Goal: Task Accomplishment & Management: Manage account settings

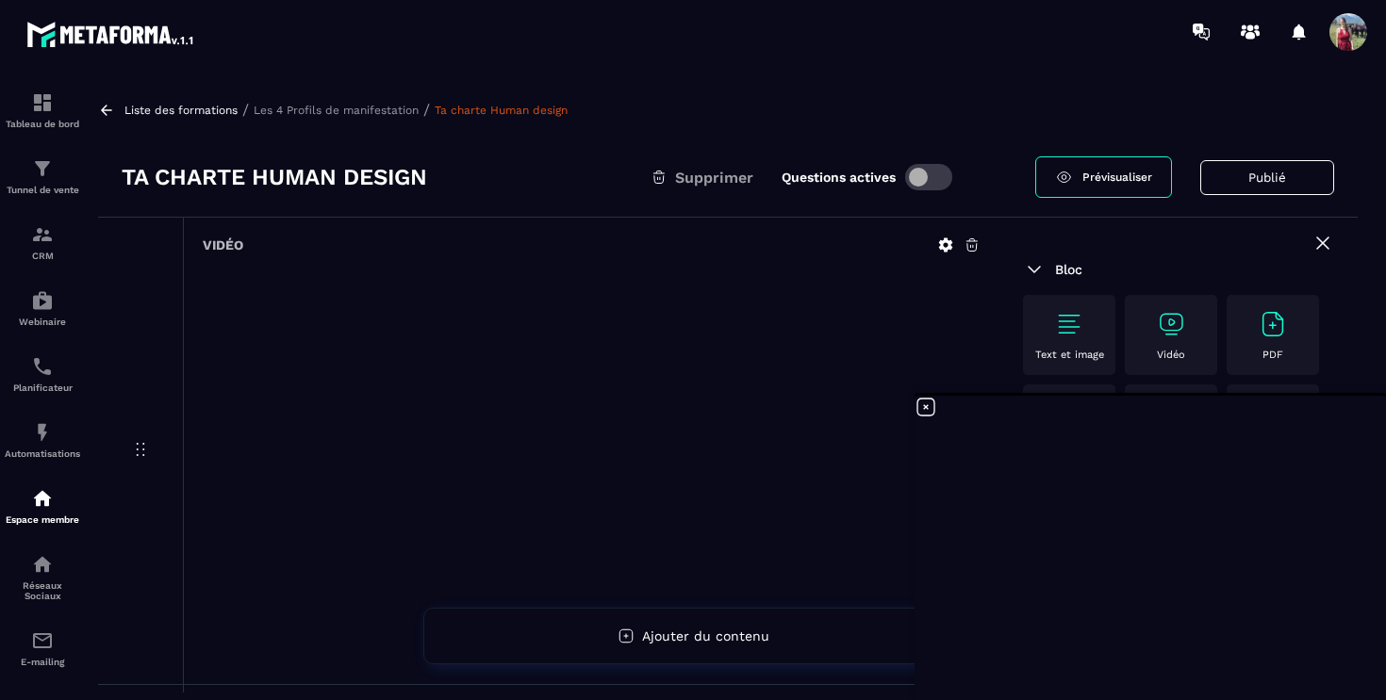
scroll to position [880, 0]
click at [978, 127] on div "Liste des formations / Les 4 Profils de manifestation / Ta charte Human design …" at bounding box center [728, 387] width 1278 height 611
click at [1324, 242] on icon at bounding box center [1322, 243] width 23 height 23
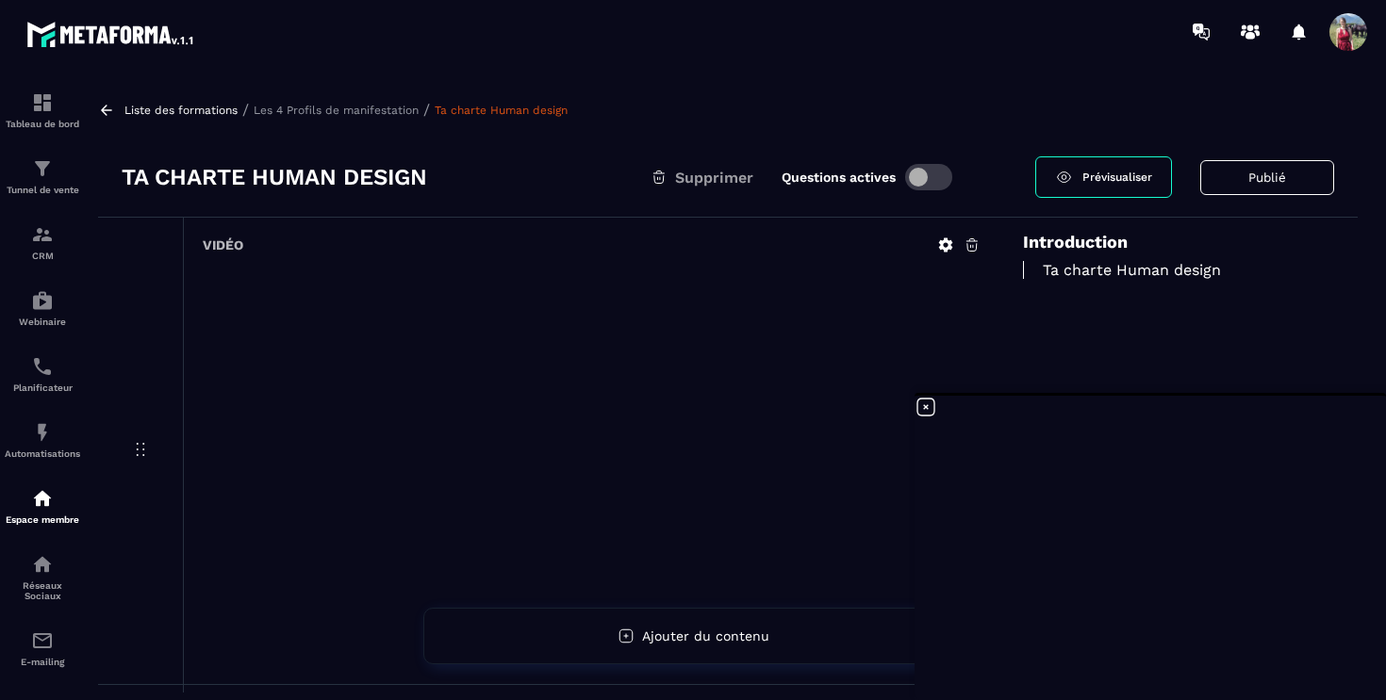
click at [1327, 304] on div "Introduction Ta charte Human design" at bounding box center [1178, 274] width 358 height 113
click at [925, 407] on icon at bounding box center [925, 407] width 17 height 17
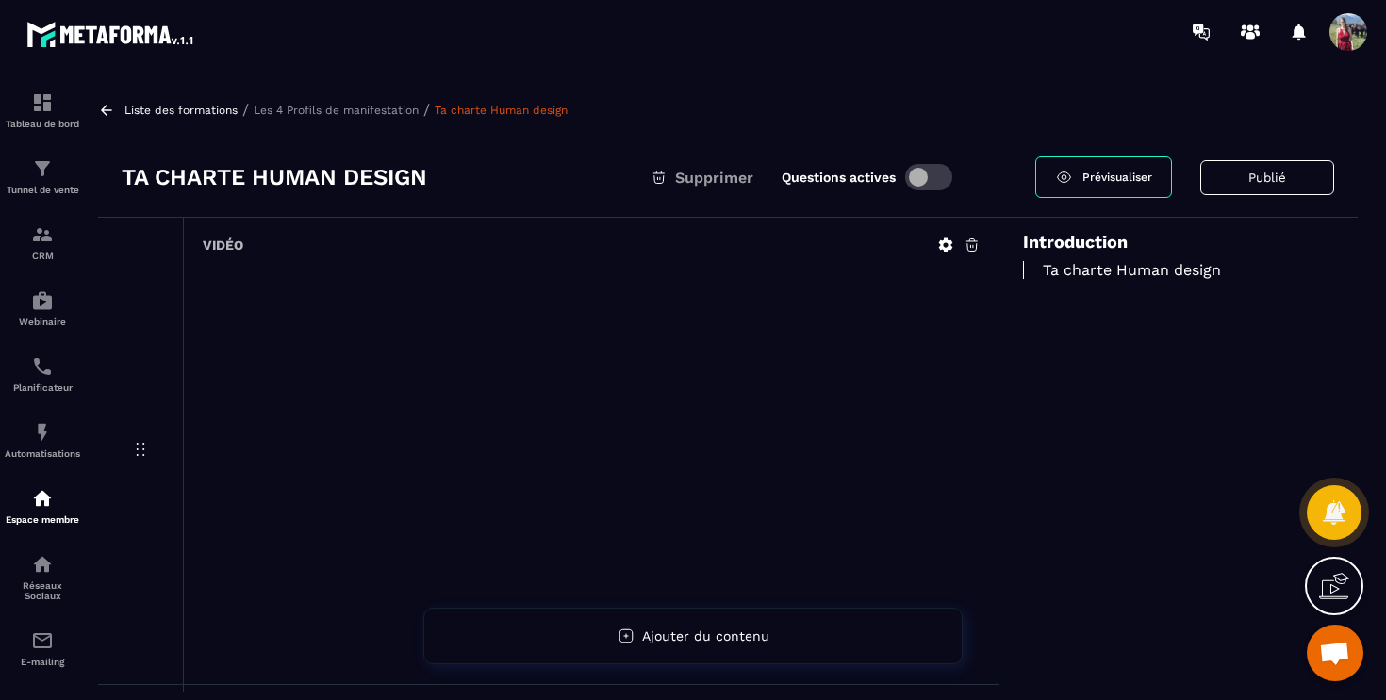
click at [1144, 410] on div "Introduction Ta charte Human design" at bounding box center [1178, 507] width 358 height 578
click at [1137, 255] on div "Ta charte Human design" at bounding box center [1178, 270] width 311 height 37
click at [1053, 252] on div "Ta charte Human design" at bounding box center [1178, 270] width 311 height 37
click at [1063, 278] on p "Ta charte Human design" at bounding box center [1178, 270] width 311 height 18
click at [1084, 262] on p "Ta charte Human design" at bounding box center [1178, 270] width 311 height 18
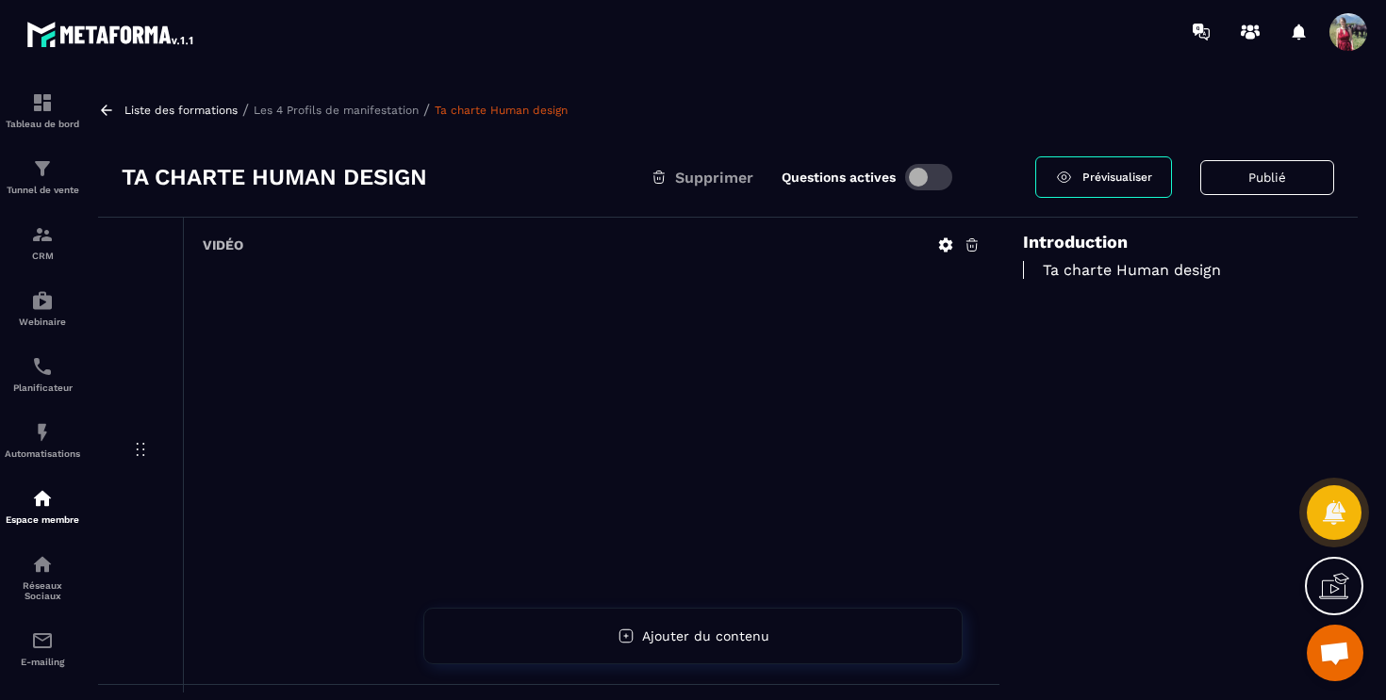
click at [1022, 489] on div "Introduction Ta charte Human design" at bounding box center [1178, 507] width 358 height 578
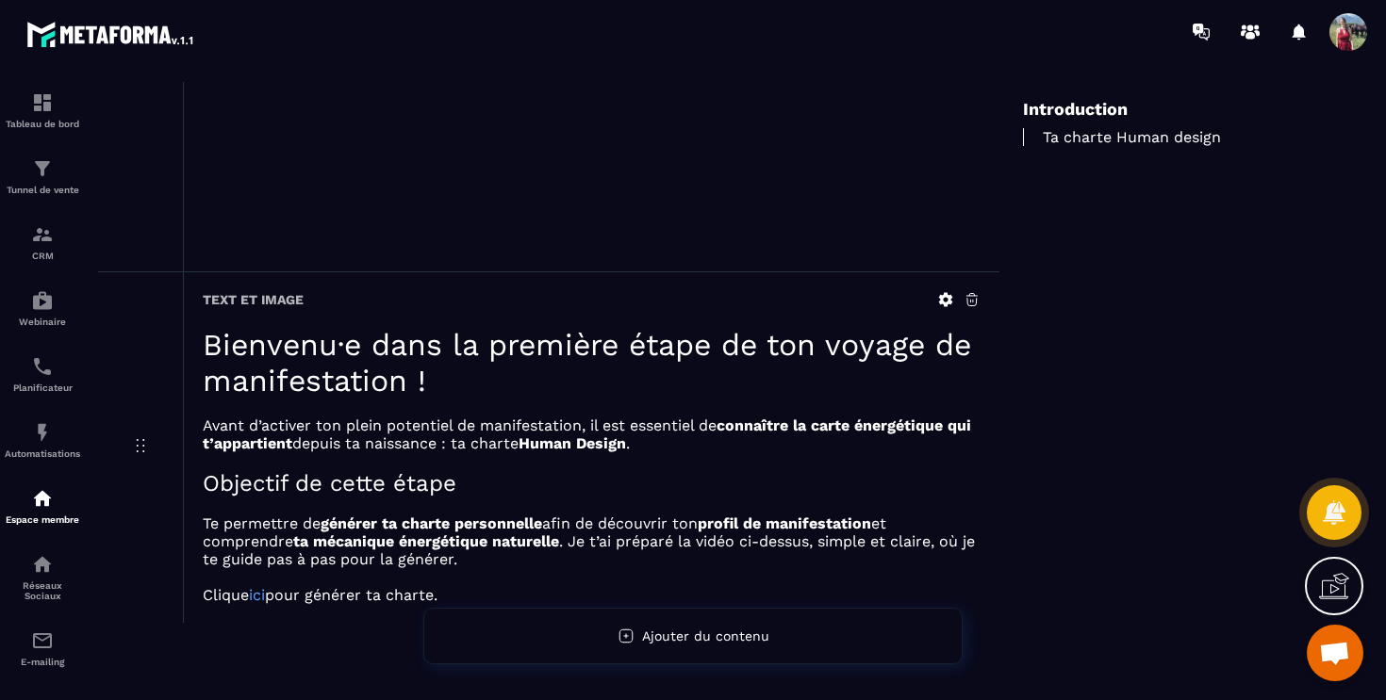
scroll to position [439, 0]
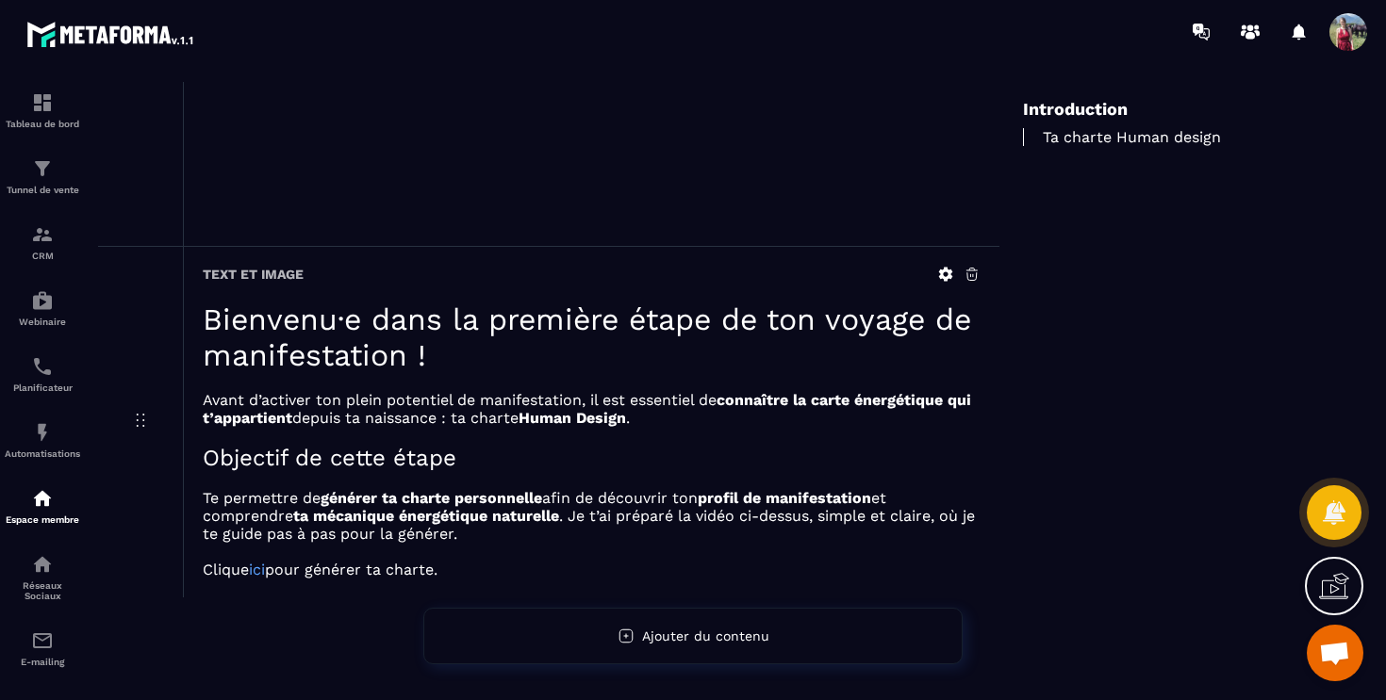
click at [948, 275] on icon at bounding box center [946, 275] width 14 height 14
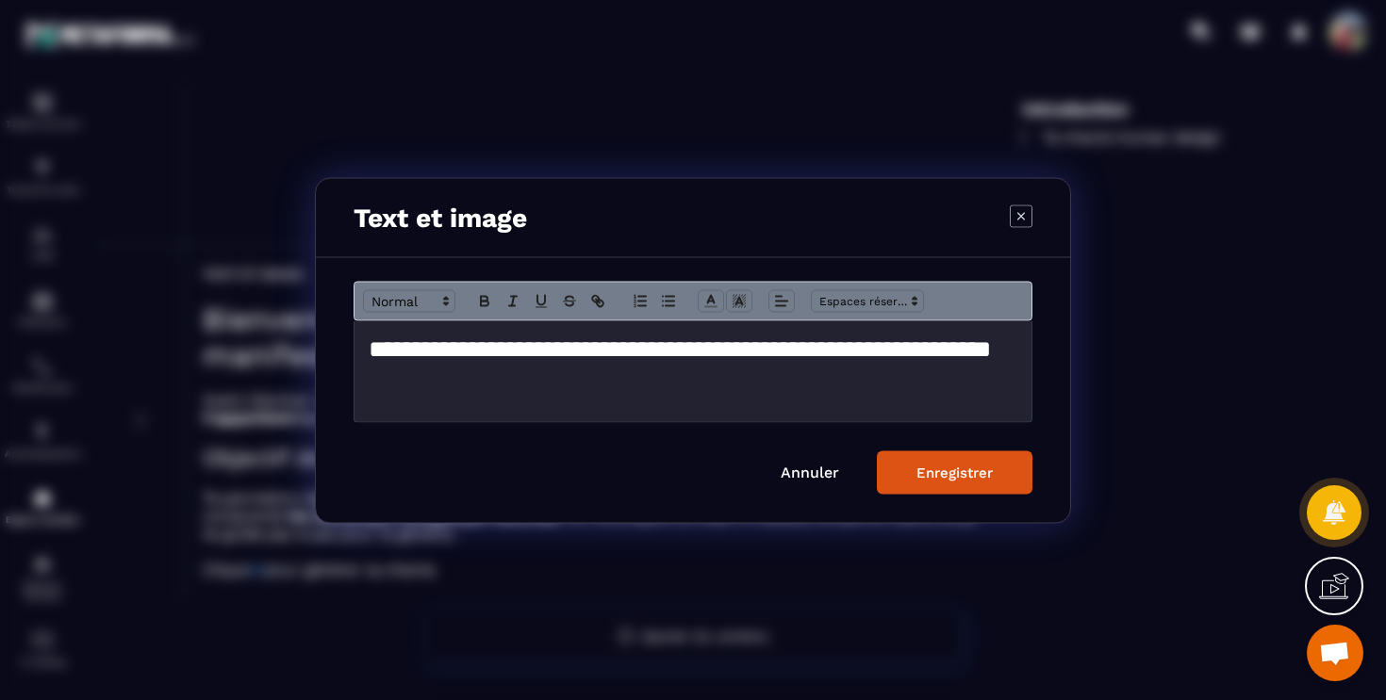
scroll to position [191, 0]
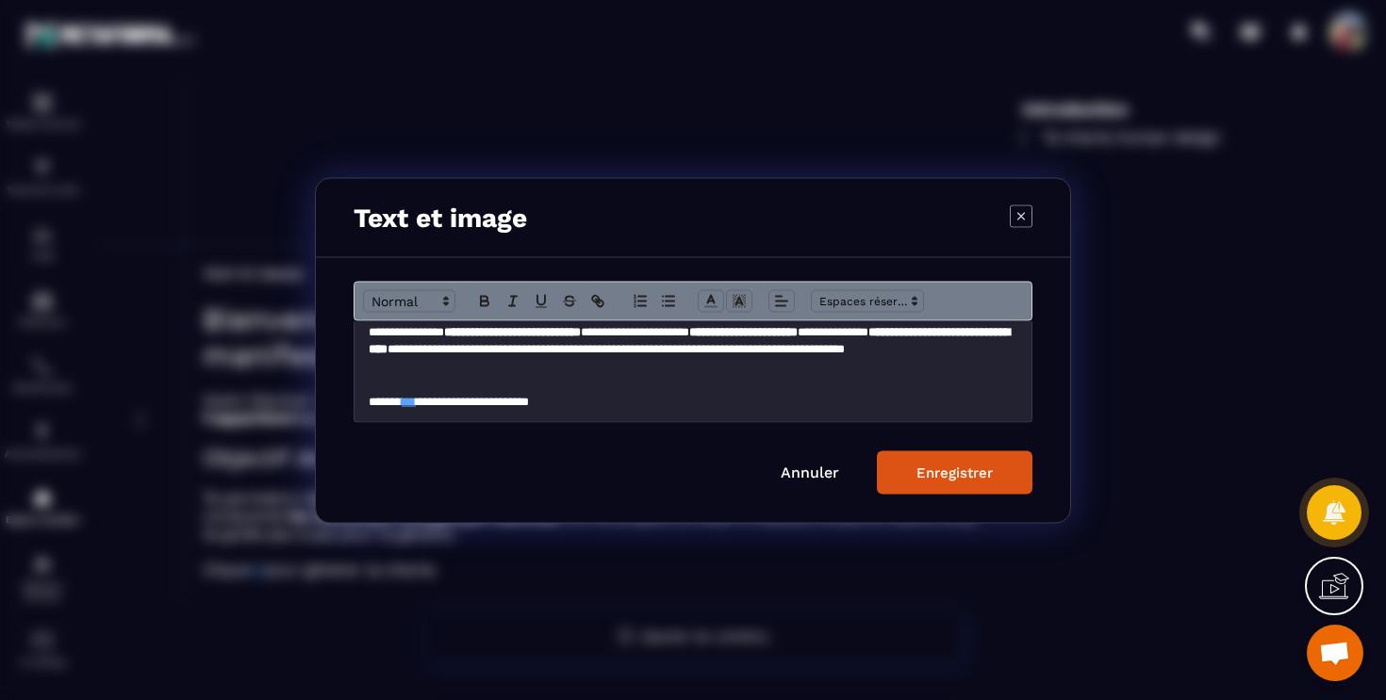
click at [676, 403] on p "**********" at bounding box center [693, 401] width 649 height 17
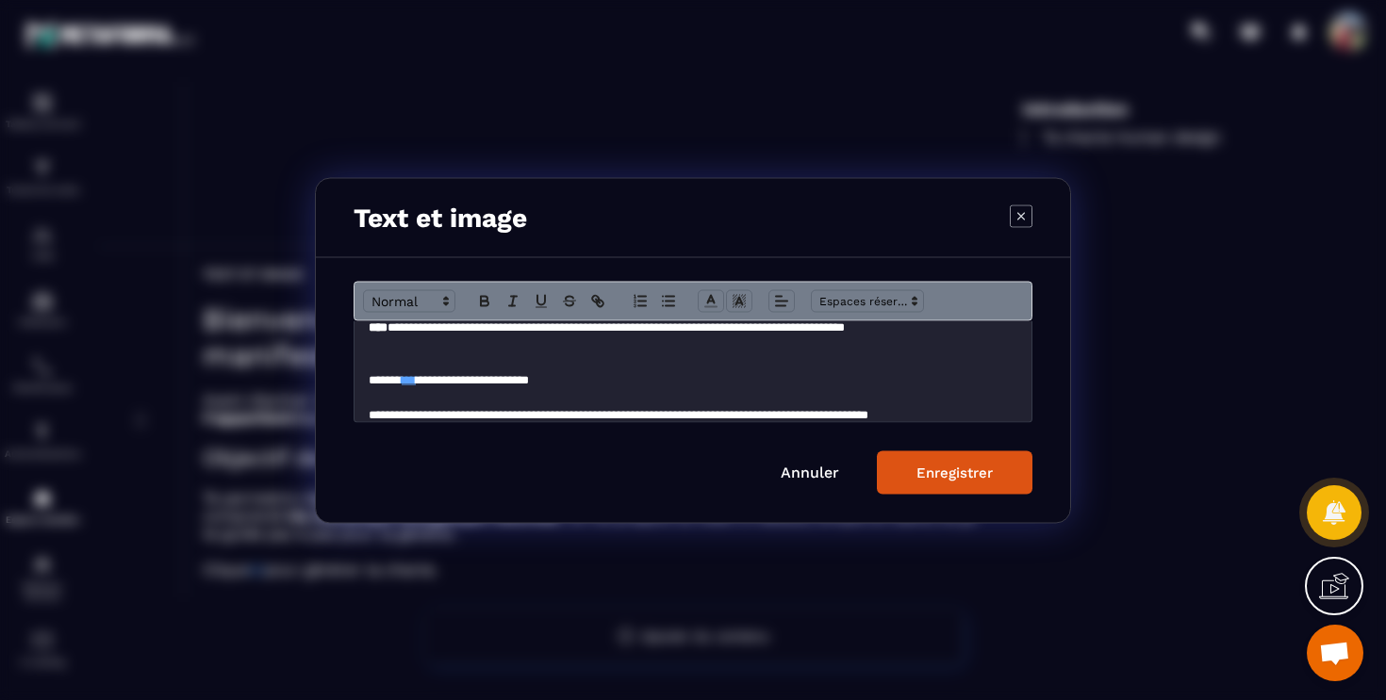
scroll to position [231, 0]
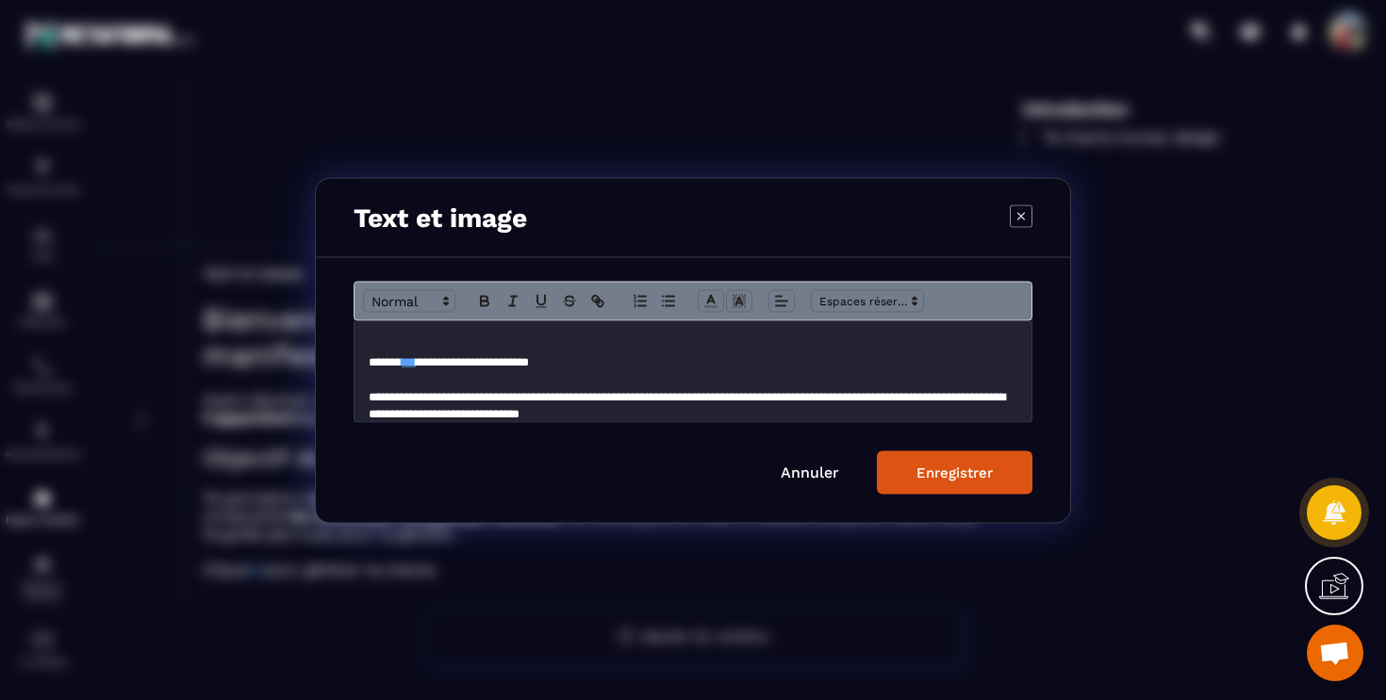
click at [932, 468] on div "Enregistrer" at bounding box center [954, 472] width 76 height 17
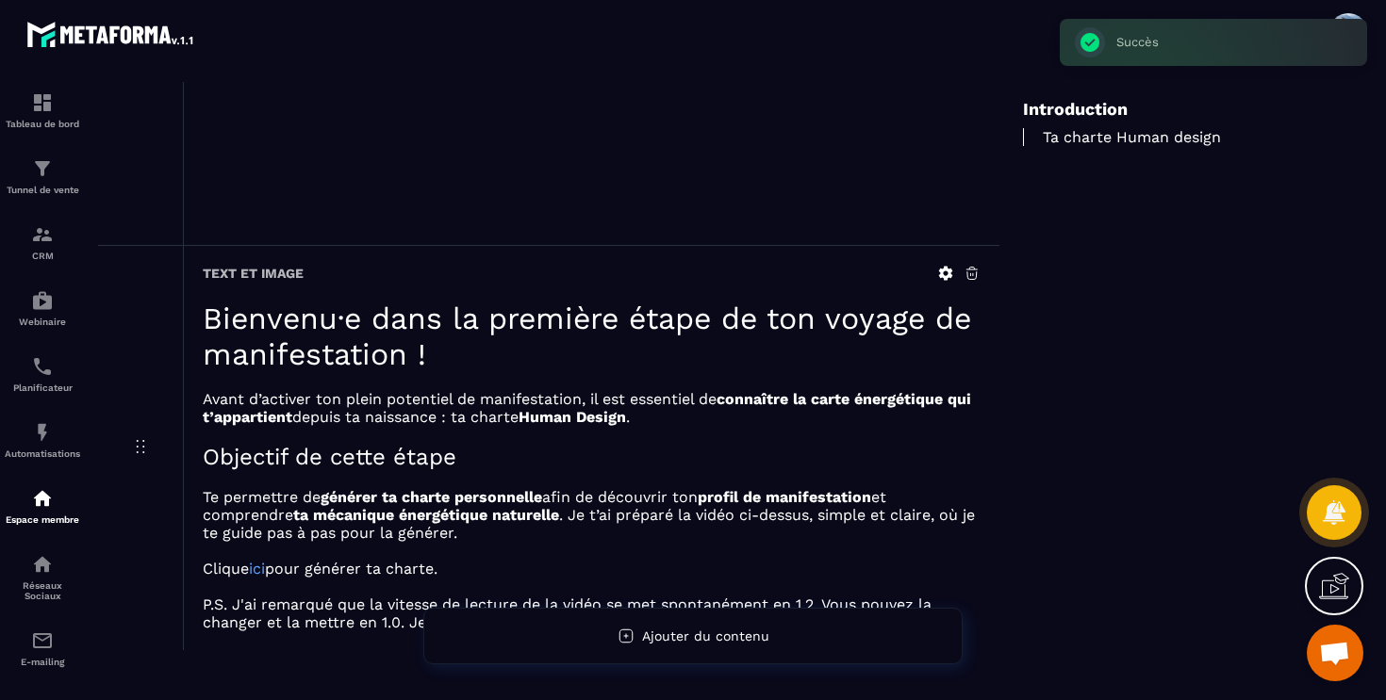
scroll to position [493, 0]
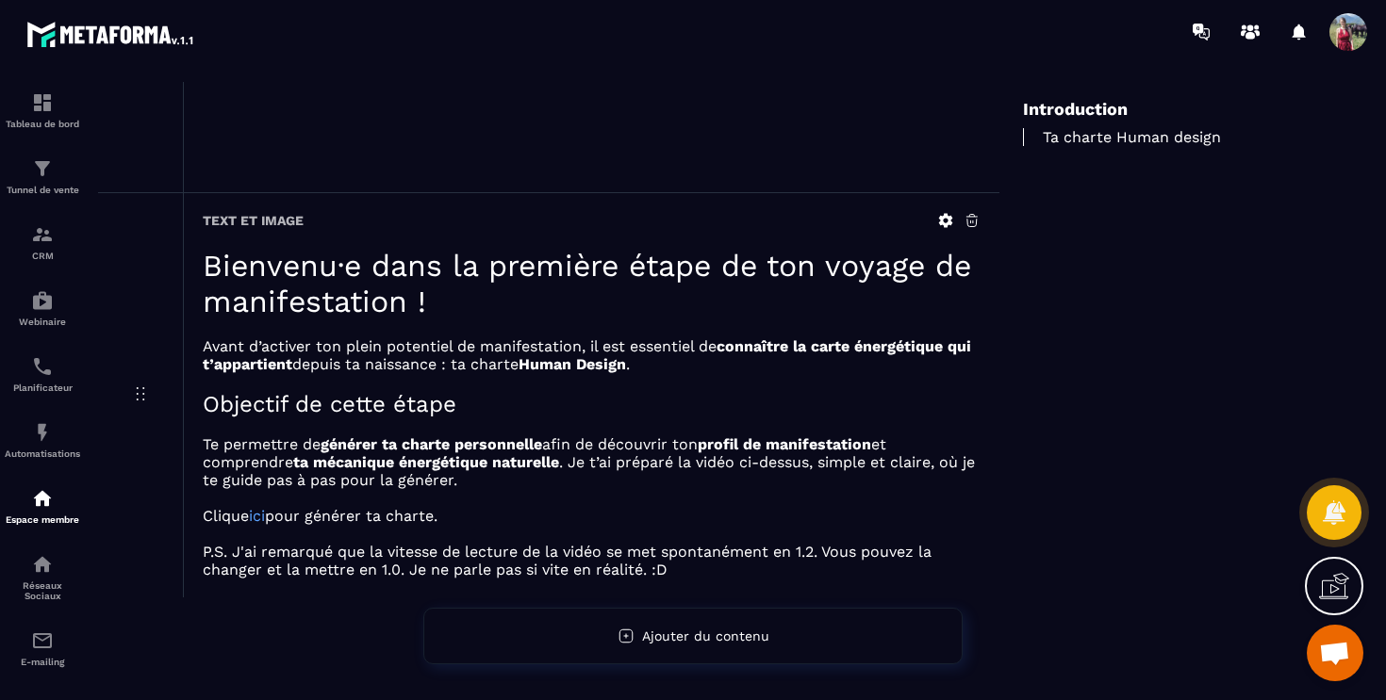
click at [940, 217] on icon at bounding box center [946, 221] width 14 height 14
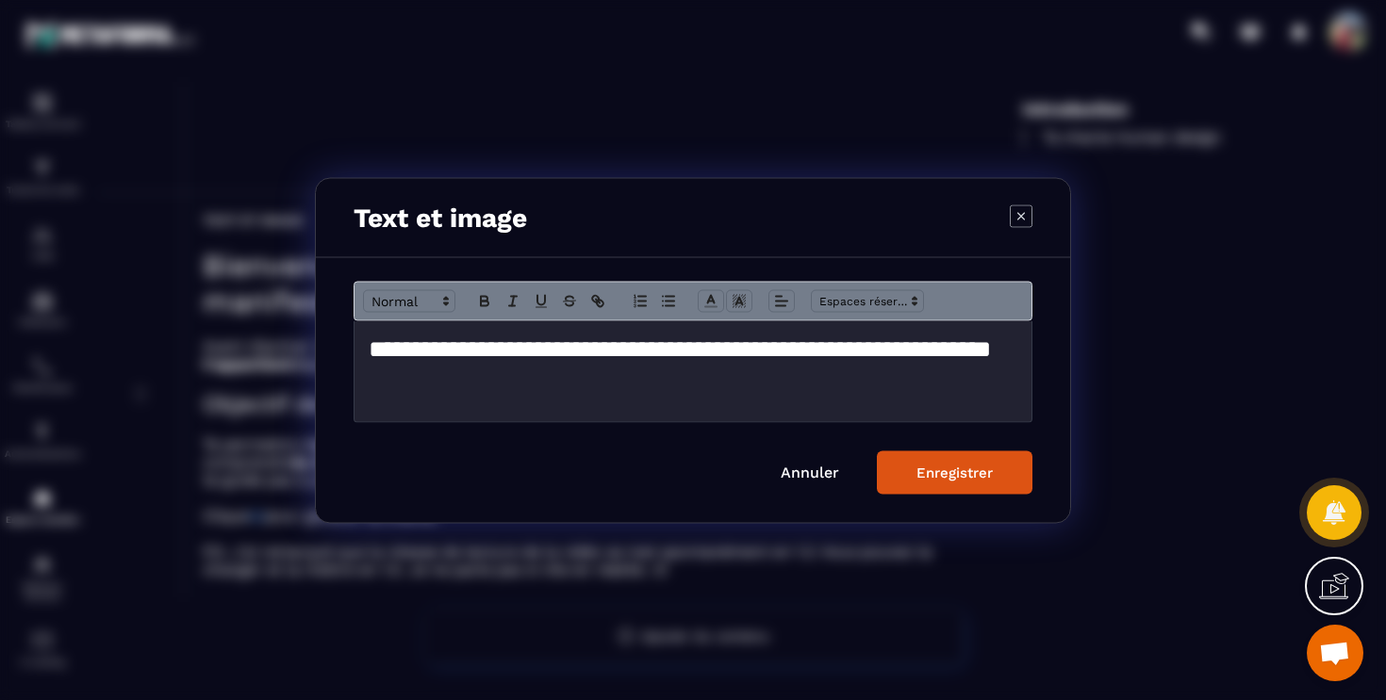
click at [1013, 218] on icon "Modal window" at bounding box center [1021, 216] width 23 height 23
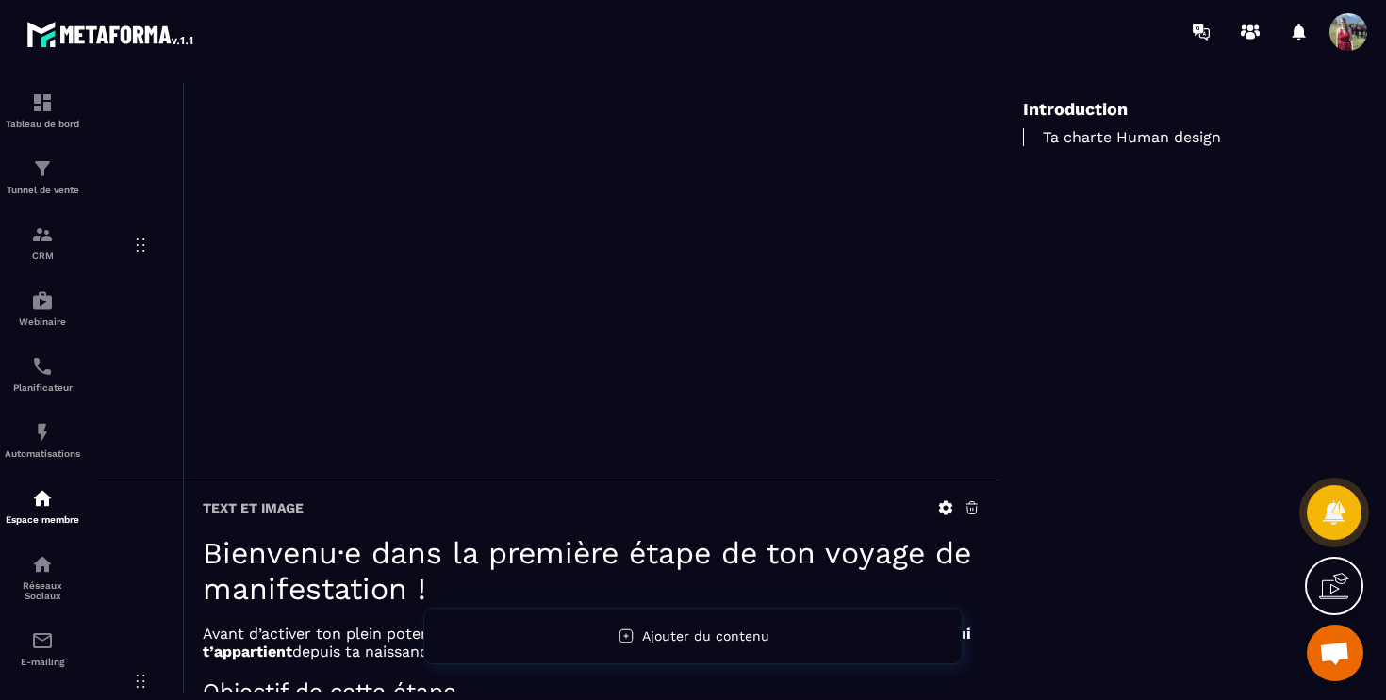
scroll to position [0, 0]
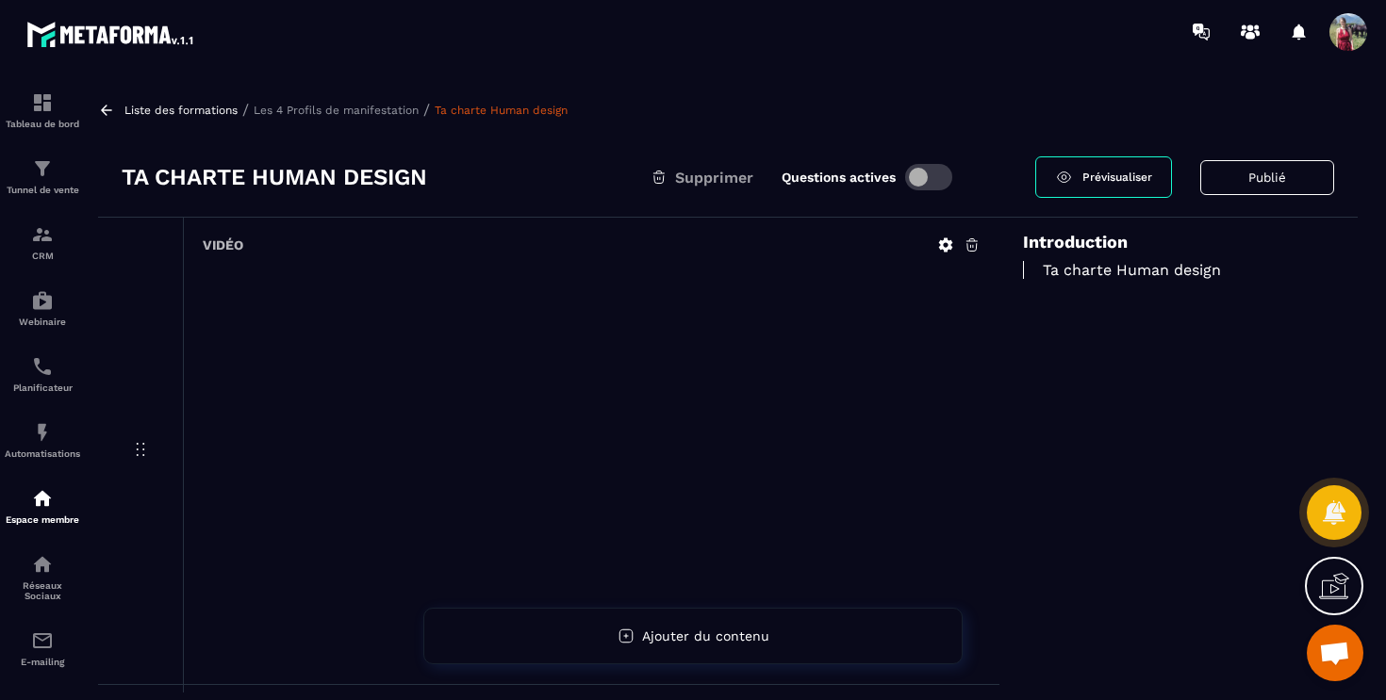
click at [172, 107] on p "Liste des formations" at bounding box center [180, 110] width 113 height 13
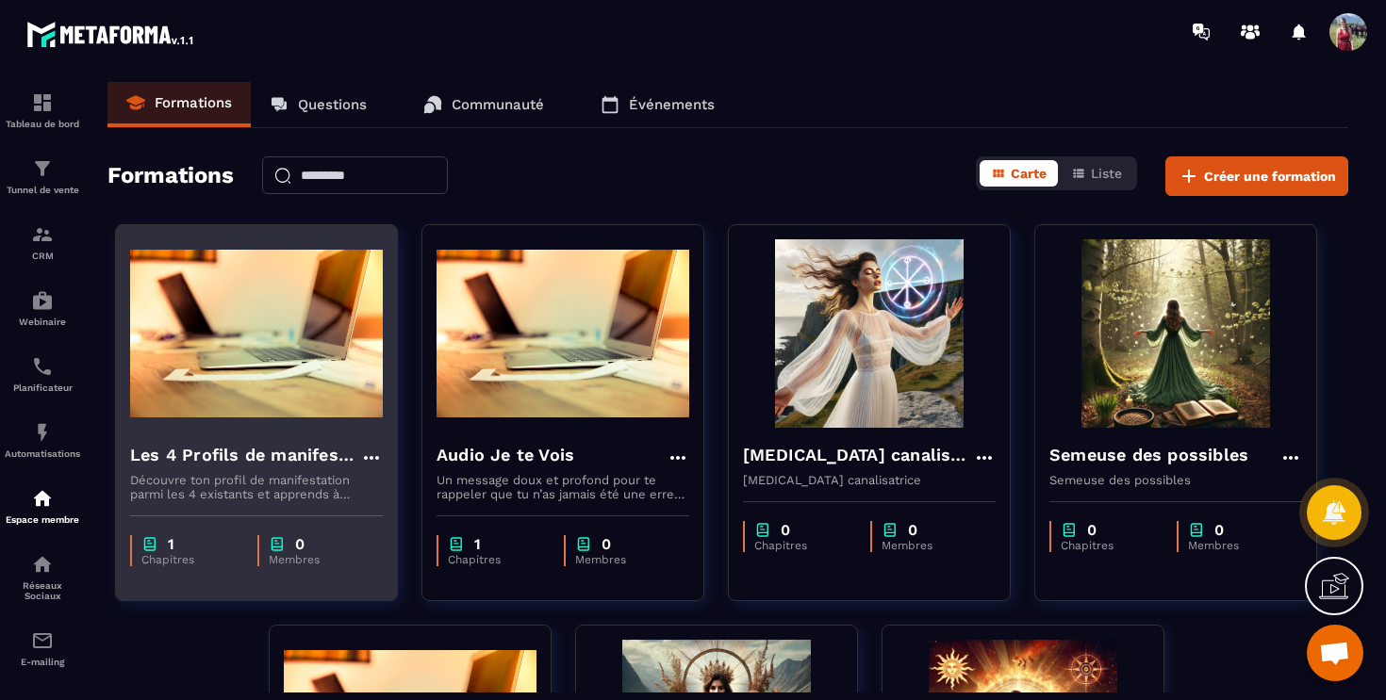
click at [264, 347] on img at bounding box center [256, 333] width 253 height 189
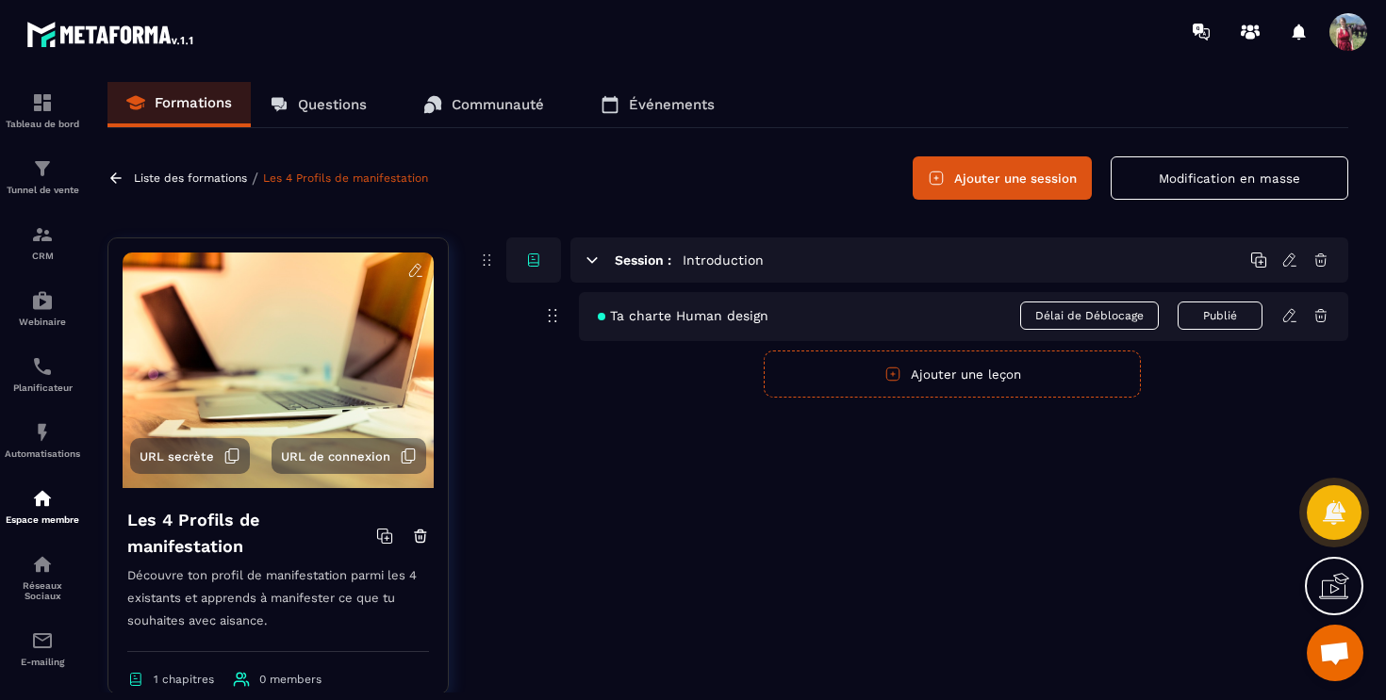
click at [846, 320] on div "Ta charte Human design Délai de Déblocage Publié" at bounding box center [963, 316] width 769 height 49
click at [1290, 318] on icon at bounding box center [1288, 315] width 11 height 12
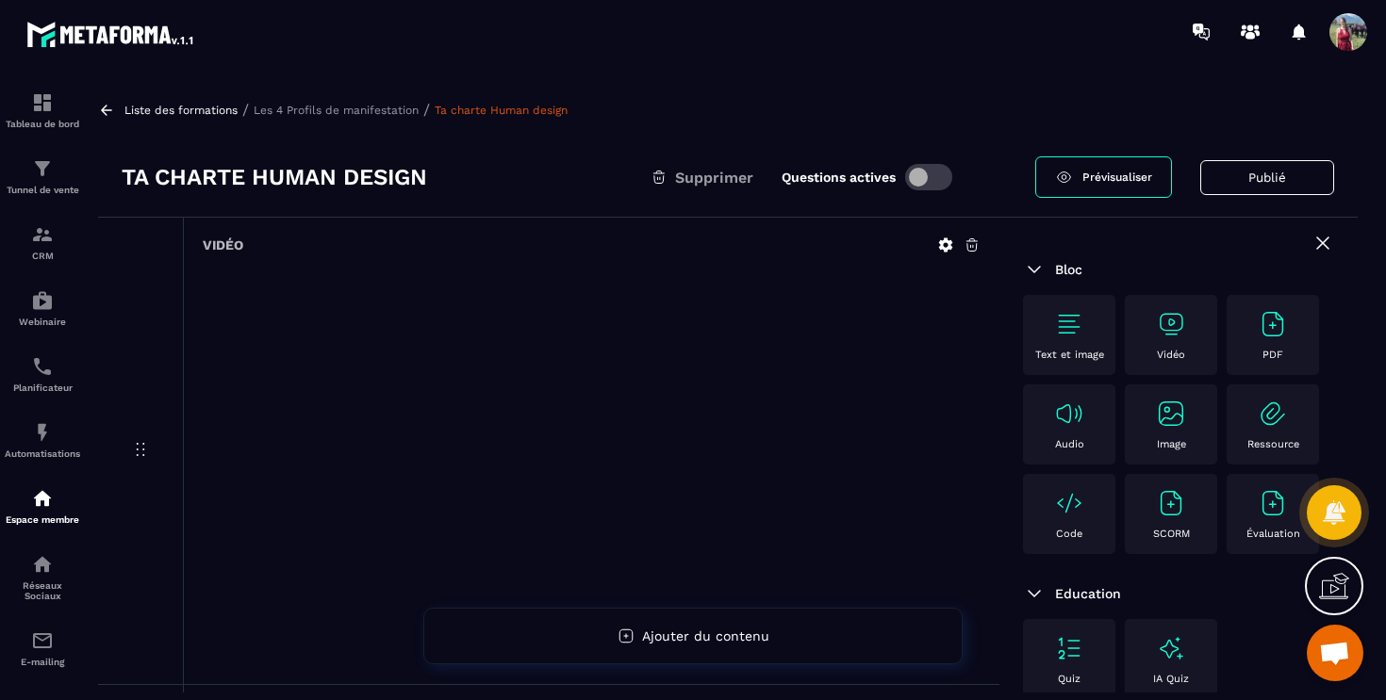
click at [933, 93] on div "Liste des formations / Les 4 Profils de manifestation / Ta charte Human design …" at bounding box center [728, 387] width 1278 height 611
click at [306, 113] on p "Les 4 Profils de manifestation" at bounding box center [336, 110] width 165 height 13
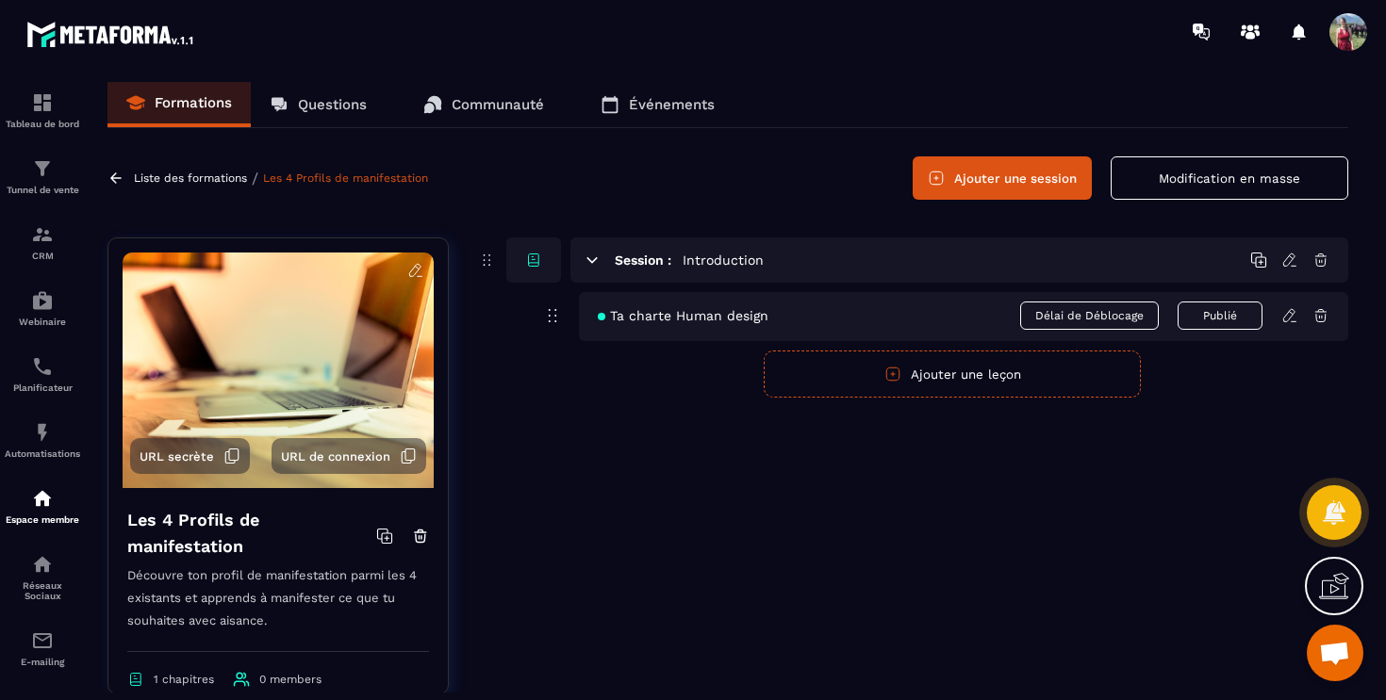
click at [928, 368] on button "Ajouter une leçon" at bounding box center [952, 374] width 377 height 47
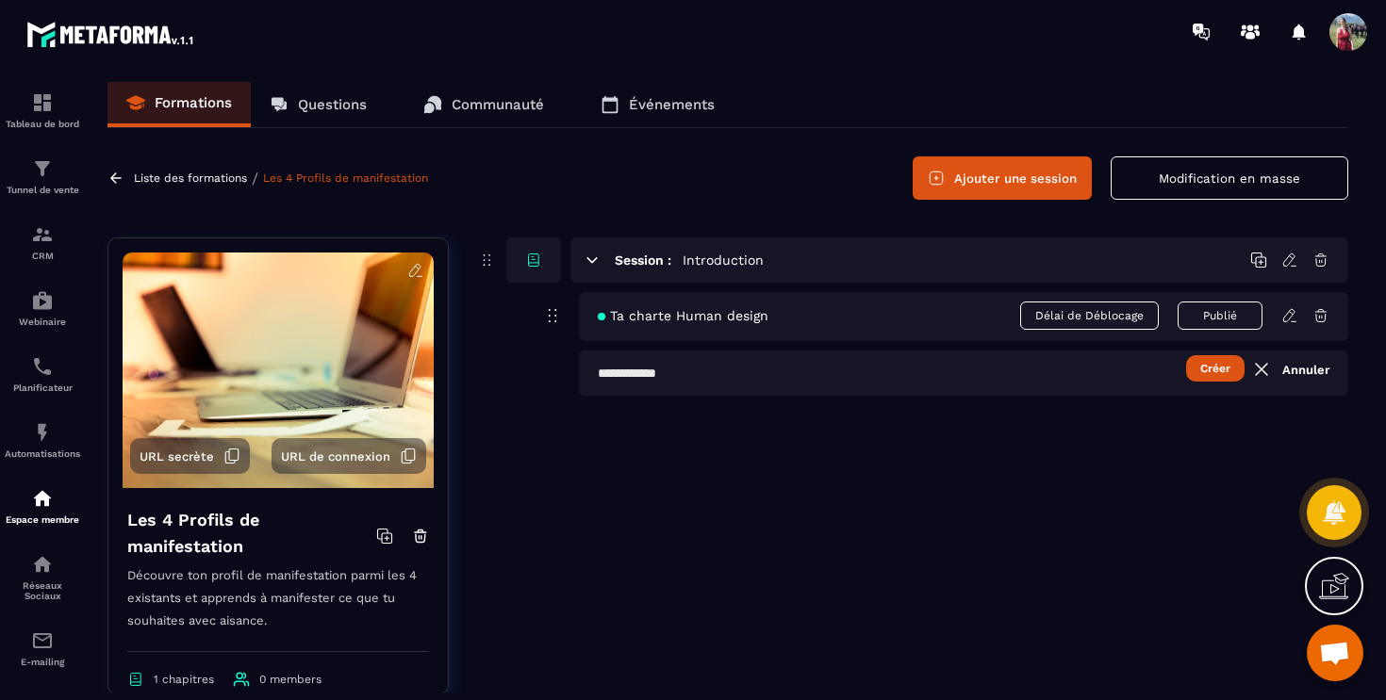
click at [661, 373] on input "text" at bounding box center [963, 373] width 769 height 45
click at [1242, 175] on button "Modification en masse" at bounding box center [1229, 177] width 238 height 43
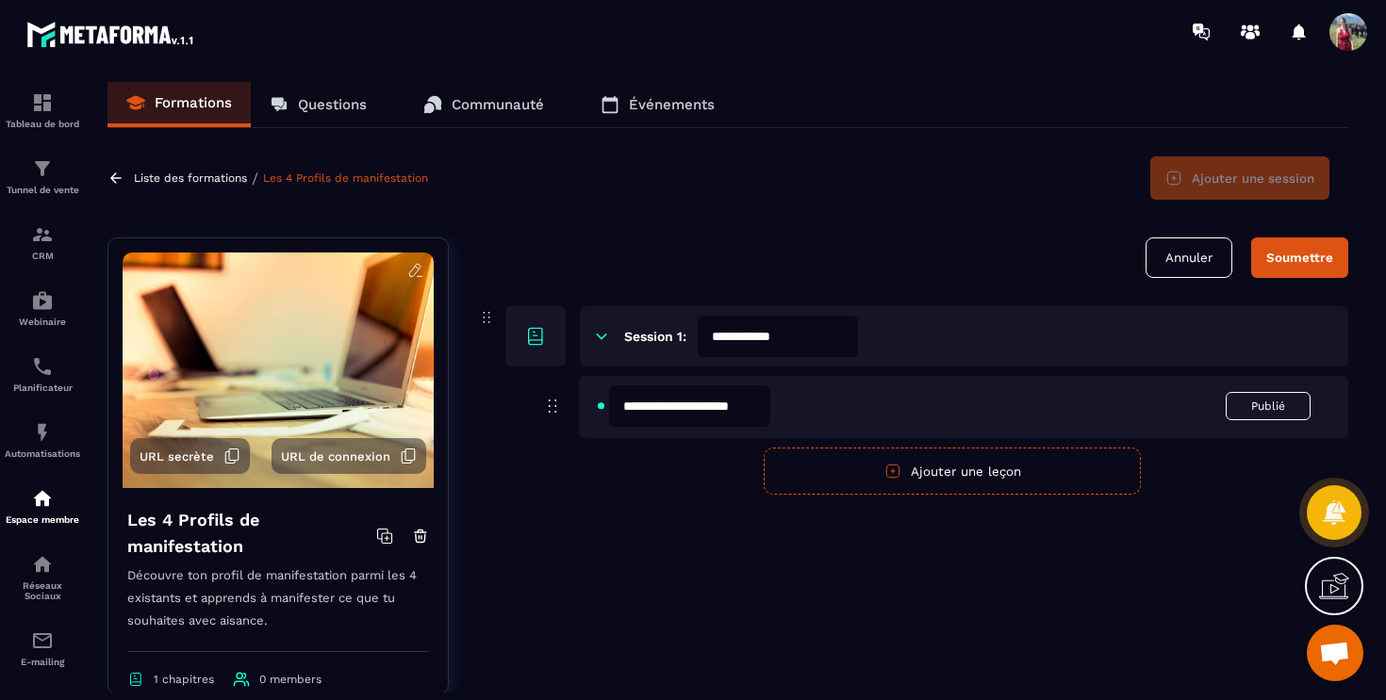
click at [629, 409] on input "**********" at bounding box center [689, 406] width 161 height 41
type input "**********"
click at [1262, 398] on button "Publié" at bounding box center [1267, 406] width 85 height 28
click at [1262, 398] on button "Publier" at bounding box center [1267, 406] width 85 height 26
click at [751, 411] on input "**********" at bounding box center [689, 406] width 161 height 41
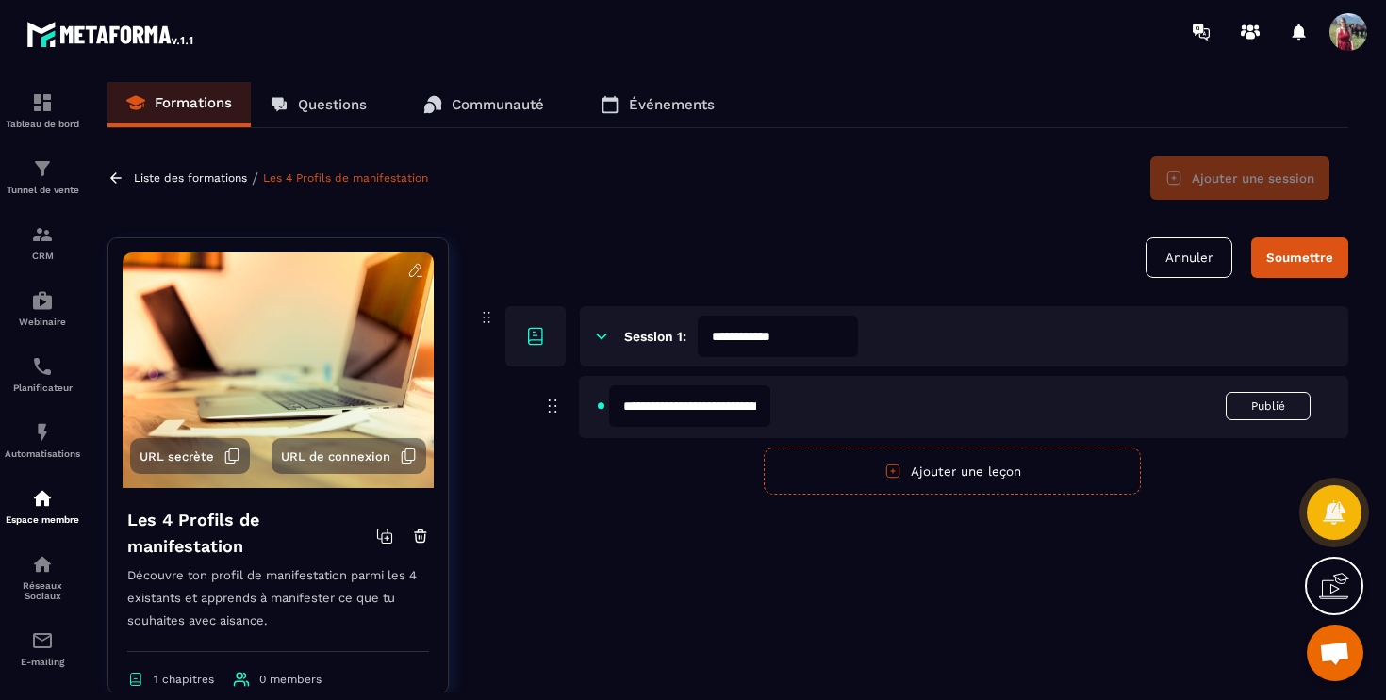
click button "Annuler" at bounding box center [1188, 258] width 87 height 41
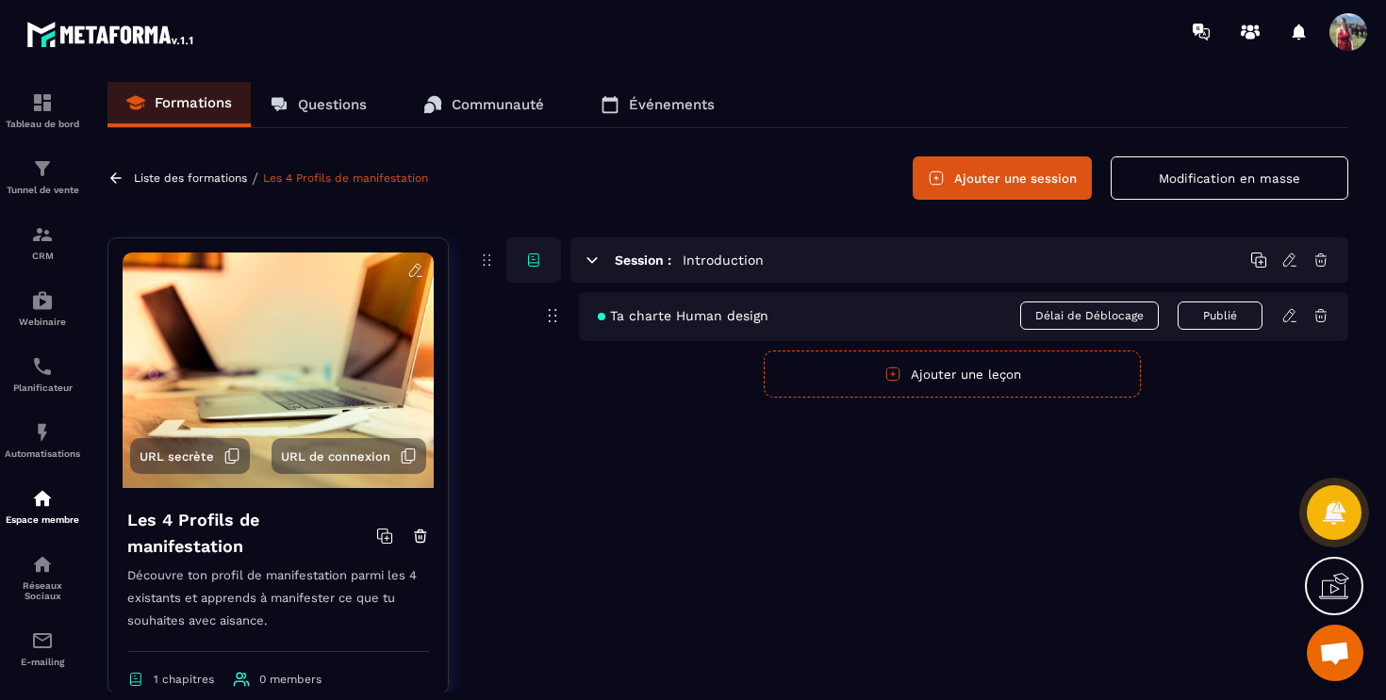
click at [1216, 162] on button "Modification en masse" at bounding box center [1229, 177] width 238 height 43
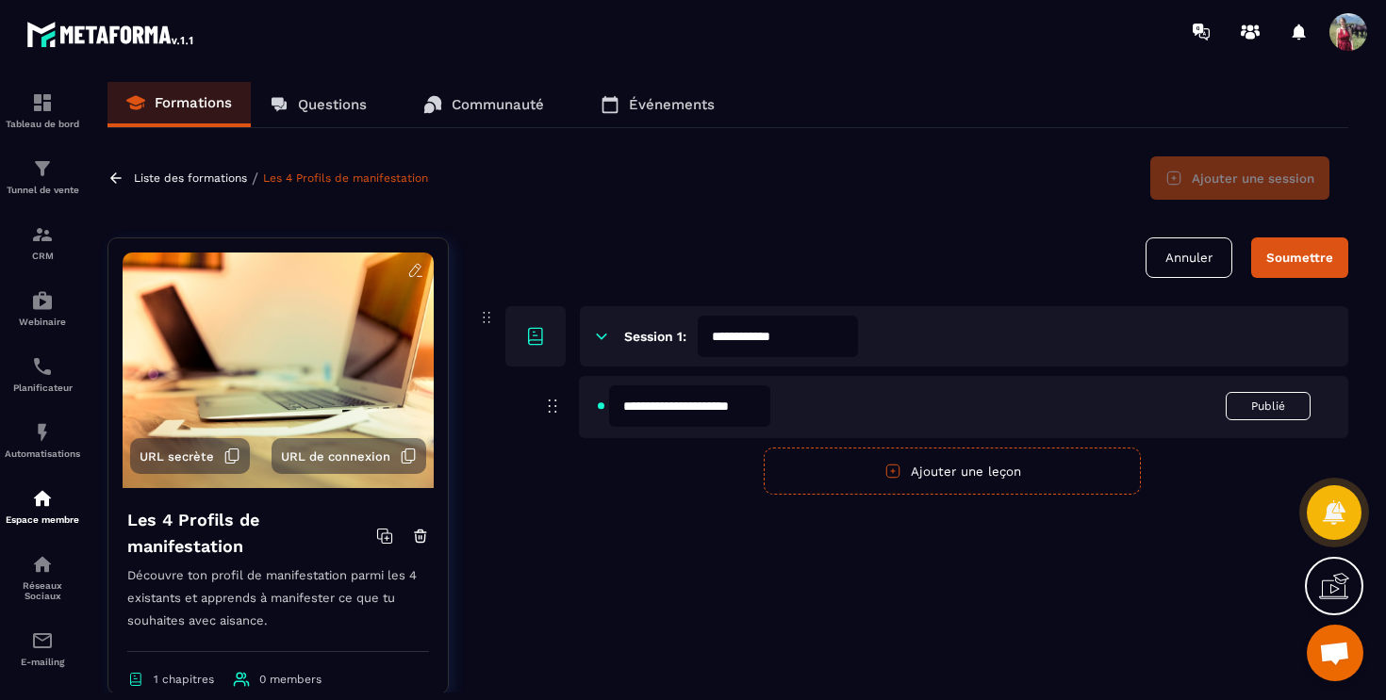
click at [629, 403] on input "**********" at bounding box center [689, 406] width 161 height 41
type input "**********"
click at [1304, 264] on div "Soumettre" at bounding box center [1299, 258] width 67 height 14
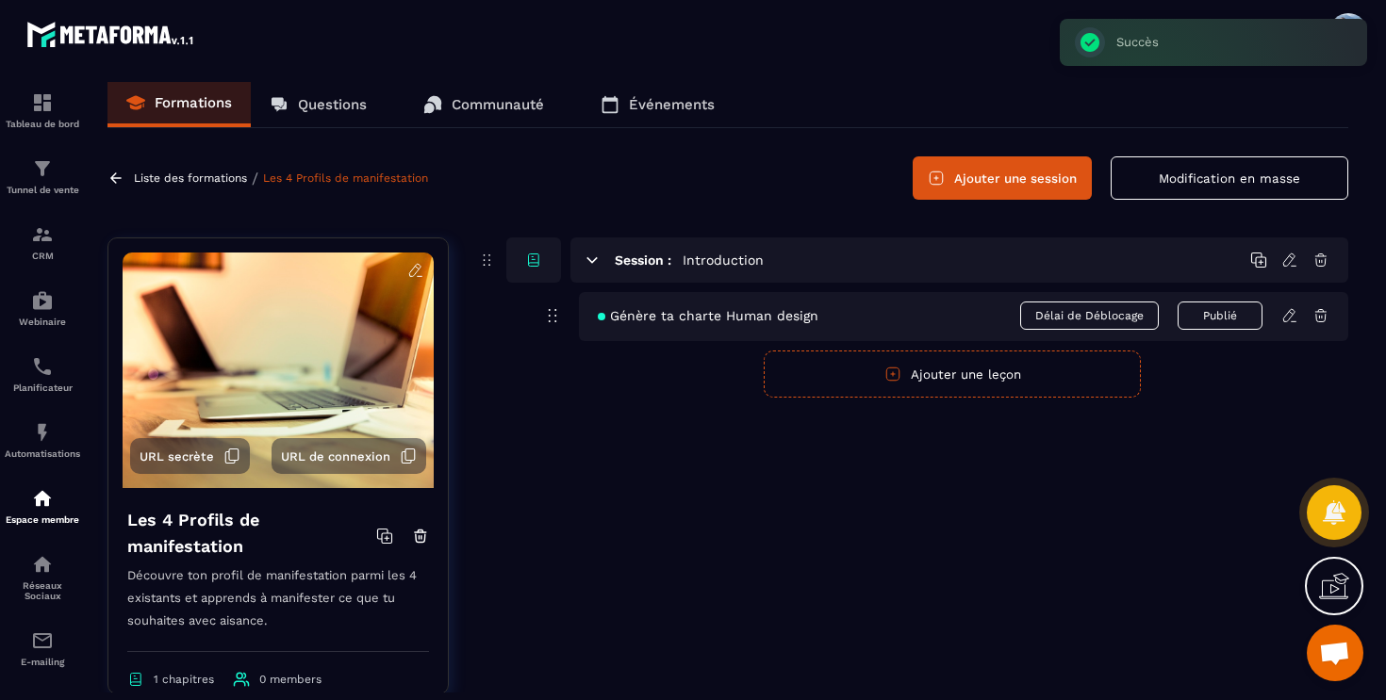
click at [982, 379] on button "Ajouter une leçon" at bounding box center [952, 374] width 377 height 47
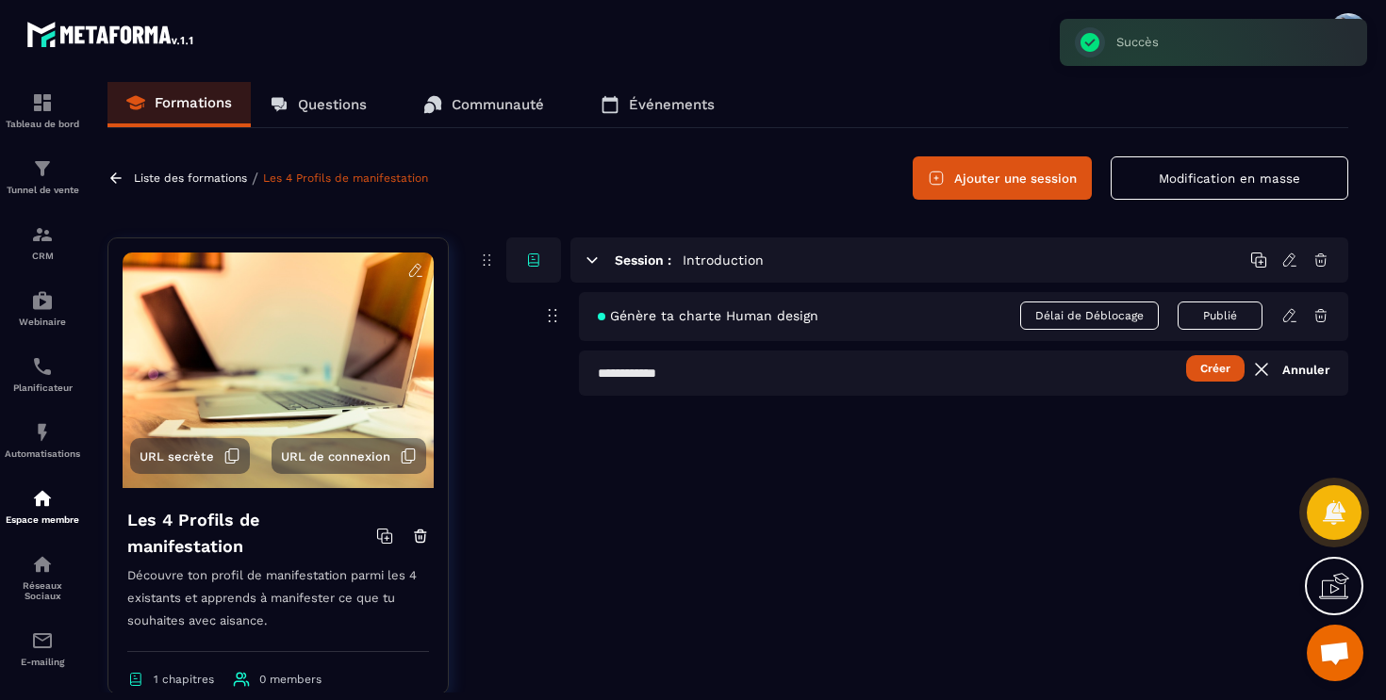
click at [648, 375] on input "text" at bounding box center [963, 373] width 769 height 45
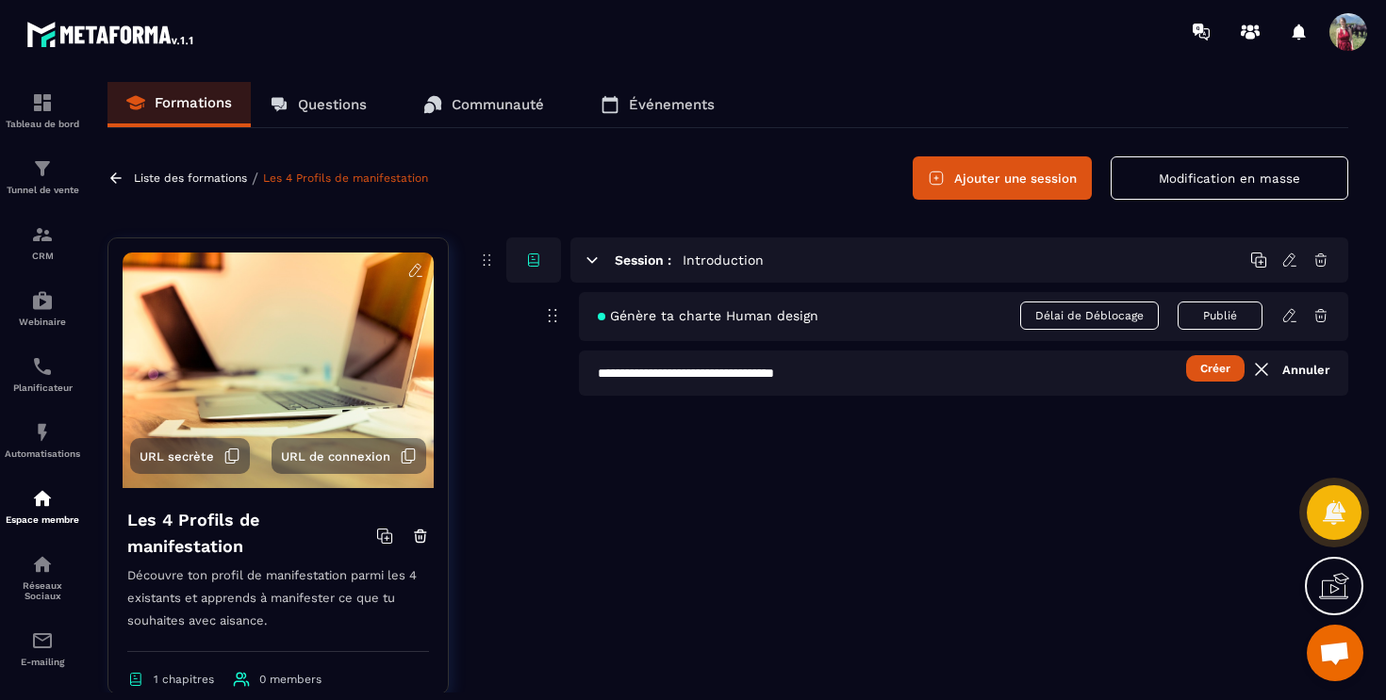
type input "**********"
click at [1214, 372] on button "Créer" at bounding box center [1215, 368] width 58 height 26
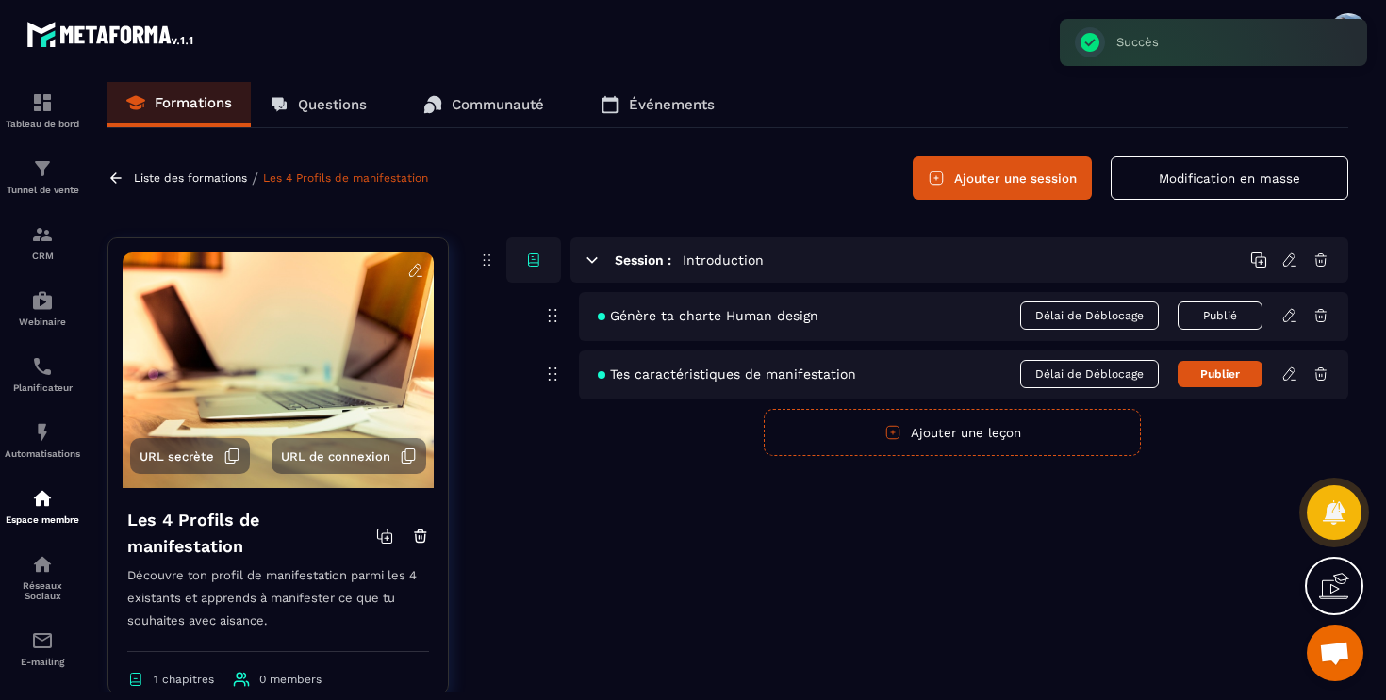
click at [1238, 375] on button "Publier" at bounding box center [1219, 374] width 85 height 26
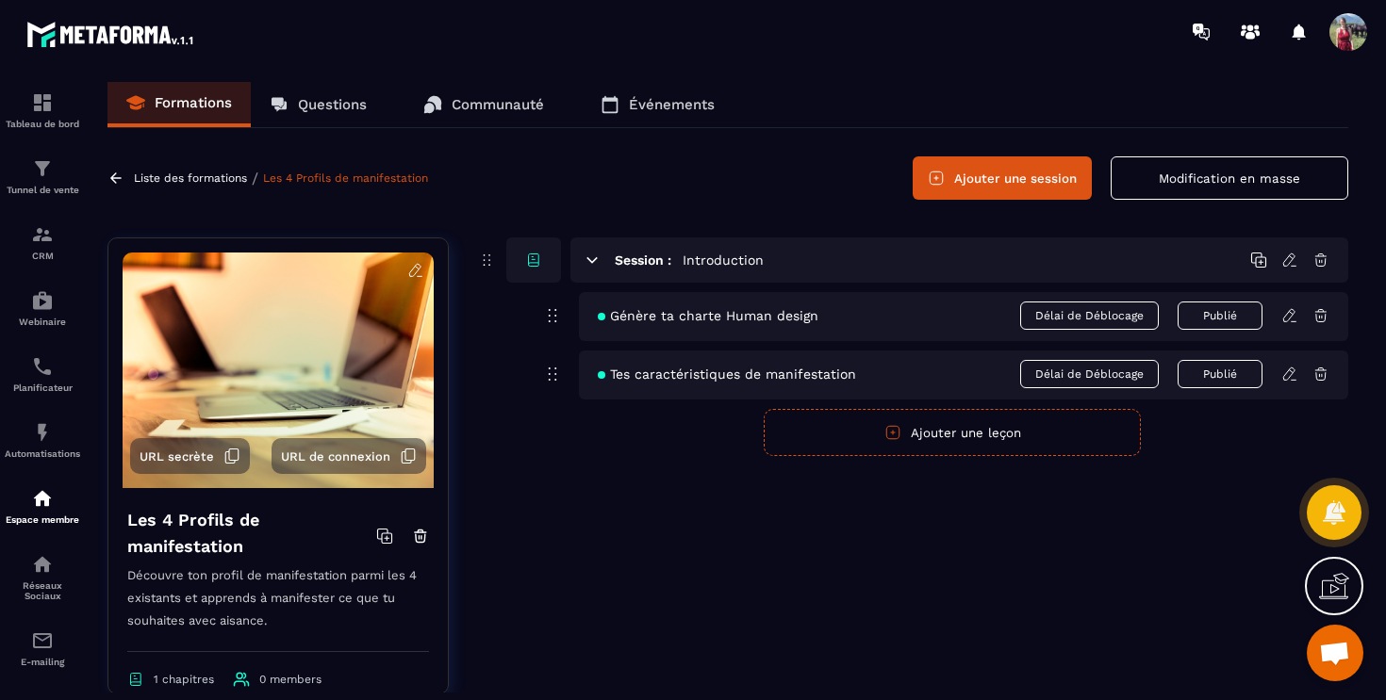
click at [1296, 374] on icon at bounding box center [1289, 374] width 17 height 17
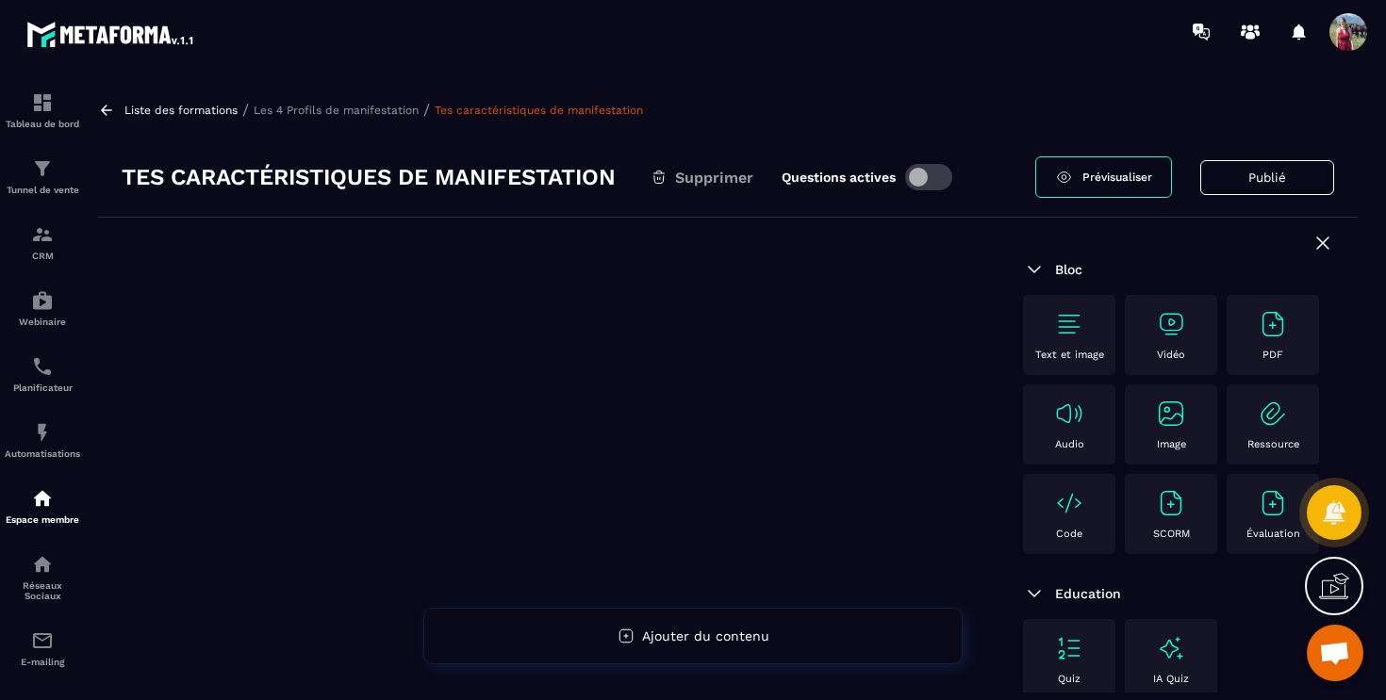
click at [1181, 344] on div "Vidéo" at bounding box center [1171, 335] width 74 height 52
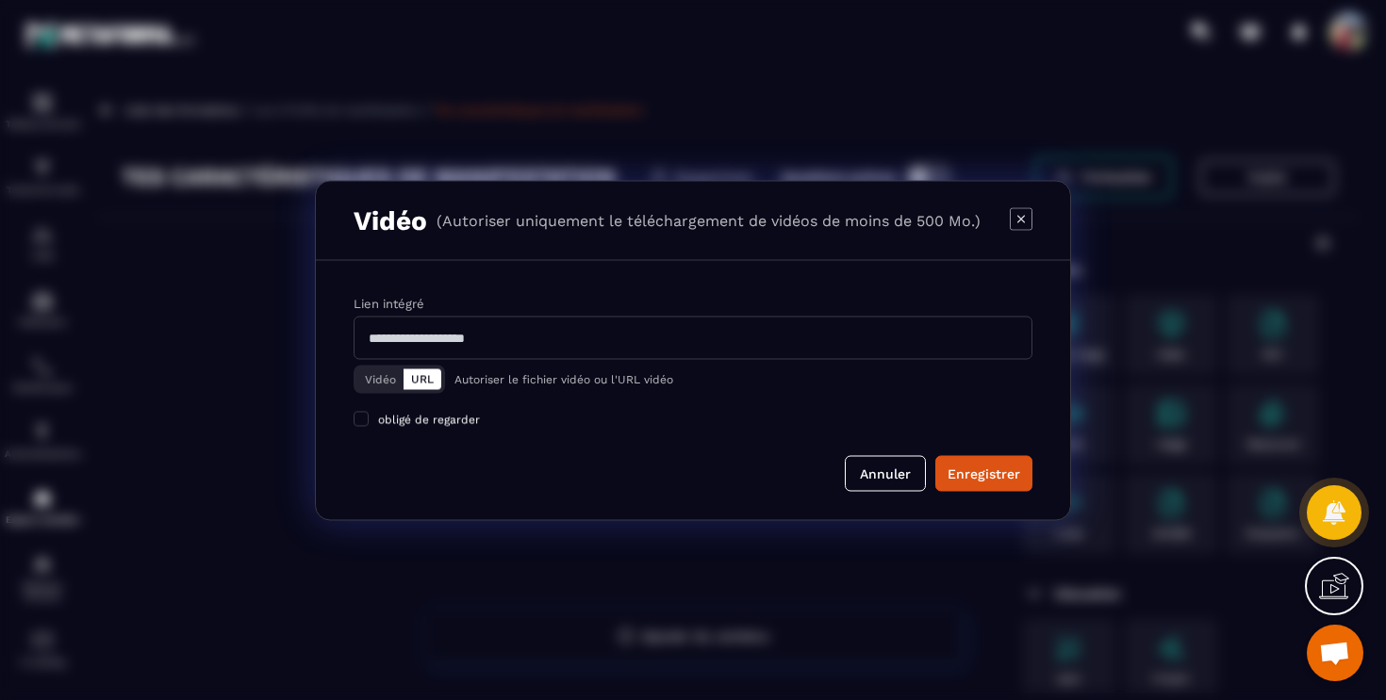
click at [584, 337] on input "Modal window" at bounding box center [692, 337] width 679 height 43
paste input "**********"
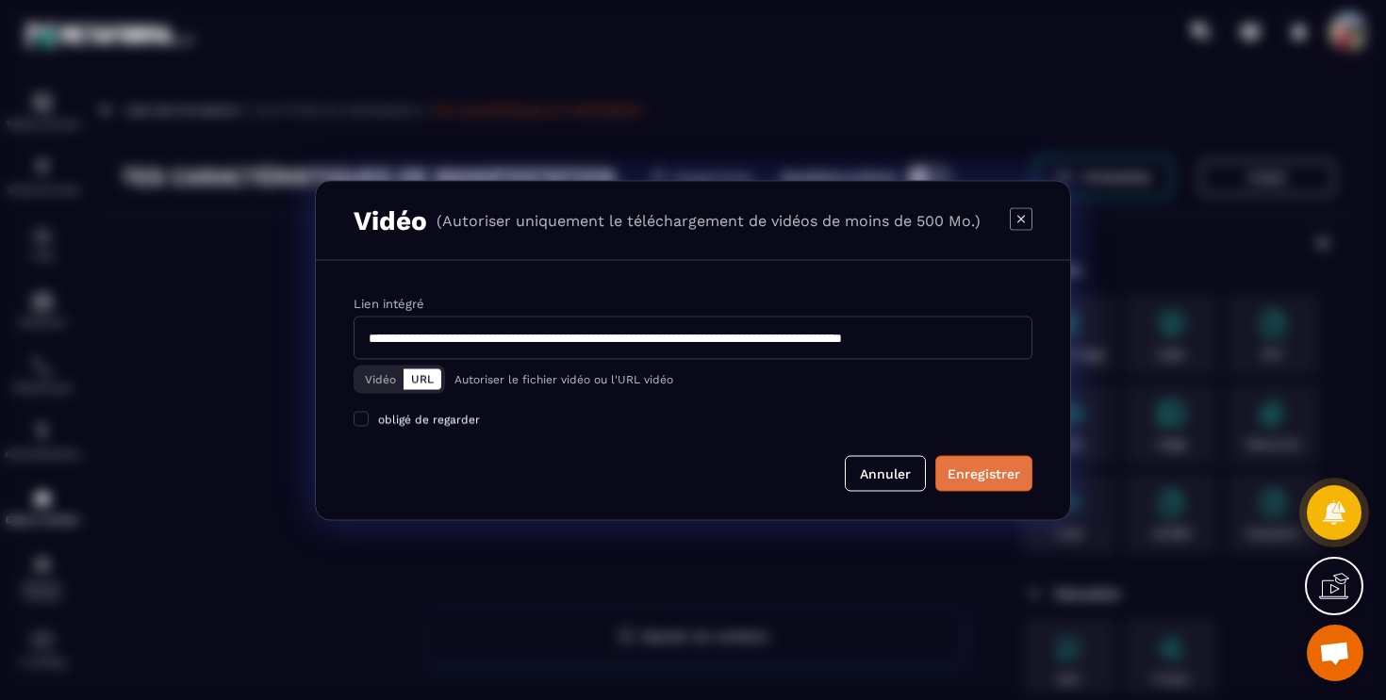
type input "**********"
click at [1009, 472] on div "Enregistrer" at bounding box center [983, 473] width 73 height 19
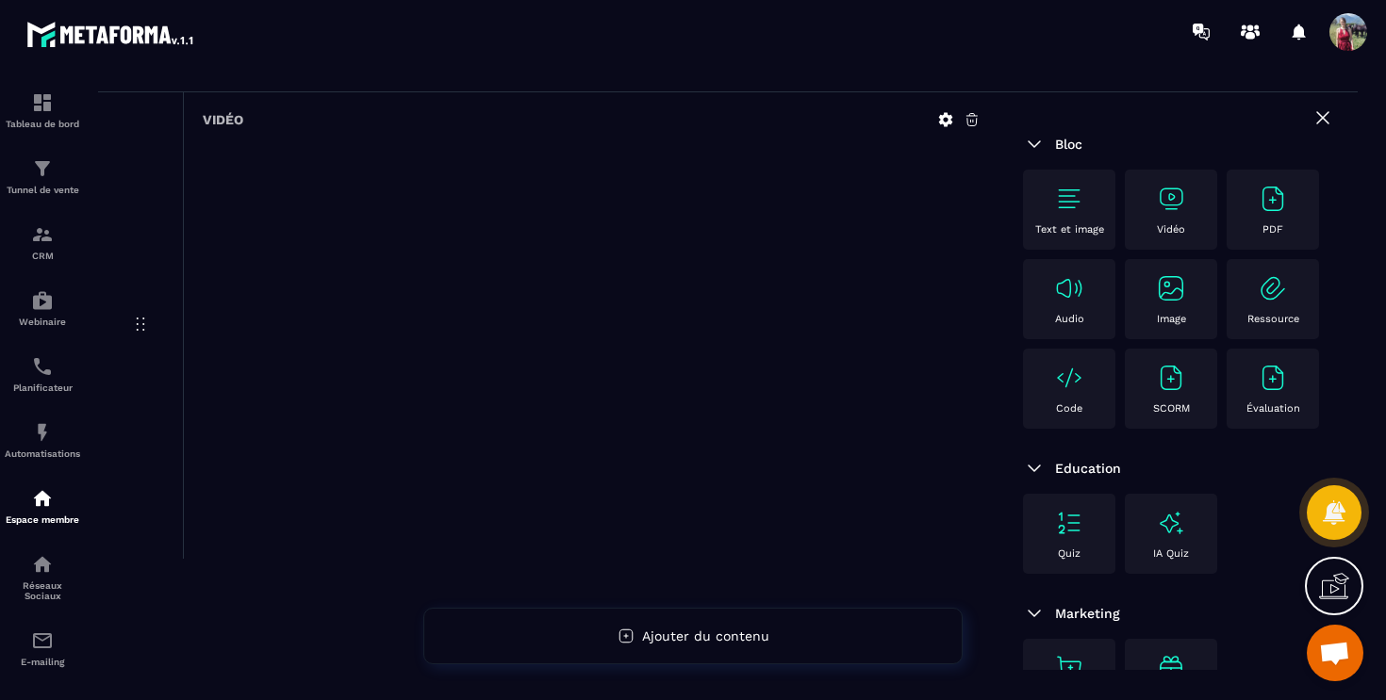
scroll to position [129, 0]
click at [935, 359] on div at bounding box center [592, 339] width 778 height 393
click at [1077, 217] on div "Text et image" at bounding box center [1069, 206] width 74 height 52
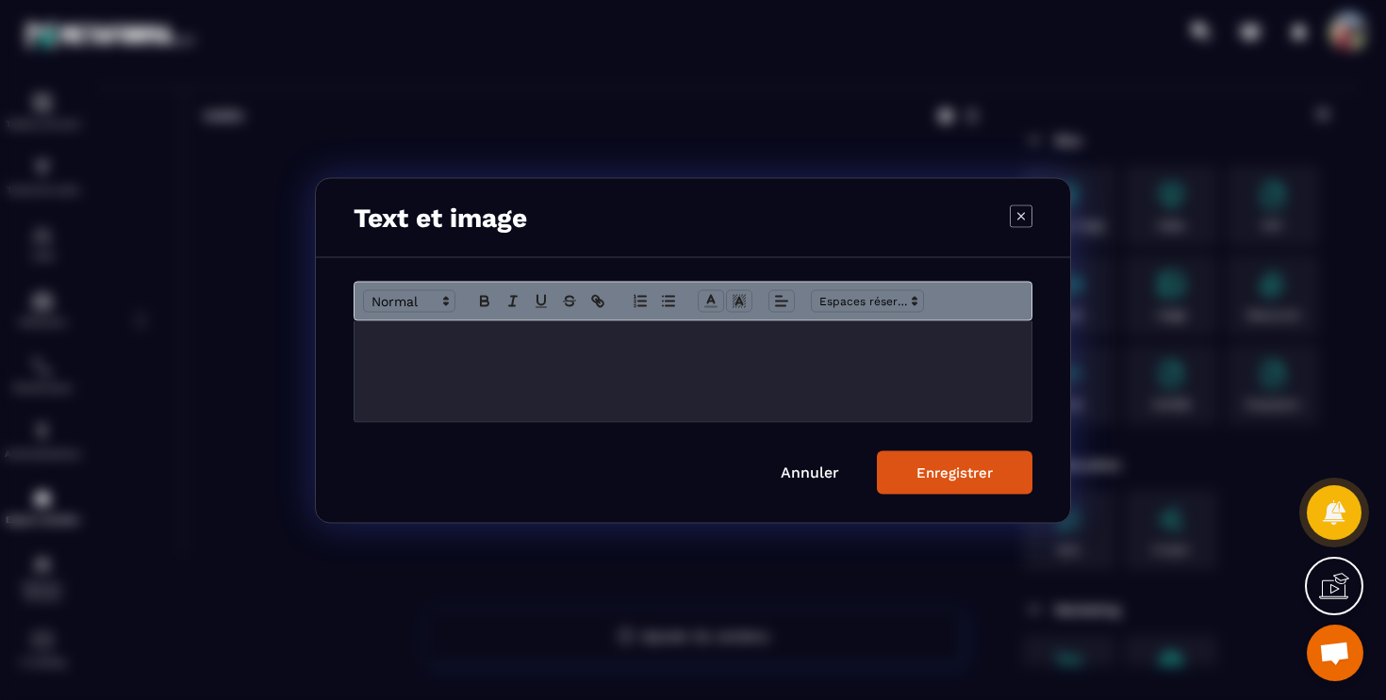
click at [458, 341] on p "Modal window" at bounding box center [693, 340] width 649 height 17
click at [903, 304] on span "Modal window" at bounding box center [867, 300] width 113 height 23
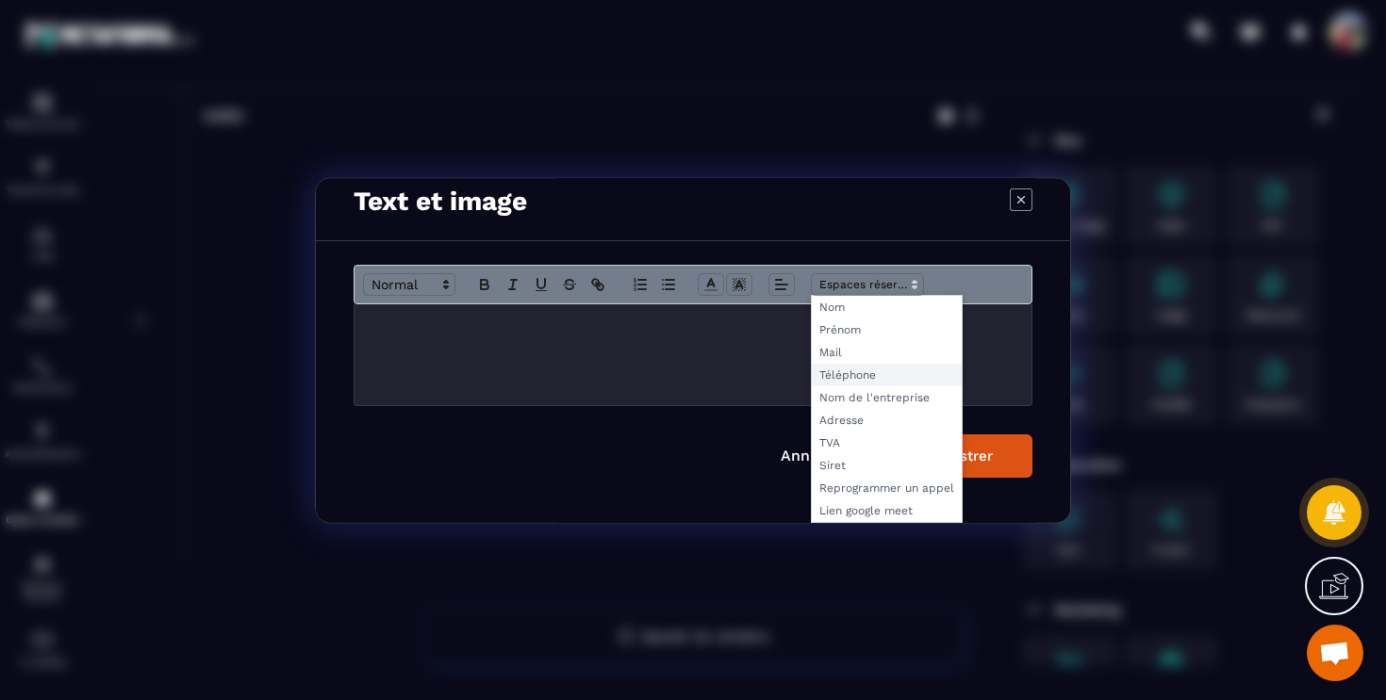
scroll to position [0, 0]
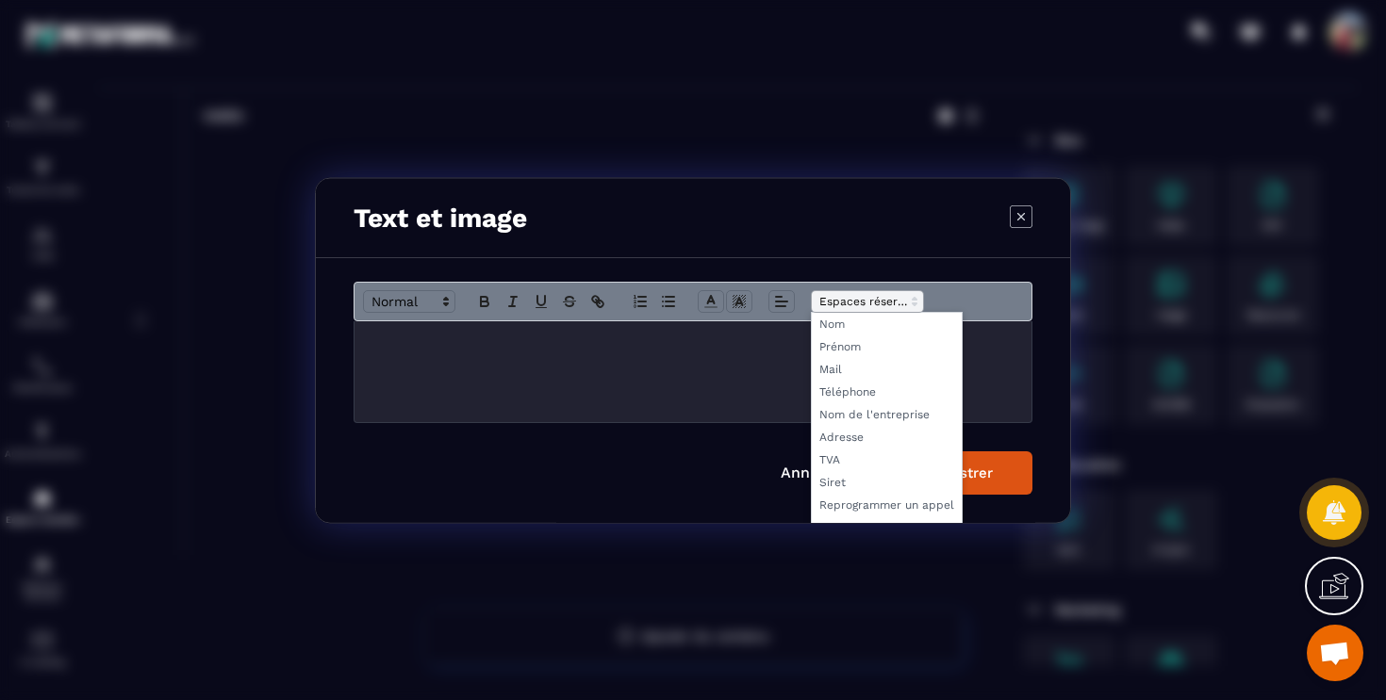
click at [904, 300] on span "Modal window" at bounding box center [867, 300] width 113 height 23
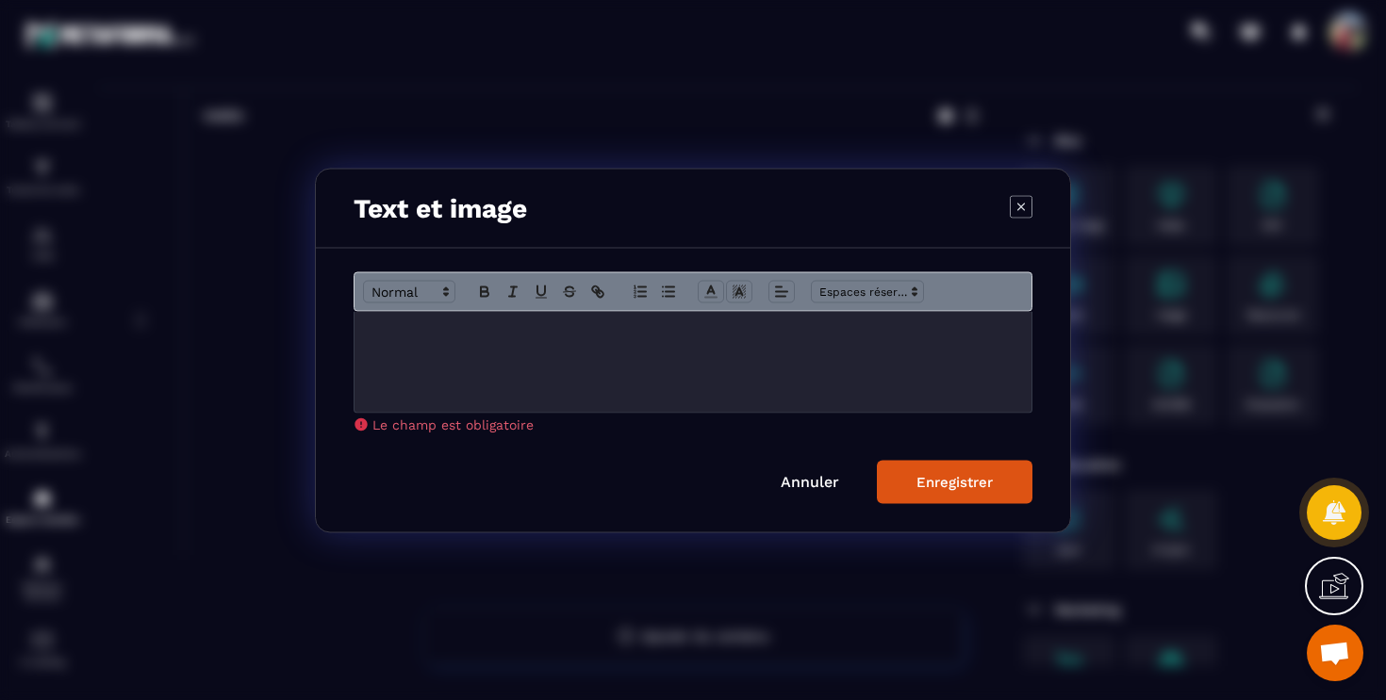
click at [806, 480] on link "Annuler" at bounding box center [809, 481] width 58 height 18
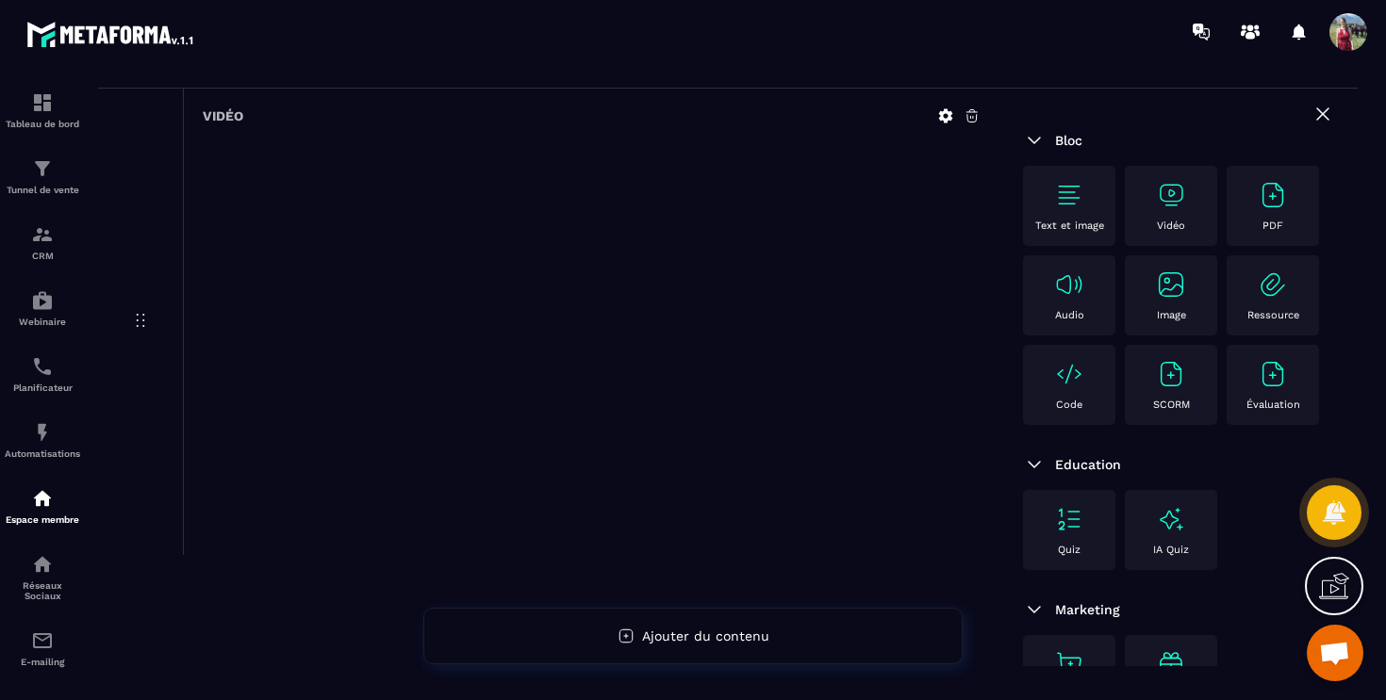
click at [1171, 291] on img at bounding box center [1171, 285] width 30 height 30
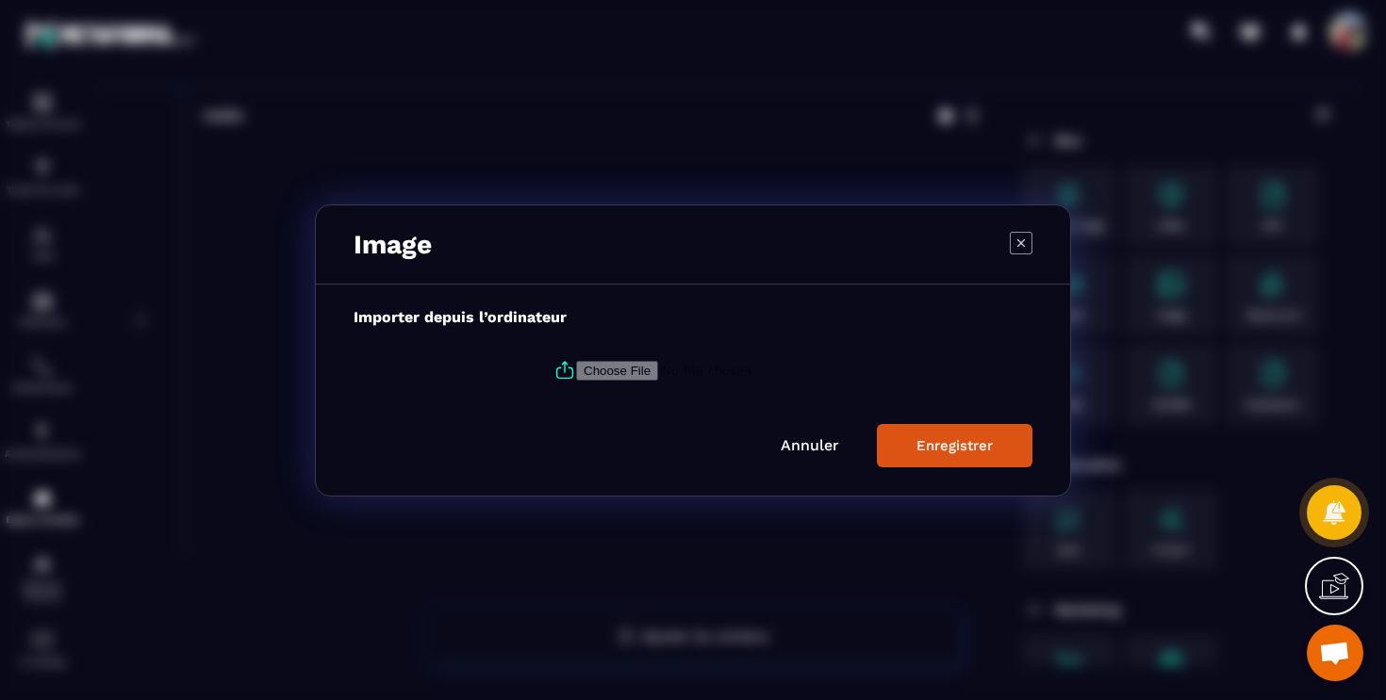
click at [605, 368] on input "Modal window" at bounding box center [704, 370] width 256 height 20
click at [623, 373] on input "Modal window" at bounding box center [704, 370] width 256 height 20
click at [651, 366] on input "Modal window" at bounding box center [704, 370] width 256 height 20
type input "**********"
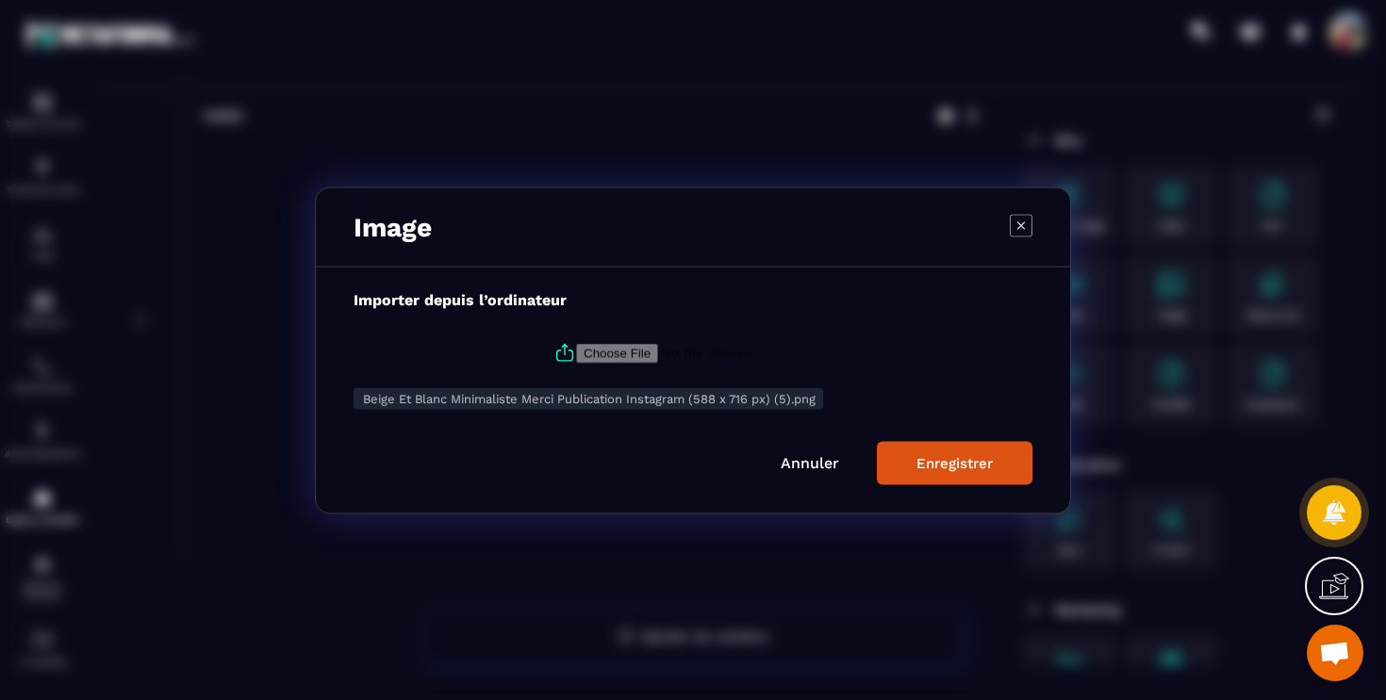
click at [938, 465] on div "Enregistrer" at bounding box center [954, 462] width 76 height 17
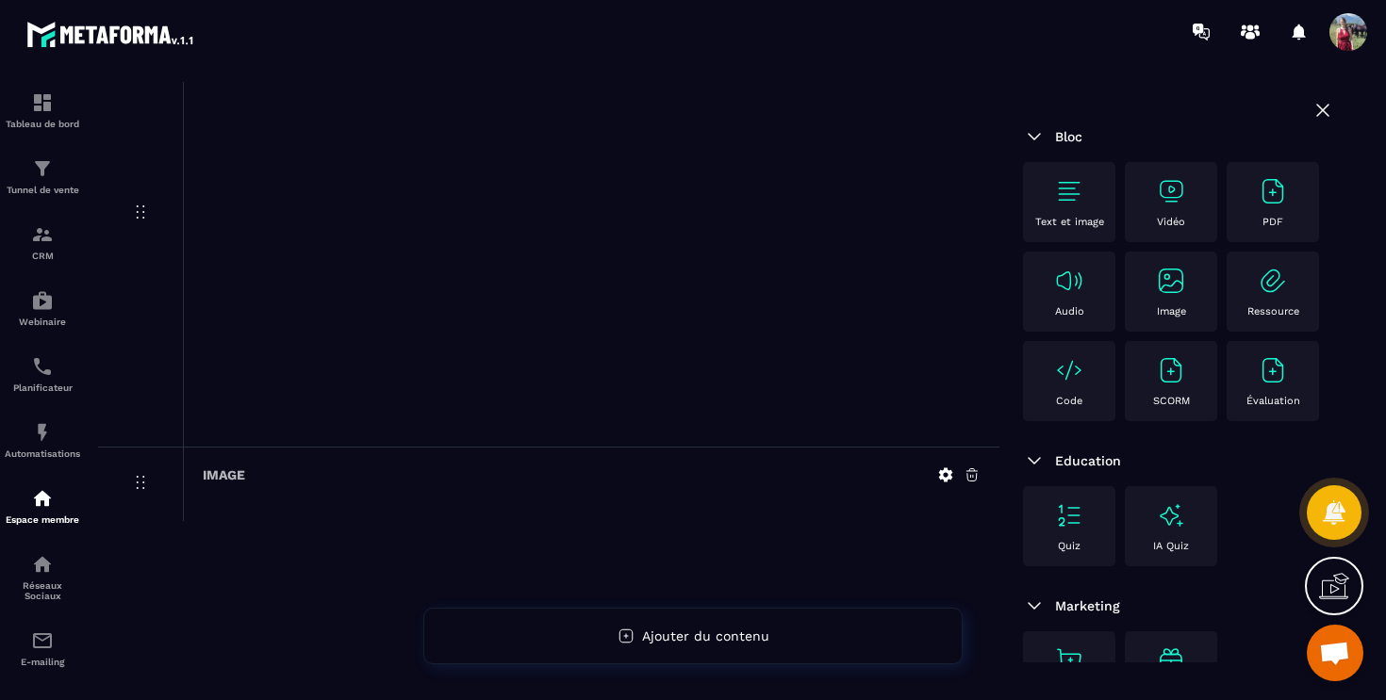
scroll to position [585, 0]
click at [972, 469] on icon at bounding box center [971, 475] width 11 height 12
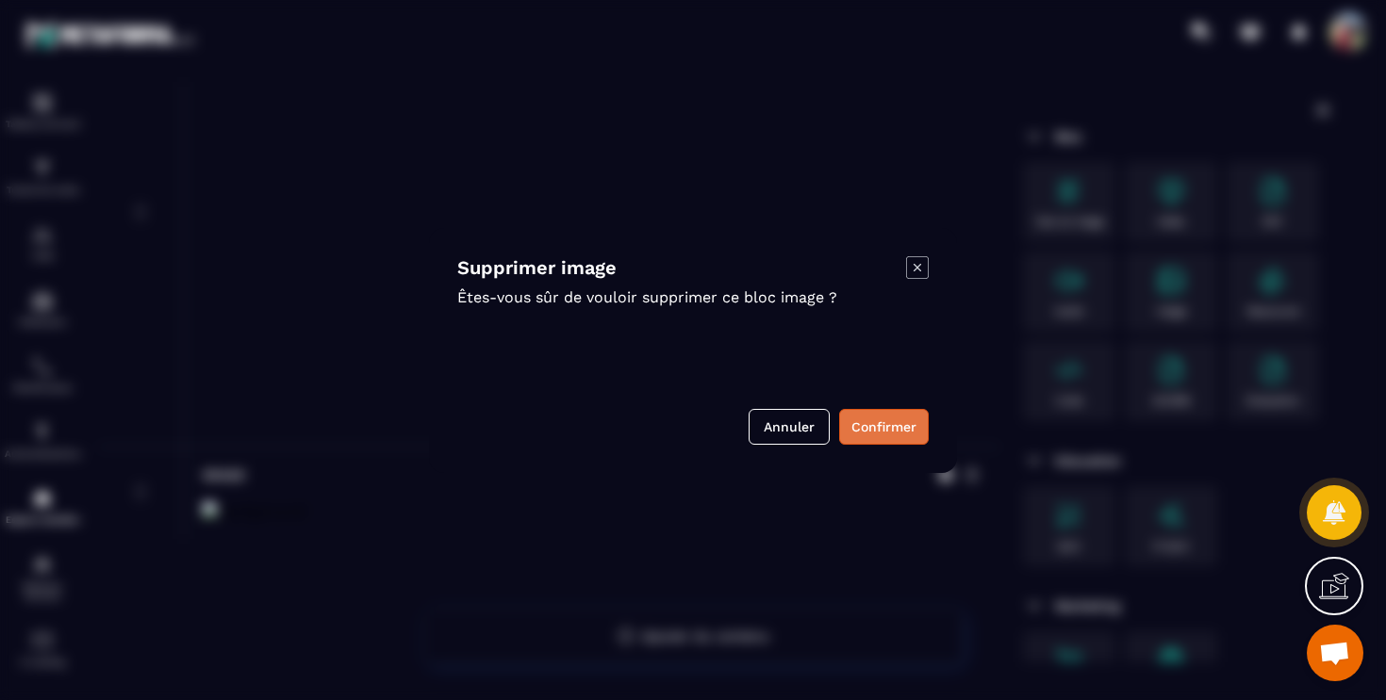
click at [895, 431] on button "Confirmer" at bounding box center [884, 427] width 90 height 36
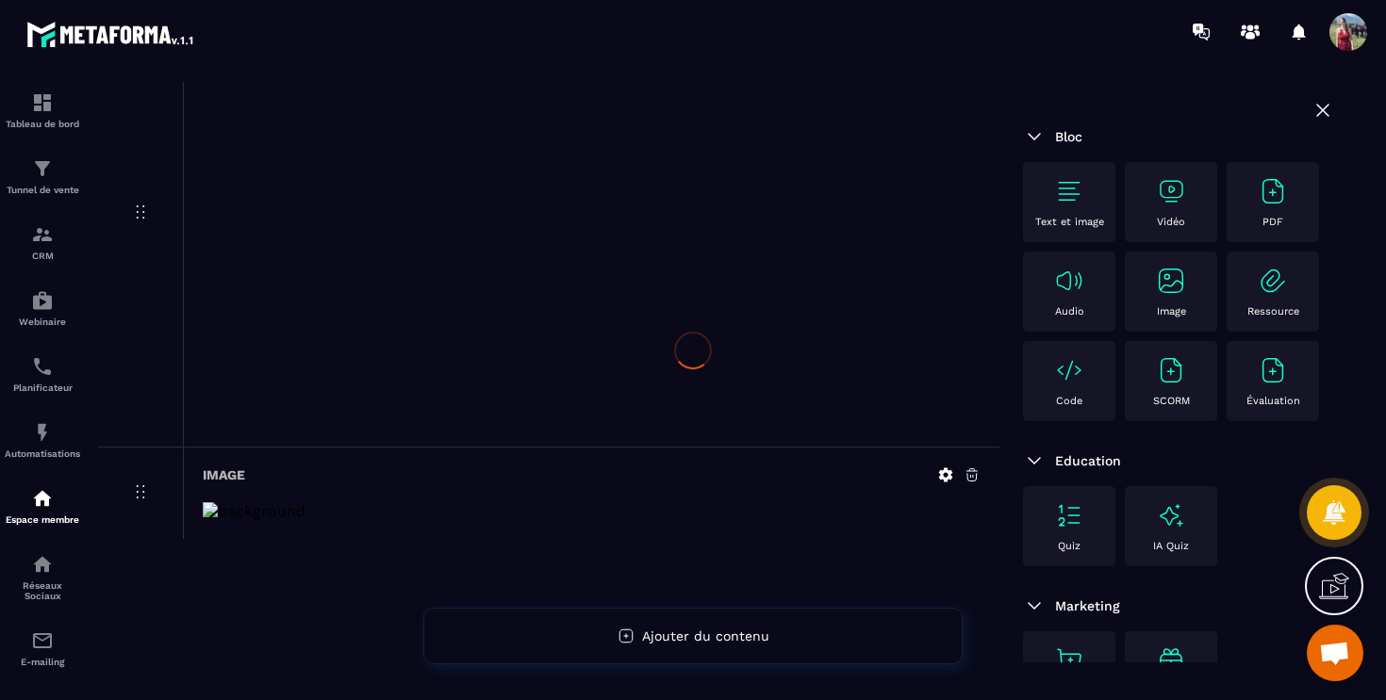
scroll to position [238, 0]
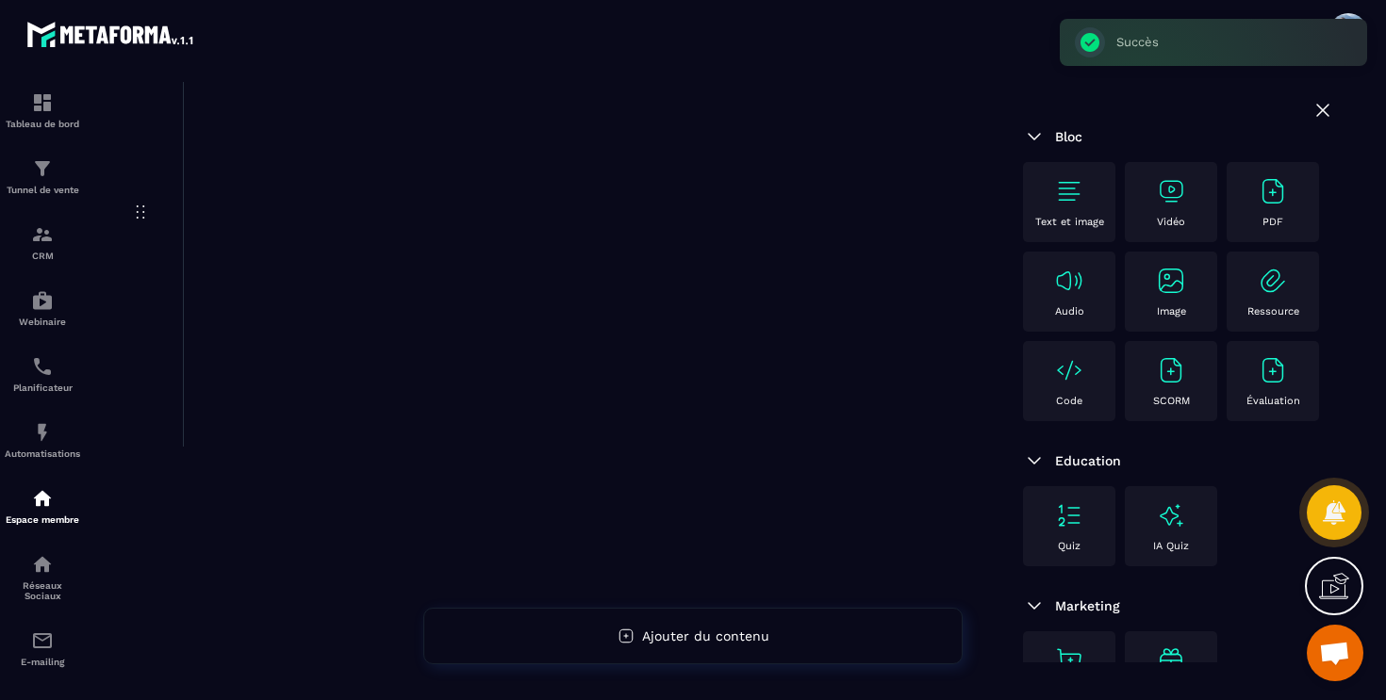
click at [1075, 202] on img at bounding box center [1069, 191] width 30 height 30
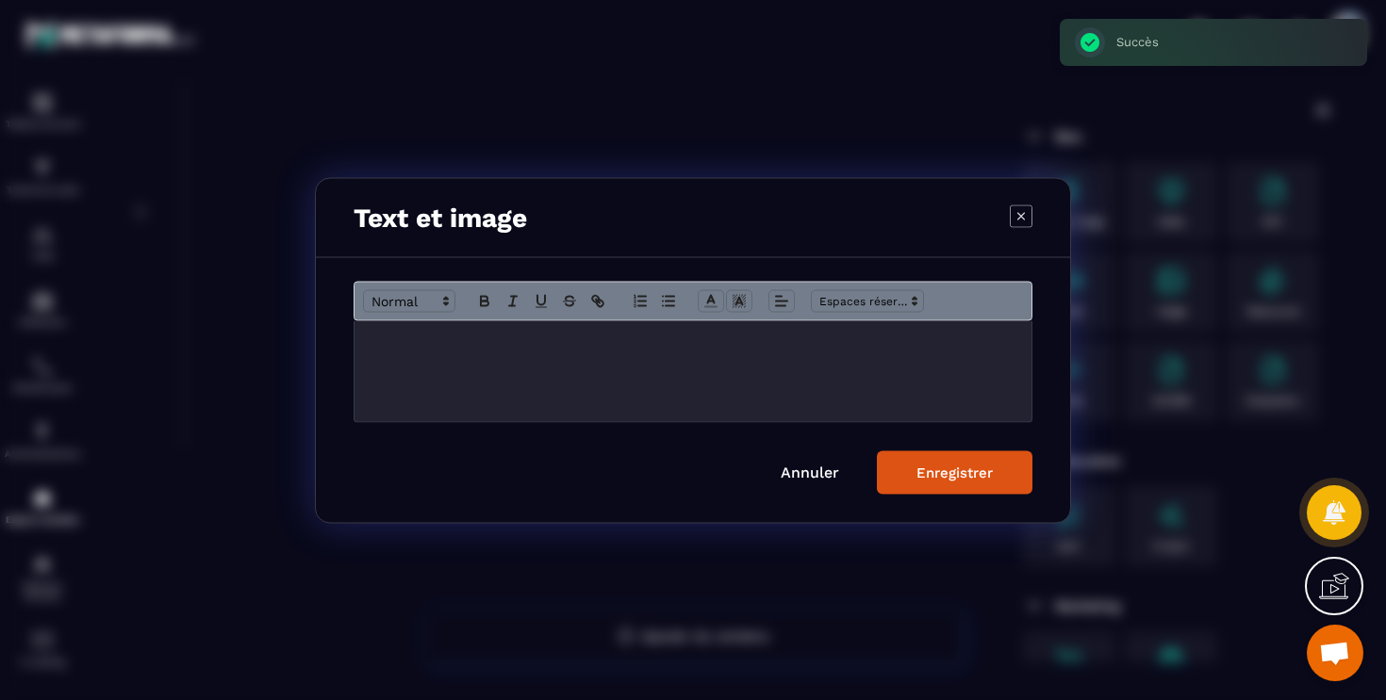
click at [780, 370] on div "Modal window" at bounding box center [692, 370] width 677 height 101
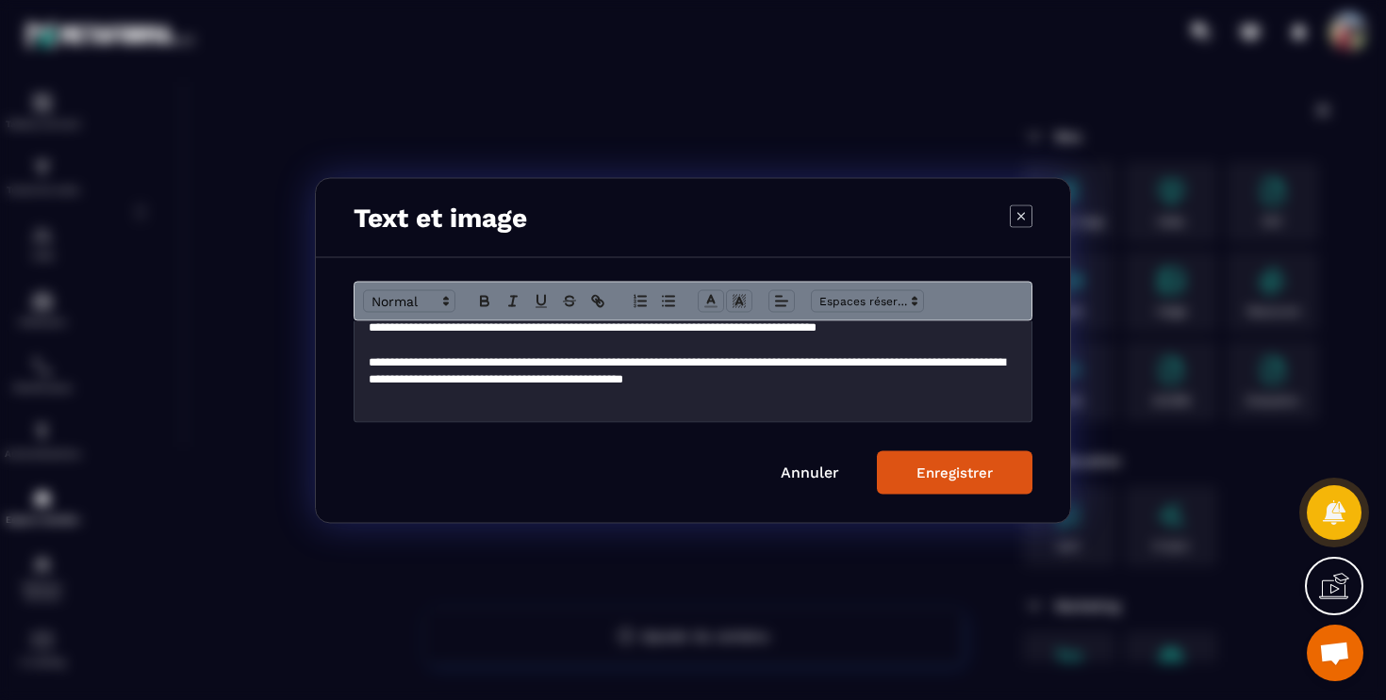
scroll to position [13, 0]
click at [422, 413] on p "**********" at bounding box center [693, 413] width 649 height 17
click at [724, 326] on p "**********" at bounding box center [693, 327] width 649 height 17
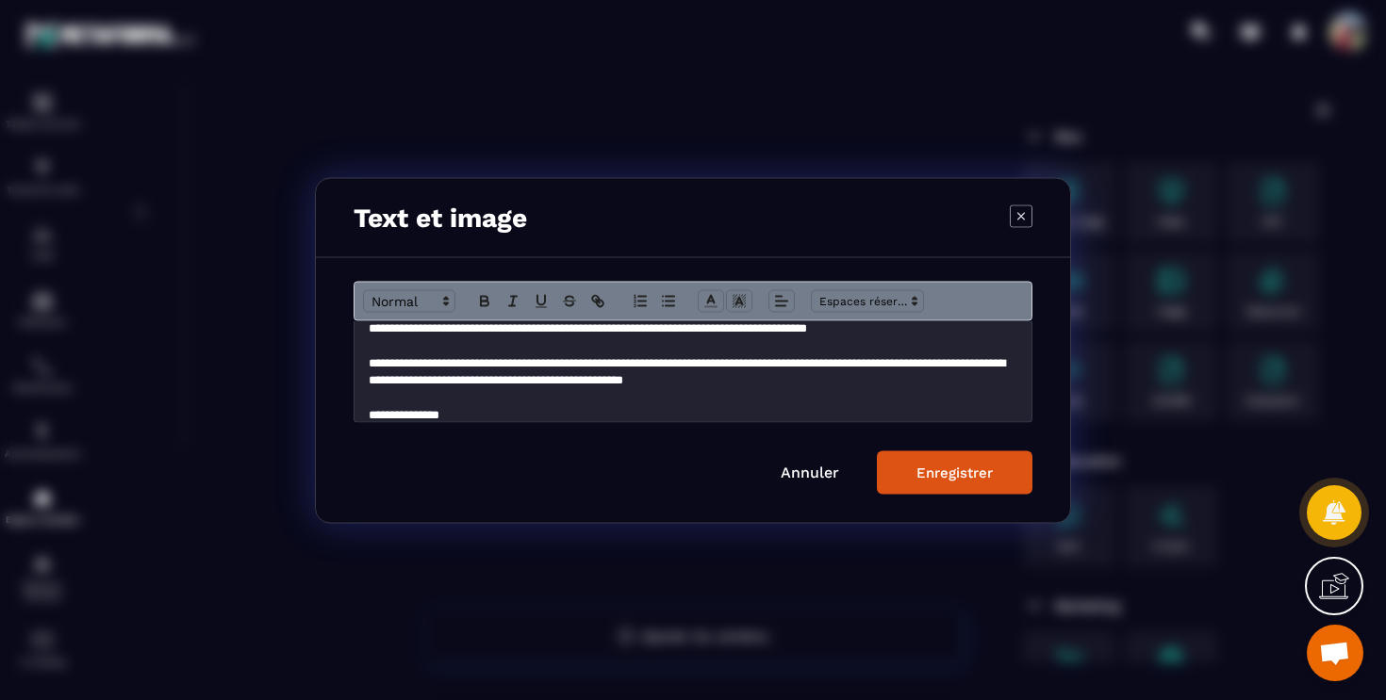
click at [468, 362] on p "**********" at bounding box center [693, 371] width 649 height 35
click at [500, 362] on p "**********" at bounding box center [693, 371] width 649 height 35
click at [560, 361] on p "**********" at bounding box center [693, 371] width 649 height 35
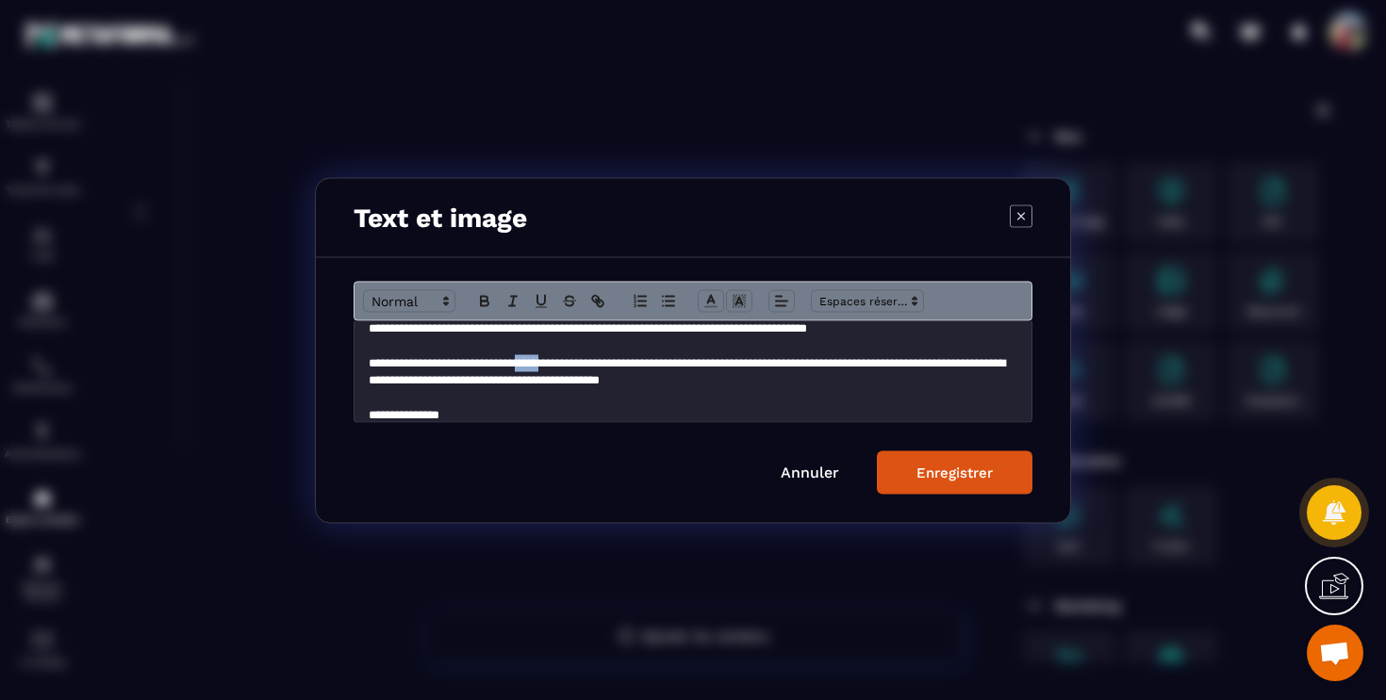
click at [560, 361] on p "**********" at bounding box center [693, 371] width 649 height 35
click at [981, 365] on p "**********" at bounding box center [693, 371] width 649 height 35
click at [520, 384] on p "**********" at bounding box center [693, 371] width 649 height 35
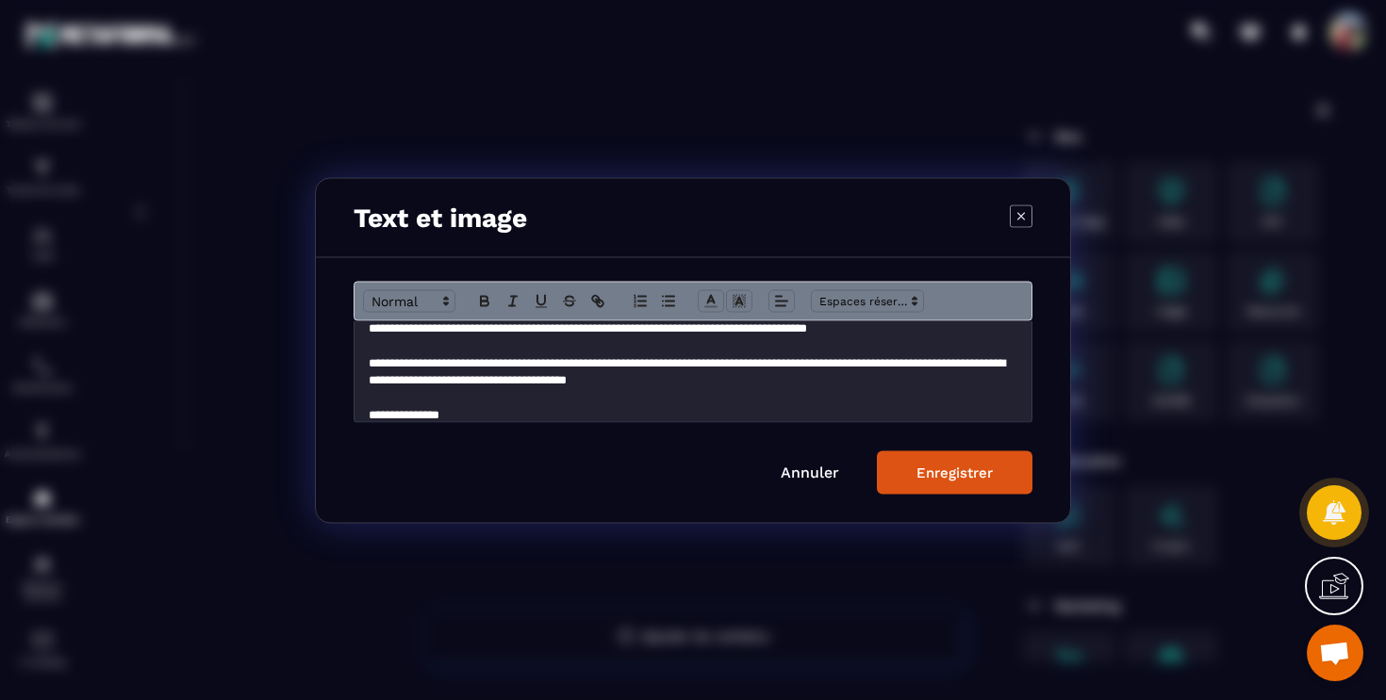
click at [530, 415] on p "**********" at bounding box center [693, 414] width 649 height 17
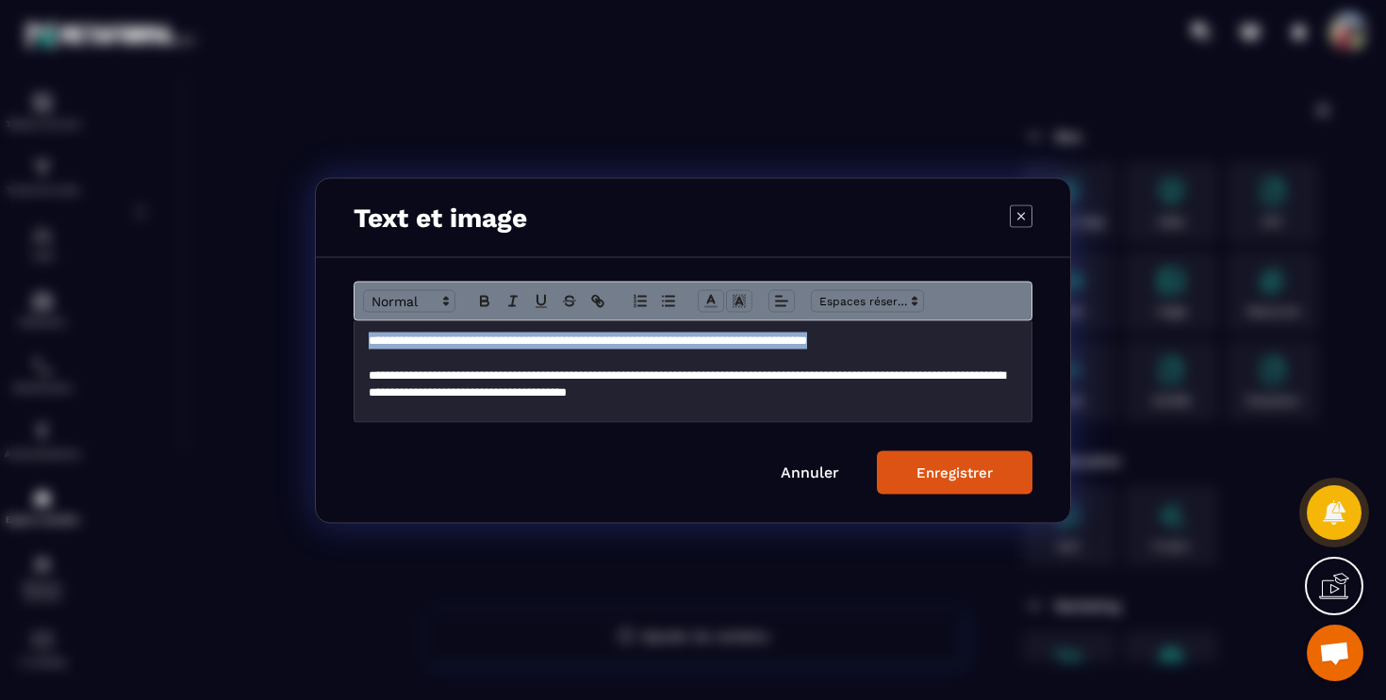
drag, startPoint x: 967, startPoint y: 337, endPoint x: 426, endPoint y: 328, distance: 541.2
click at [426, 328] on div "**********" at bounding box center [692, 370] width 677 height 101
click at [410, 288] on div "Modal window" at bounding box center [692, 301] width 679 height 40
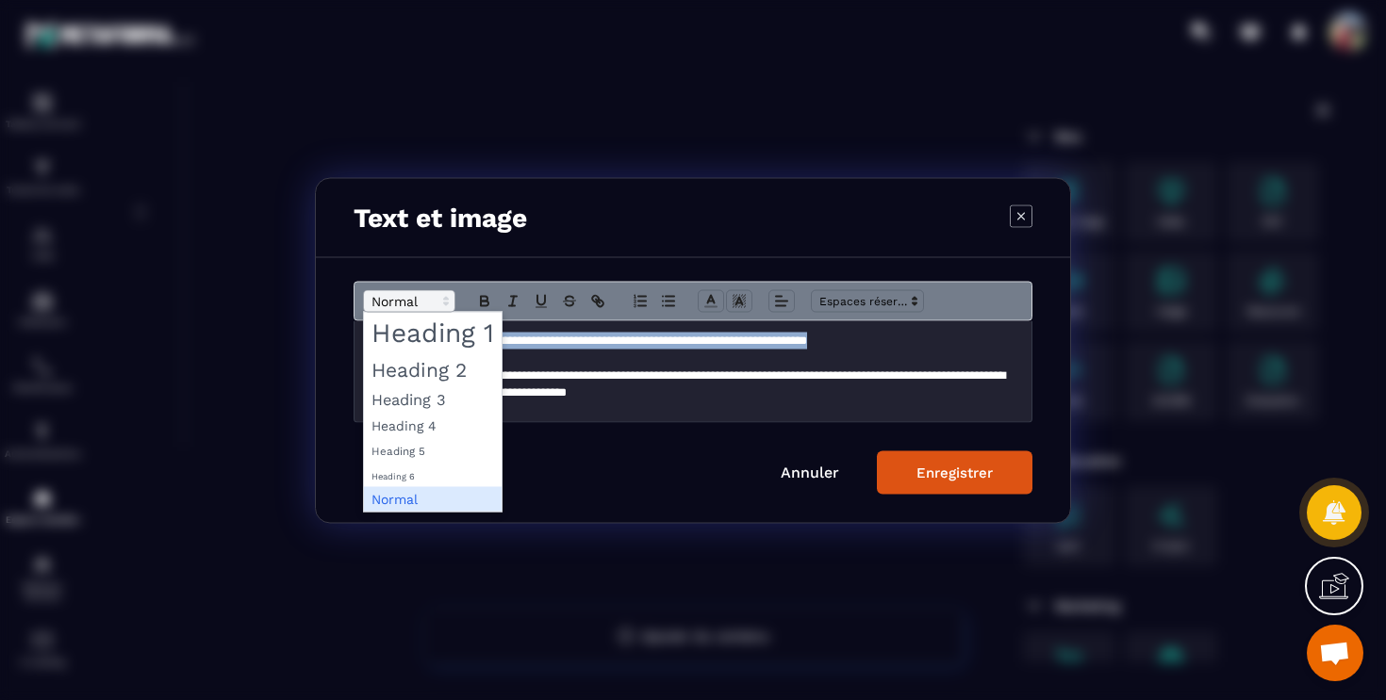
click at [410, 303] on span "Modal window" at bounding box center [409, 300] width 92 height 23
click at [426, 340] on span "Modal window" at bounding box center [433, 332] width 138 height 41
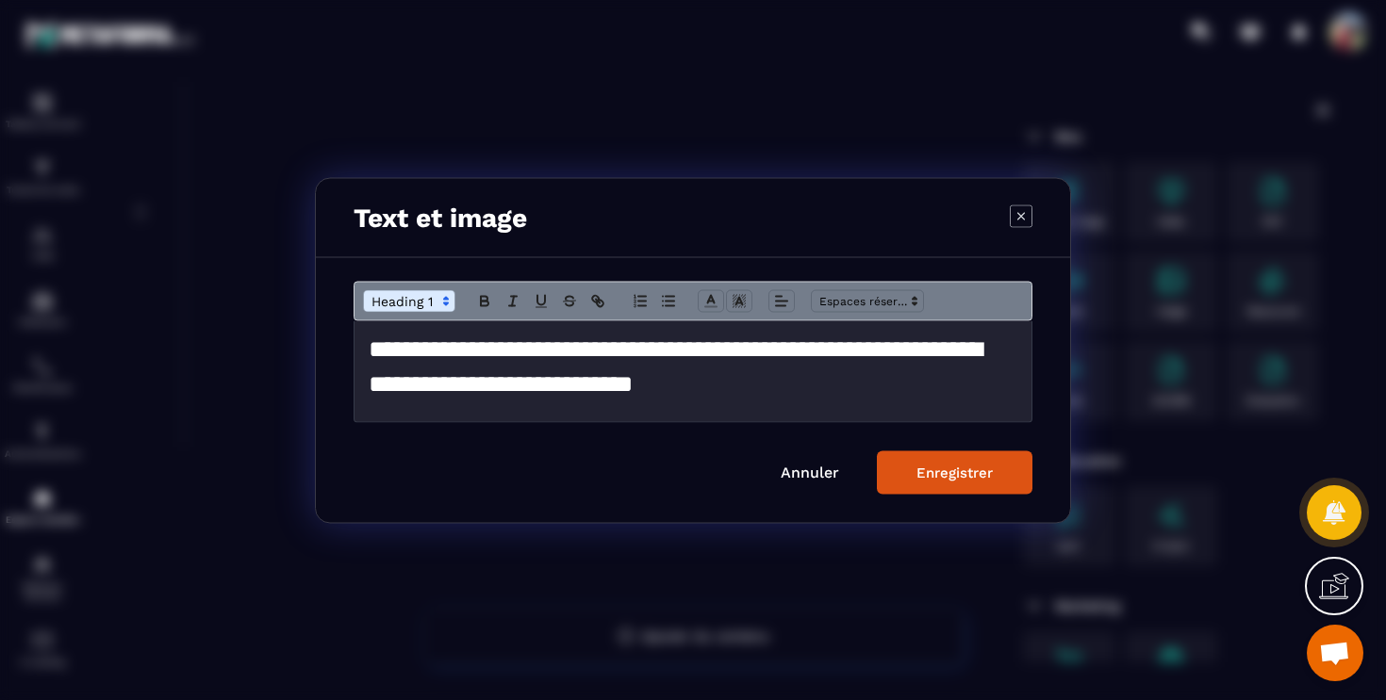
click at [429, 307] on span "Modal window" at bounding box center [409, 300] width 92 height 23
click at [430, 305] on span "Modal window" at bounding box center [409, 300] width 92 height 23
click at [975, 474] on div "Enregistrer" at bounding box center [954, 472] width 76 height 17
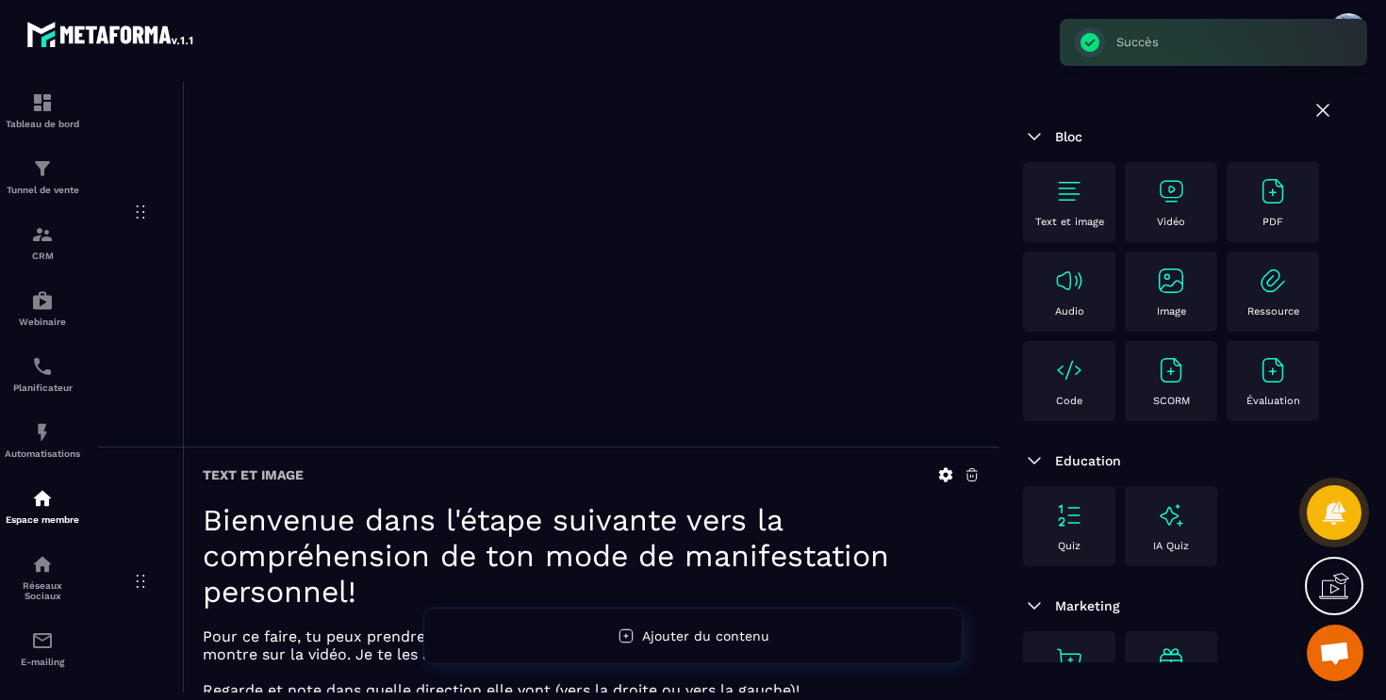
scroll to position [358, 0]
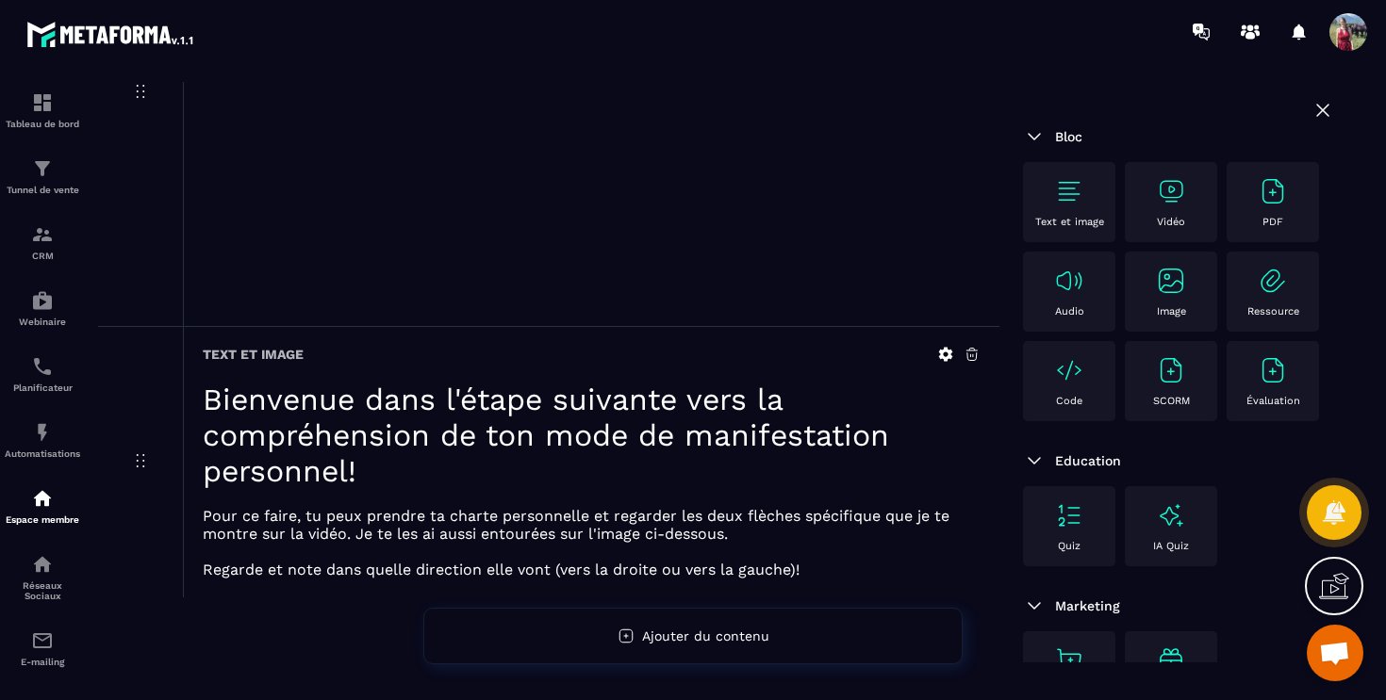
click at [1171, 287] on img at bounding box center [1171, 281] width 30 height 30
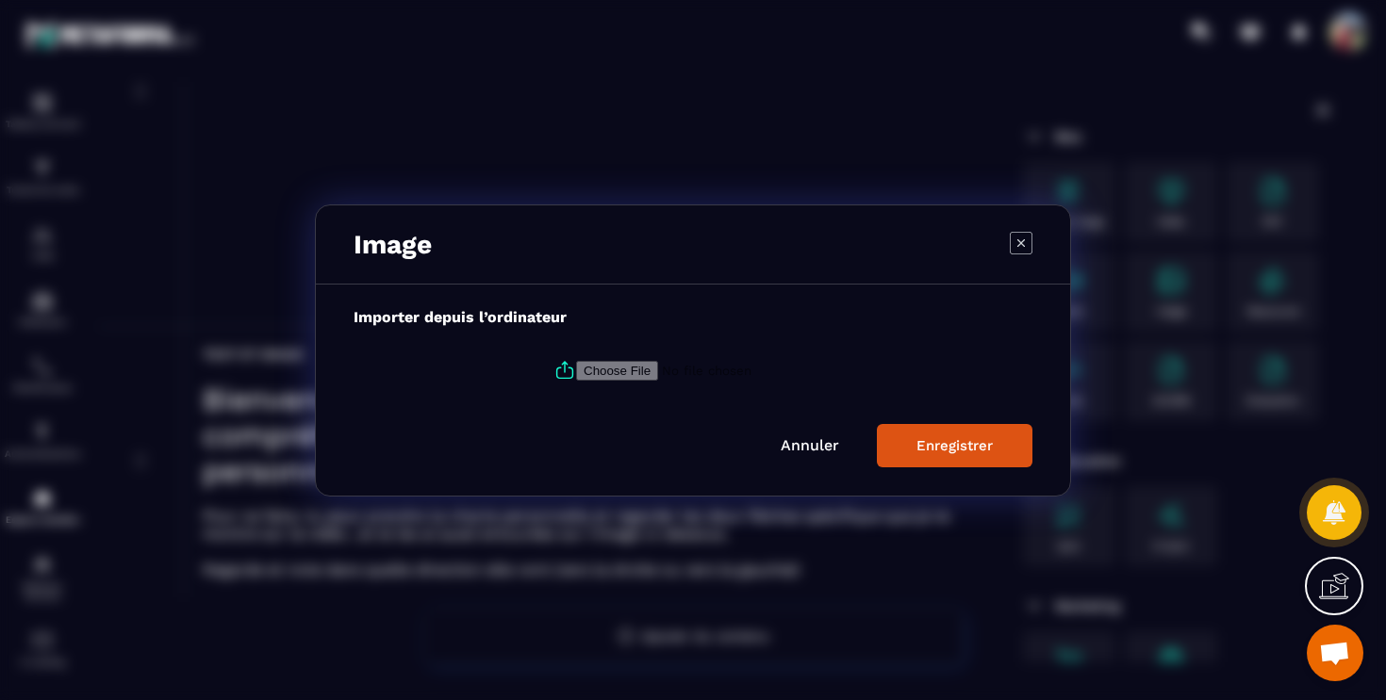
click at [659, 380] on input "Modal window" at bounding box center [704, 370] width 256 height 20
type input "**********"
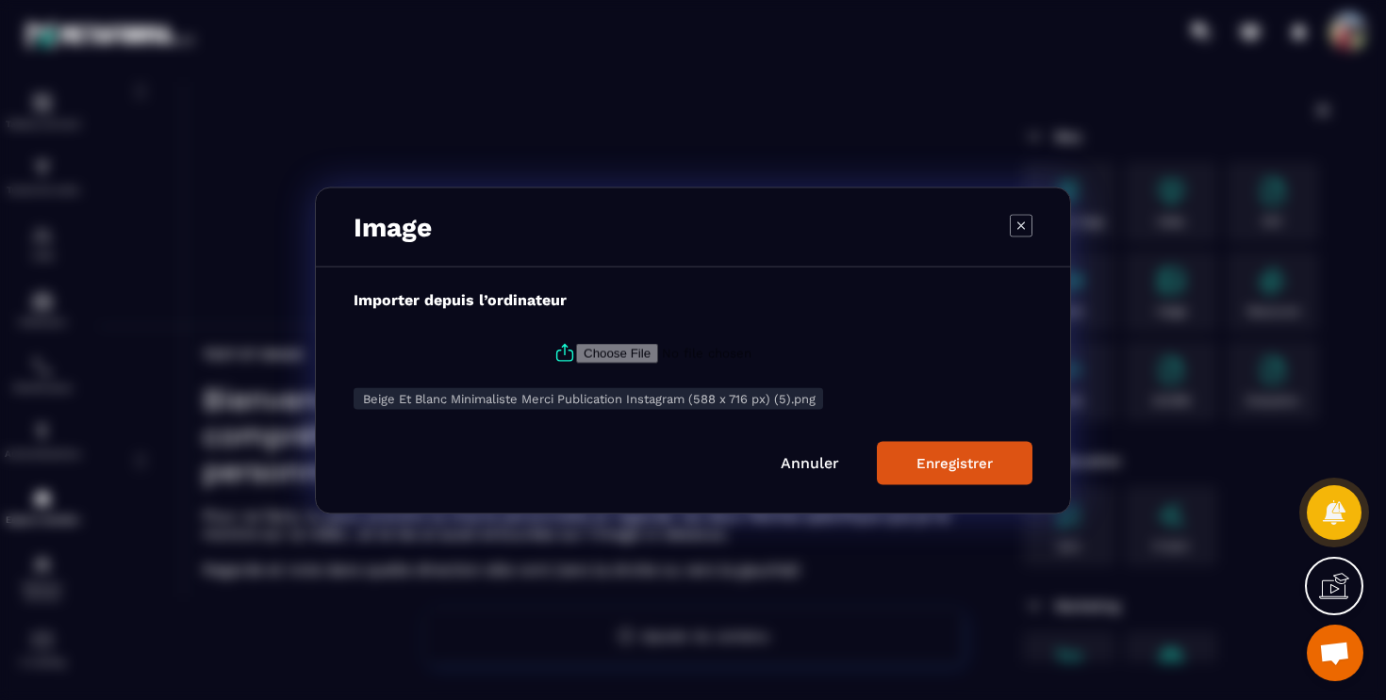
click at [991, 442] on button "Enregistrer" at bounding box center [955, 462] width 156 height 43
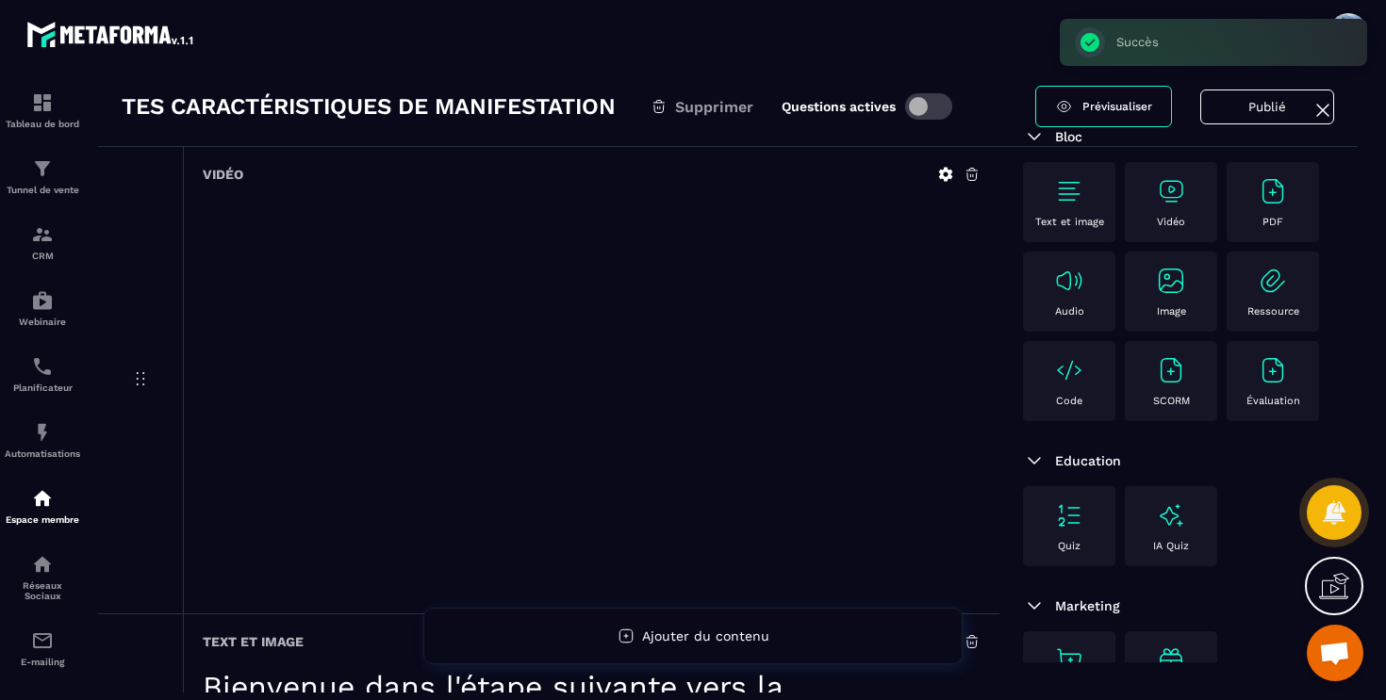
scroll to position [0, 0]
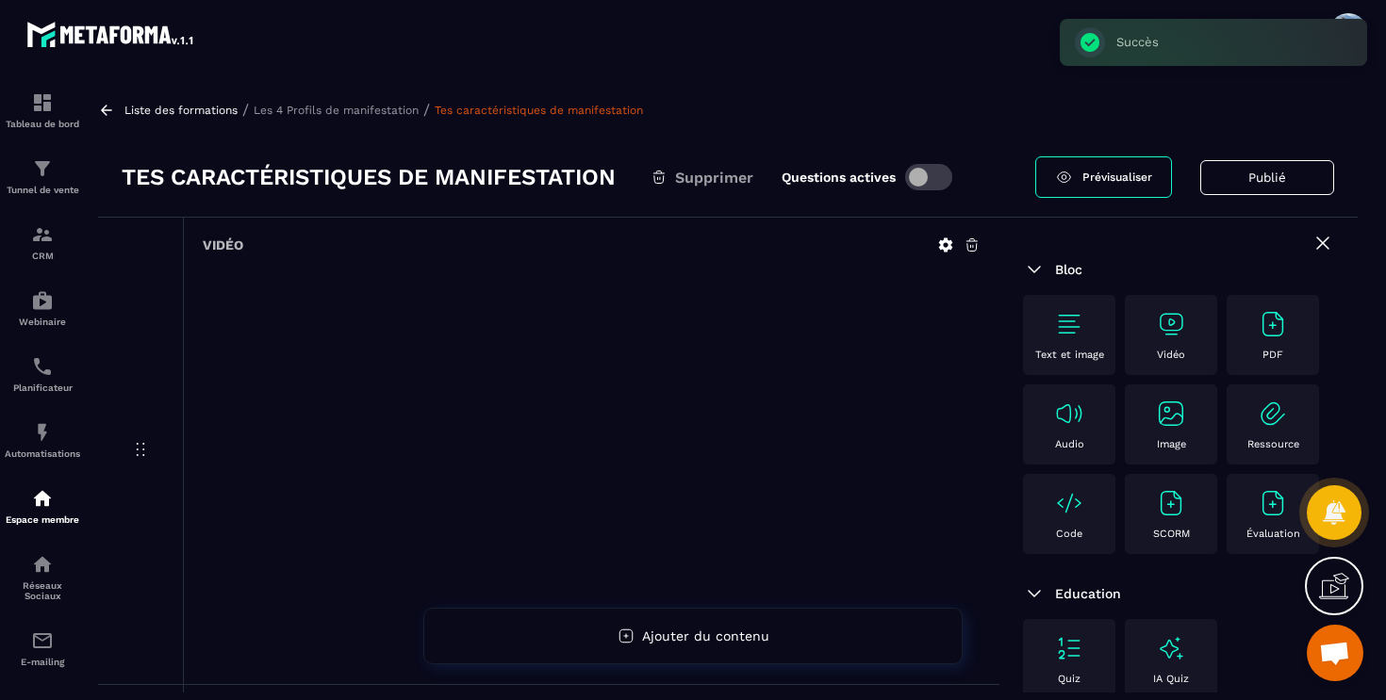
click at [1116, 171] on span "Prévisualiser" at bounding box center [1117, 177] width 70 height 13
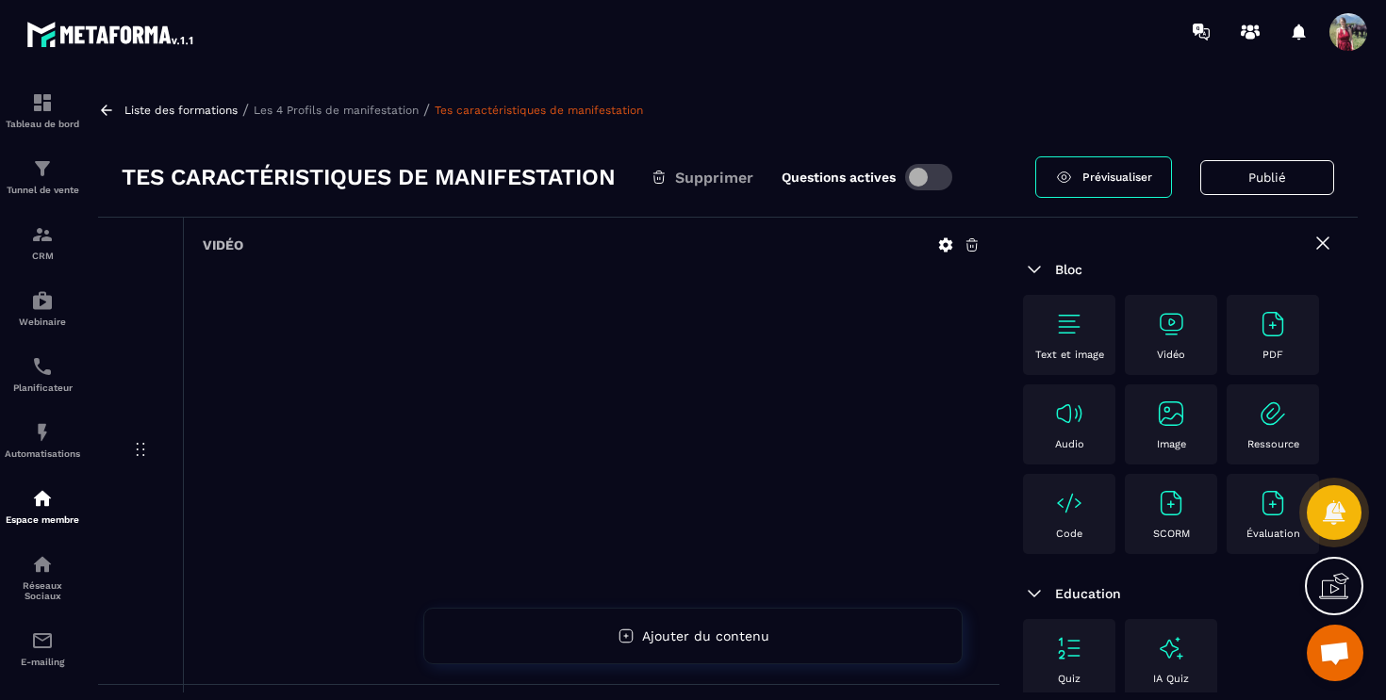
click at [1318, 245] on icon at bounding box center [1322, 243] width 23 height 23
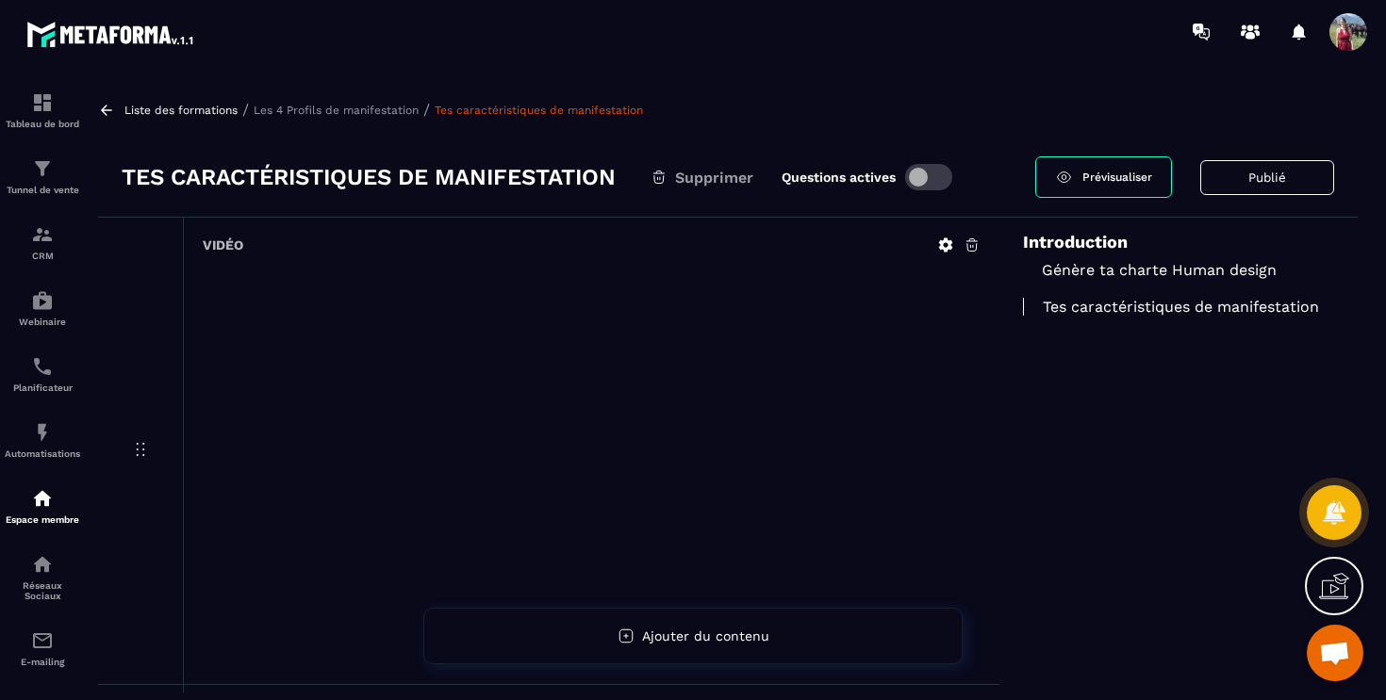
click at [1240, 271] on p "Génère ta charte Human design" at bounding box center [1178, 270] width 311 height 18
click at [318, 99] on div "Liste des formations / Les 4 Profils de manifestation / Génère ta charte Human …" at bounding box center [728, 387] width 1278 height 611
click at [319, 108] on p "Les 4 Profils de manifestation" at bounding box center [336, 110] width 165 height 13
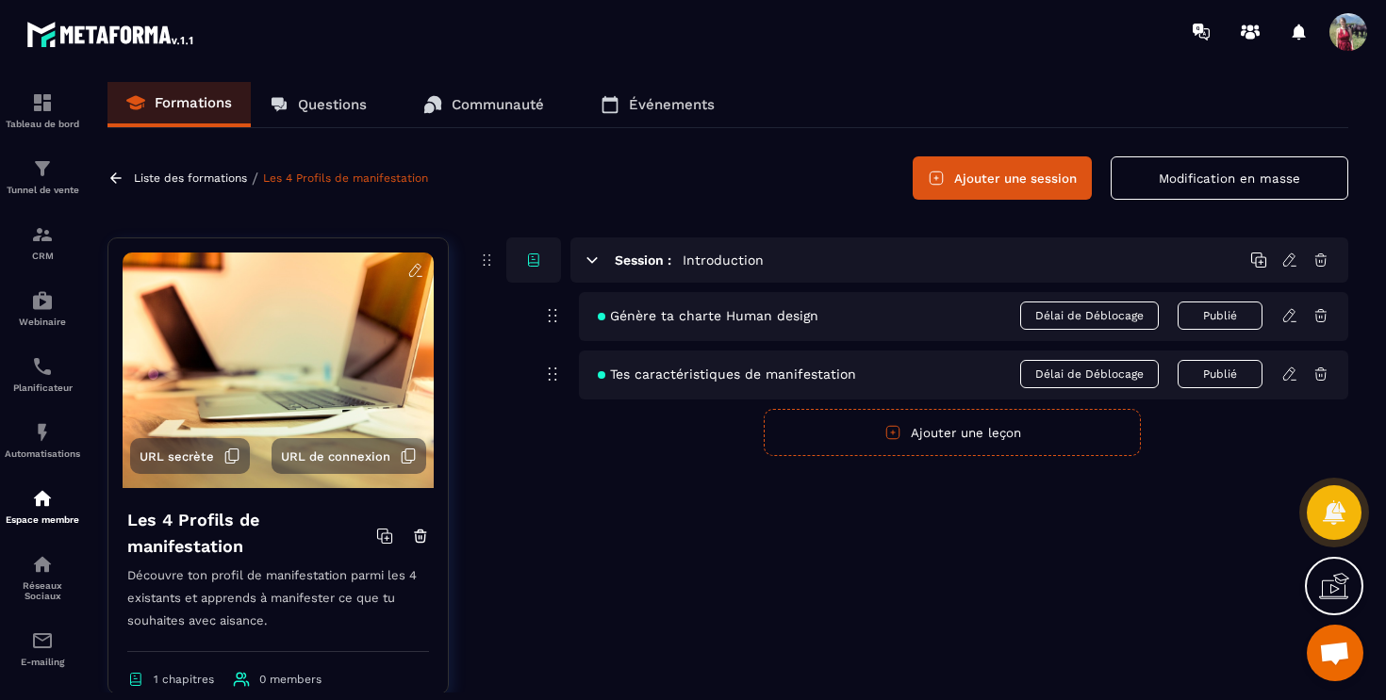
click at [879, 413] on button "Ajouter une leçon" at bounding box center [952, 432] width 377 height 47
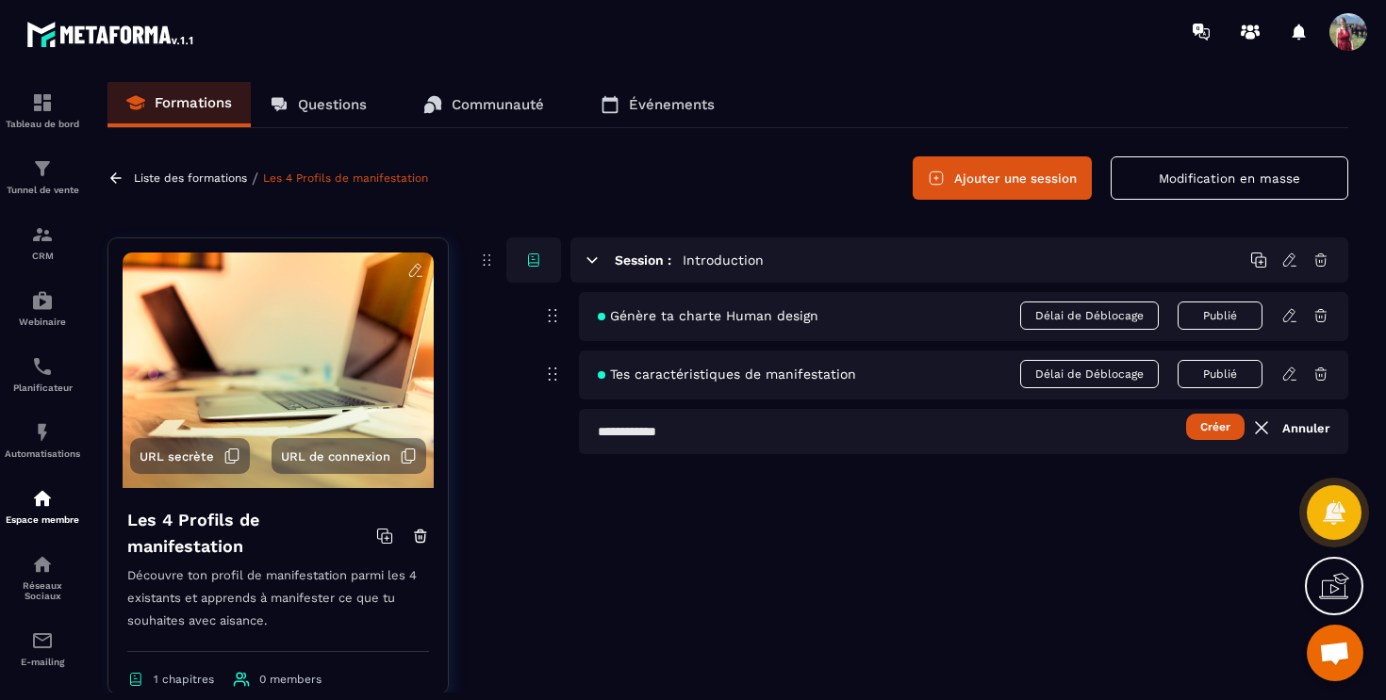
click at [665, 435] on input "text" at bounding box center [963, 431] width 769 height 45
click at [1257, 167] on button "Modification en masse" at bounding box center [1229, 177] width 238 height 43
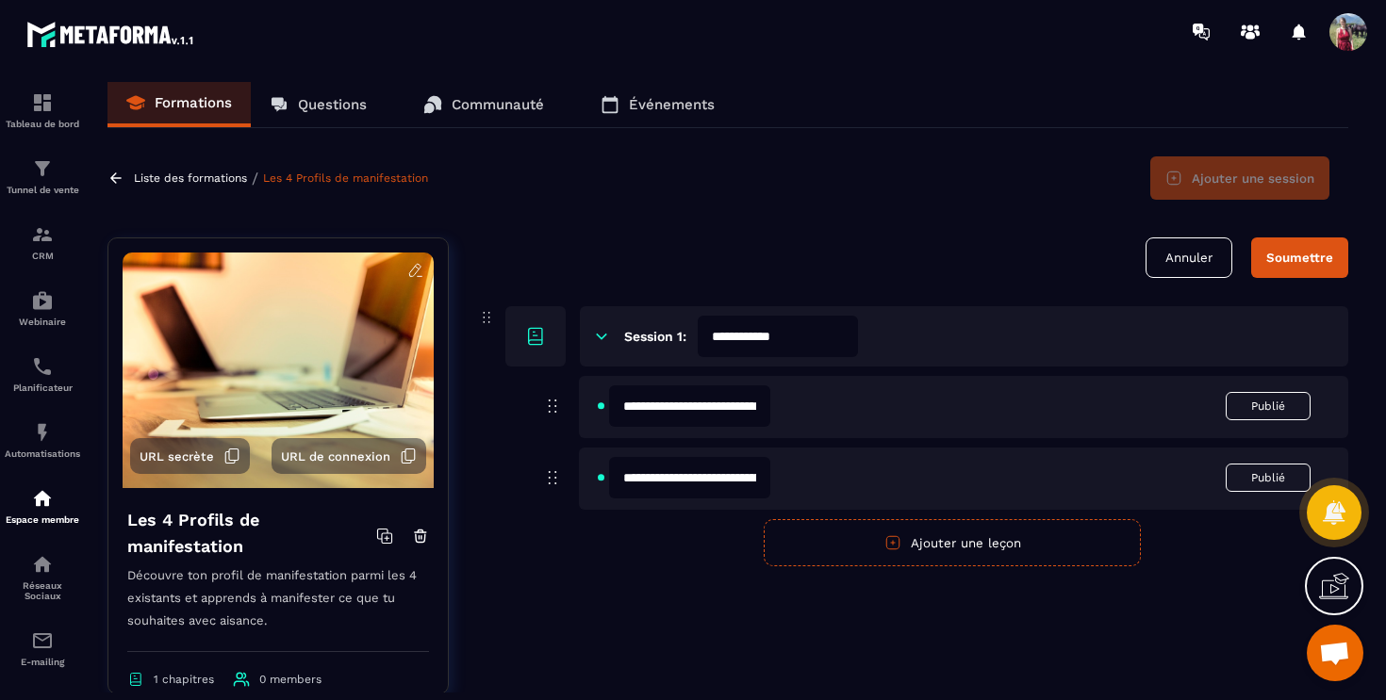
click at [741, 492] on input "**********" at bounding box center [689, 477] width 161 height 41
click at [741, 481] on input "**********" at bounding box center [689, 477] width 161 height 41
type input "**********"
click at [1308, 267] on button "Soumettre" at bounding box center [1299, 258] width 97 height 41
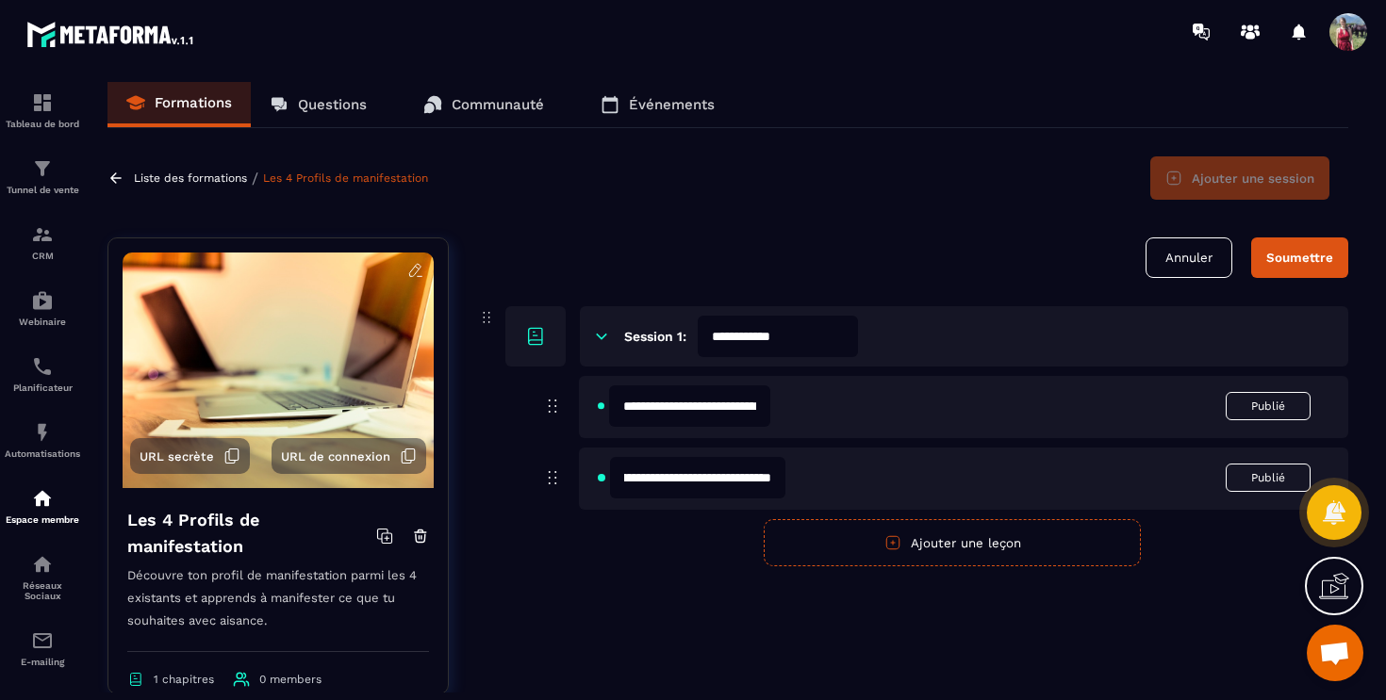
scroll to position [0, 0]
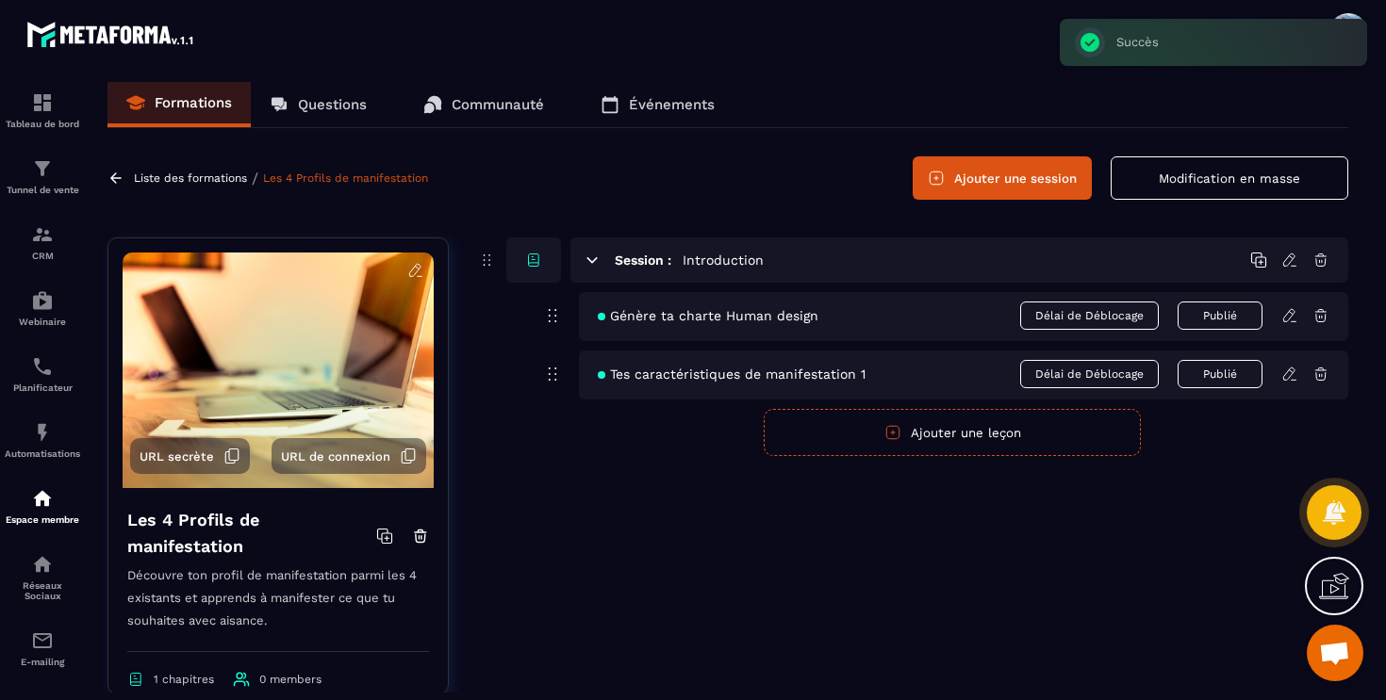
click at [962, 435] on button "Ajouter une leçon" at bounding box center [952, 432] width 377 height 47
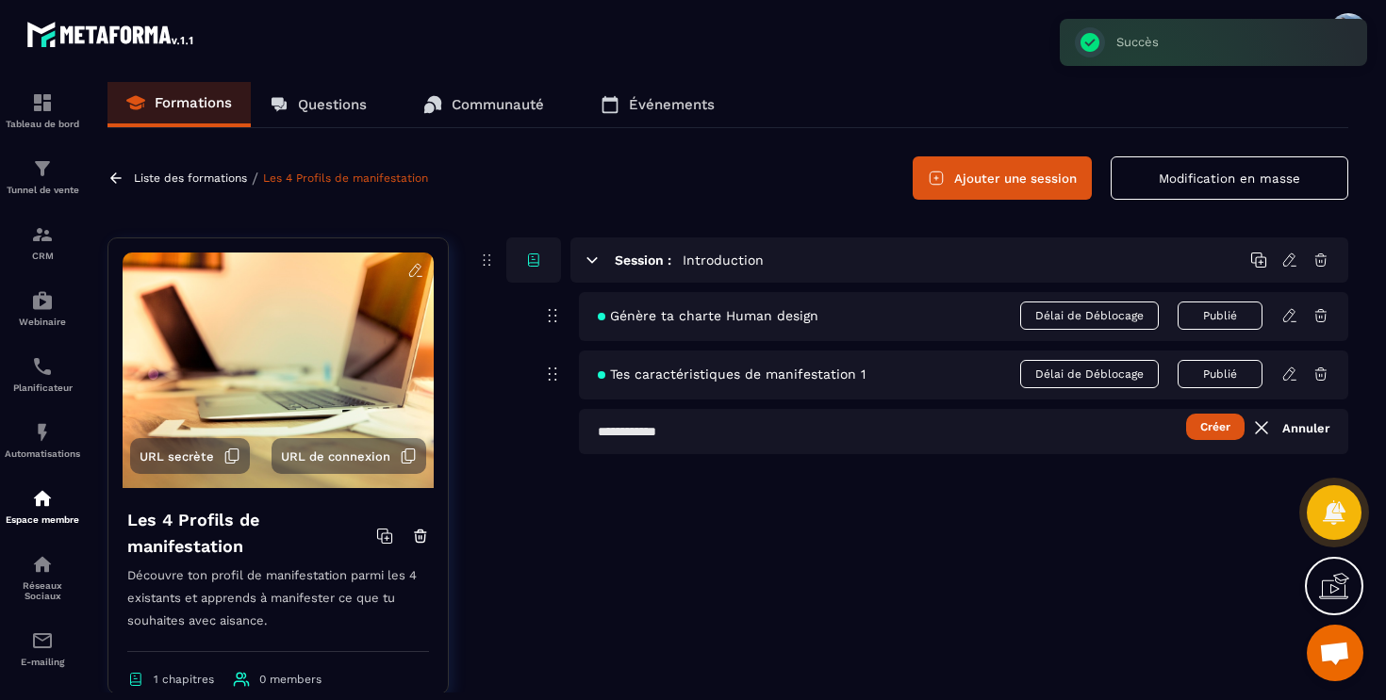
scroll to position [49, 0]
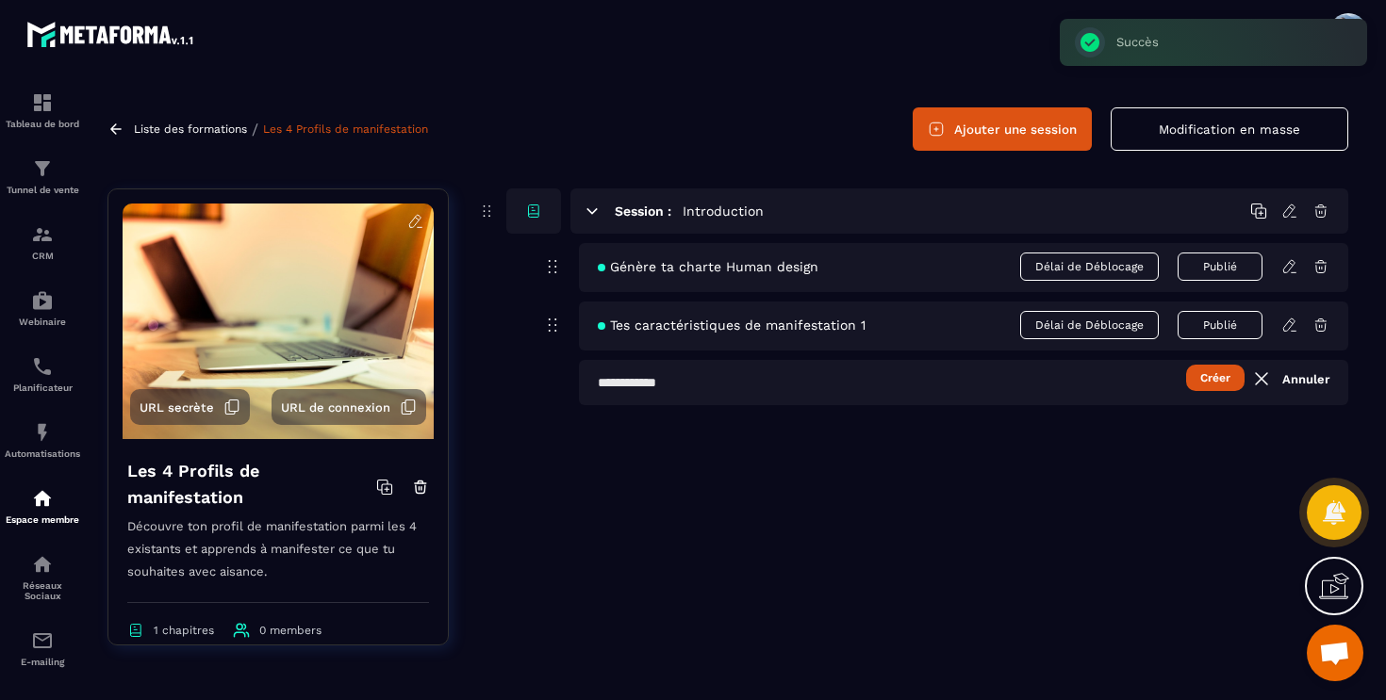
click at [620, 385] on input "text" at bounding box center [963, 382] width 769 height 45
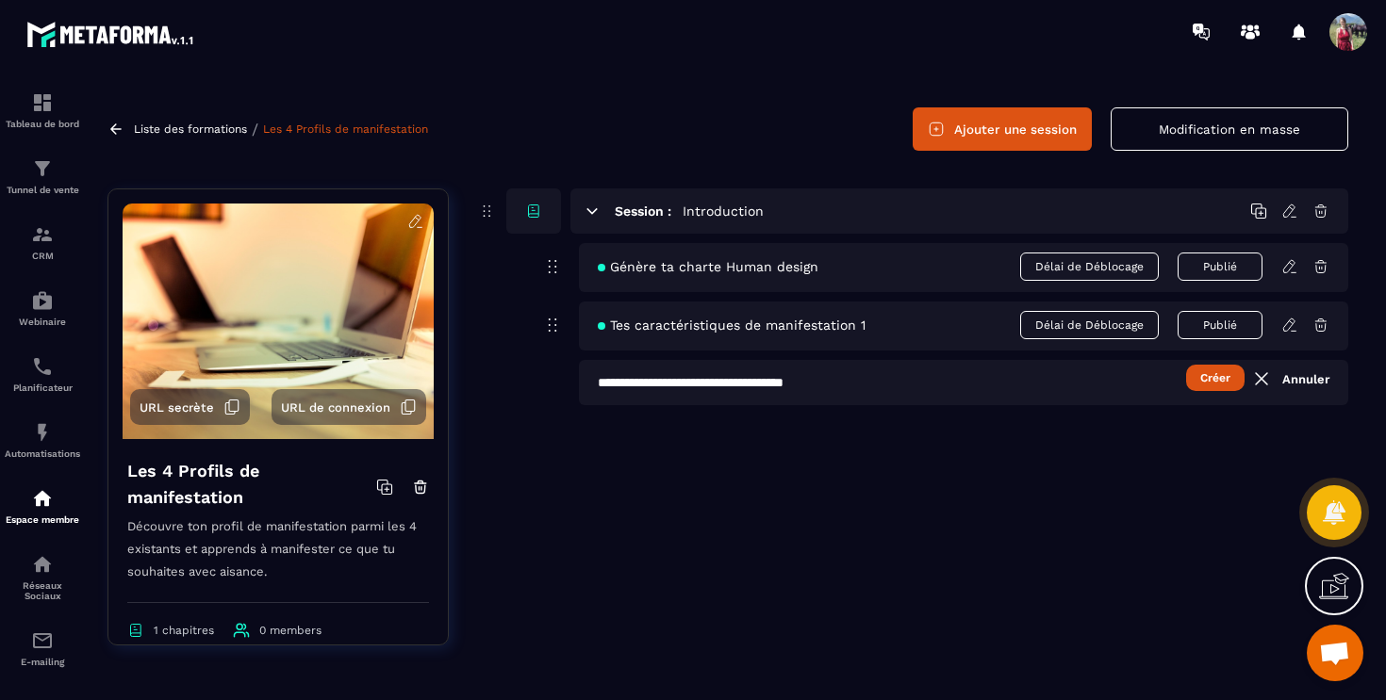
click at [675, 382] on input "**********" at bounding box center [963, 382] width 769 height 45
type input "**********"
click at [1218, 380] on button "Créer" at bounding box center [1215, 378] width 58 height 26
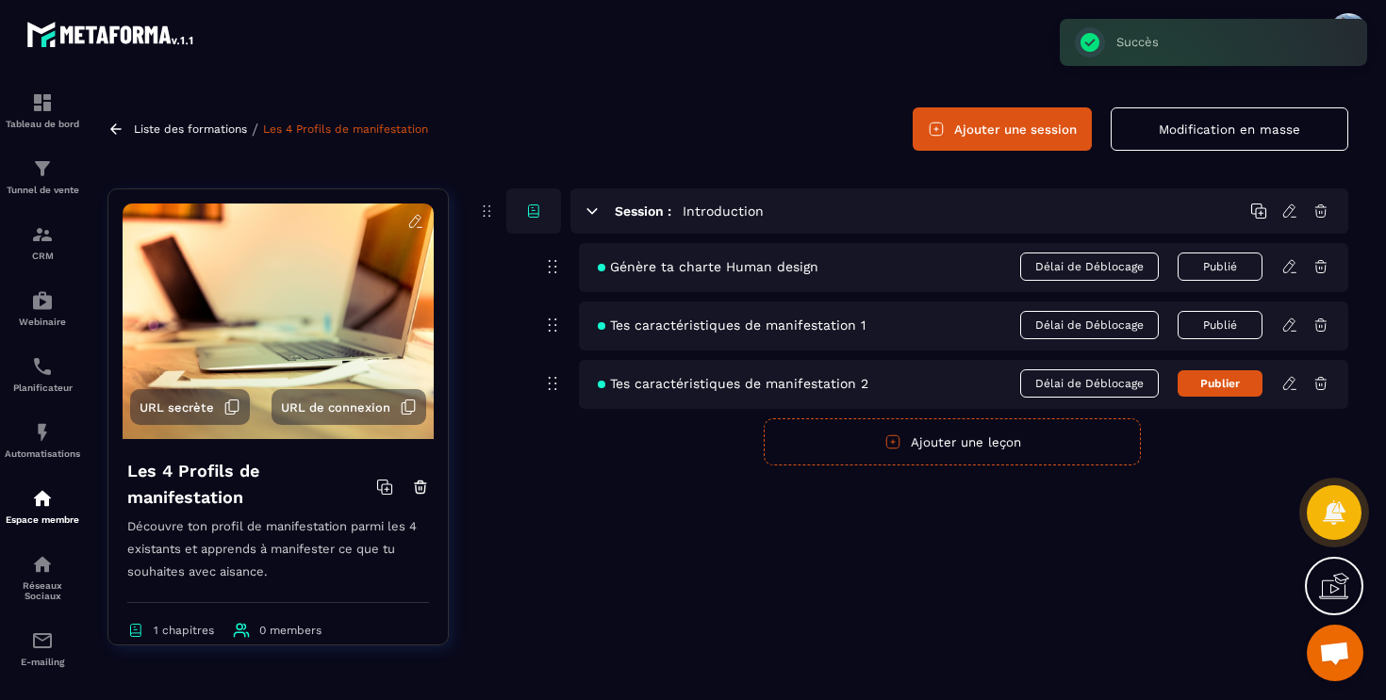
click at [1218, 380] on button "Publier" at bounding box center [1219, 383] width 85 height 26
click at [1288, 386] on icon at bounding box center [1289, 383] width 17 height 17
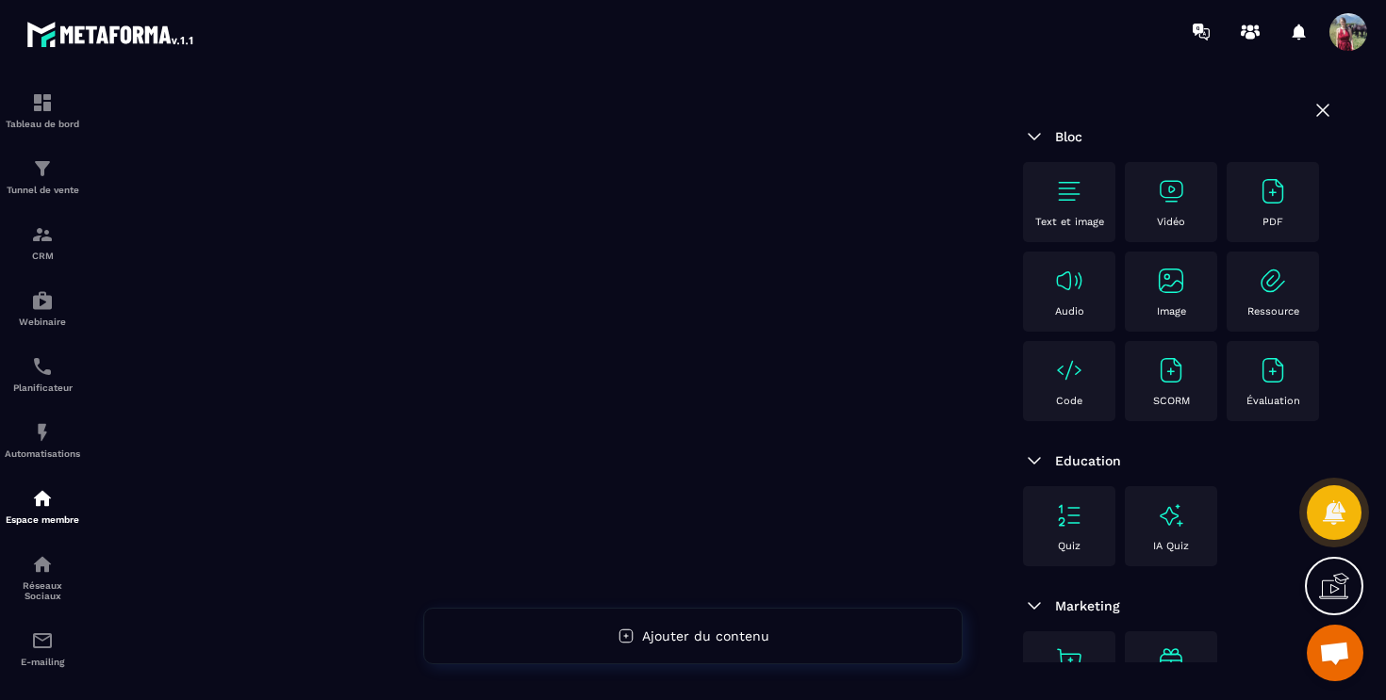
scroll to position [238, 0]
click at [1321, 108] on icon at bounding box center [1322, 110] width 11 height 11
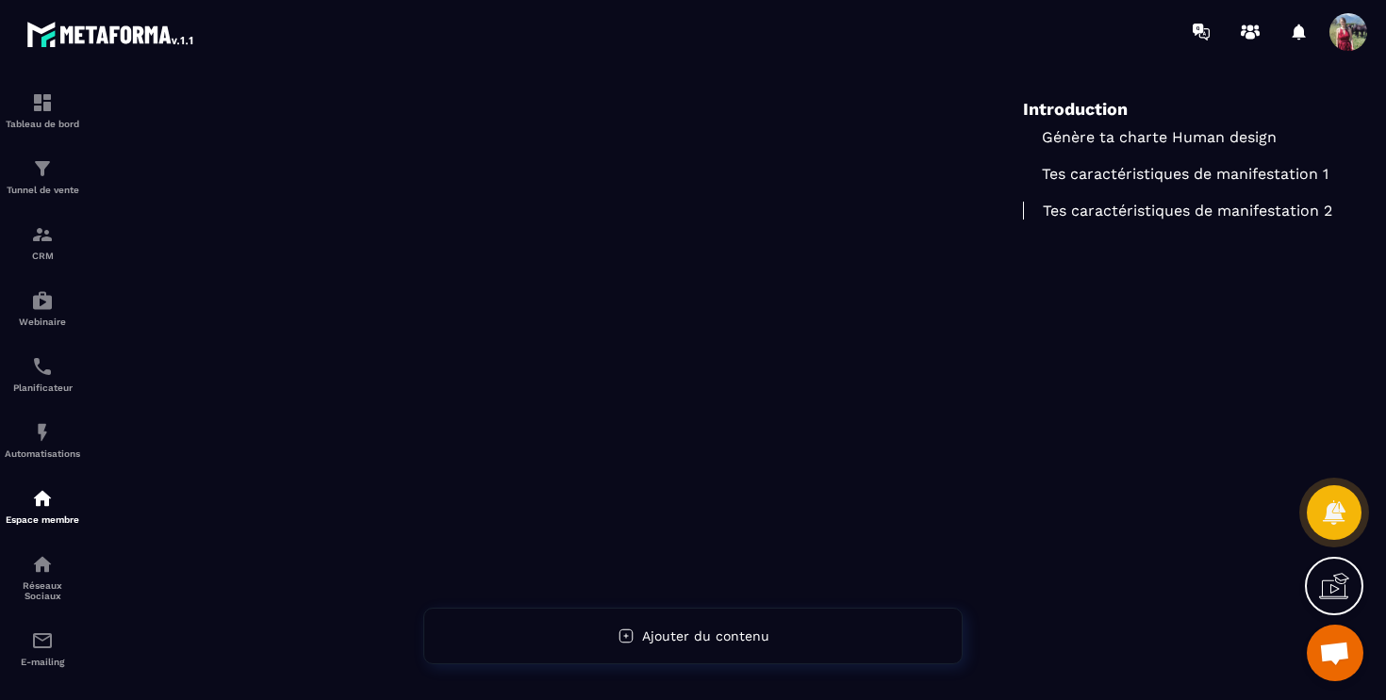
scroll to position [0, 0]
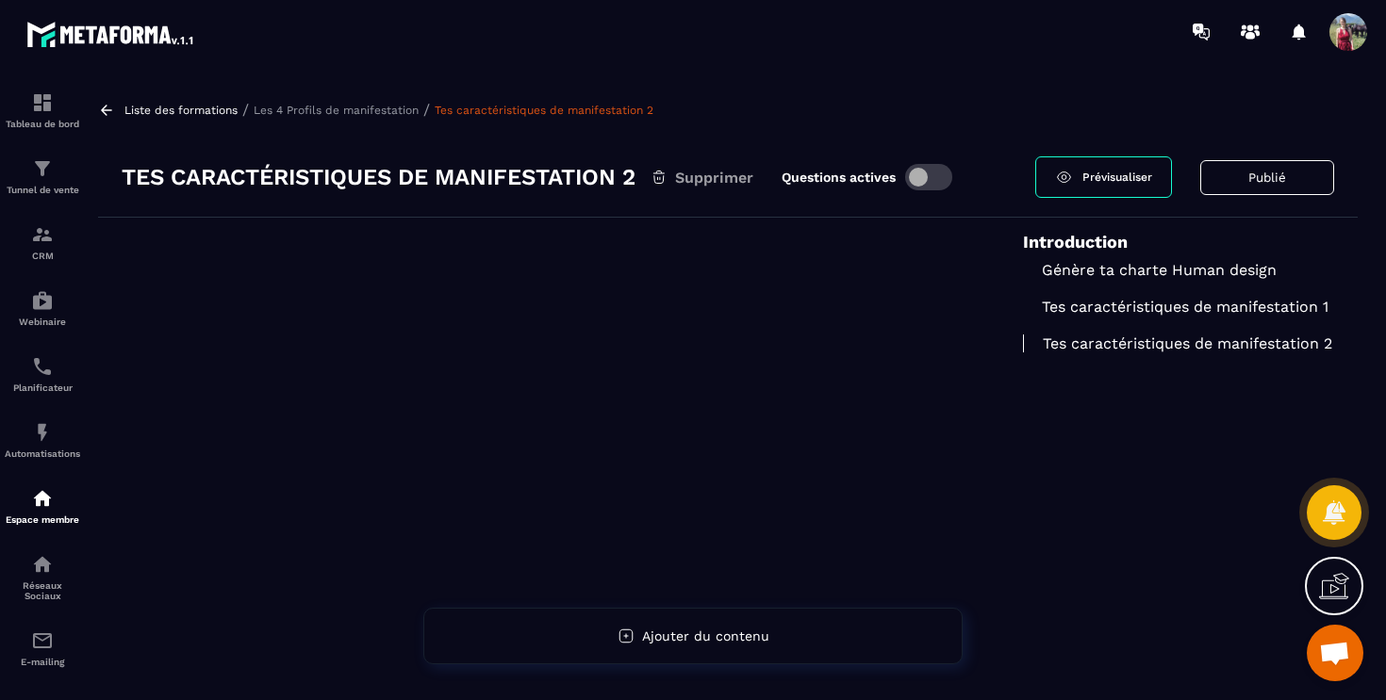
click at [371, 104] on p "Les 4 Profils de manifestation" at bounding box center [336, 110] width 165 height 13
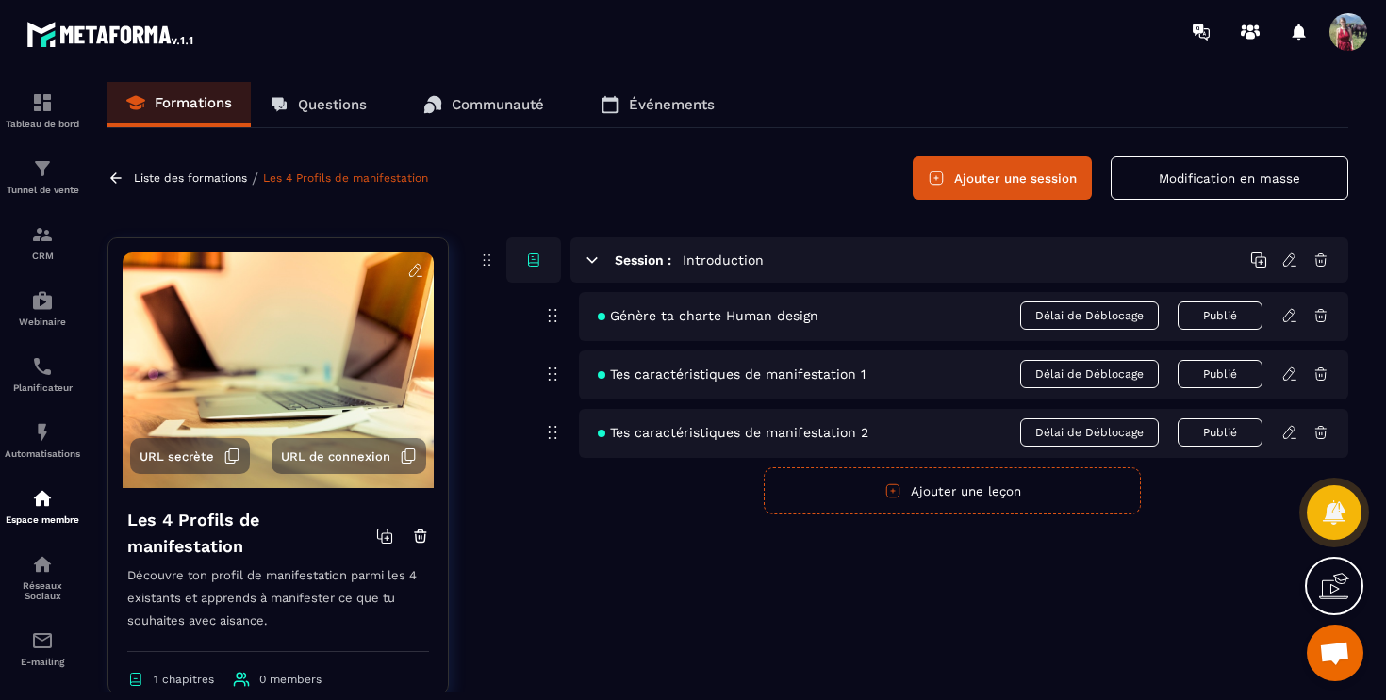
click at [1318, 436] on icon at bounding box center [1320, 432] width 17 height 17
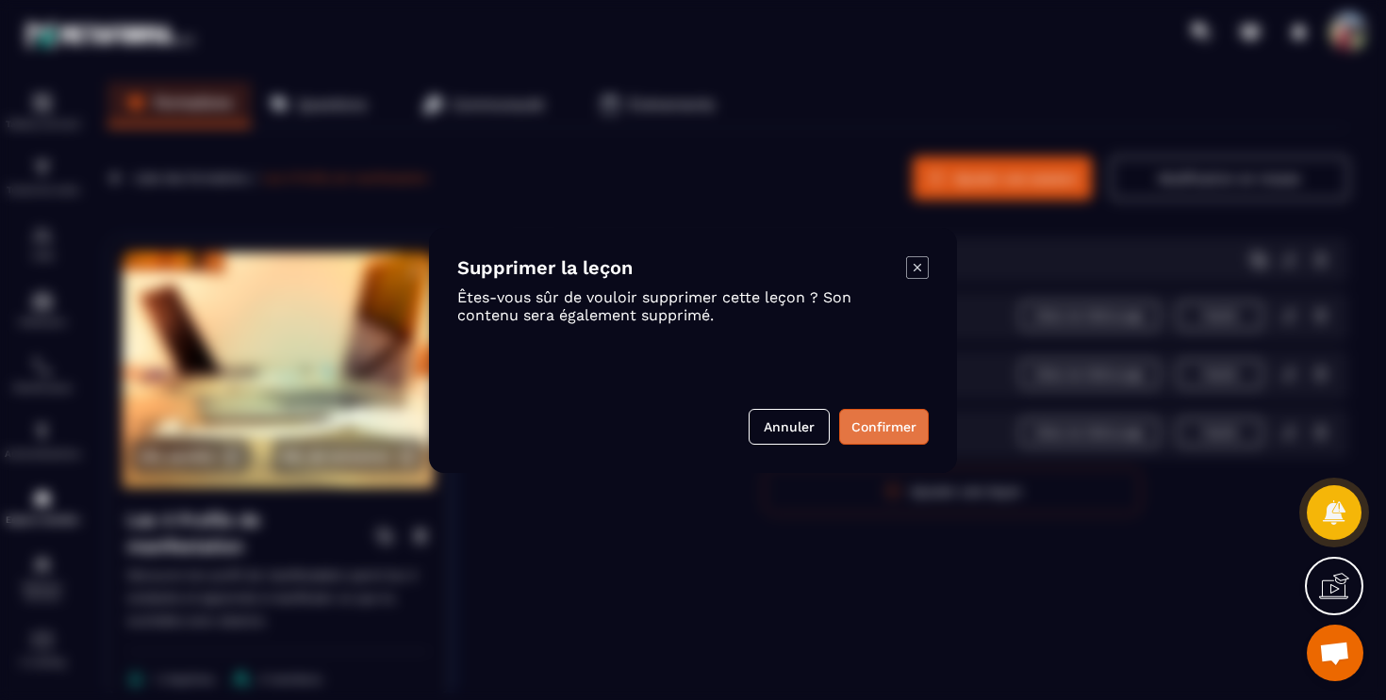
click at [909, 420] on button "Confirmer" at bounding box center [884, 427] width 90 height 36
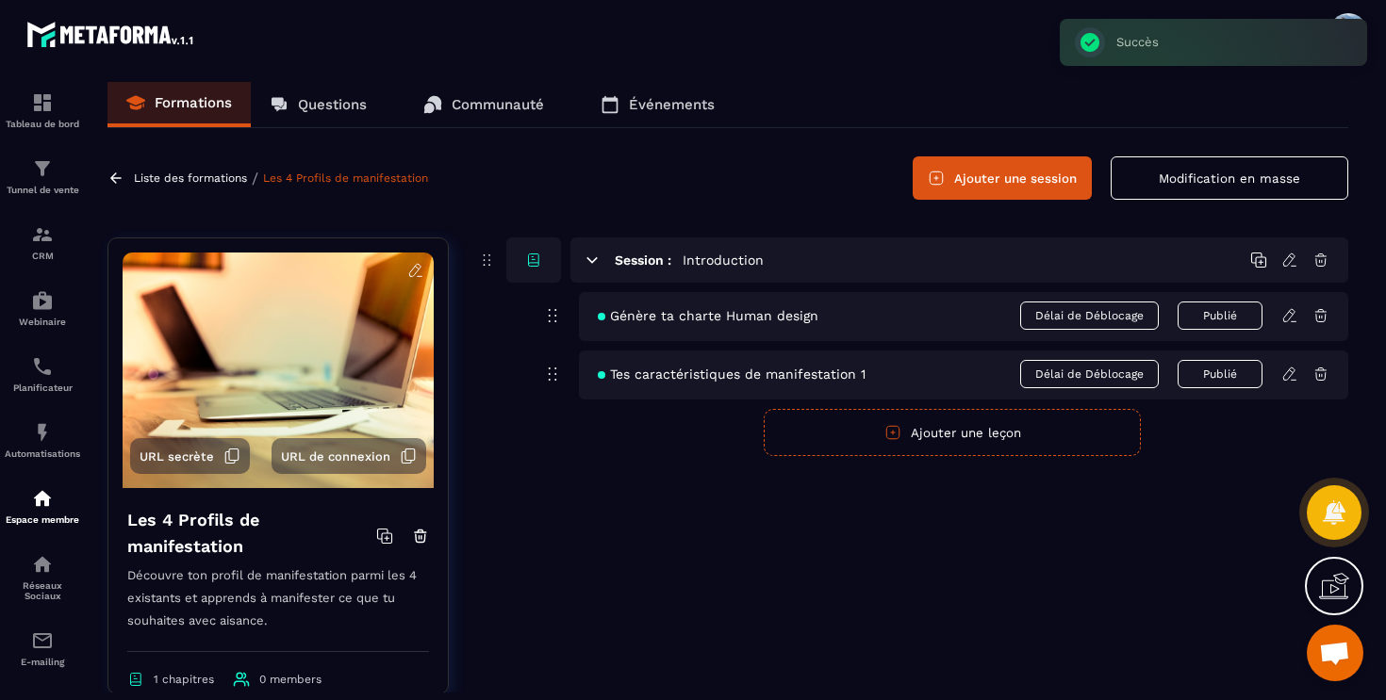
click at [819, 371] on span "Tes caractéristiques de manifestation 1" at bounding box center [732, 374] width 268 height 15
click at [1296, 373] on icon at bounding box center [1289, 374] width 17 height 17
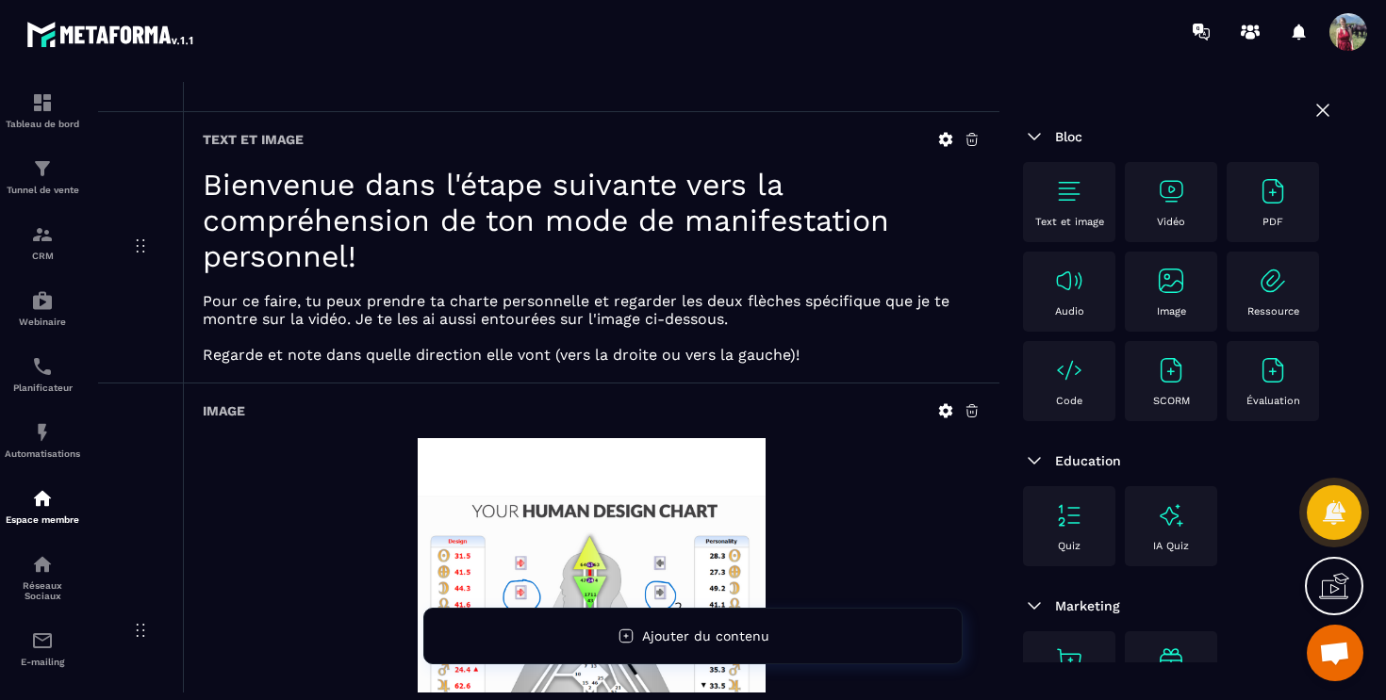
scroll to position [570, 0]
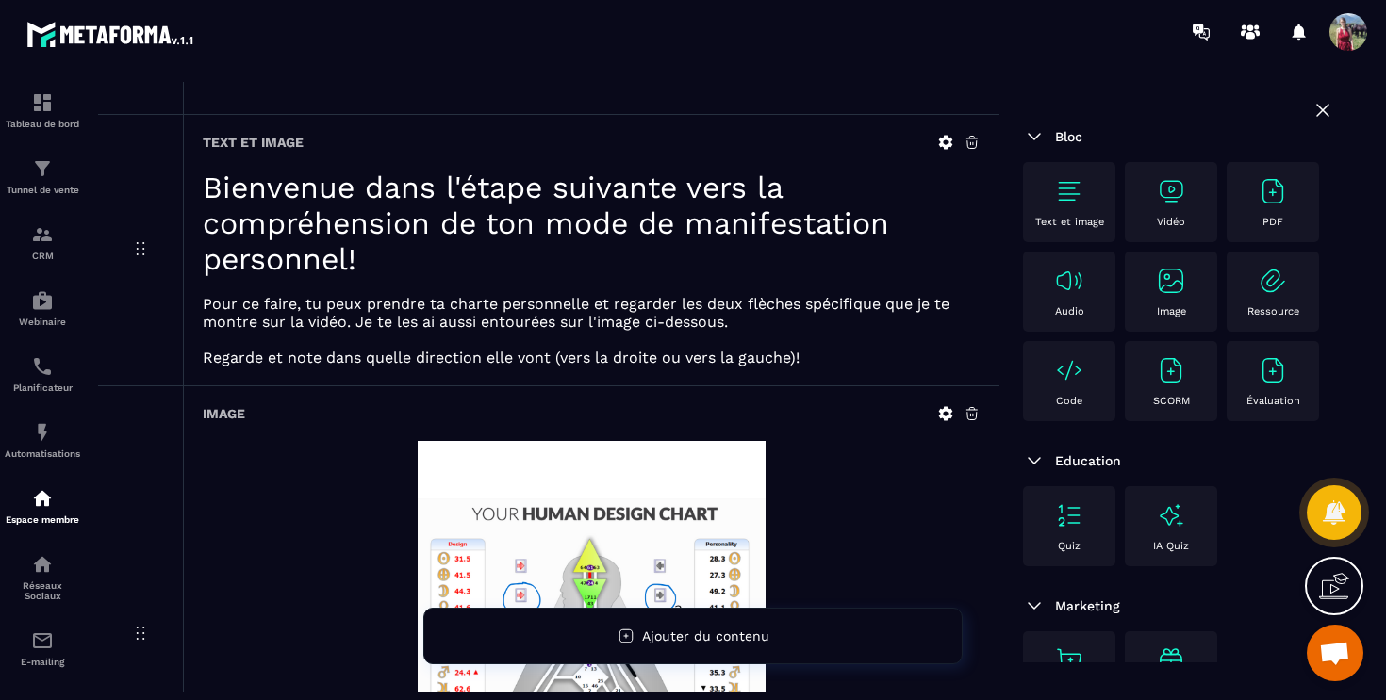
click at [948, 144] on icon at bounding box center [946, 143] width 14 height 14
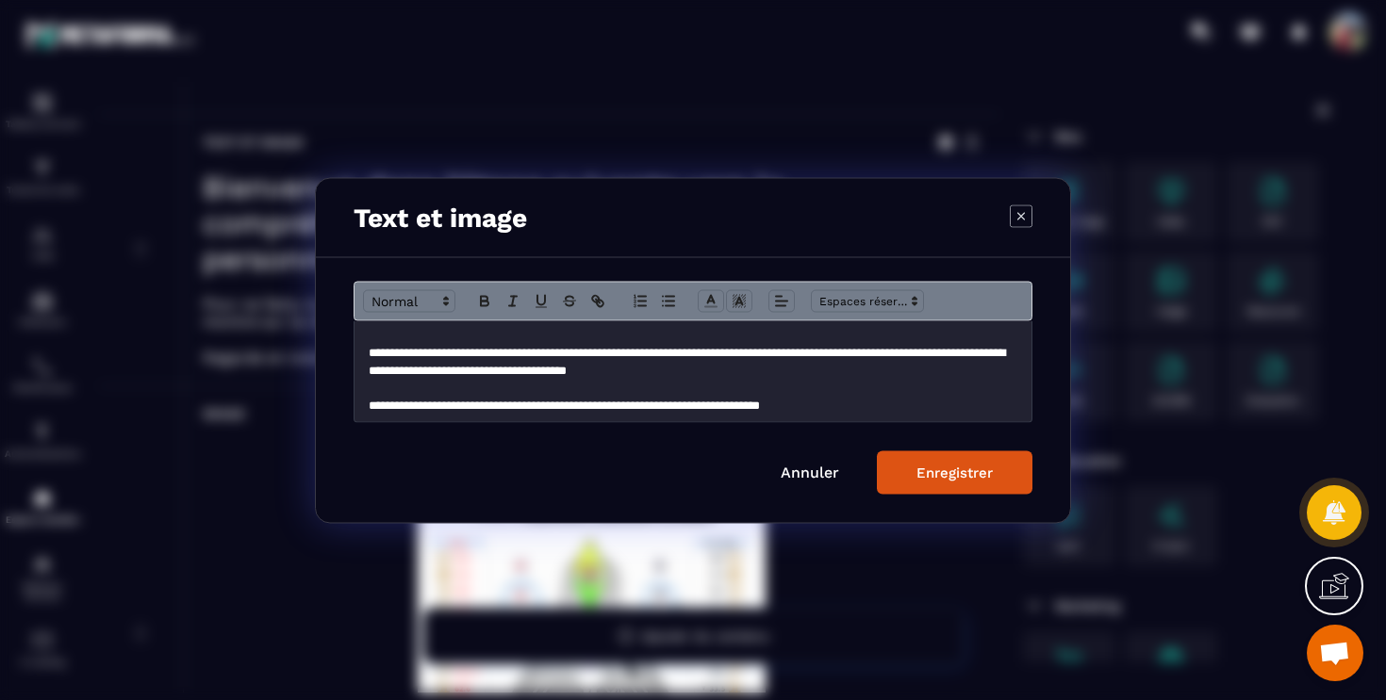
scroll to position [113, 0]
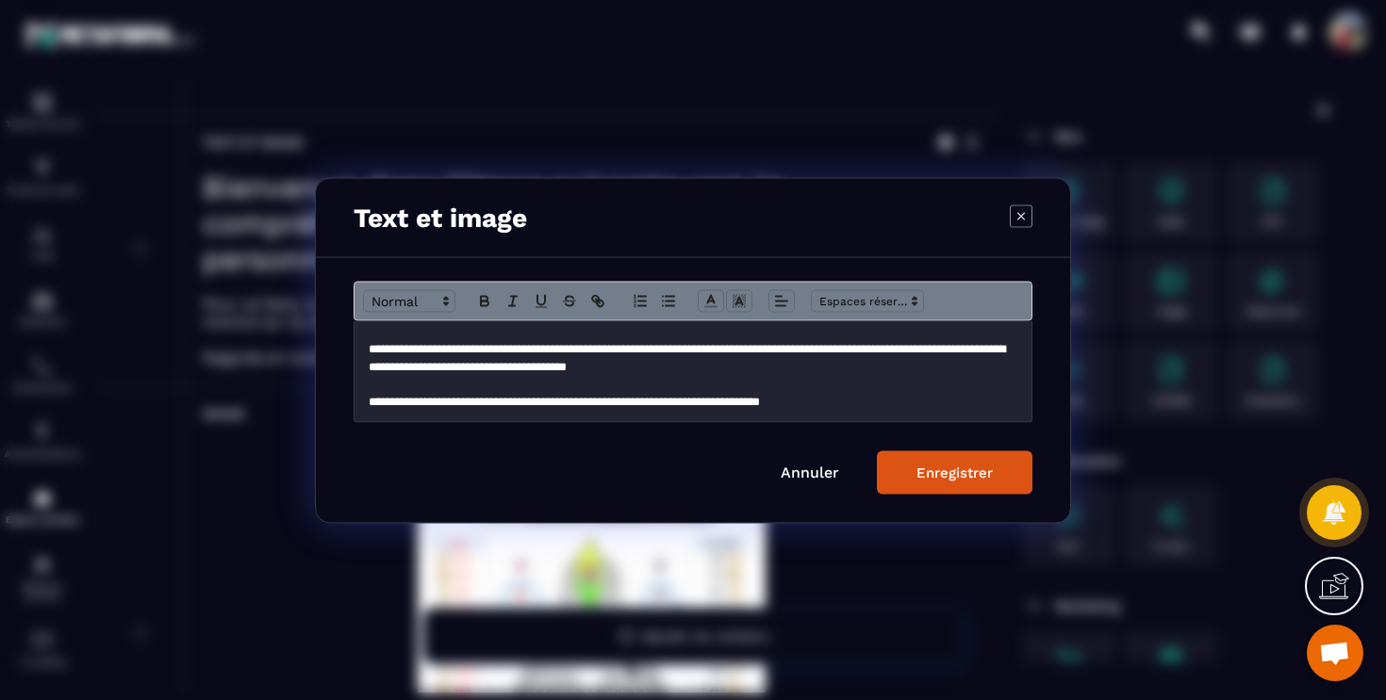
click at [875, 402] on p "**********" at bounding box center [693, 401] width 649 height 17
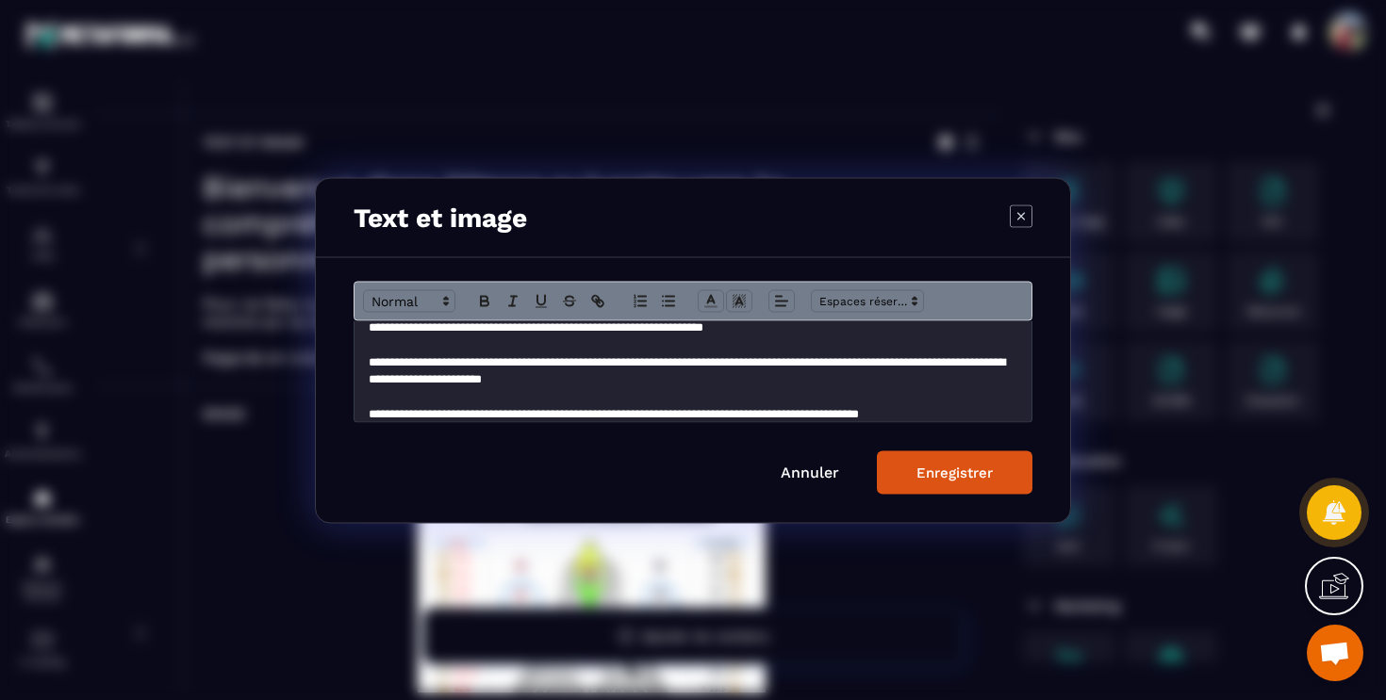
scroll to position [222, 0]
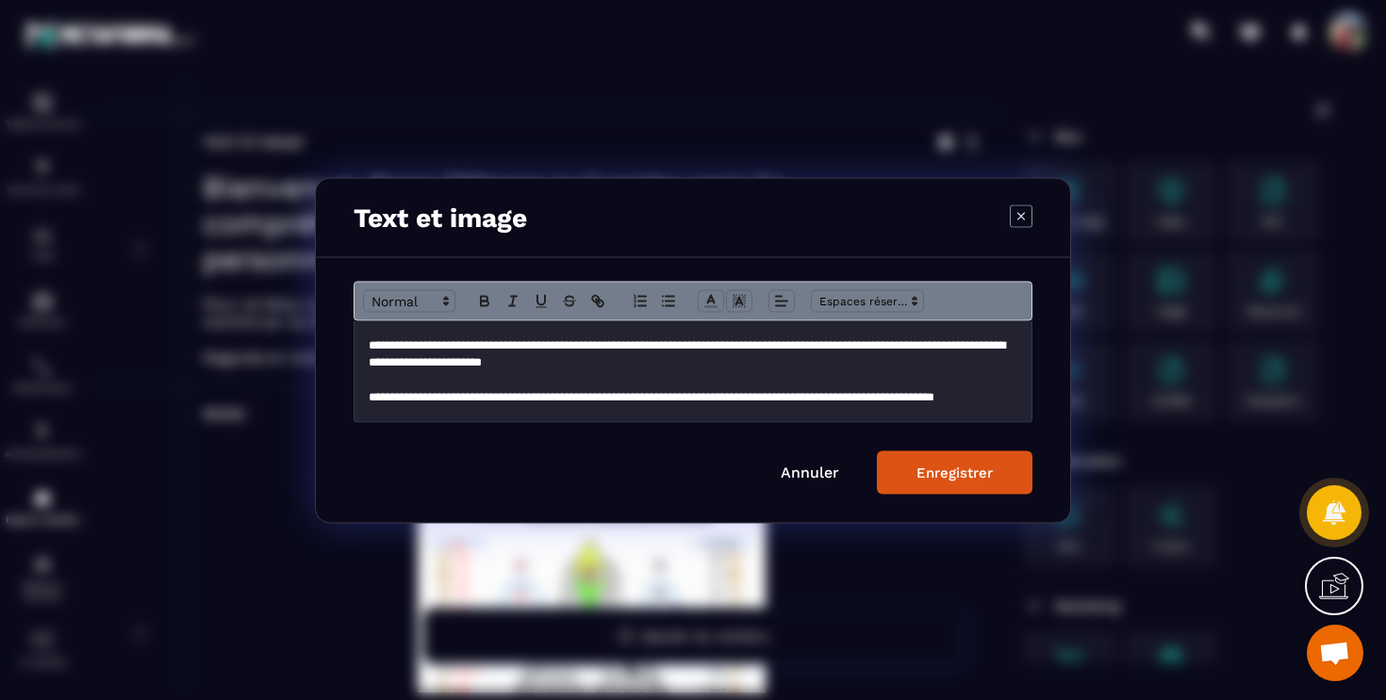
click at [989, 463] on button "Enregistrer" at bounding box center [955, 472] width 156 height 43
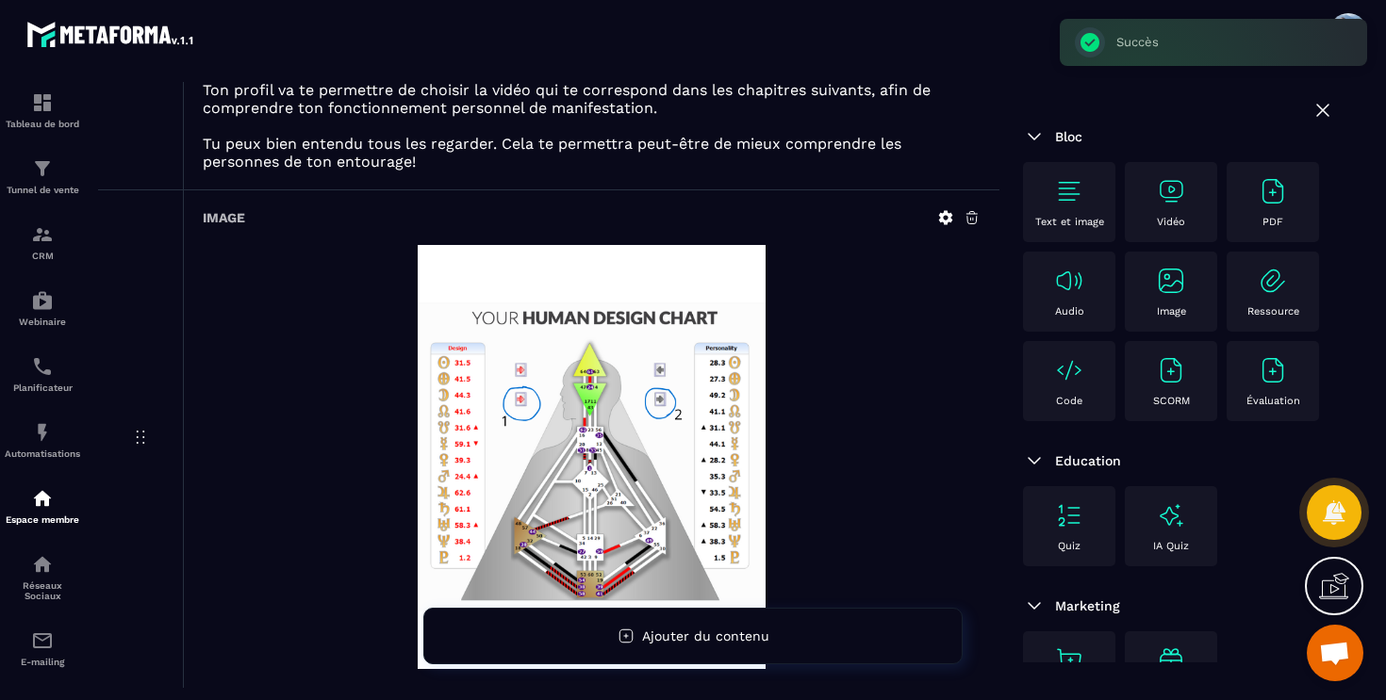
scroll to position [982, 0]
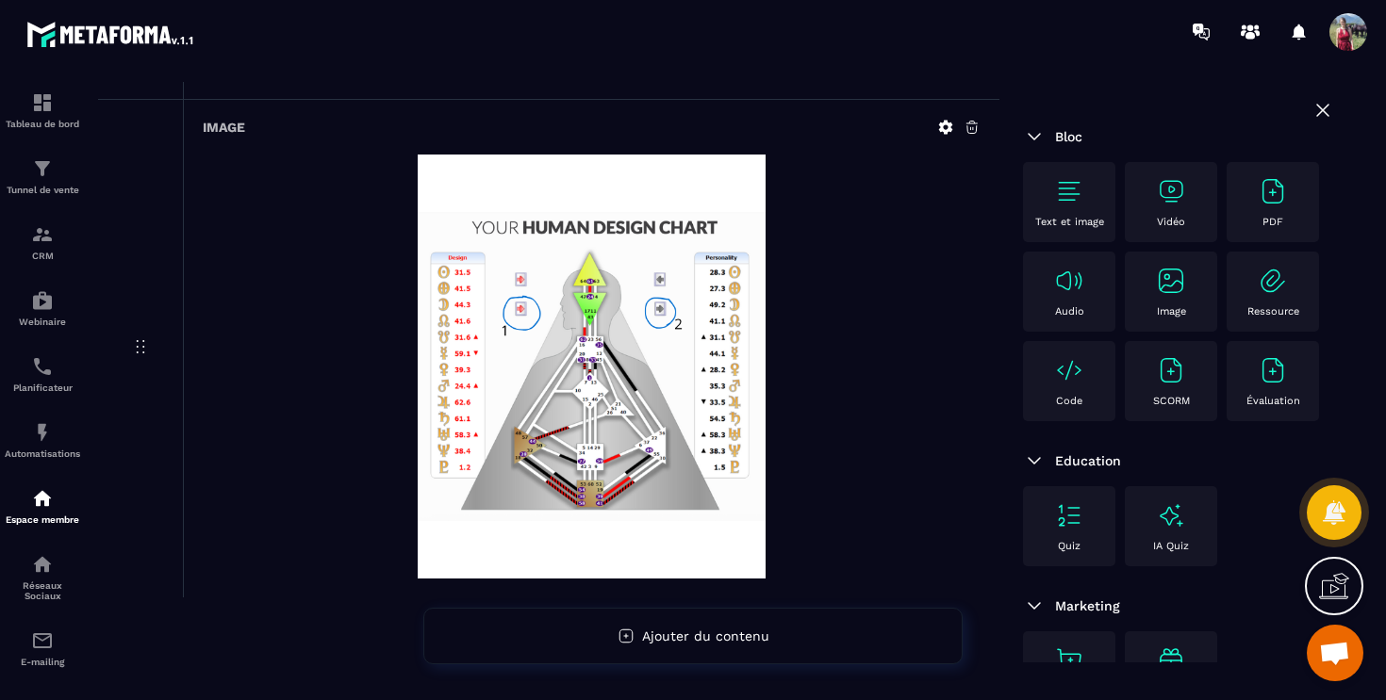
click at [1167, 288] on img at bounding box center [1171, 281] width 30 height 30
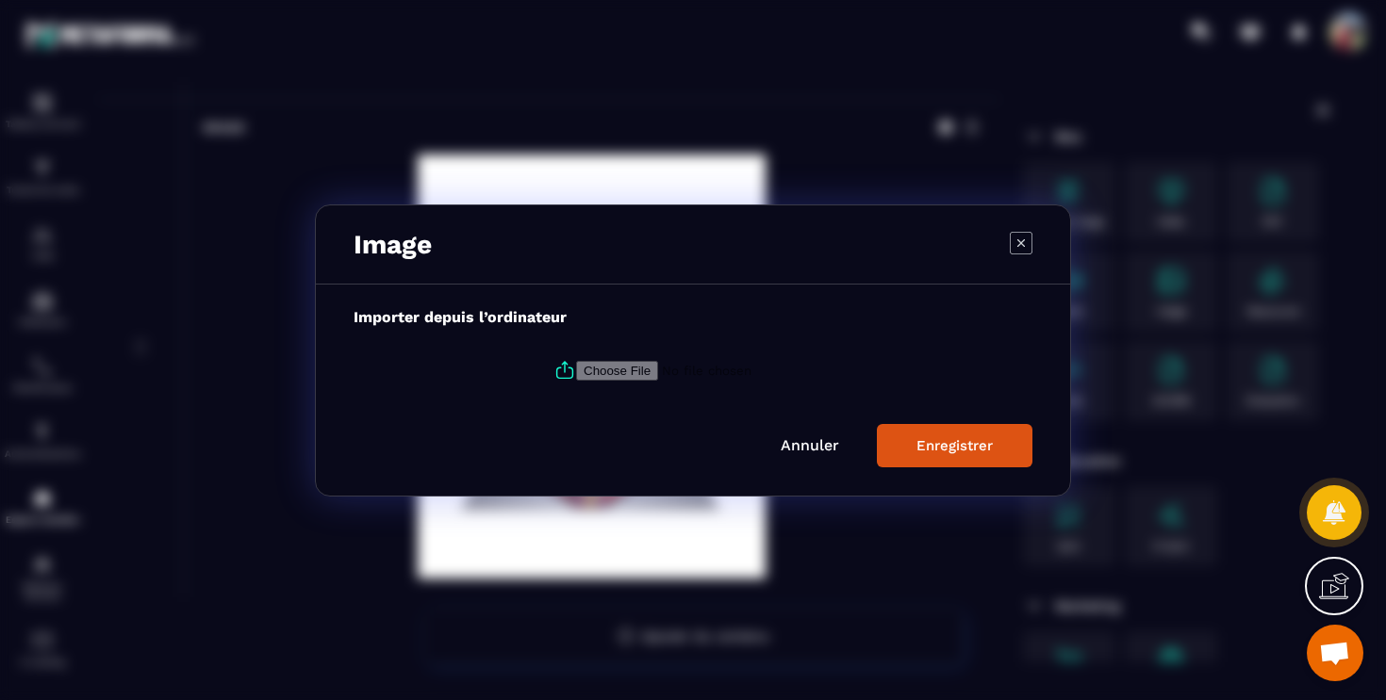
click at [664, 370] on input "Modal window" at bounding box center [704, 370] width 256 height 20
type input "**********"
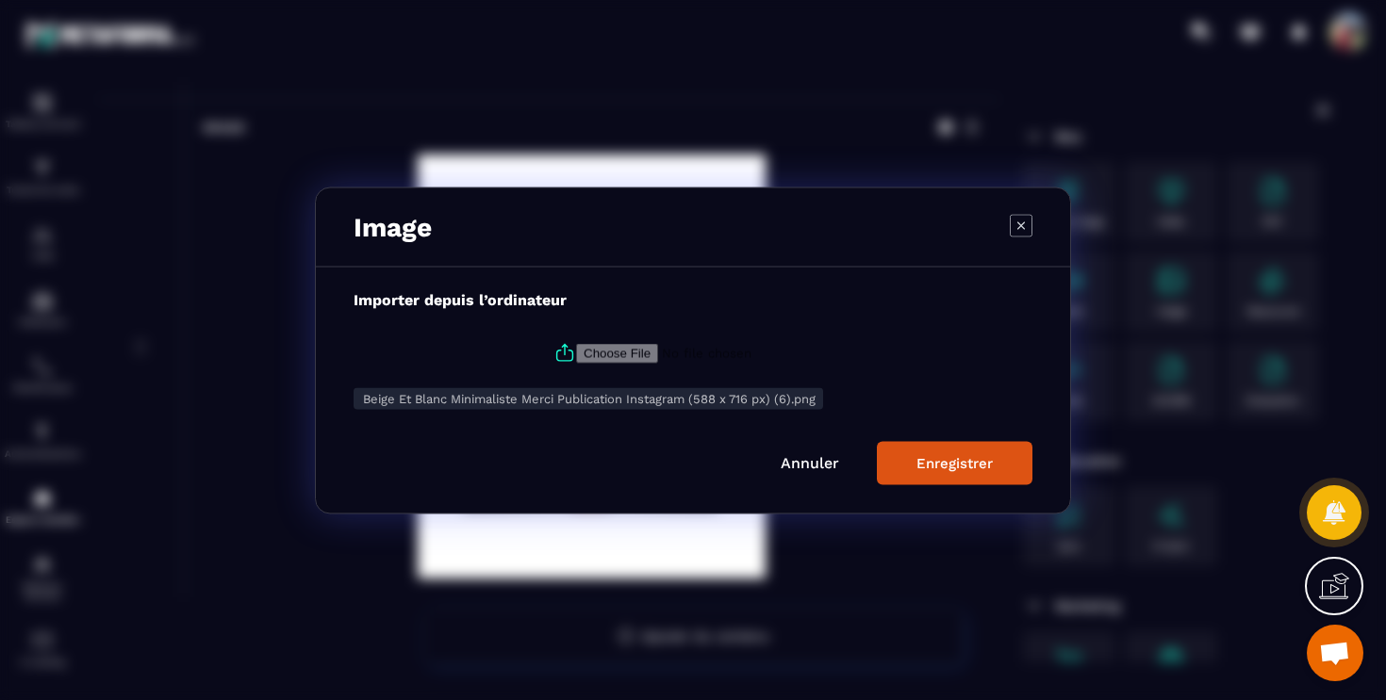
click at [985, 470] on div "Enregistrer" at bounding box center [954, 462] width 76 height 17
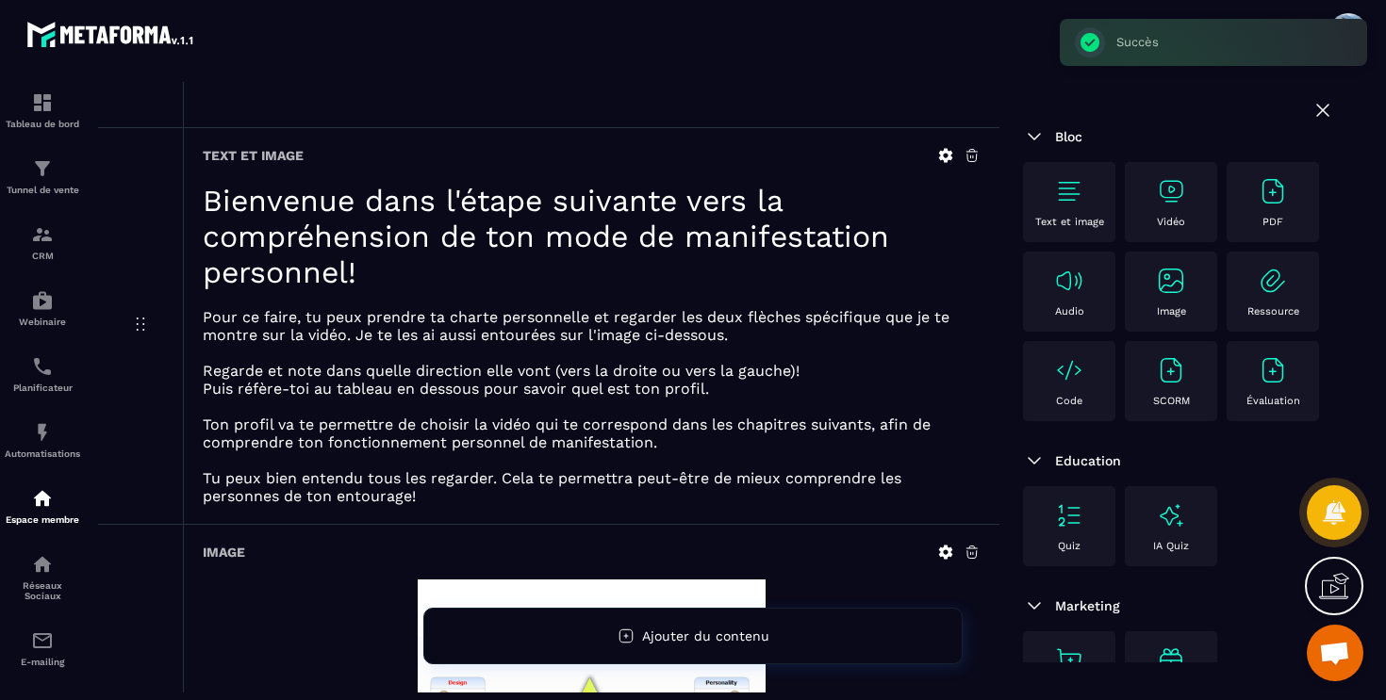
scroll to position [0, 0]
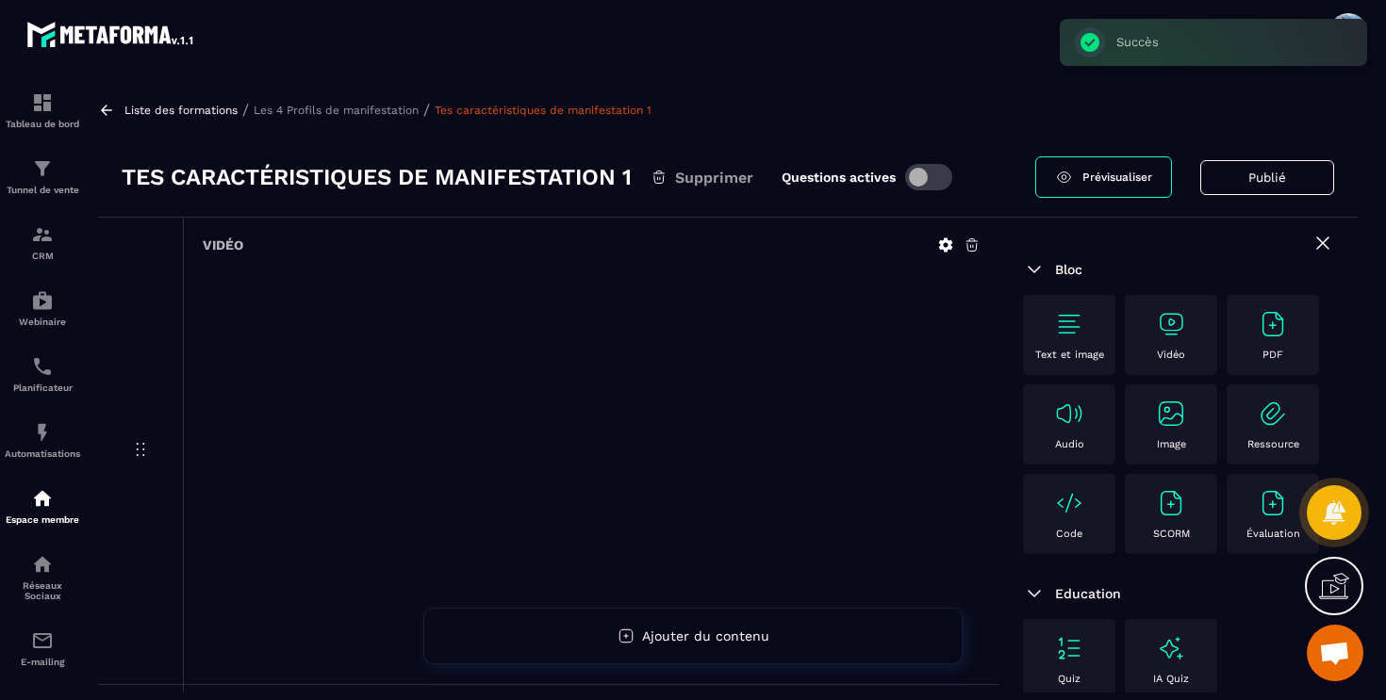
click at [1098, 174] on span "Prévisualiser" at bounding box center [1117, 177] width 70 height 13
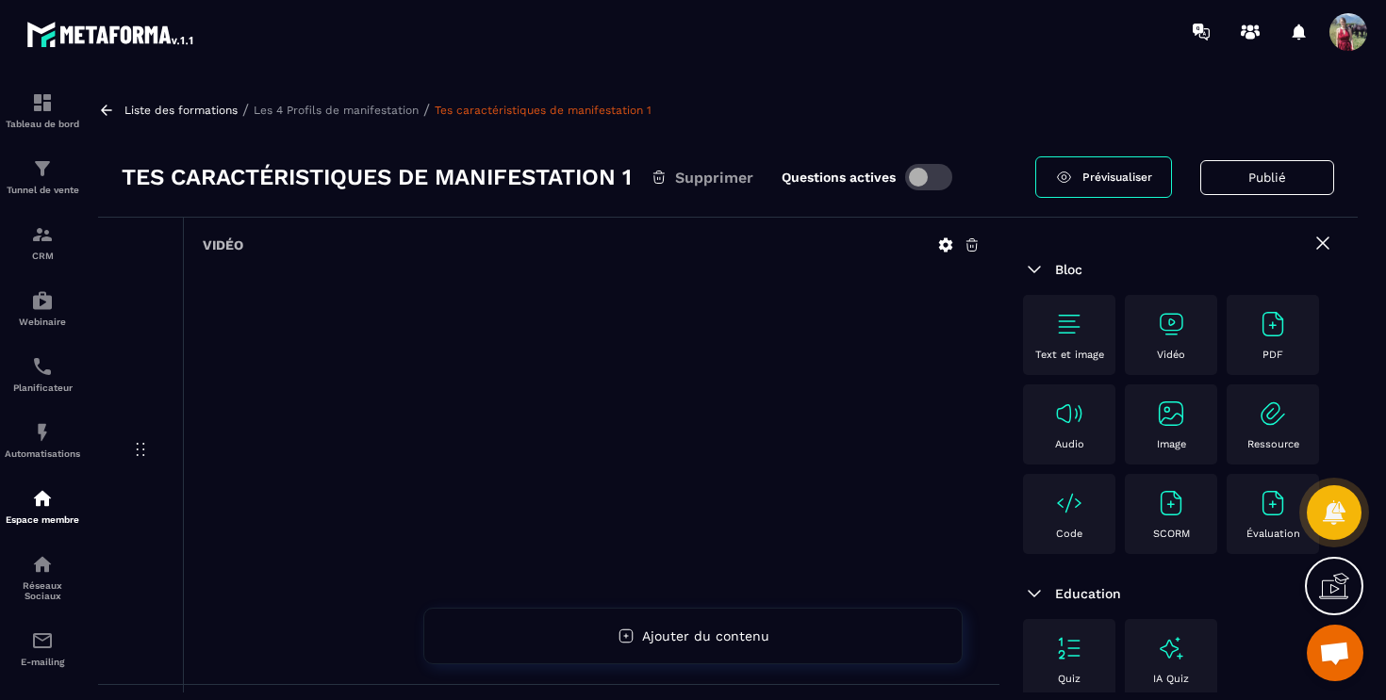
click at [696, 93] on div "Liste des formations / Les 4 Profils de manifestation / Tes caractéristiques de…" at bounding box center [728, 387] width 1278 height 611
click at [391, 109] on p "Les 4 Profils de manifestation" at bounding box center [336, 110] width 165 height 13
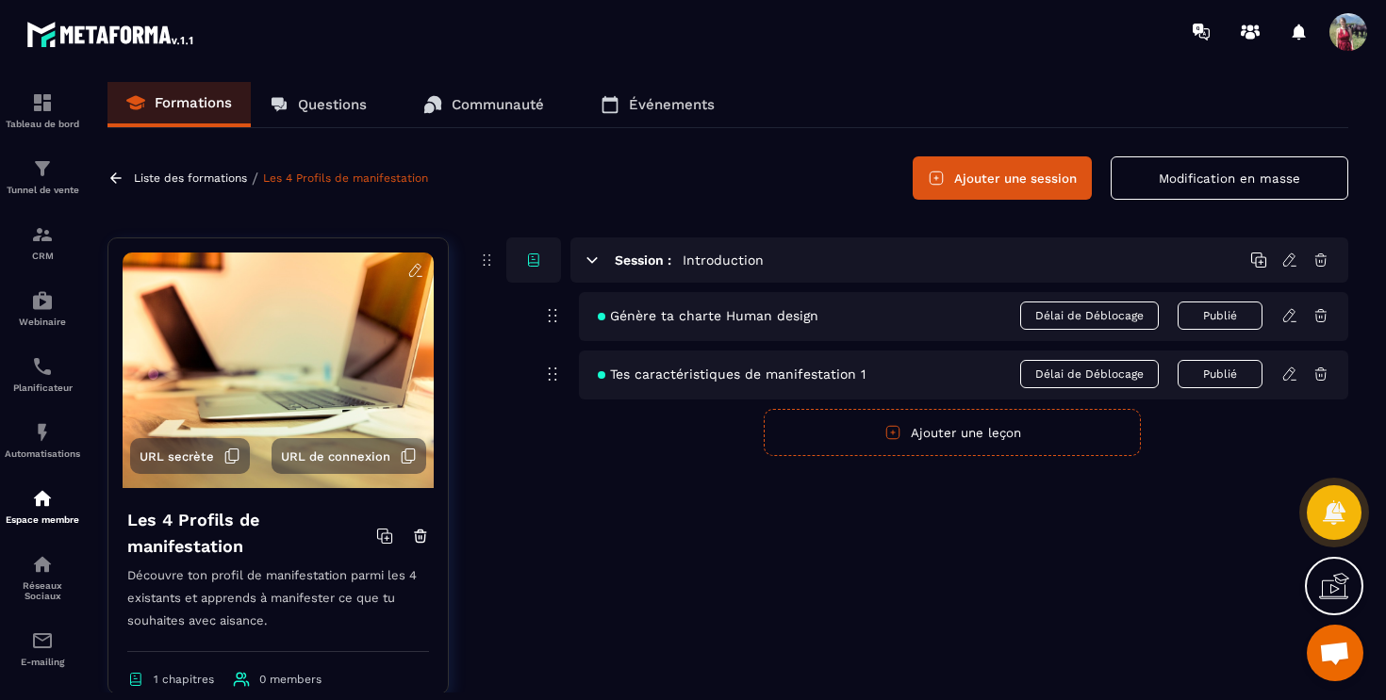
click at [466, 435] on div "URL secrète URL de connexion Les 4 Profils de manifestation Découvre ton profil…" at bounding box center [727, 480] width 1240 height 485
click at [1210, 181] on button "Modification en masse" at bounding box center [1229, 177] width 238 height 43
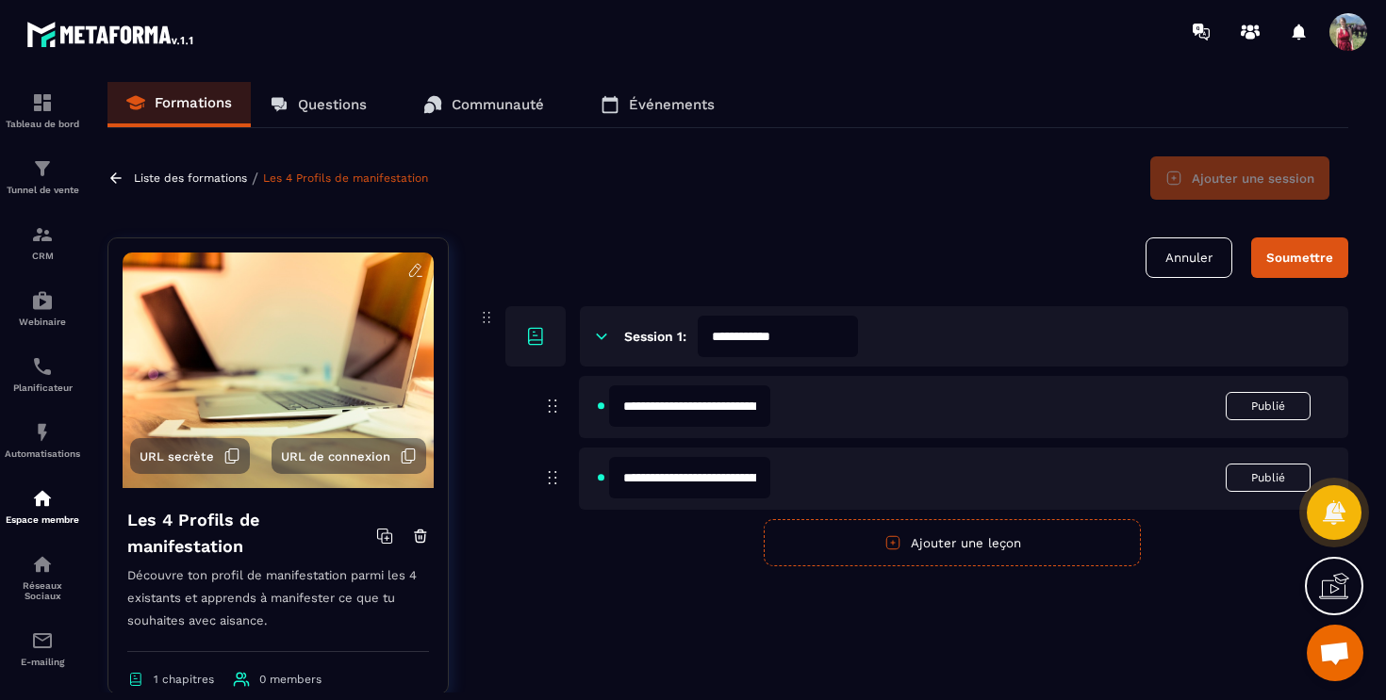
click at [736, 468] on input "**********" at bounding box center [689, 477] width 161 height 41
click at [768, 469] on input "**********" at bounding box center [689, 477] width 161 height 41
type input "**********"
click at [1280, 259] on div "Soumettre" at bounding box center [1299, 258] width 67 height 14
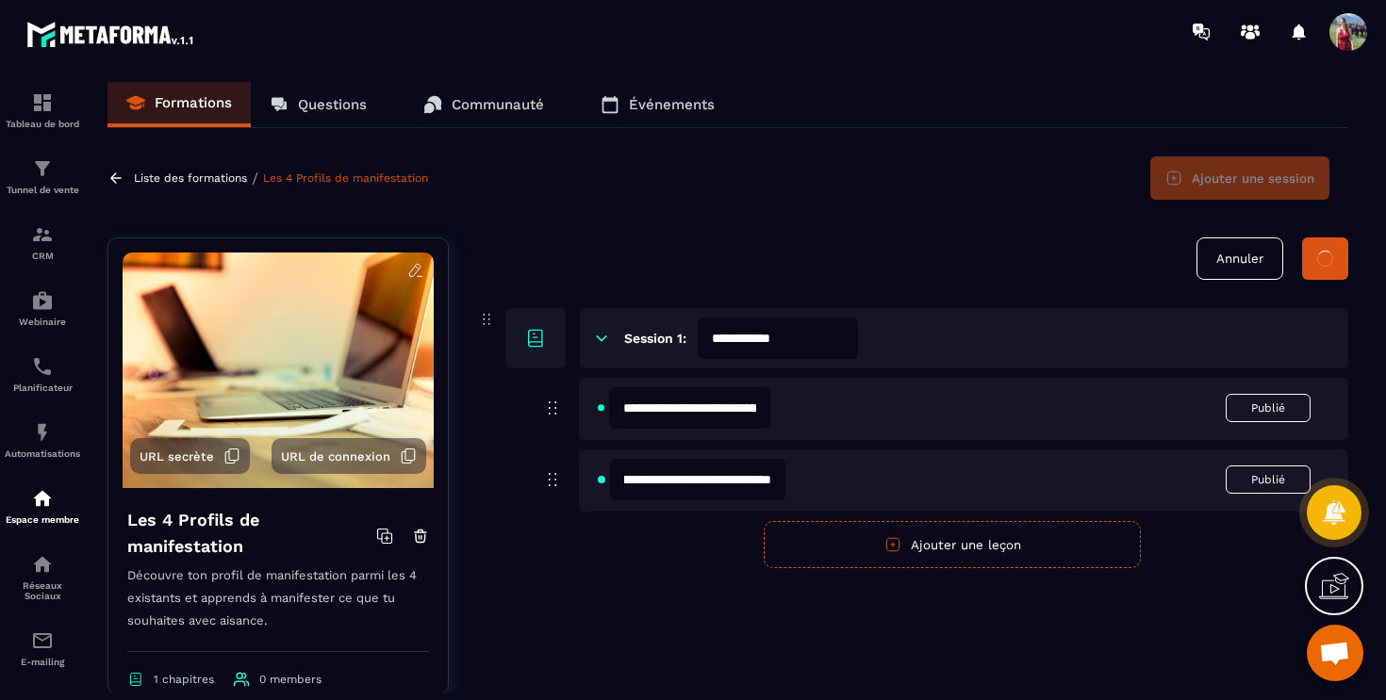
scroll to position [0, 0]
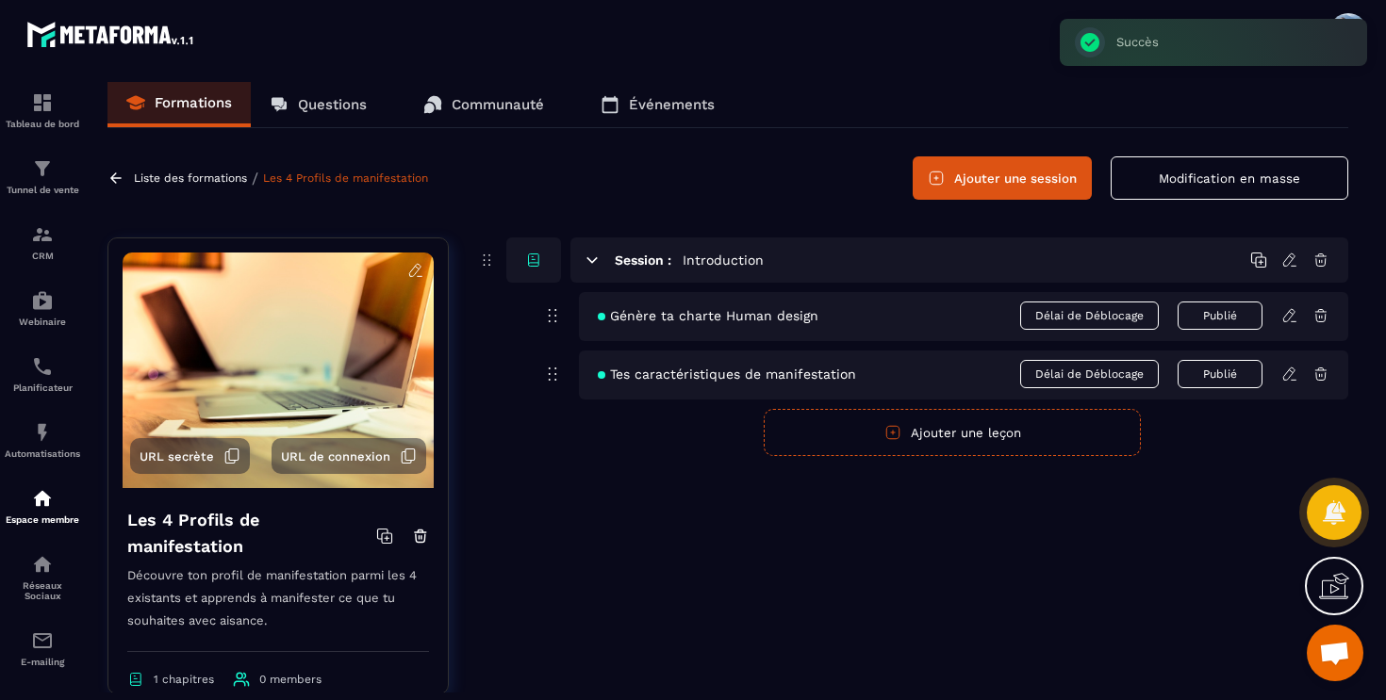
click at [799, 633] on div "Session : Introduction Génère ta charte Human design Délai de Déblocage Publié …" at bounding box center [912, 480] width 871 height 485
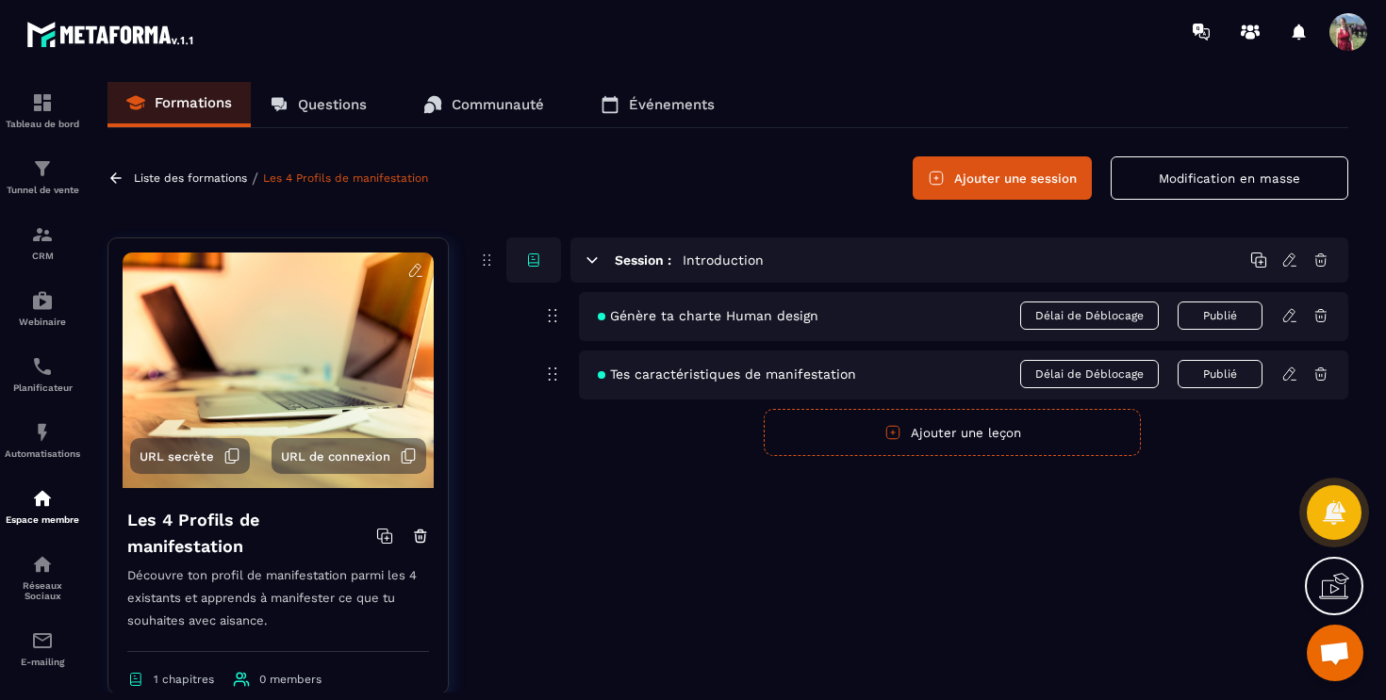
click at [1259, 258] on icon at bounding box center [1258, 260] width 17 height 17
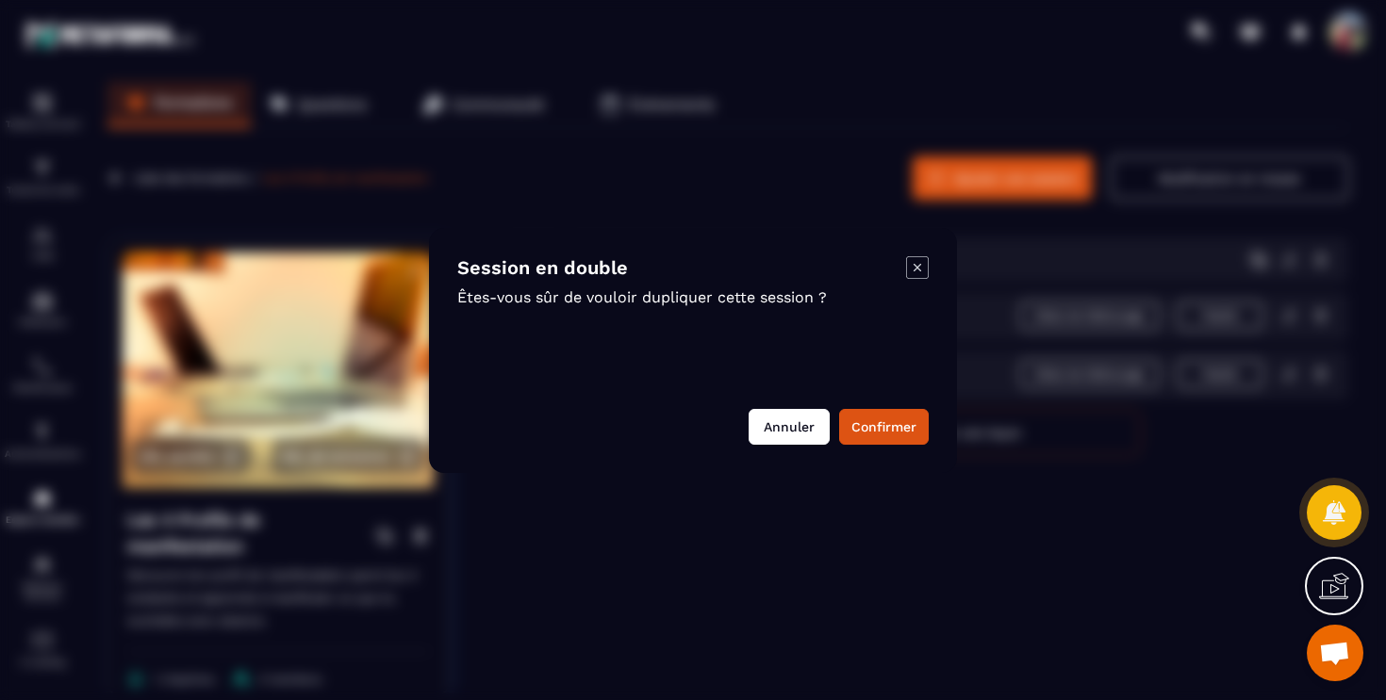
click at [783, 422] on button "Annuler" at bounding box center [788, 427] width 81 height 36
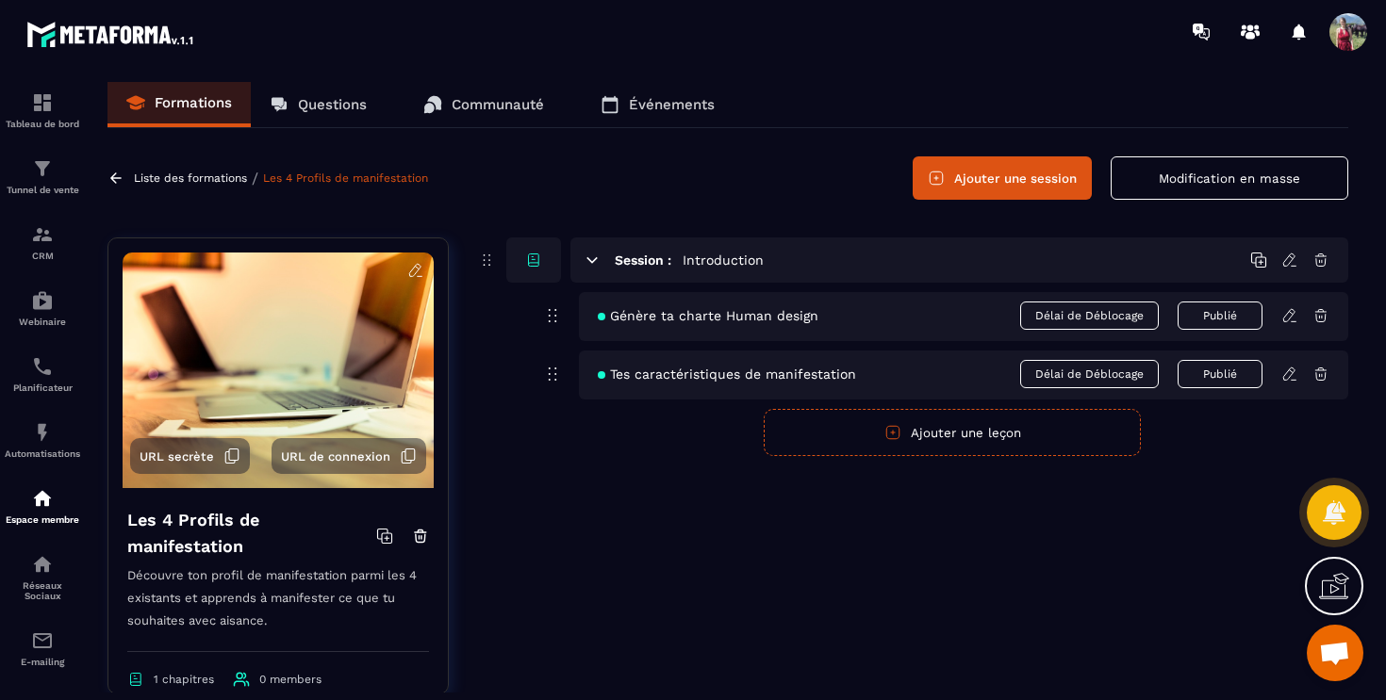
click at [1005, 180] on button "Ajouter une session" at bounding box center [1001, 177] width 179 height 43
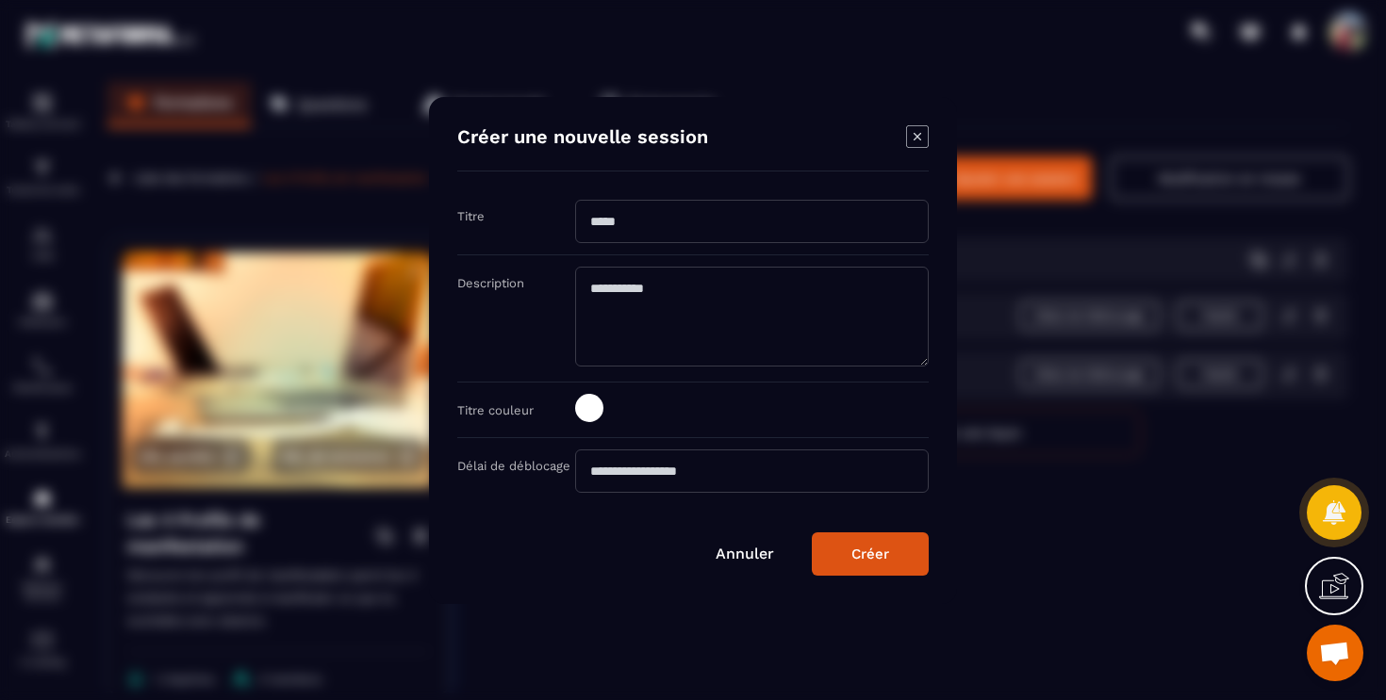
click at [828, 213] on input "Modal window" at bounding box center [751, 221] width 353 height 43
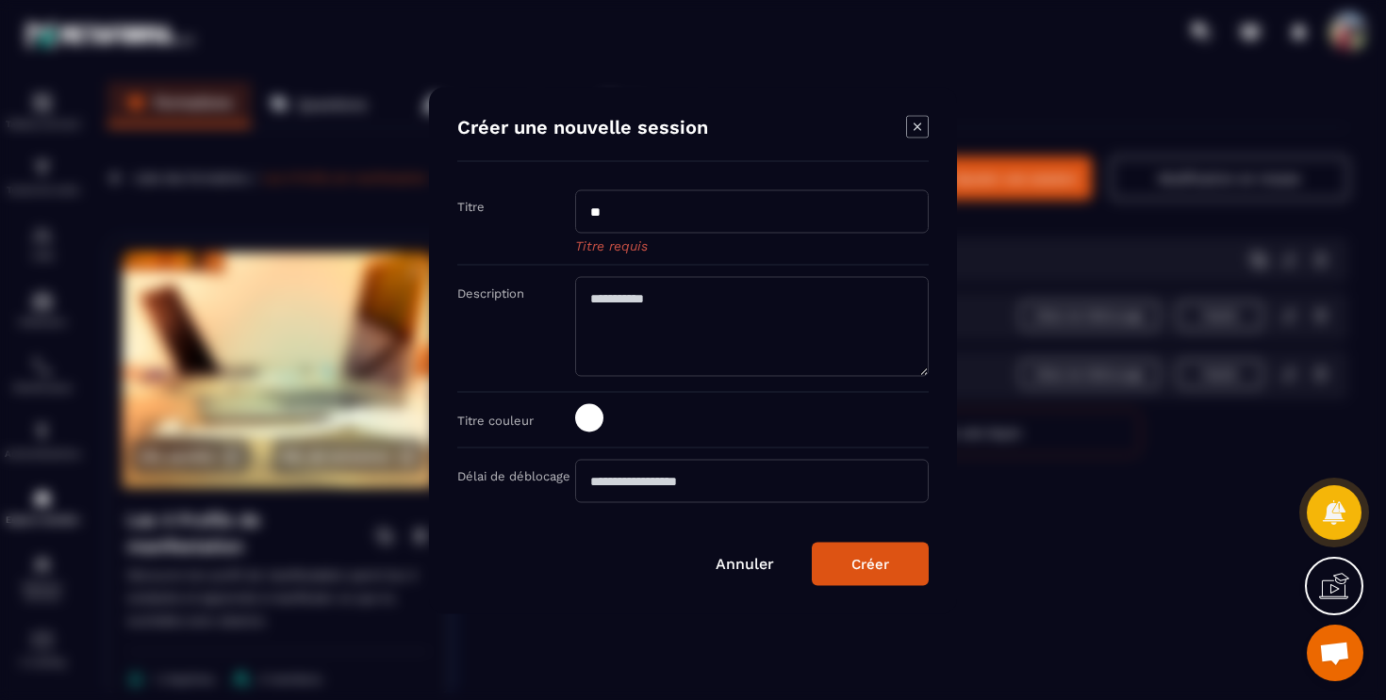
type input "*"
type input "**********"
click at [697, 296] on textarea "Modal window" at bounding box center [751, 326] width 353 height 100
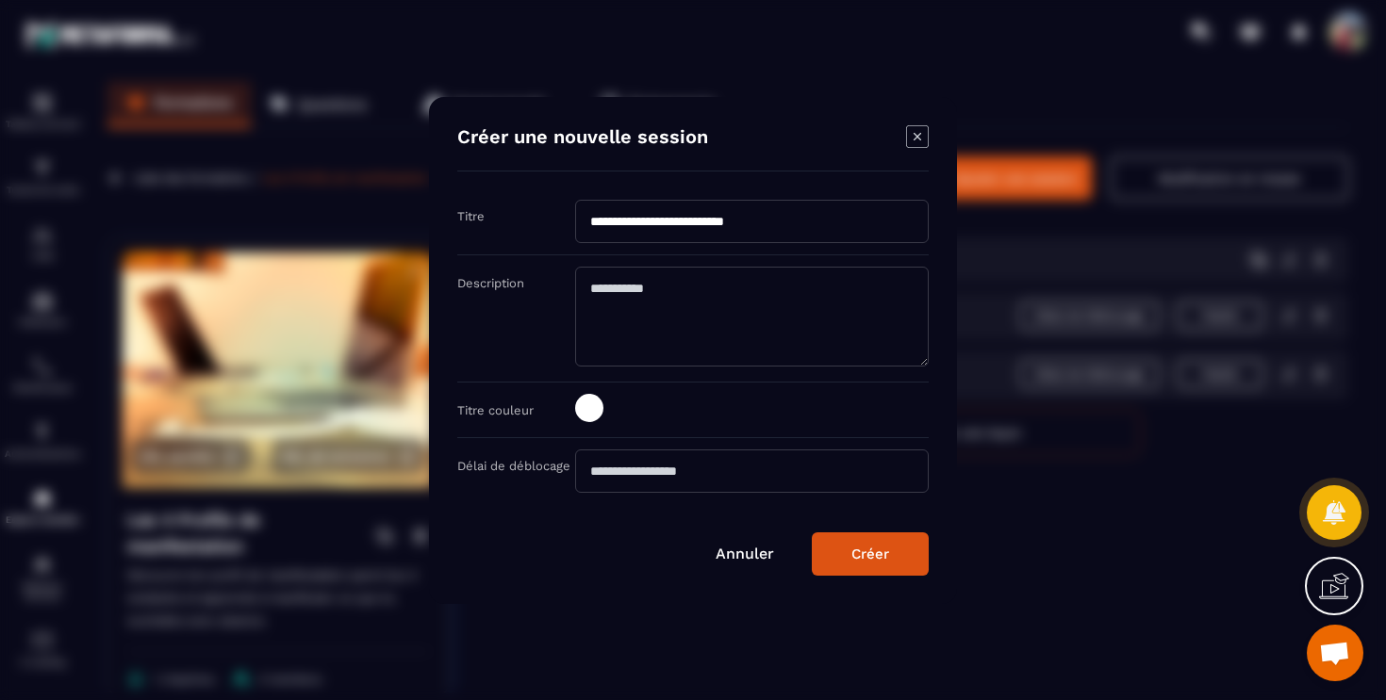
drag, startPoint x: 821, startPoint y: 222, endPoint x: 523, endPoint y: 223, distance: 297.9
click at [523, 223] on div "**********" at bounding box center [692, 228] width 471 height 56
click at [645, 329] on textarea "Modal window" at bounding box center [751, 317] width 353 height 100
paste textarea "**********"
type textarea "**********"
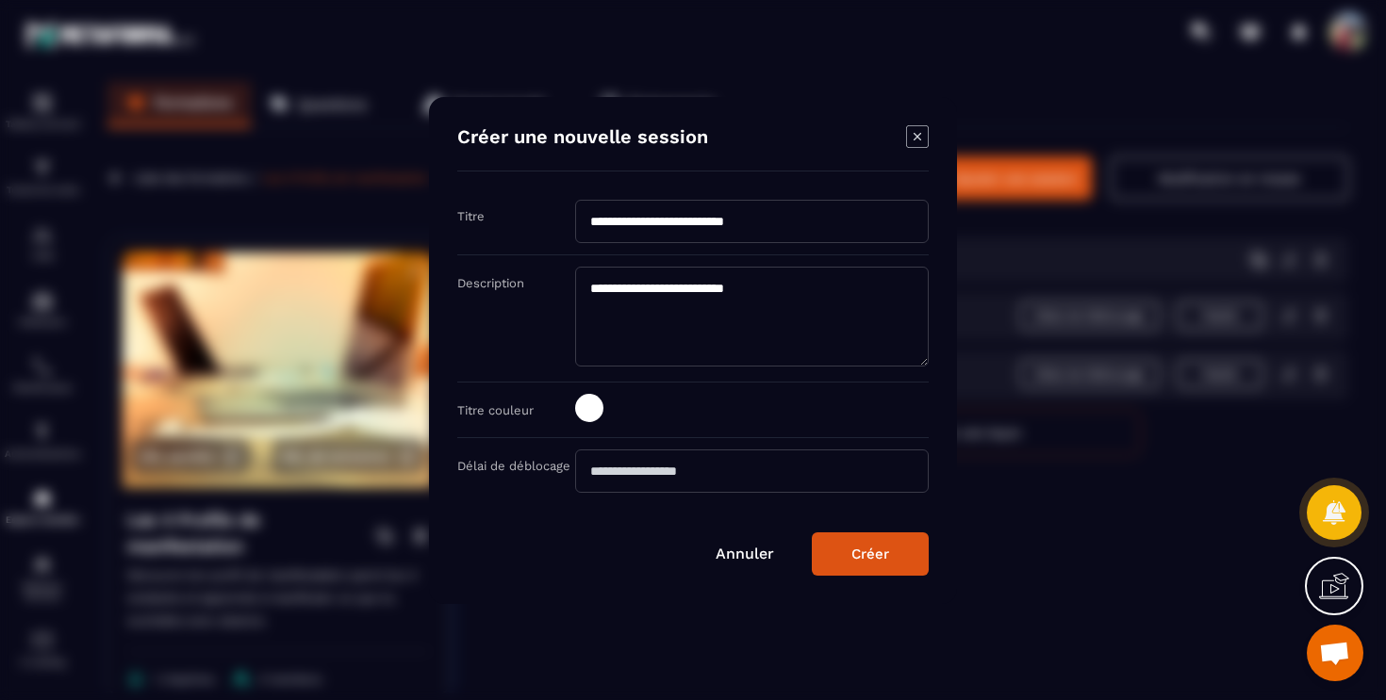
click at [877, 556] on div "Créer" at bounding box center [870, 554] width 38 height 17
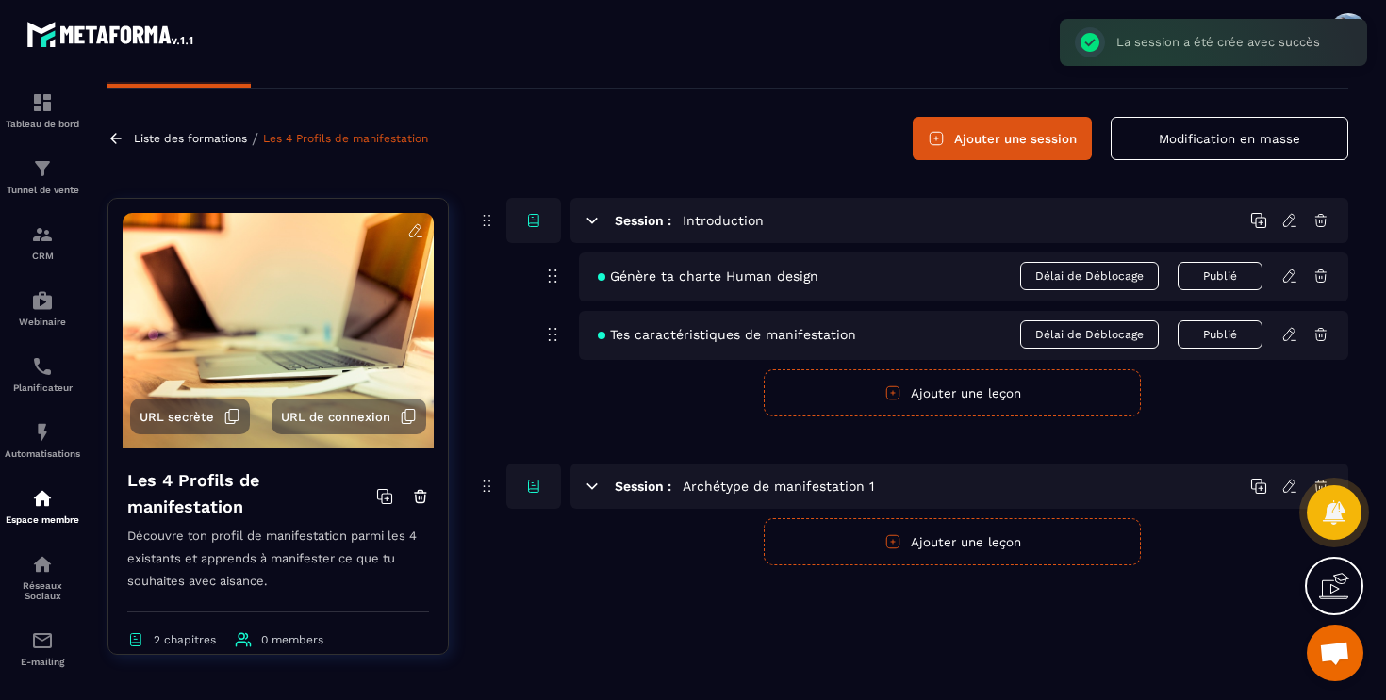
scroll to position [49, 0]
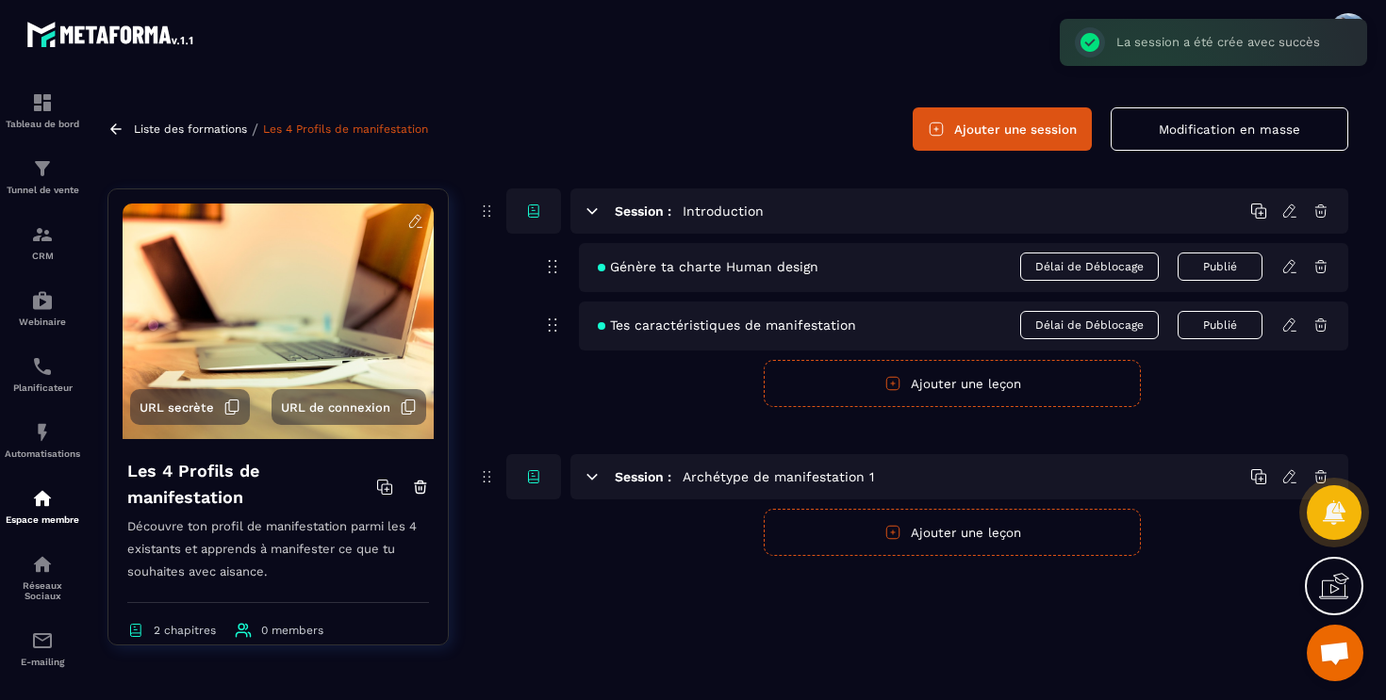
click at [898, 530] on icon "button" at bounding box center [892, 532] width 13 height 13
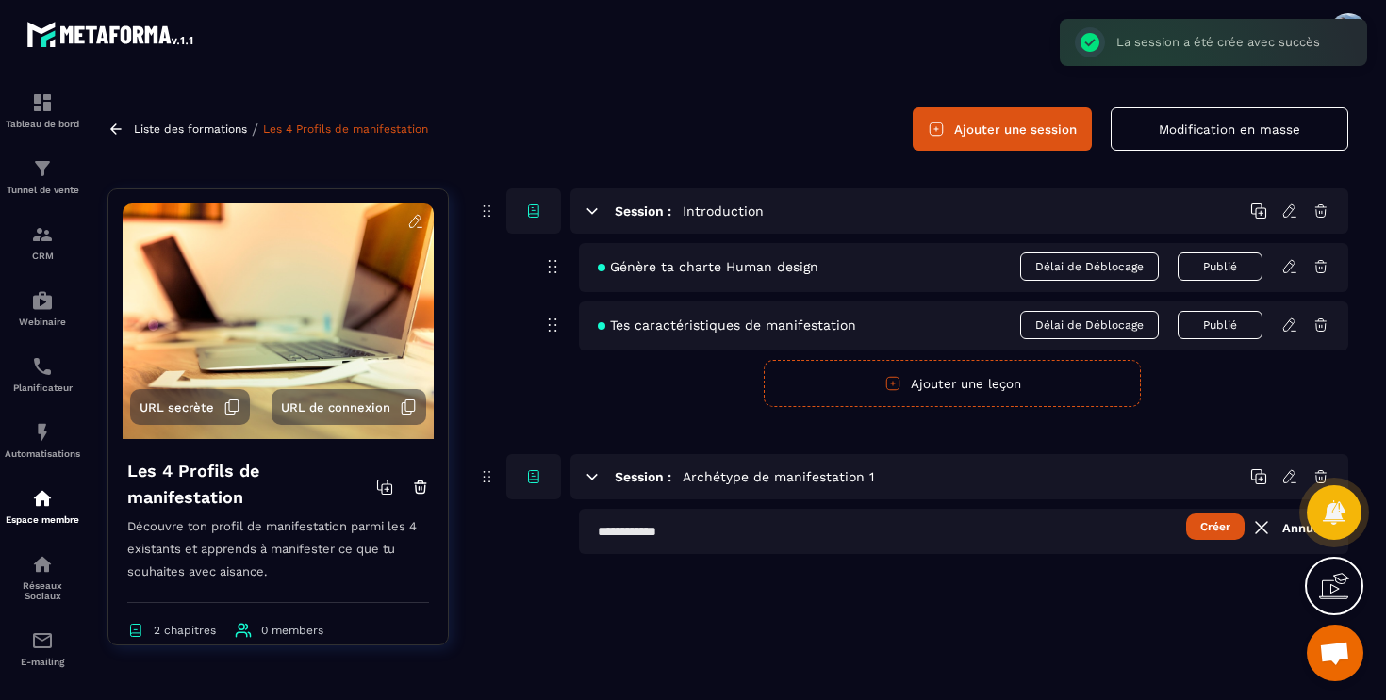
click at [661, 533] on input "text" at bounding box center [963, 531] width 769 height 45
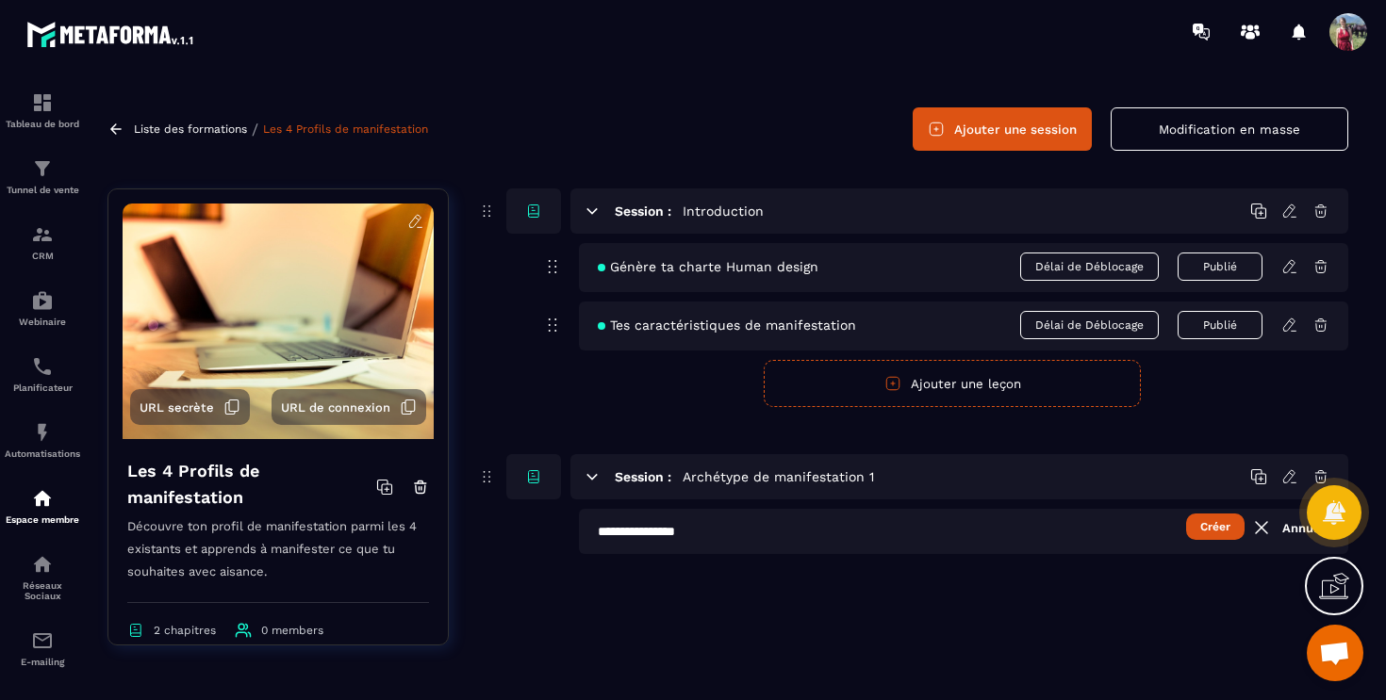
click at [1222, 525] on button "Créer" at bounding box center [1215, 527] width 58 height 26
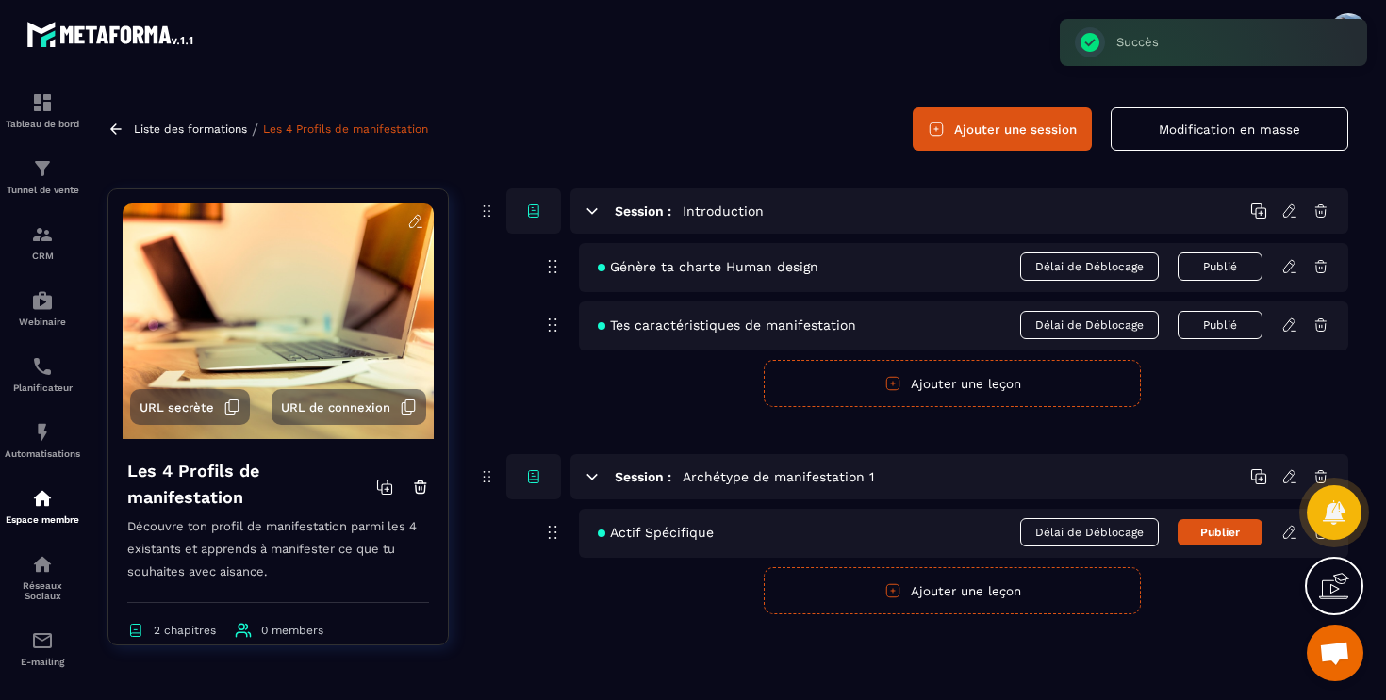
click at [1223, 528] on button "Publier" at bounding box center [1219, 532] width 85 height 26
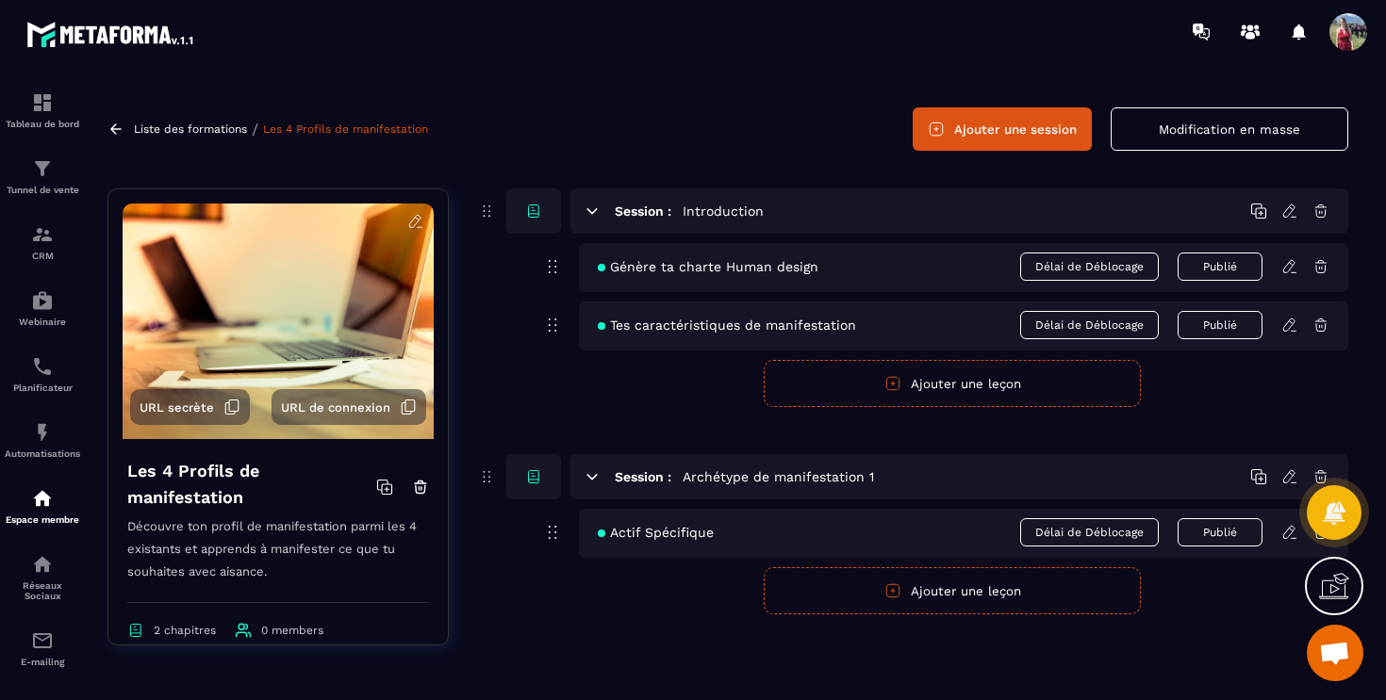
click at [918, 587] on button "Ajouter une leçon" at bounding box center [952, 590] width 377 height 47
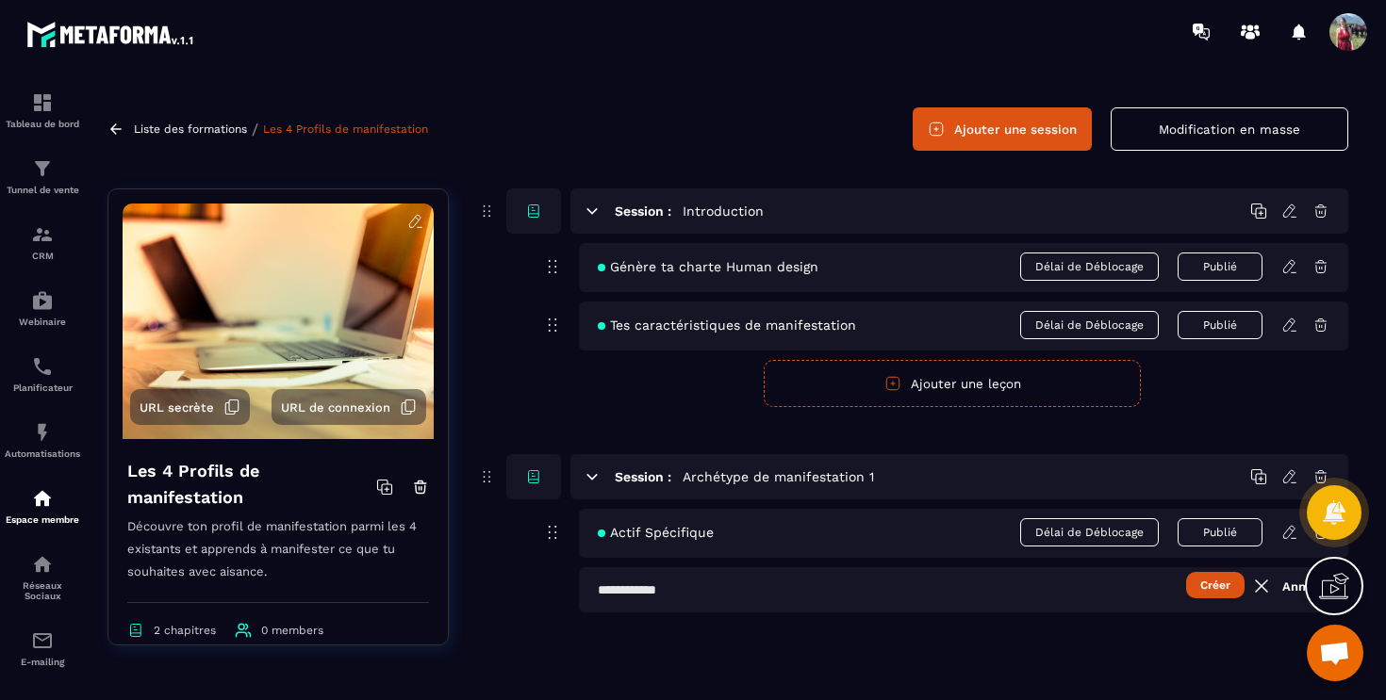
click at [660, 598] on input "text" at bounding box center [963, 589] width 769 height 45
click at [1220, 583] on button "Créer" at bounding box center [1215, 585] width 58 height 26
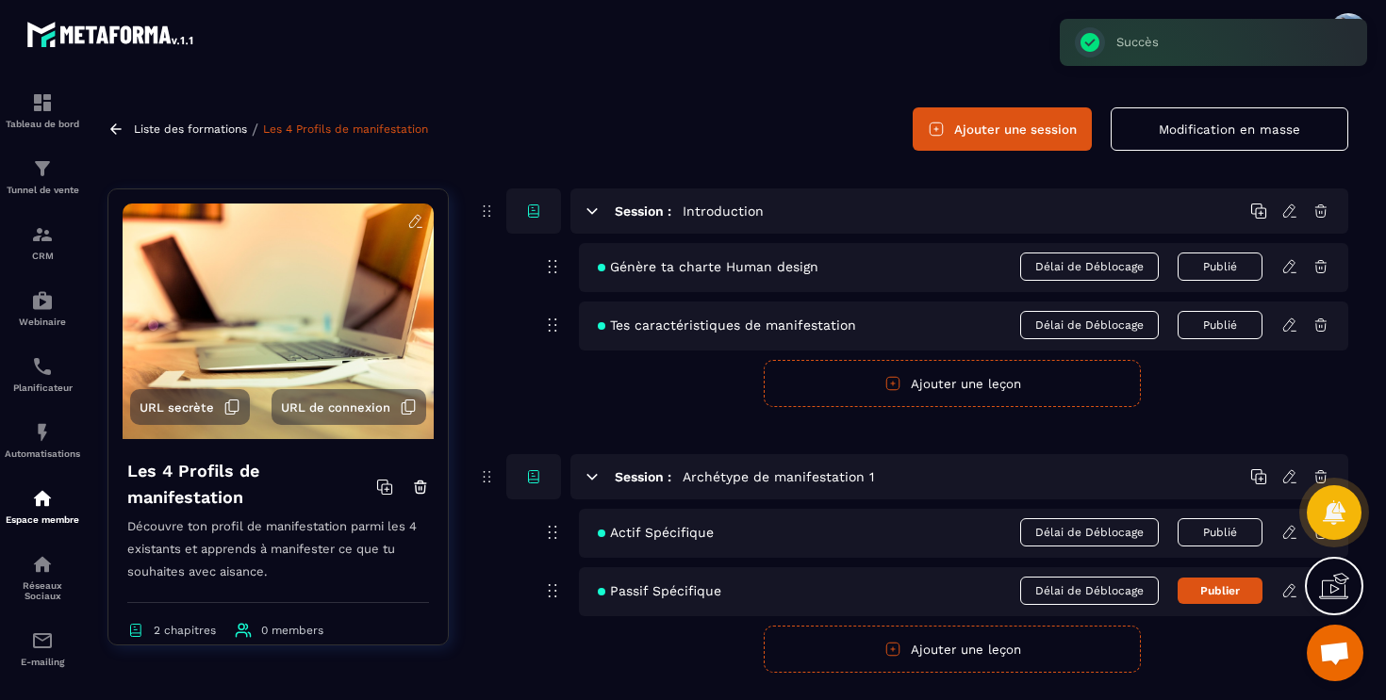
click at [1220, 583] on button "Publier" at bounding box center [1219, 591] width 85 height 26
click at [848, 639] on button "Ajouter une leçon" at bounding box center [952, 649] width 377 height 47
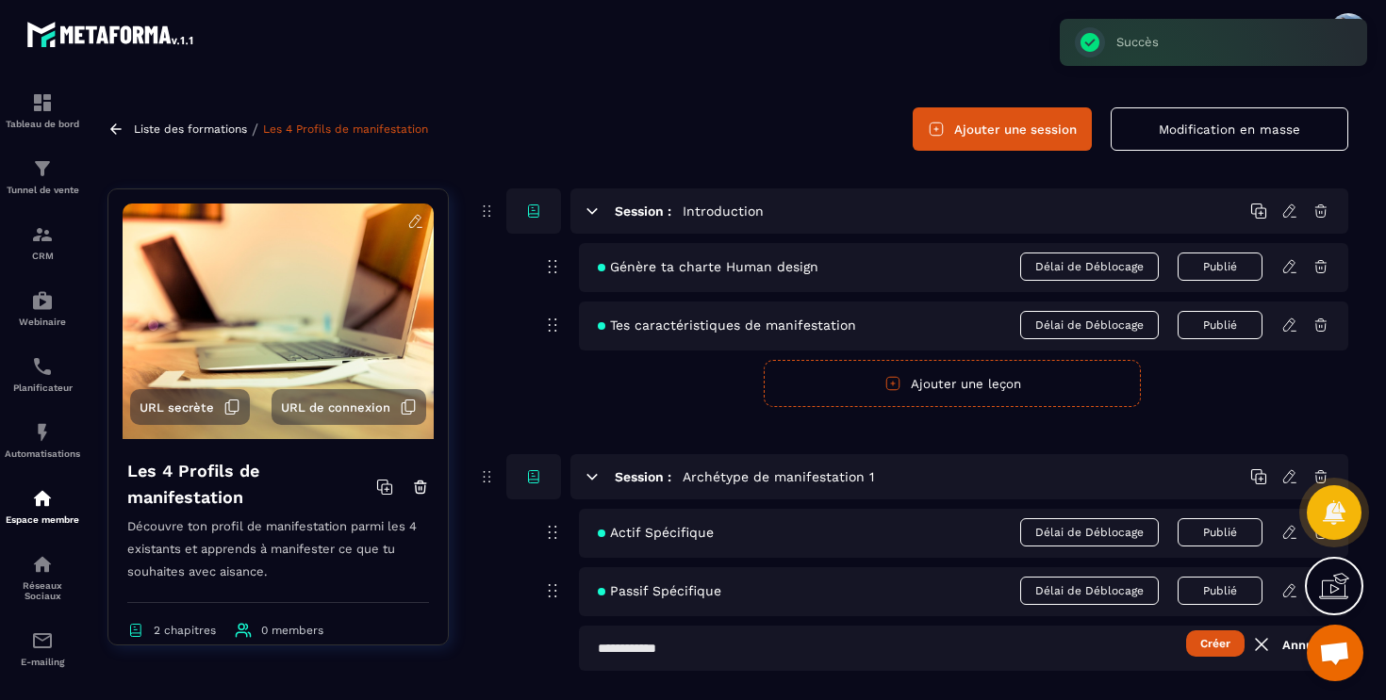
click at [651, 656] on input "text" at bounding box center [963, 648] width 769 height 45
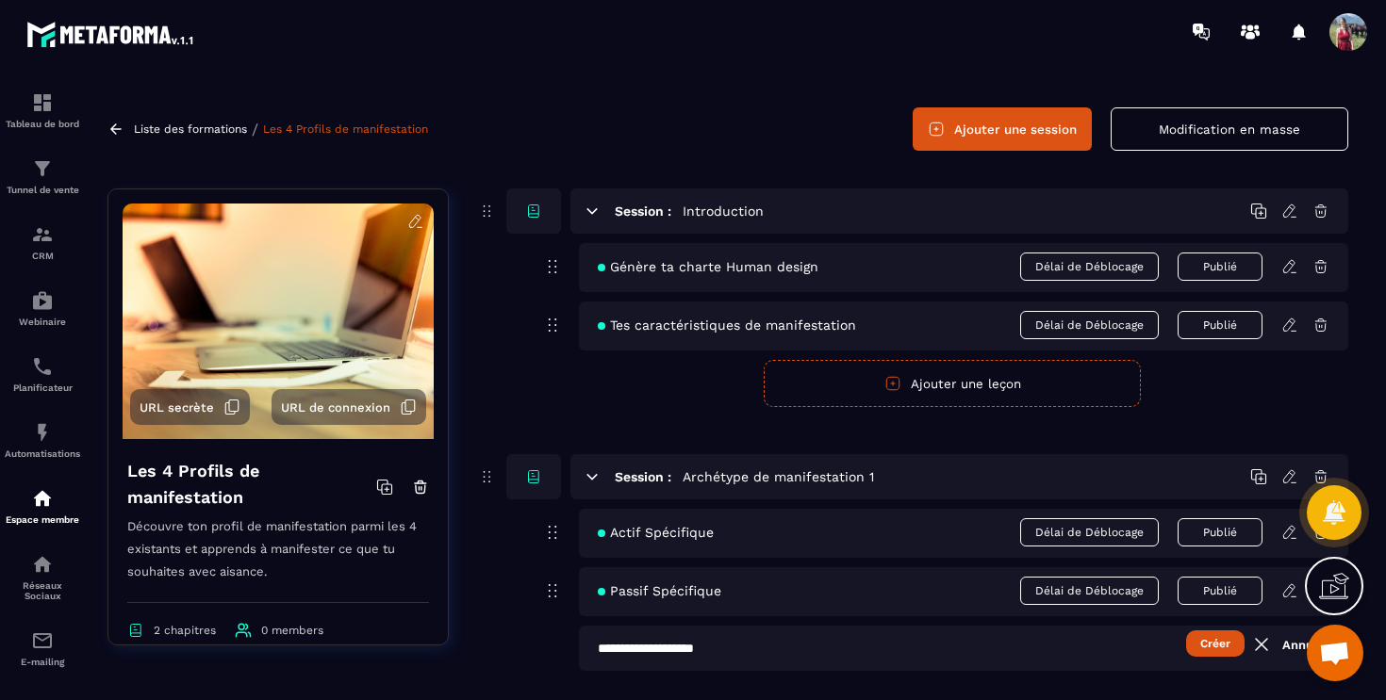
type input "**********"
click at [1227, 643] on button "Créer" at bounding box center [1215, 644] width 58 height 26
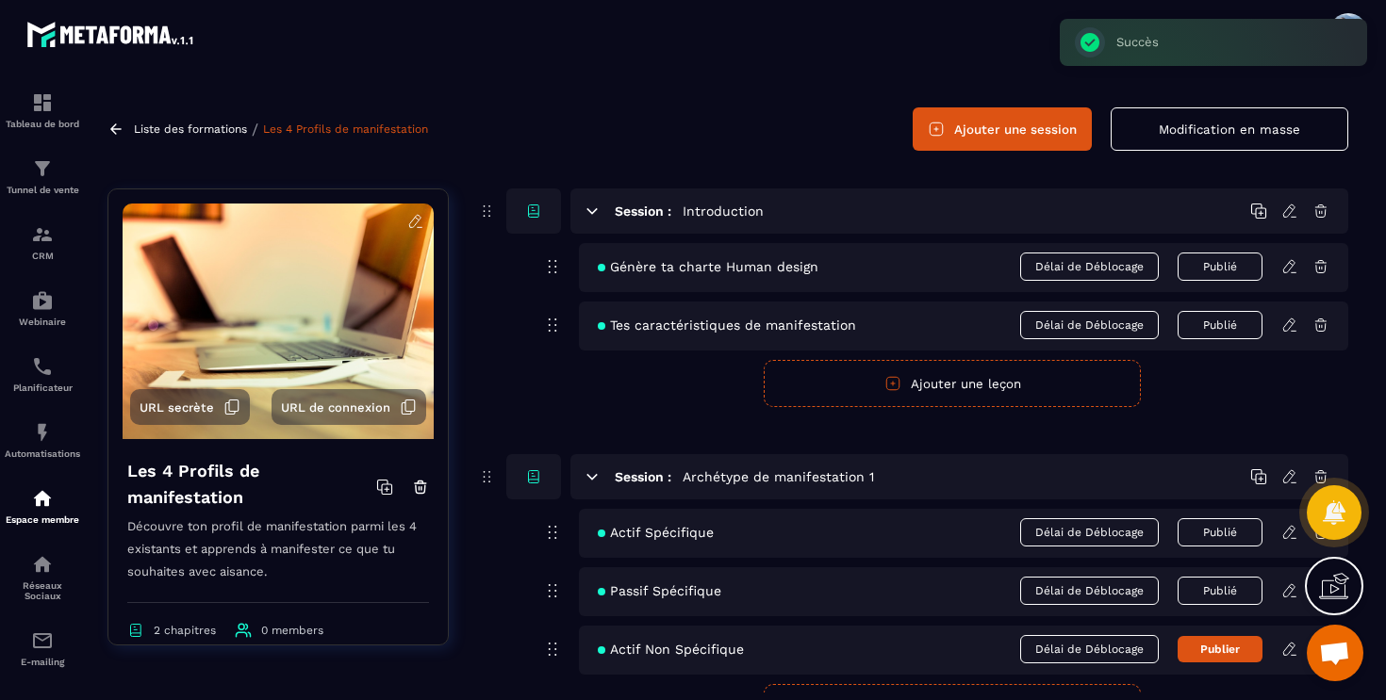
click at [1227, 643] on button "Publier" at bounding box center [1219, 649] width 85 height 26
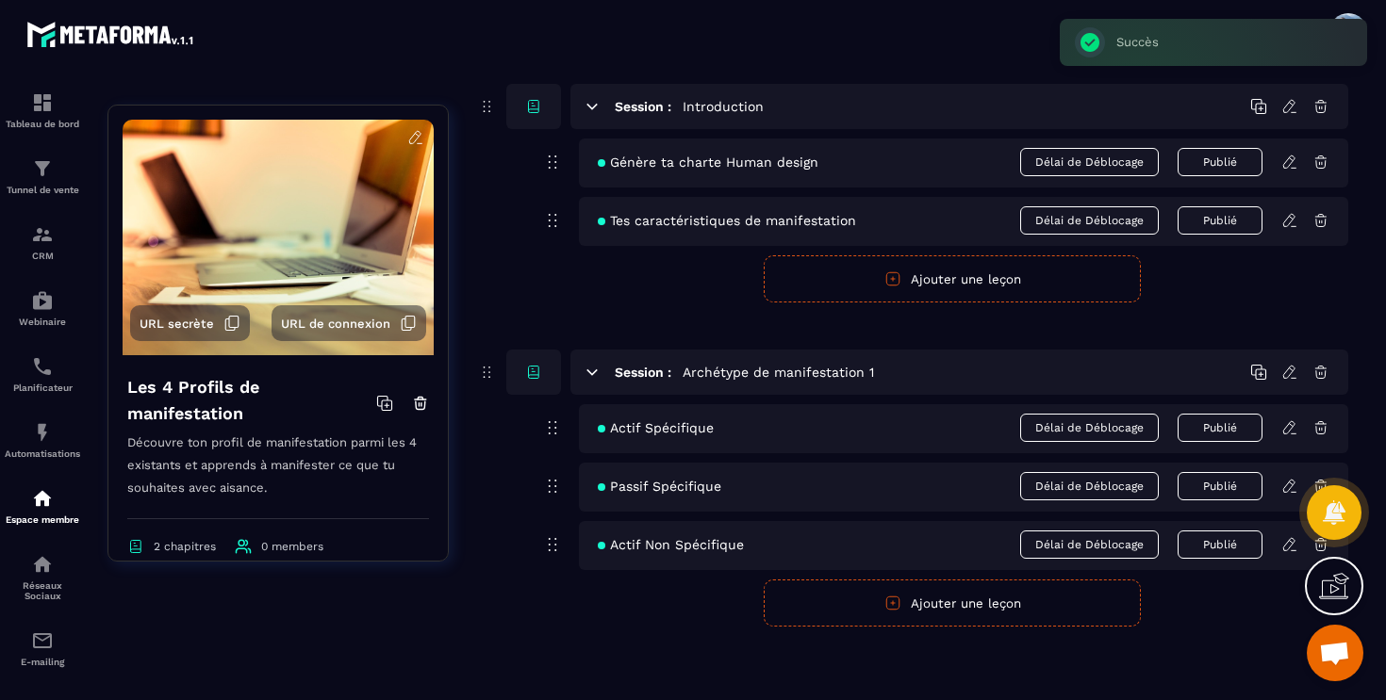
click at [964, 615] on button "Ajouter une leçon" at bounding box center [952, 603] width 377 height 47
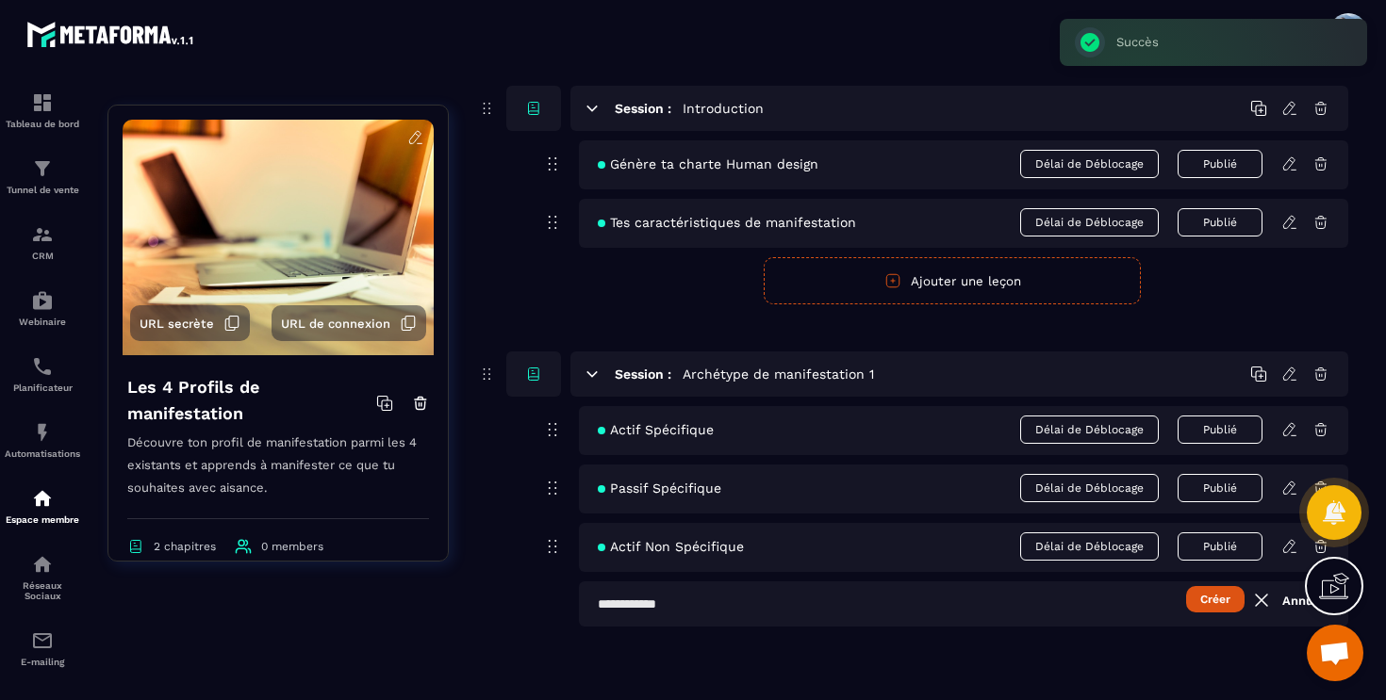
click at [728, 608] on input "text" at bounding box center [963, 604] width 769 height 45
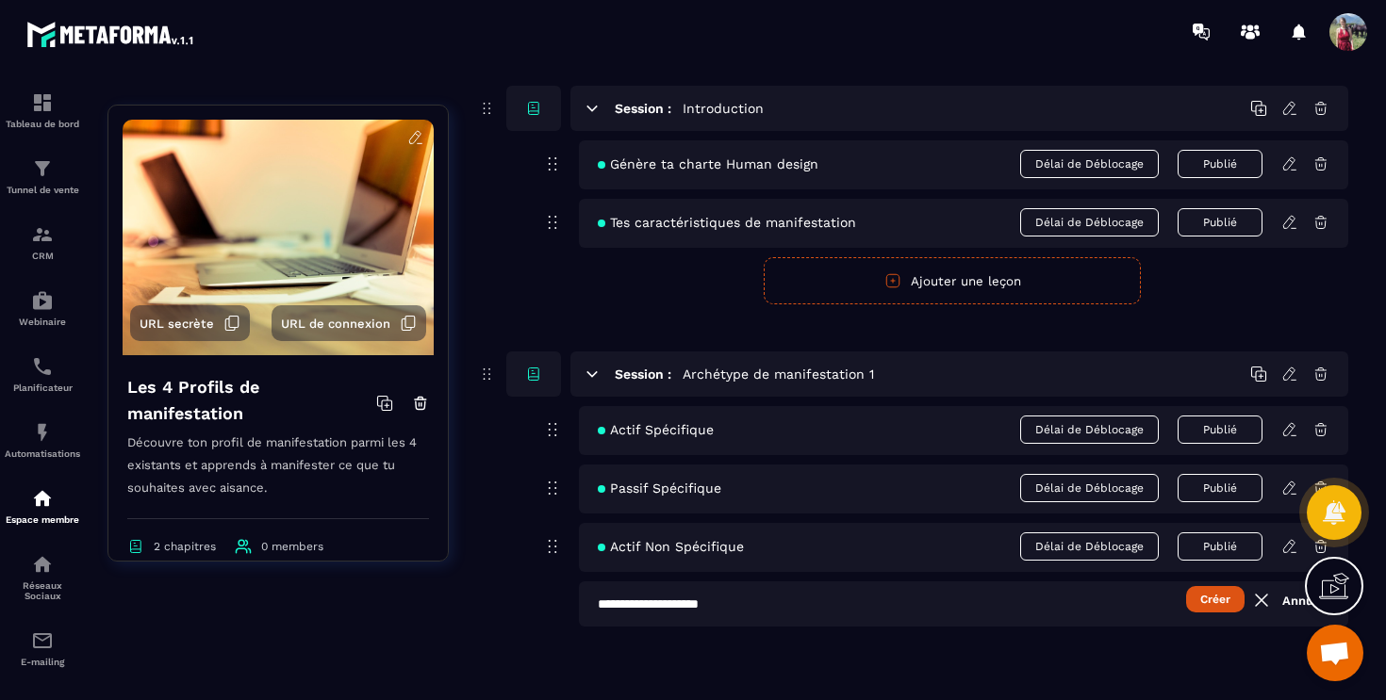
type input "**********"
click at [1204, 600] on button "Créer" at bounding box center [1215, 599] width 58 height 26
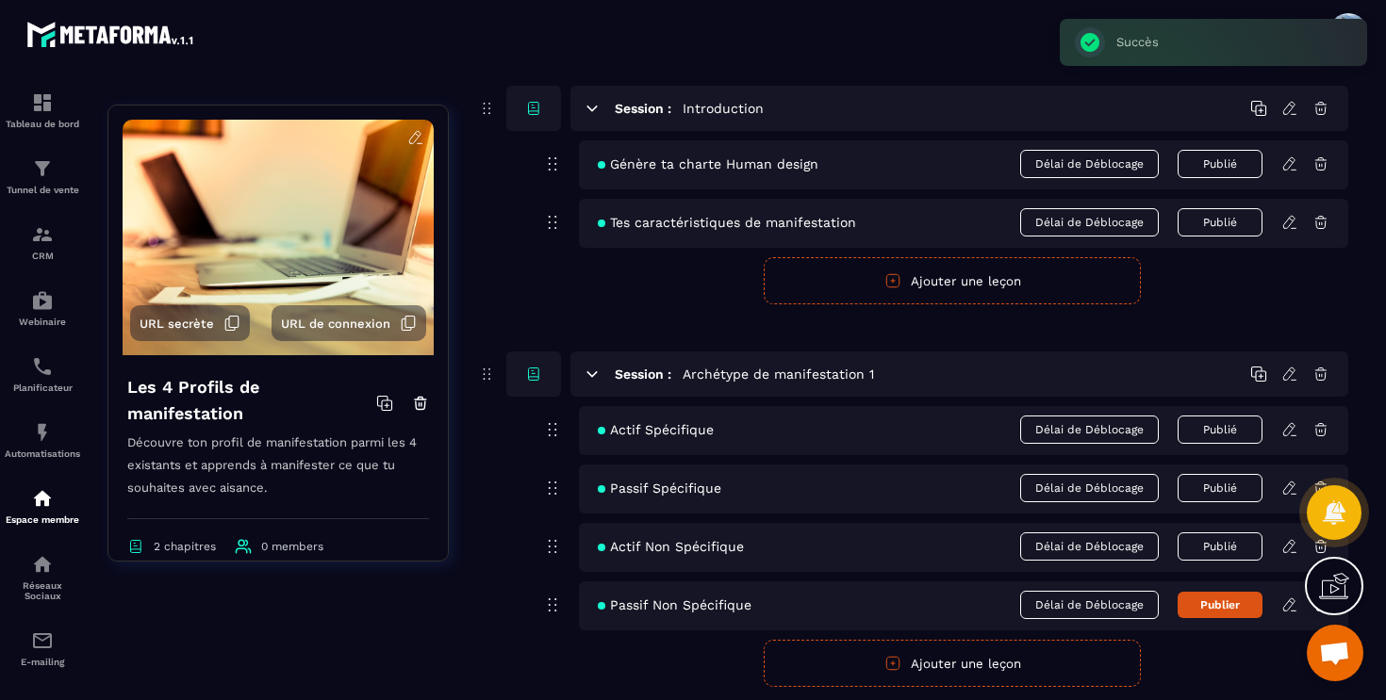
click at [1204, 600] on button "Publier" at bounding box center [1219, 605] width 85 height 26
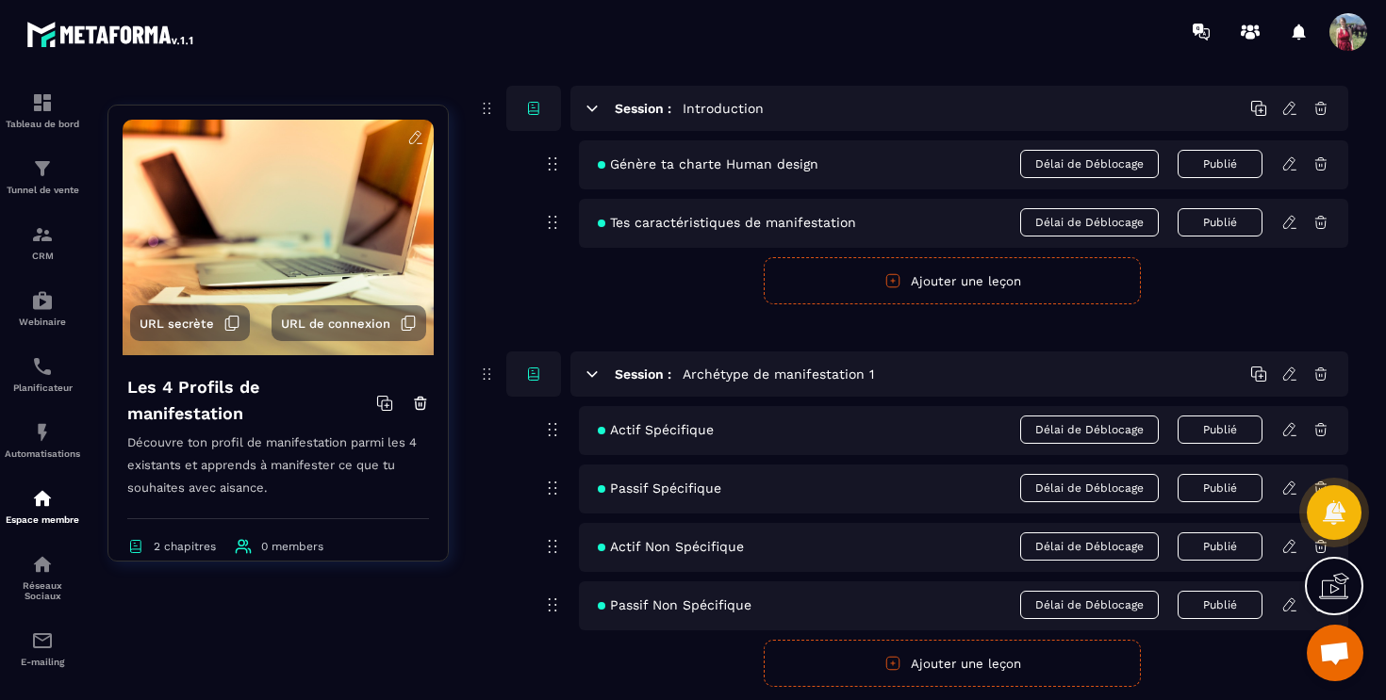
click at [1370, 287] on section "Tableau de bord Tunnel de vente CRM Webinaire Planificateur Automatisations Esp…" at bounding box center [693, 387] width 1386 height 649
click at [214, 255] on img at bounding box center [278, 238] width 311 height 236
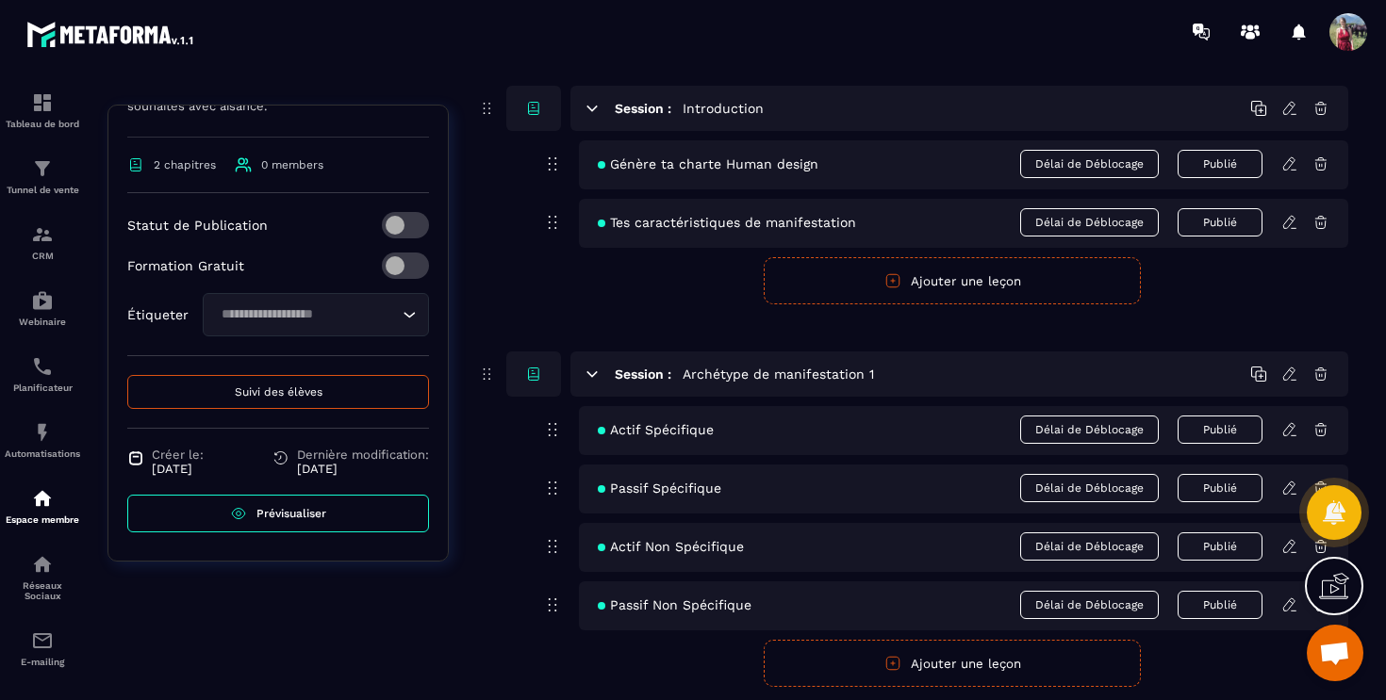
scroll to position [0, 0]
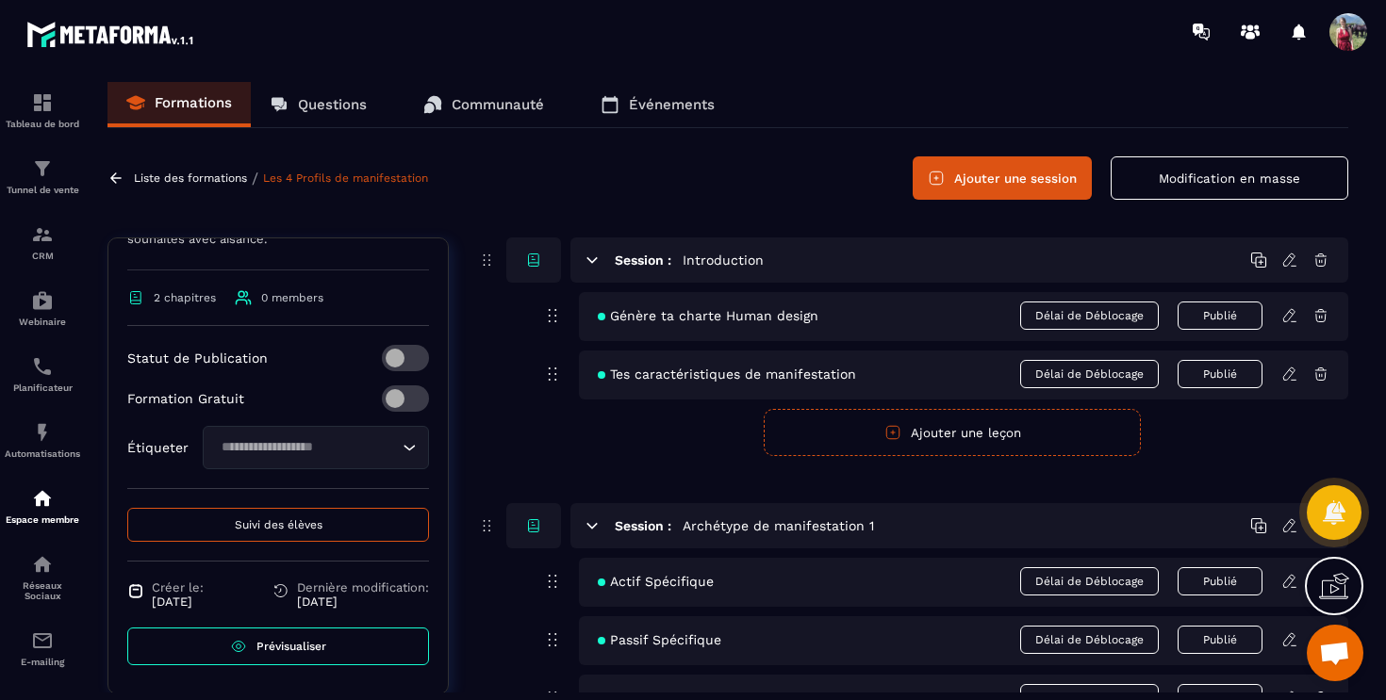
click at [187, 170] on div "Liste des formations / Les 4 Profils de manifestation" at bounding box center [269, 179] width 325 height 18
click at [188, 180] on p "Liste des formations" at bounding box center [190, 178] width 113 height 13
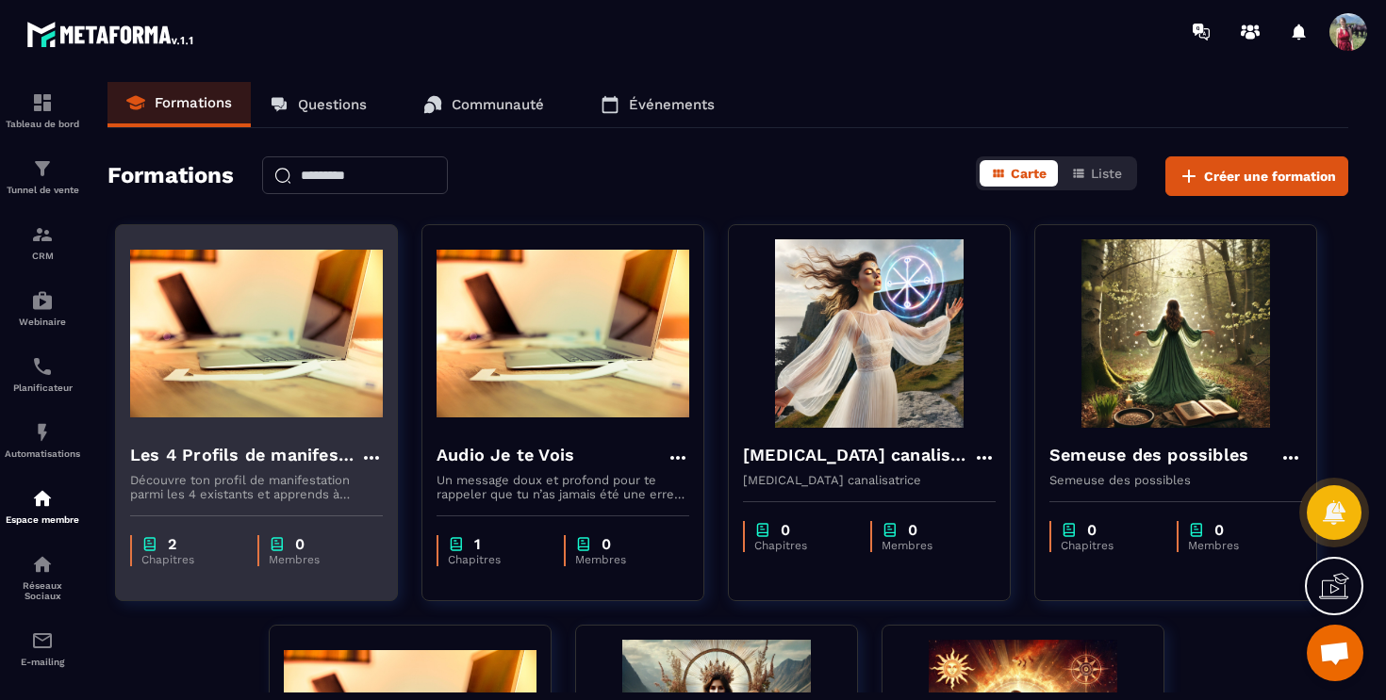
click at [220, 485] on p "Découvre ton profil de manifestation parmi les 4 existants et apprends à manife…" at bounding box center [256, 487] width 253 height 28
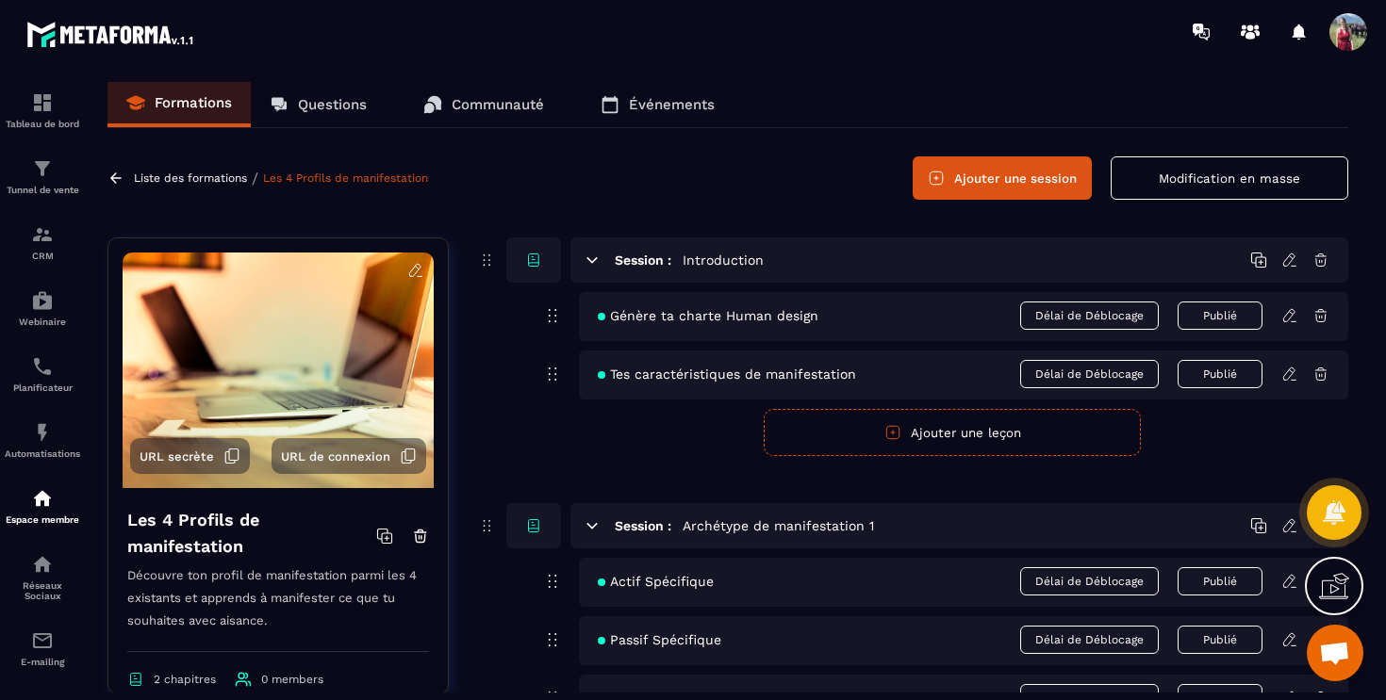
click at [410, 262] on icon at bounding box center [415, 270] width 17 height 17
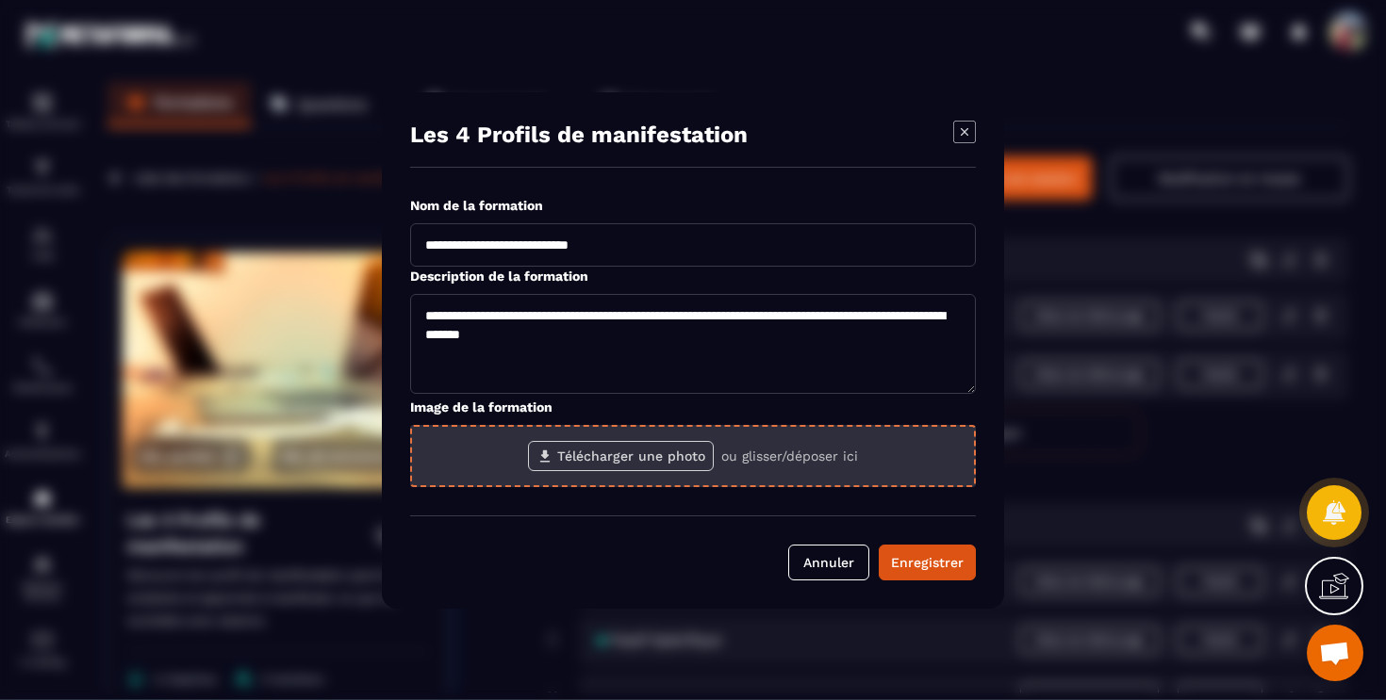
click at [681, 456] on label "Télécharger une photo" at bounding box center [621, 456] width 186 height 30
click at [0, 0] on input "Télécharger une photo" at bounding box center [0, 0] width 0 height 0
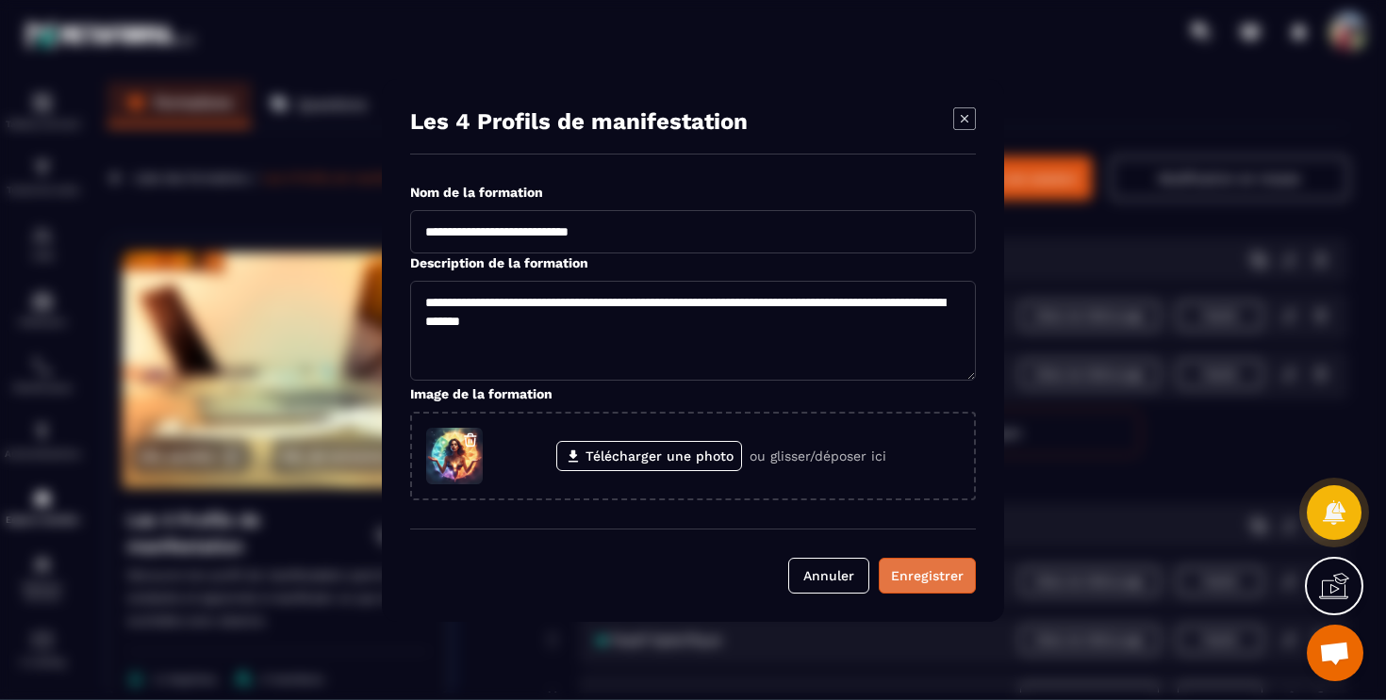
click at [936, 585] on button "Enregistrer" at bounding box center [927, 576] width 97 height 36
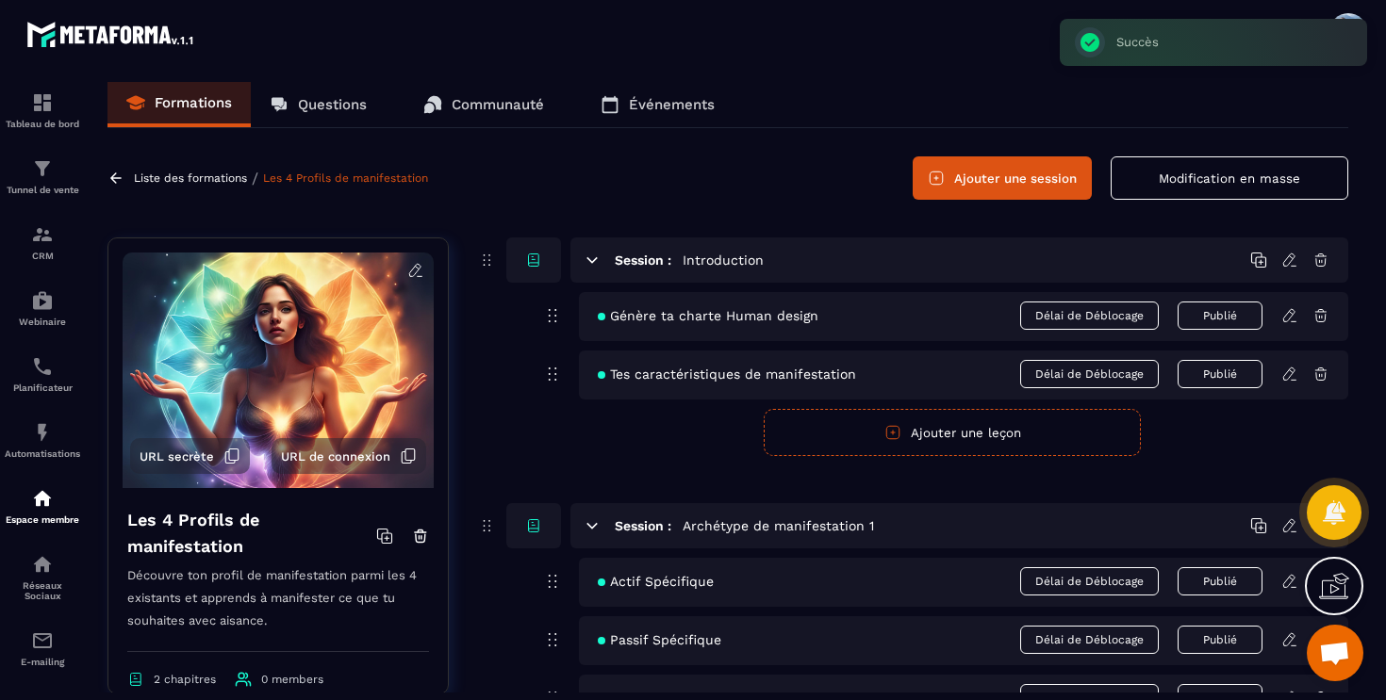
click at [542, 207] on div "Formations Questions Communauté Événements Liste des formations / Les 4 Profils…" at bounding box center [728, 387] width 1278 height 611
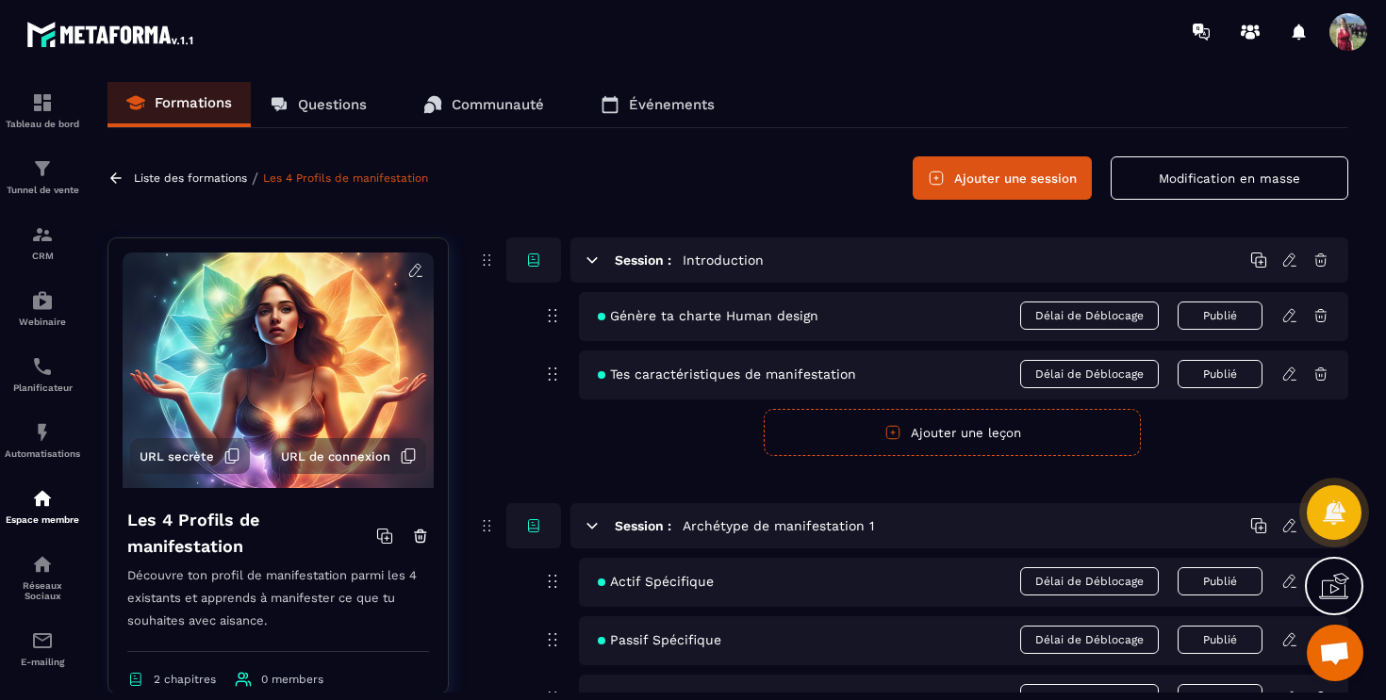
click at [200, 177] on p "Liste des formations" at bounding box center [190, 178] width 113 height 13
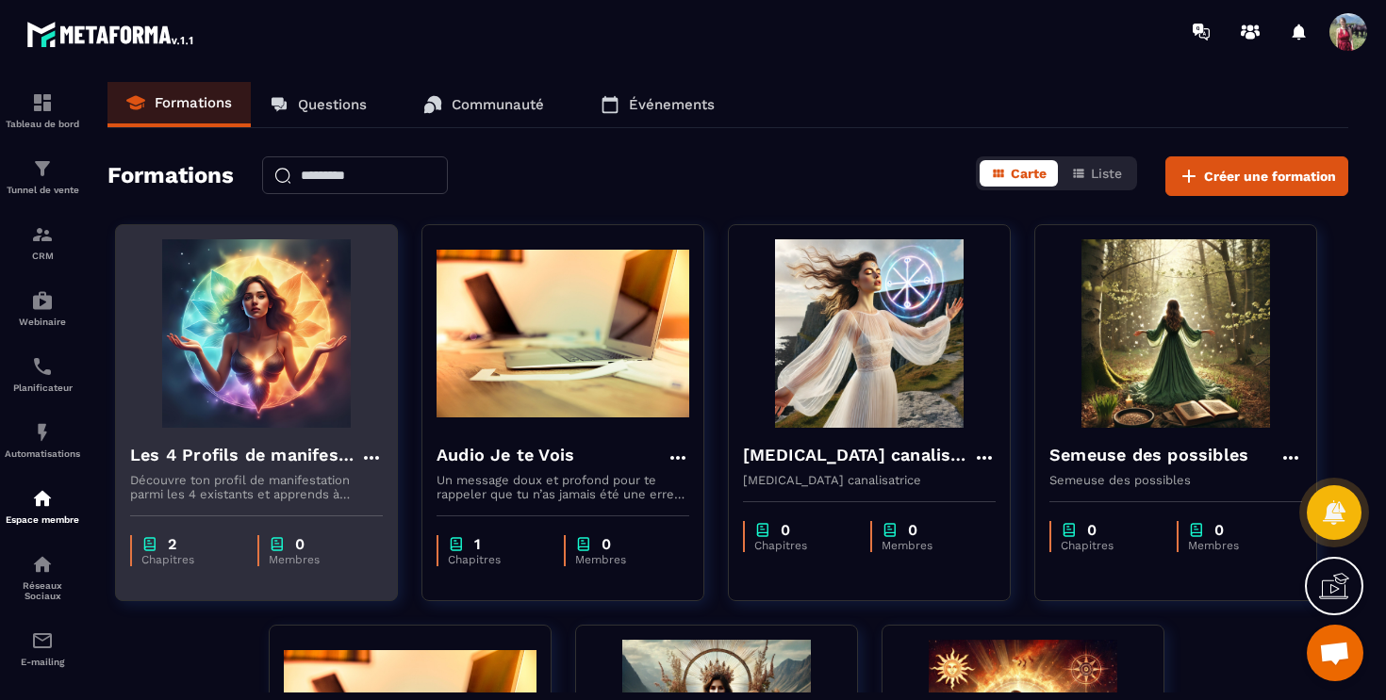
click at [283, 327] on img at bounding box center [256, 333] width 253 height 189
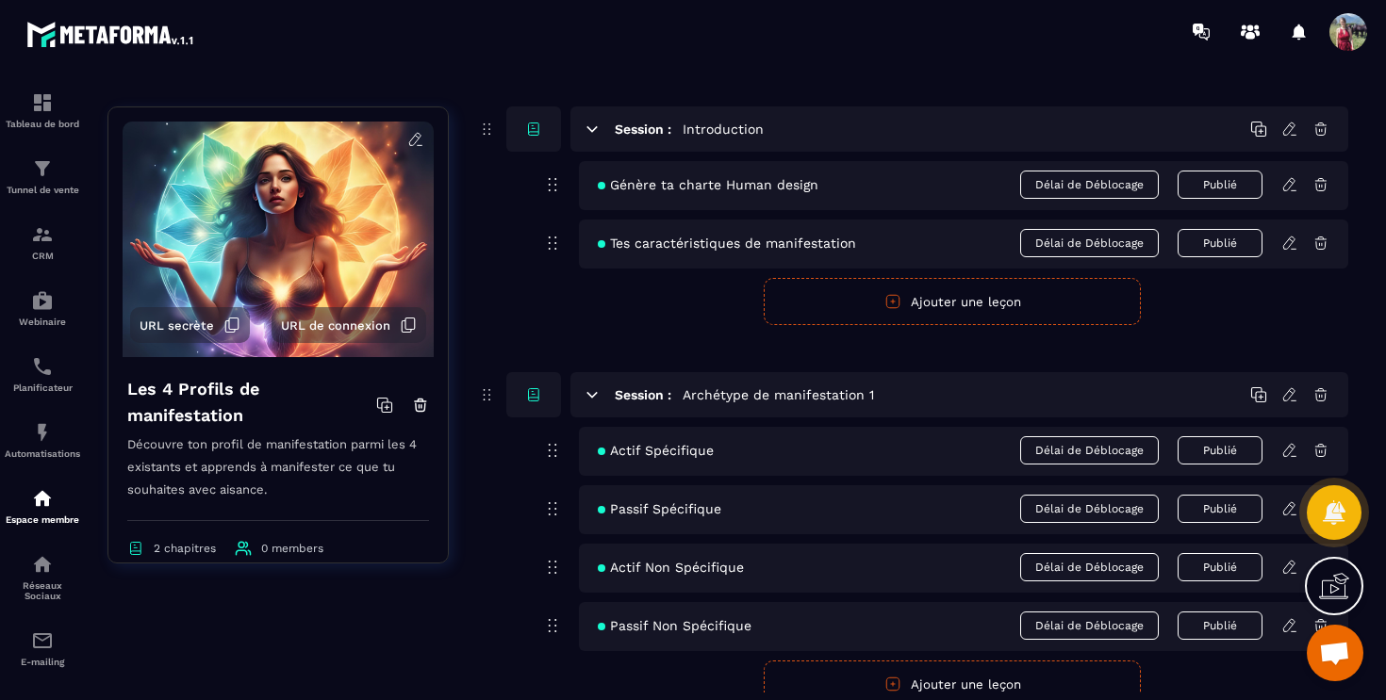
scroll to position [167, 0]
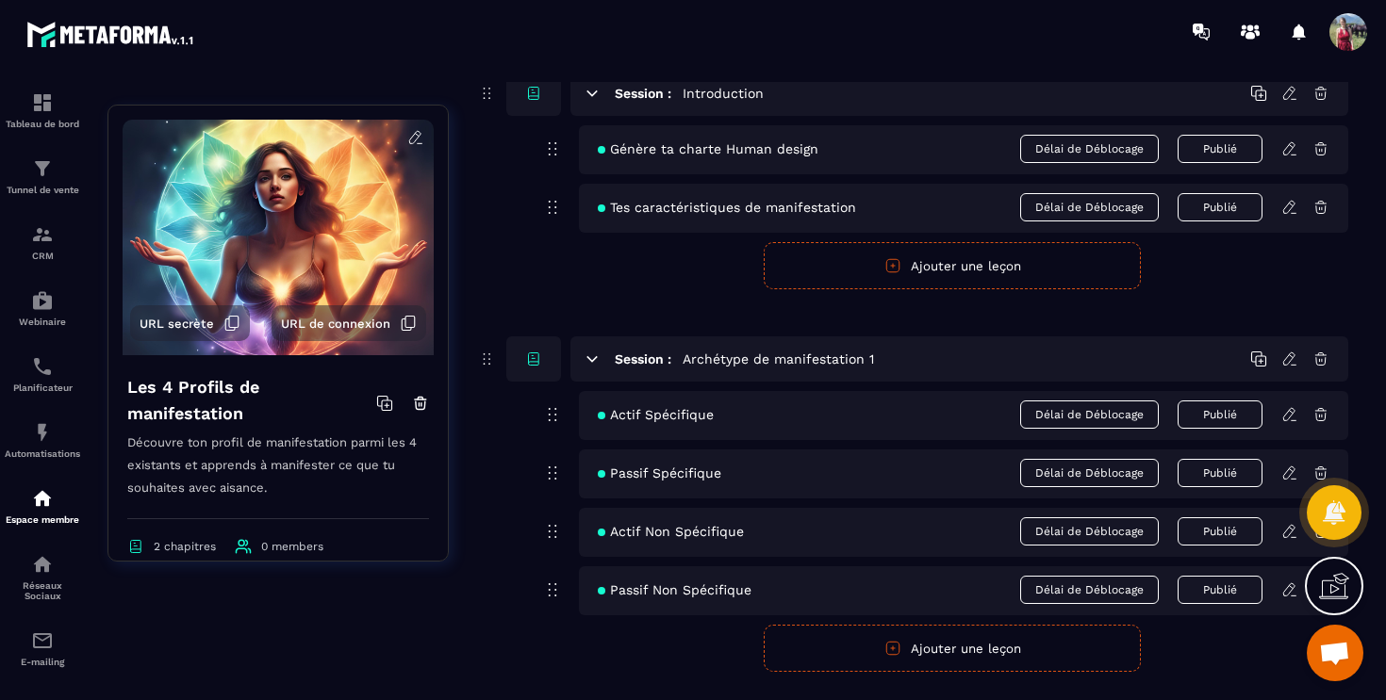
click at [741, 198] on div "Tes caractéristiques de manifestation Délai de Déblocage Publié" at bounding box center [963, 208] width 769 height 49
click at [1291, 211] on icon at bounding box center [1289, 207] width 17 height 17
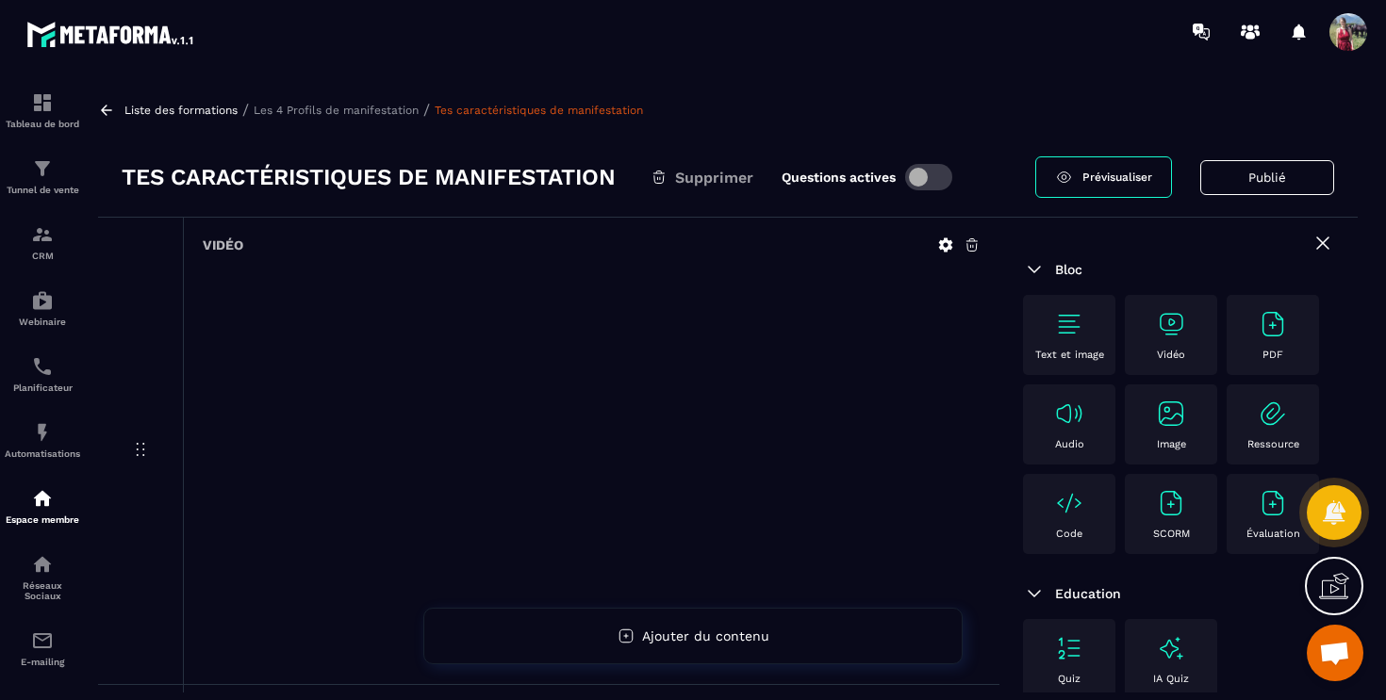
click at [343, 104] on p "Les 4 Profils de manifestation" at bounding box center [336, 110] width 165 height 13
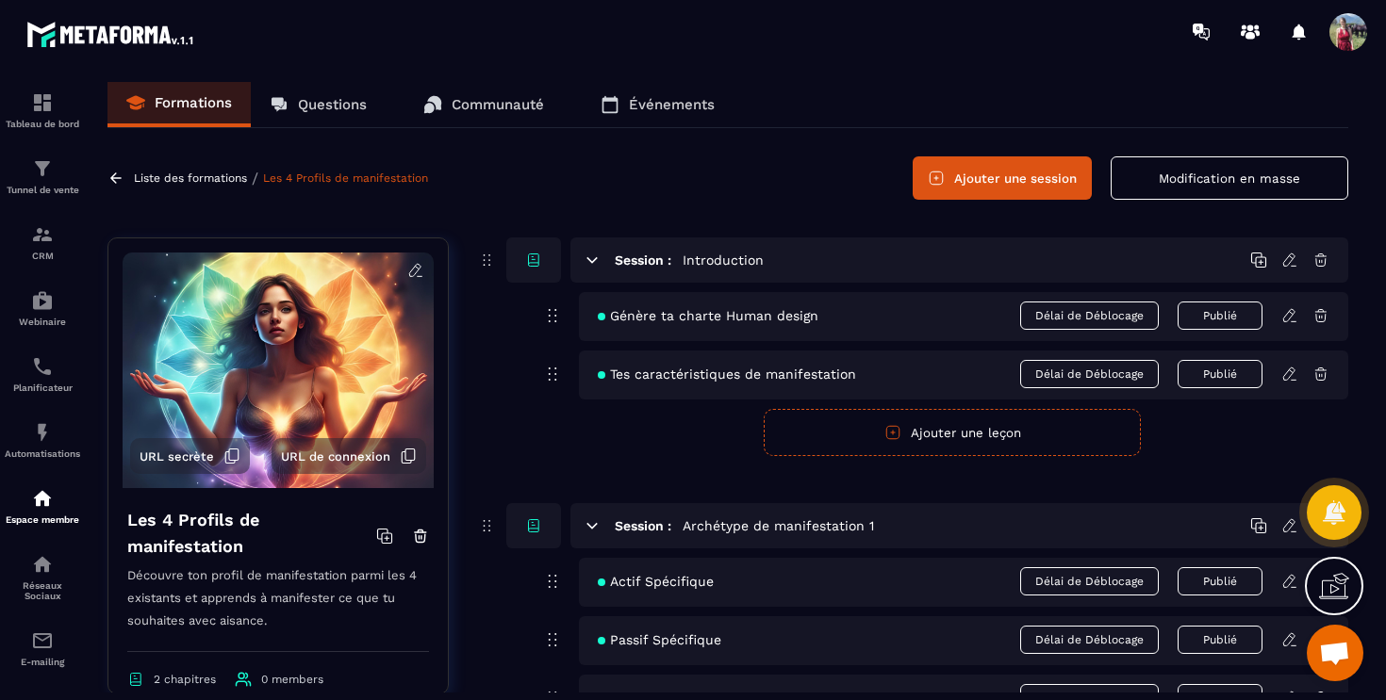
click at [1032, 170] on button "Ajouter une session" at bounding box center [1001, 177] width 179 height 43
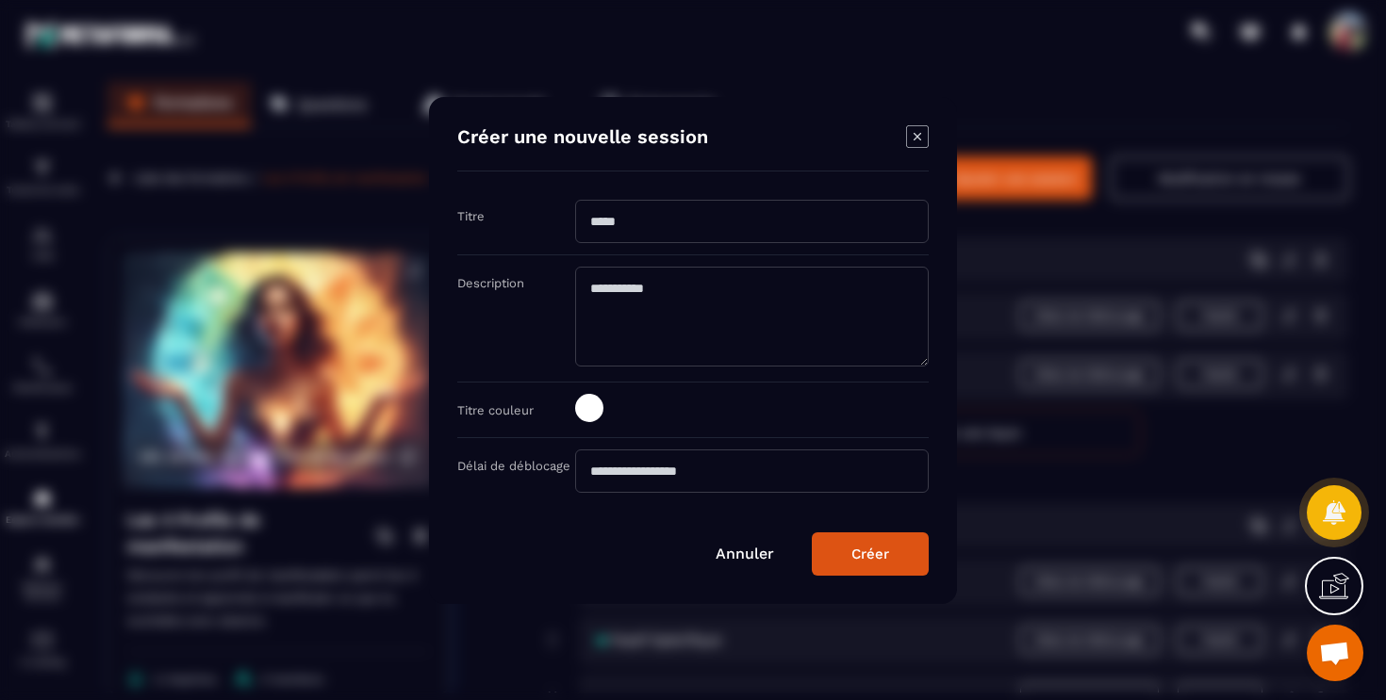
click at [761, 220] on input "Modal window" at bounding box center [751, 221] width 353 height 43
click at [761, 220] on input "**********" at bounding box center [751, 221] width 353 height 43
type input "**********"
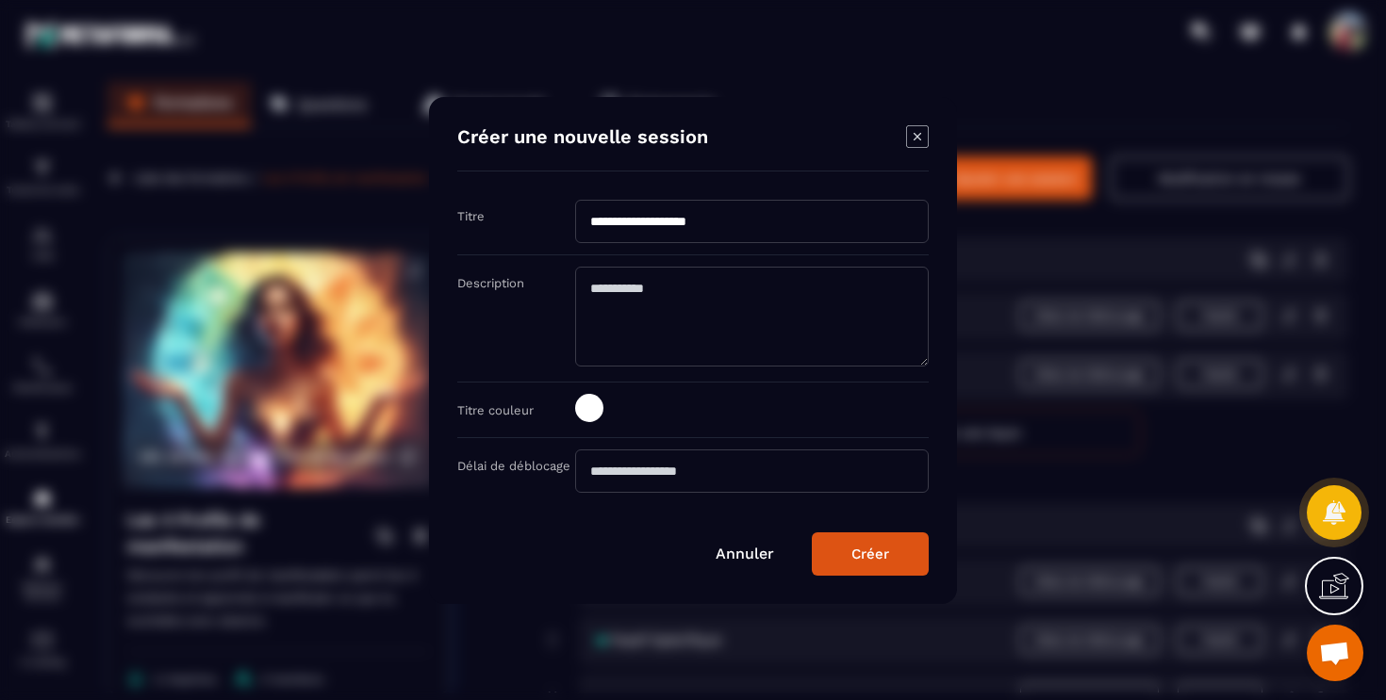
click at [724, 338] on textarea "Modal window" at bounding box center [751, 317] width 353 height 100
paste textarea "**********"
type textarea "**********"
click at [876, 567] on button "Créer" at bounding box center [870, 554] width 117 height 43
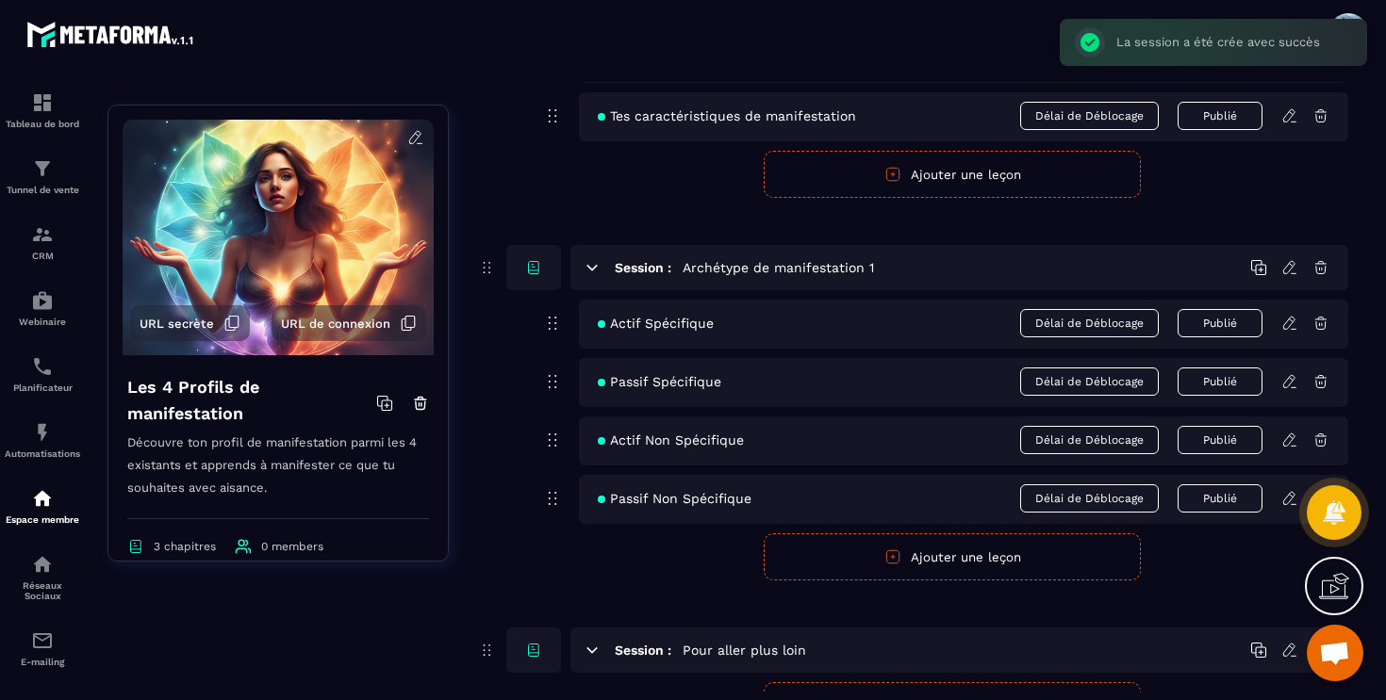
scroll to position [361, 0]
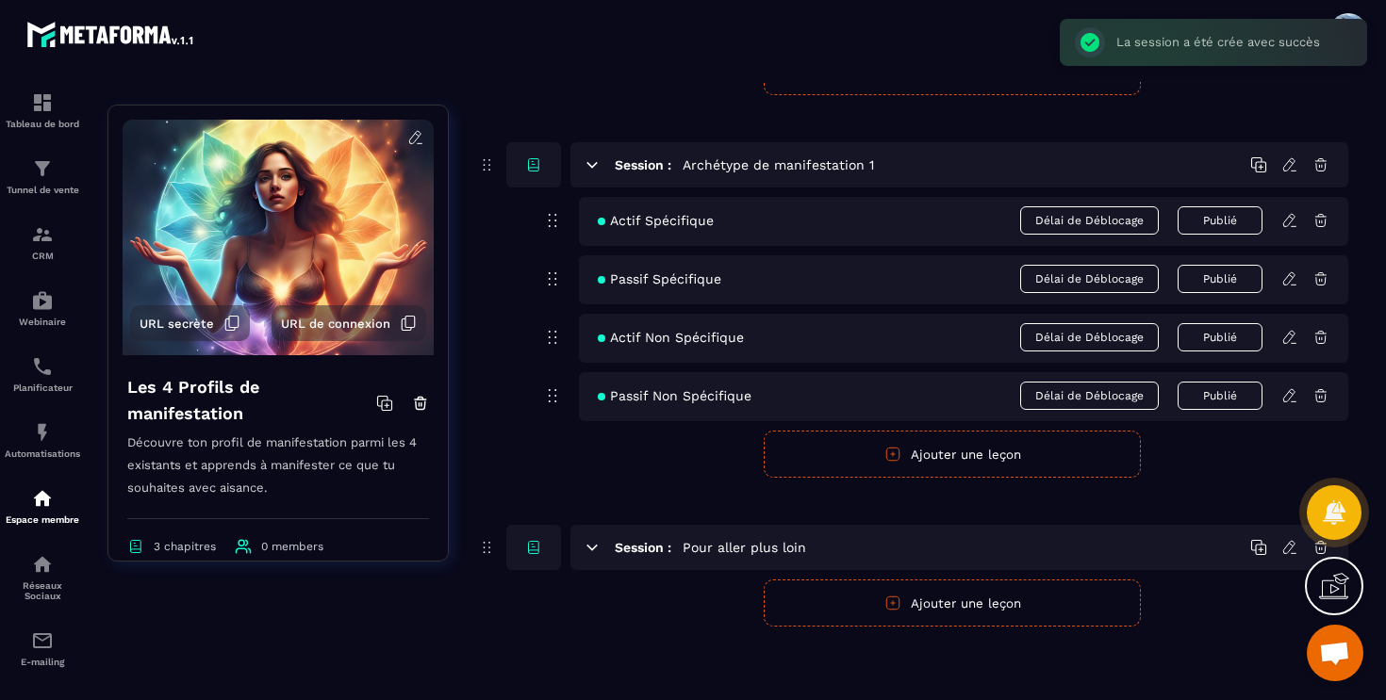
click at [895, 589] on button "Ajouter une leçon" at bounding box center [952, 603] width 377 height 47
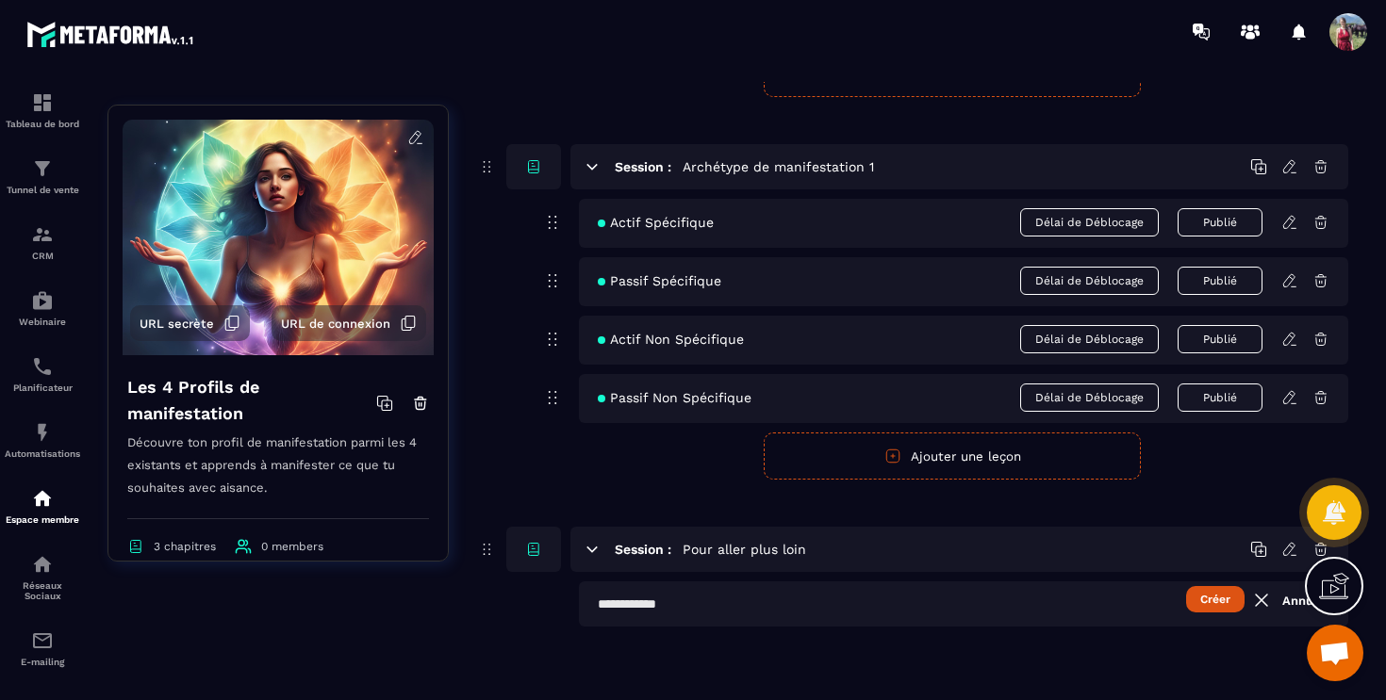
click at [628, 613] on input "text" at bounding box center [963, 604] width 769 height 45
type input "**********"
click at [1211, 596] on button "Créer" at bounding box center [1215, 599] width 58 height 26
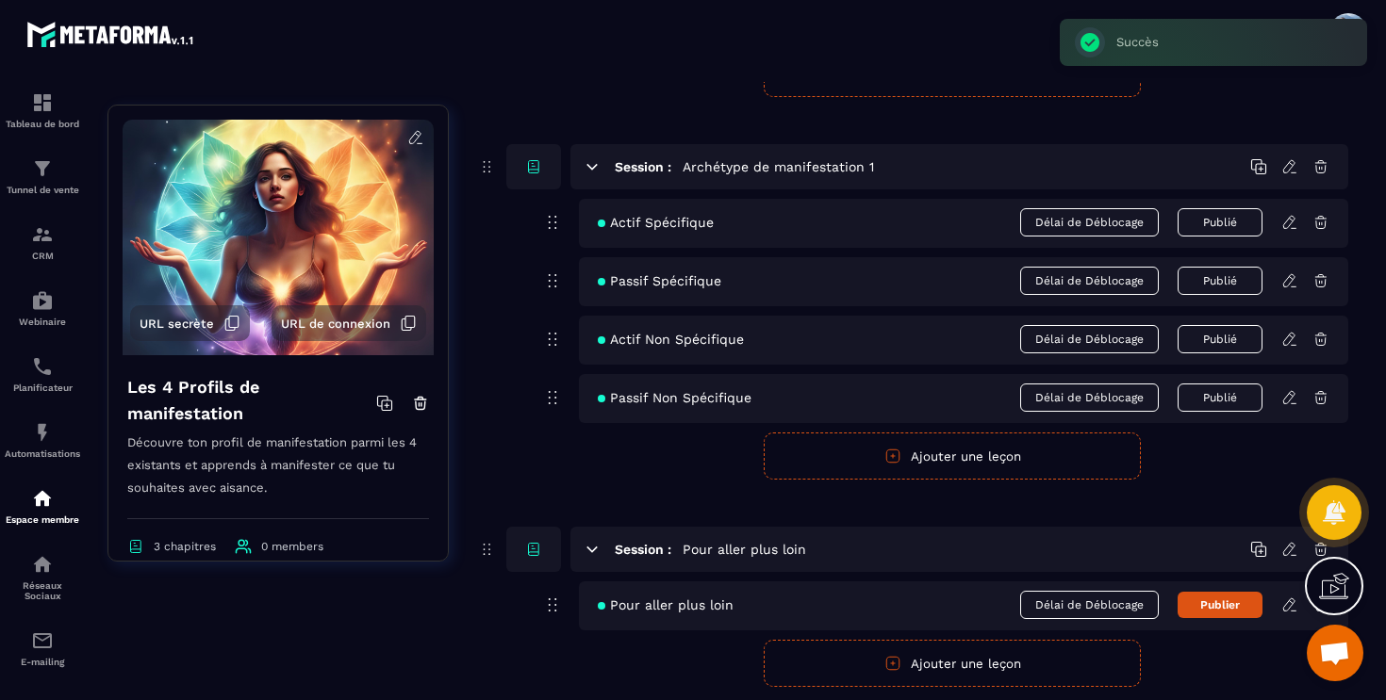
click at [1211, 596] on button "Publier" at bounding box center [1219, 605] width 85 height 26
click at [656, 600] on span "Pour aller plus loin" at bounding box center [666, 605] width 136 height 15
click at [1287, 608] on icon at bounding box center [1289, 605] width 17 height 17
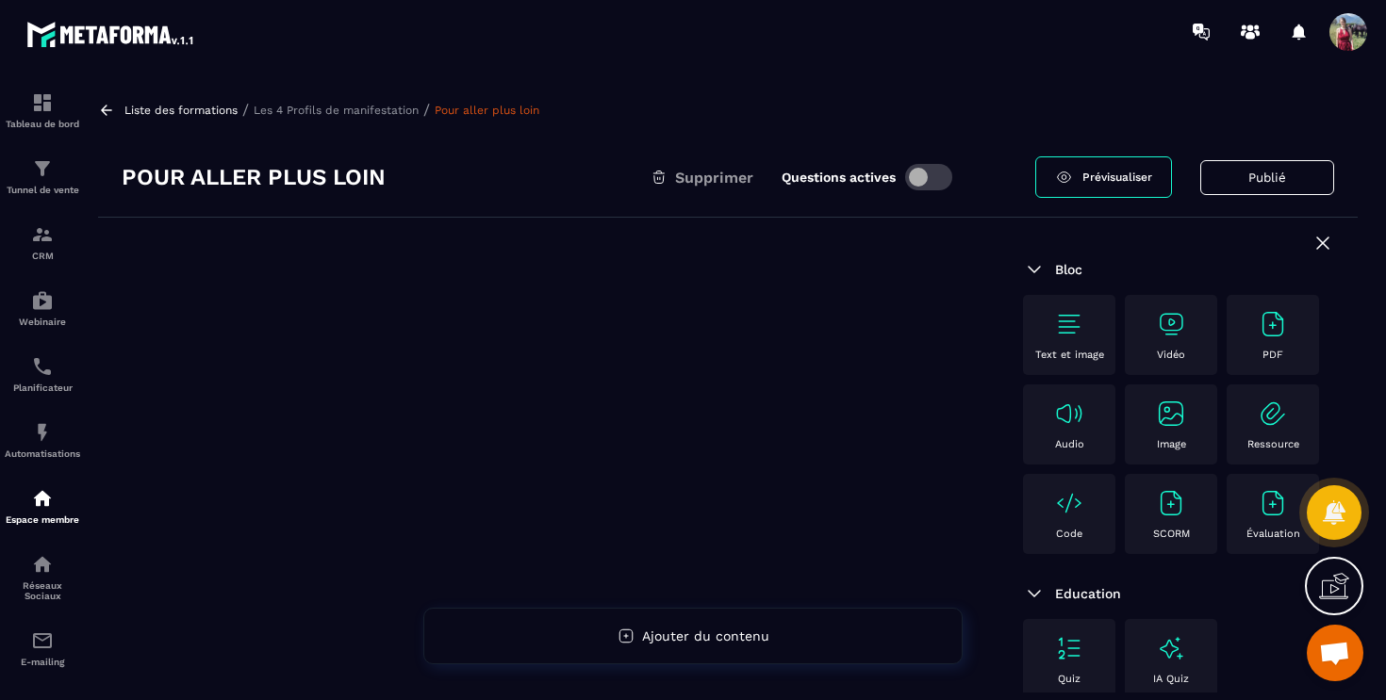
click at [1277, 343] on div "PDF" at bounding box center [1273, 335] width 74 height 52
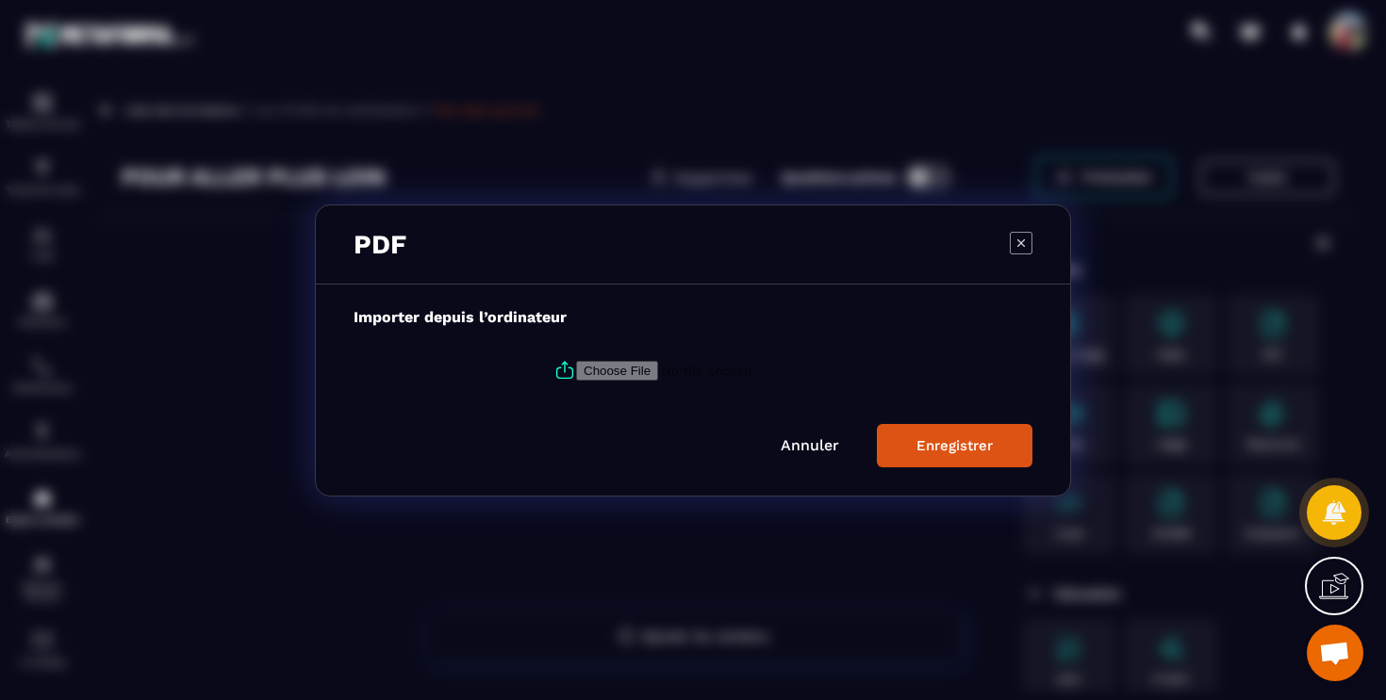
click at [662, 367] on input "Modal window" at bounding box center [704, 370] width 256 height 20
type input "**********"
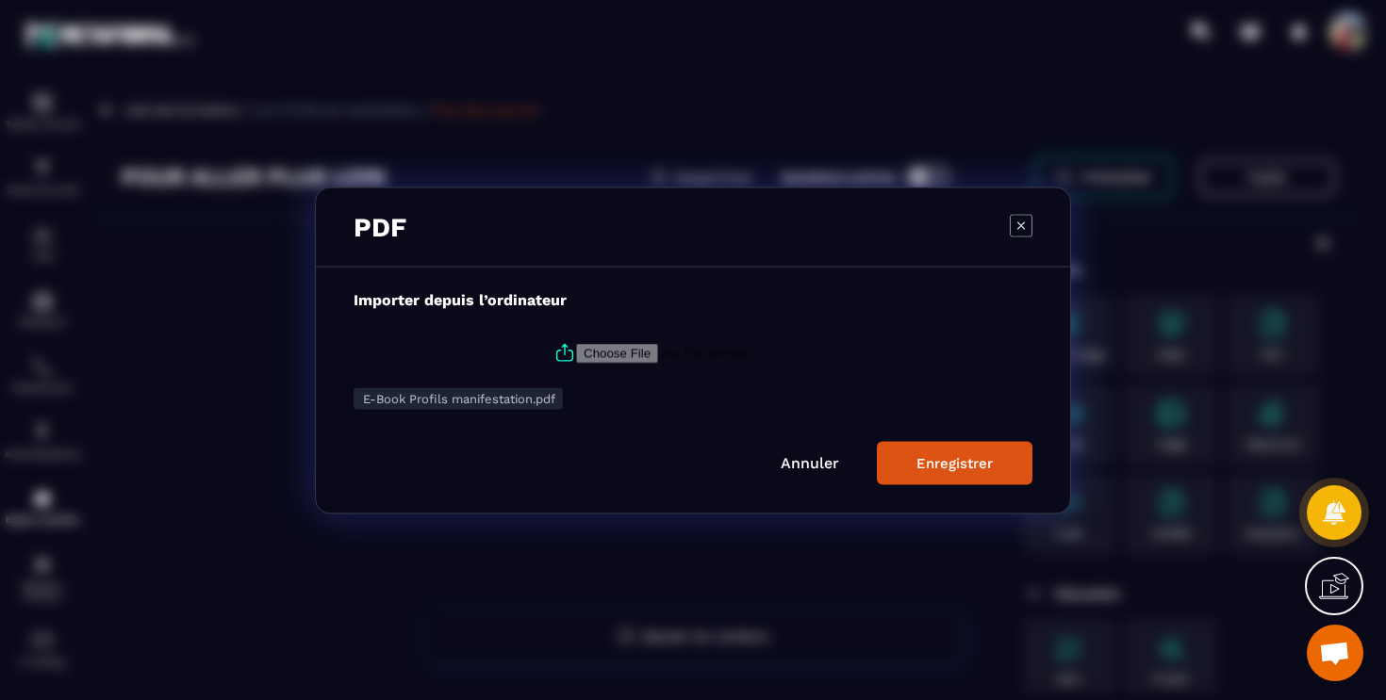
click at [993, 474] on button "Enregistrer" at bounding box center [955, 462] width 156 height 43
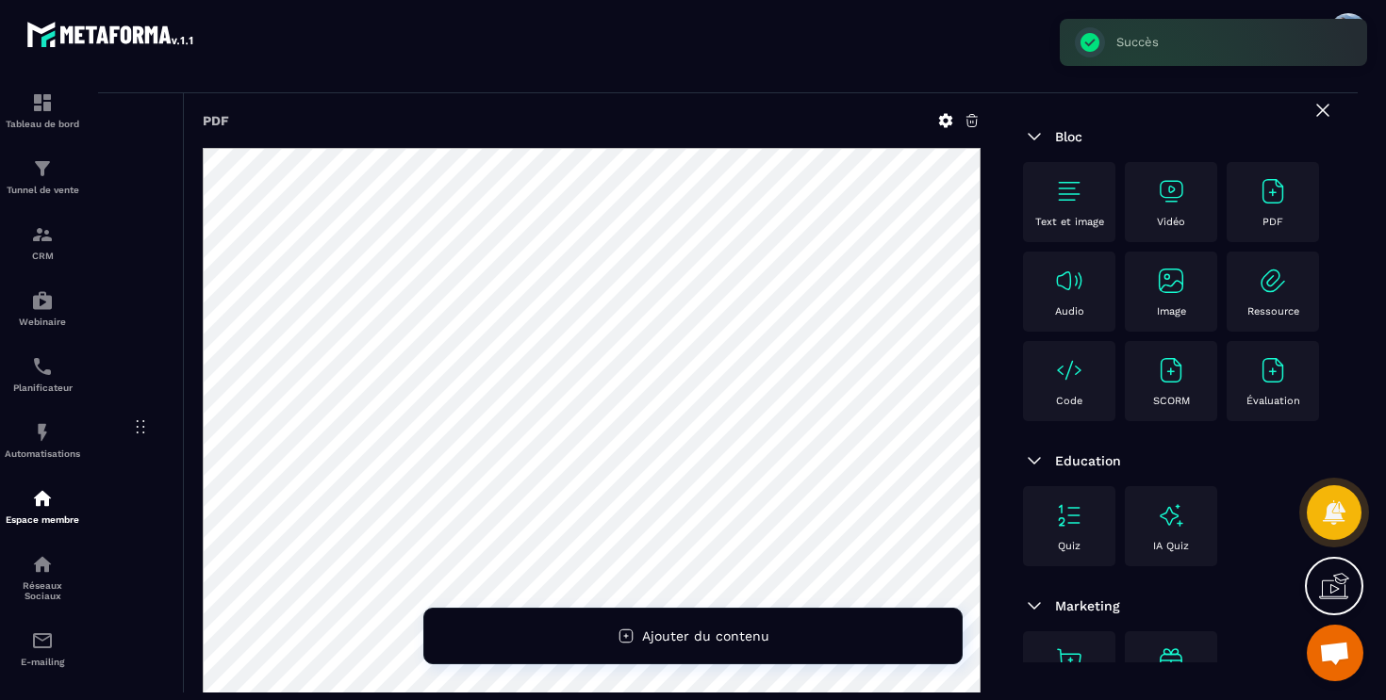
scroll to position [290, 0]
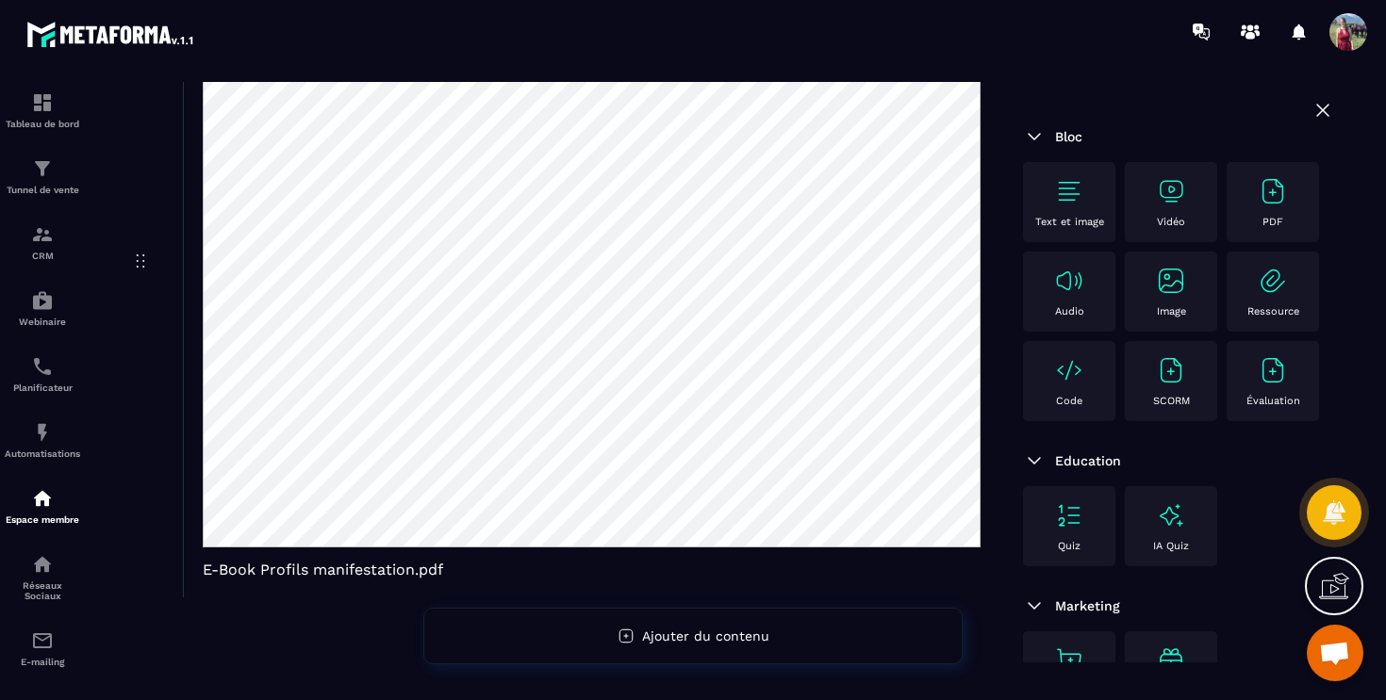
click at [1062, 218] on p "Text et image" at bounding box center [1069, 222] width 69 height 12
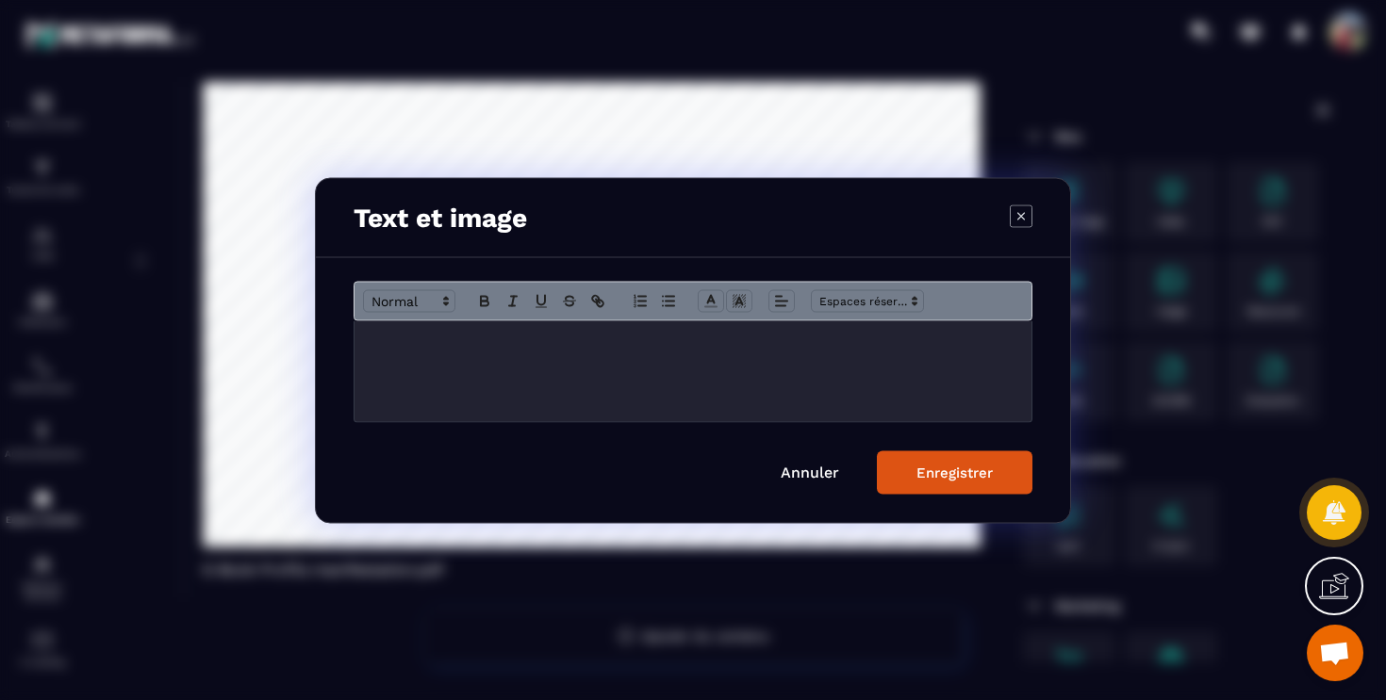
click at [896, 351] on div "Modal window" at bounding box center [692, 370] width 677 height 101
click at [955, 484] on button "Enregistrer" at bounding box center [955, 472] width 156 height 43
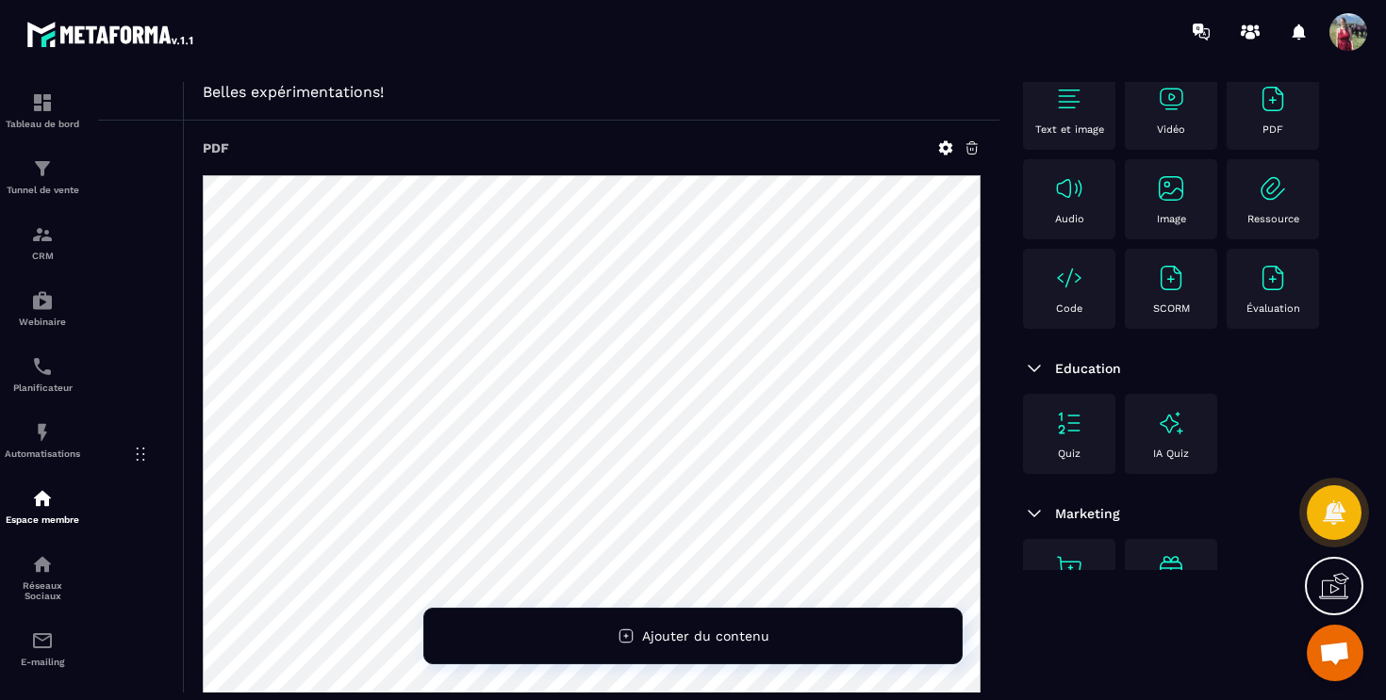
scroll to position [0, 0]
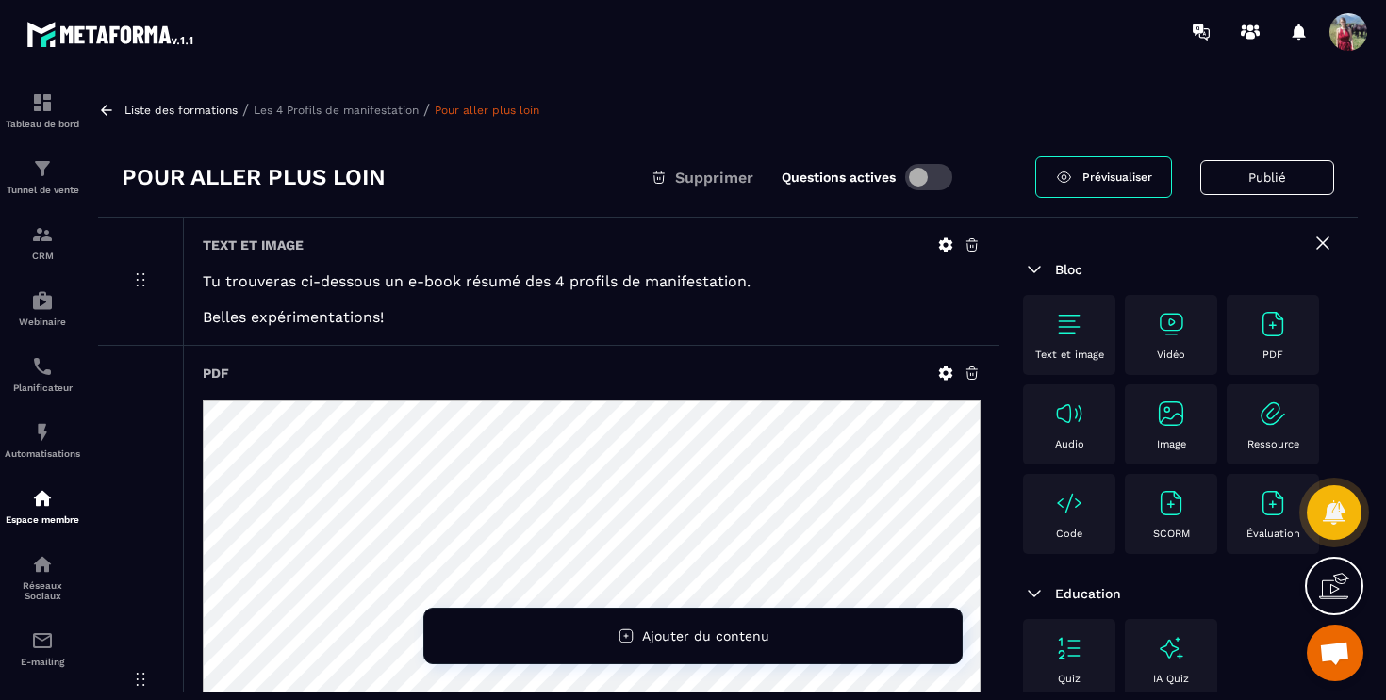
click at [945, 246] on icon at bounding box center [945, 245] width 17 height 17
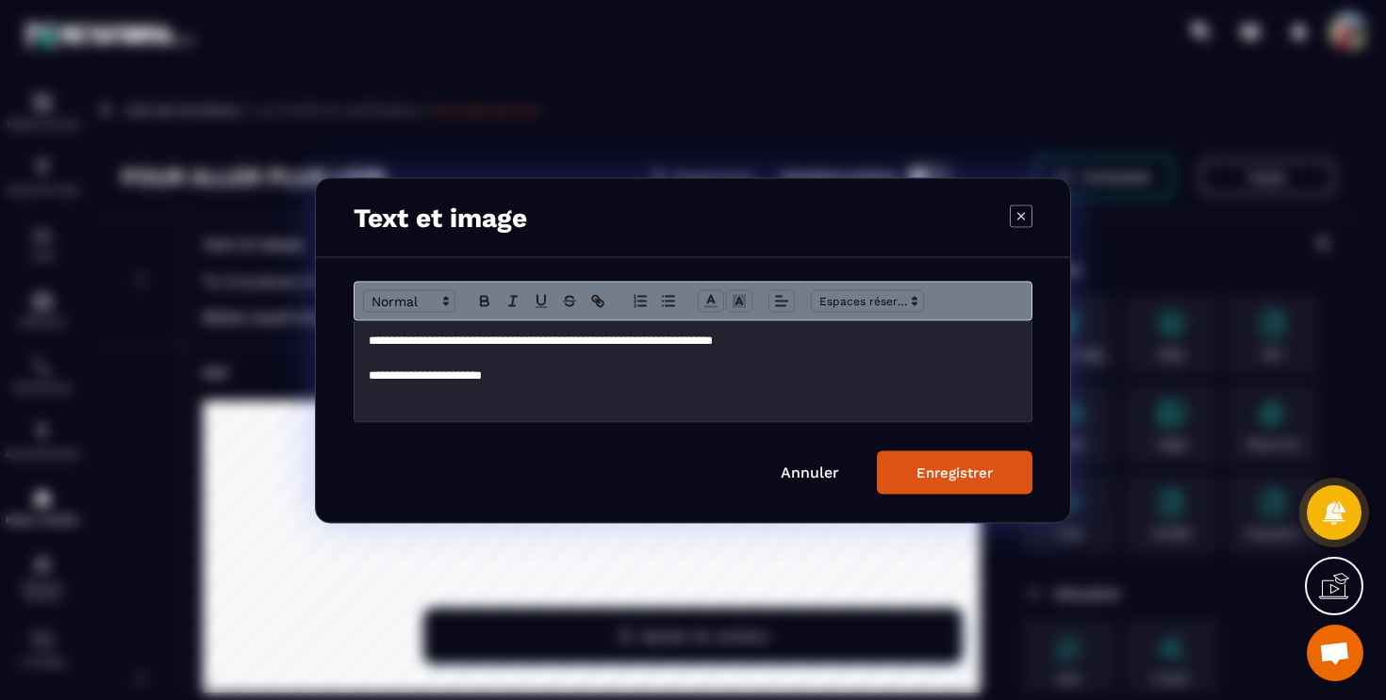
click at [369, 340] on p "**********" at bounding box center [693, 340] width 649 height 17
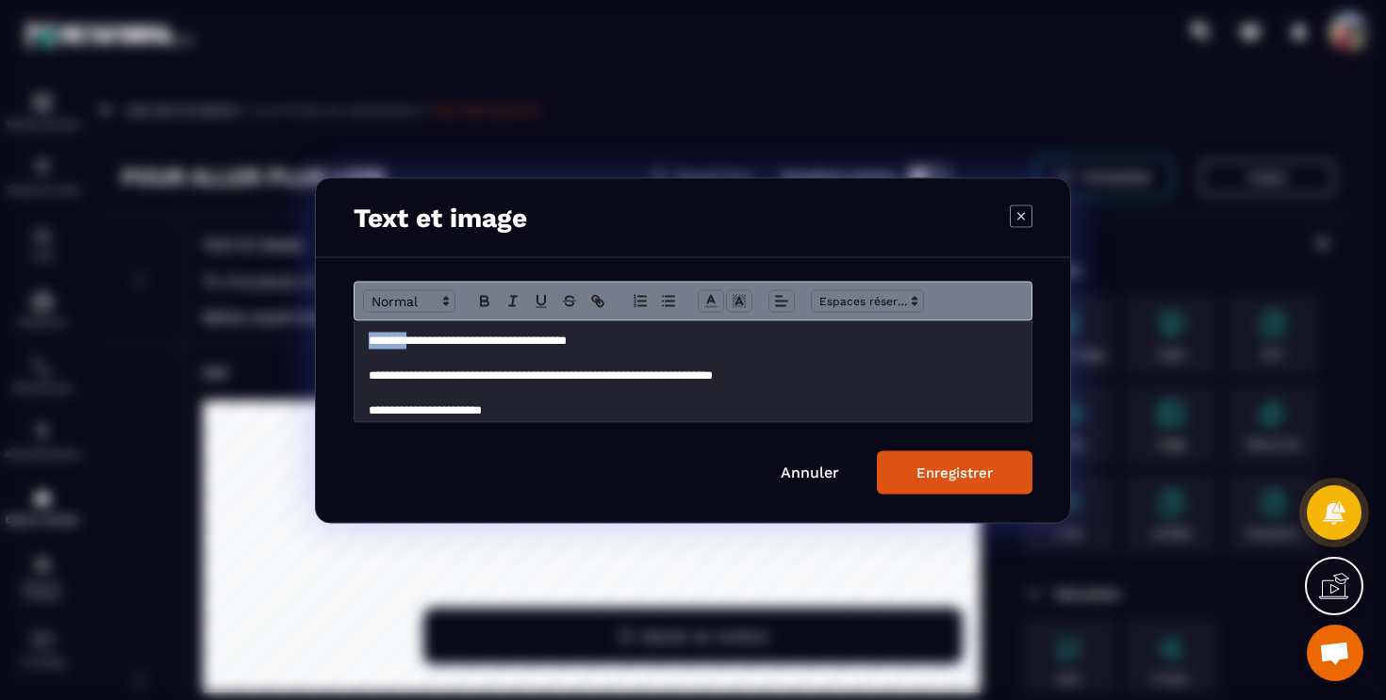
drag, startPoint x: 703, startPoint y: 329, endPoint x: 422, endPoint y: 337, distance: 281.0
click at [422, 337] on div "**********" at bounding box center [692, 370] width 677 height 101
drag, startPoint x: 654, startPoint y: 342, endPoint x: 355, endPoint y: 346, distance: 298.8
click at [355, 346] on div "**********" at bounding box center [692, 370] width 677 height 101
click at [400, 298] on span "Modal window" at bounding box center [409, 300] width 92 height 23
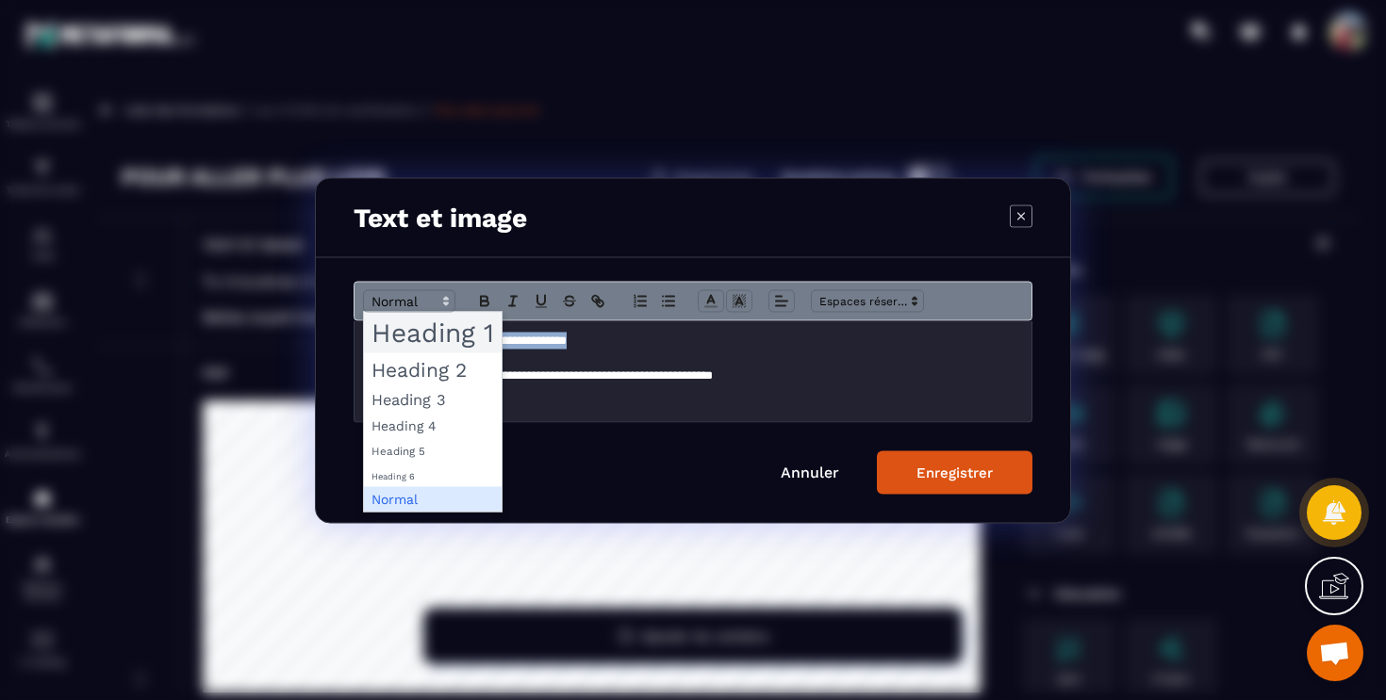
click at [423, 337] on span "Modal window" at bounding box center [433, 332] width 138 height 41
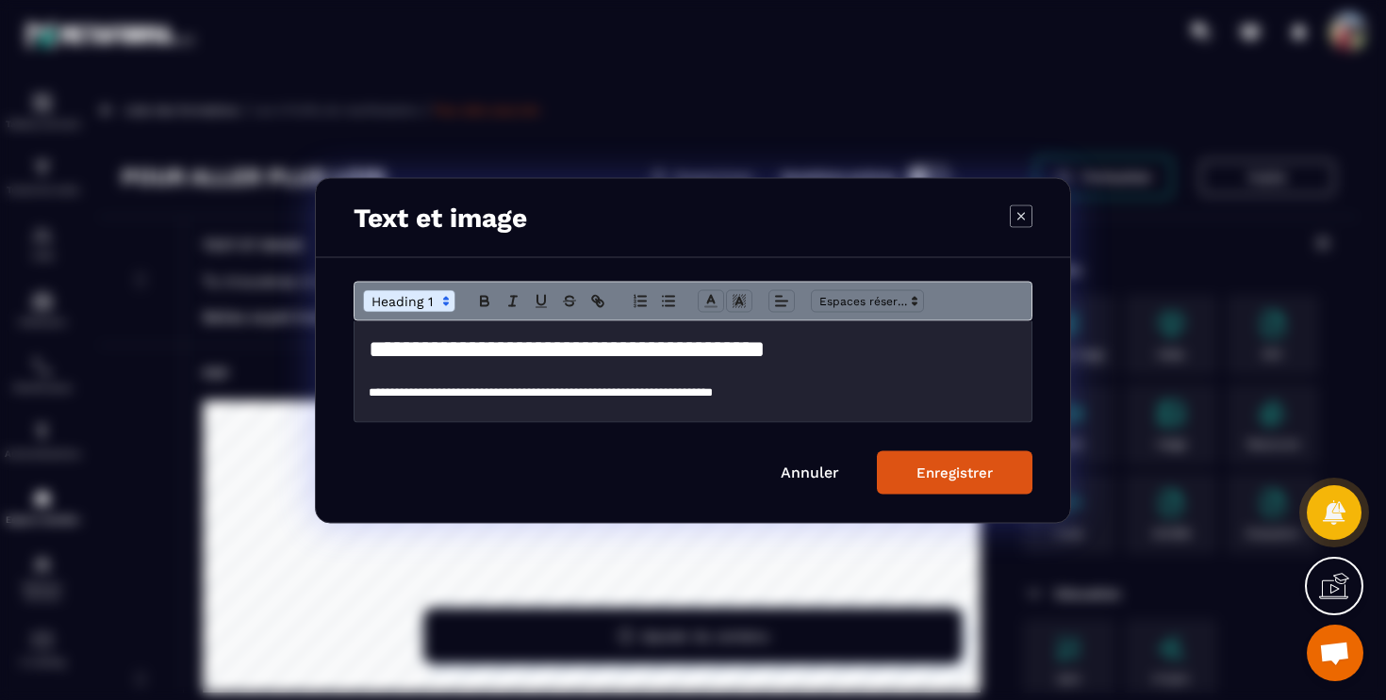
click at [951, 475] on div "Enregistrer" at bounding box center [954, 472] width 76 height 17
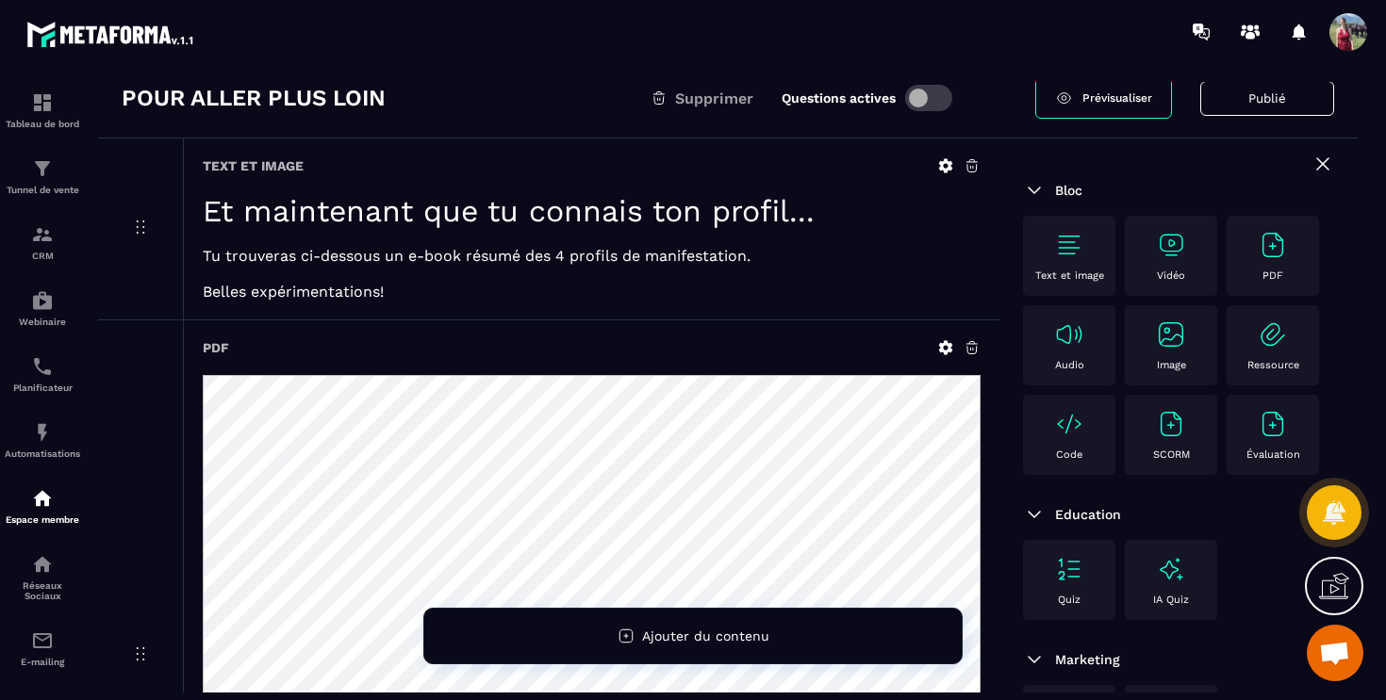
scroll to position [98, 0]
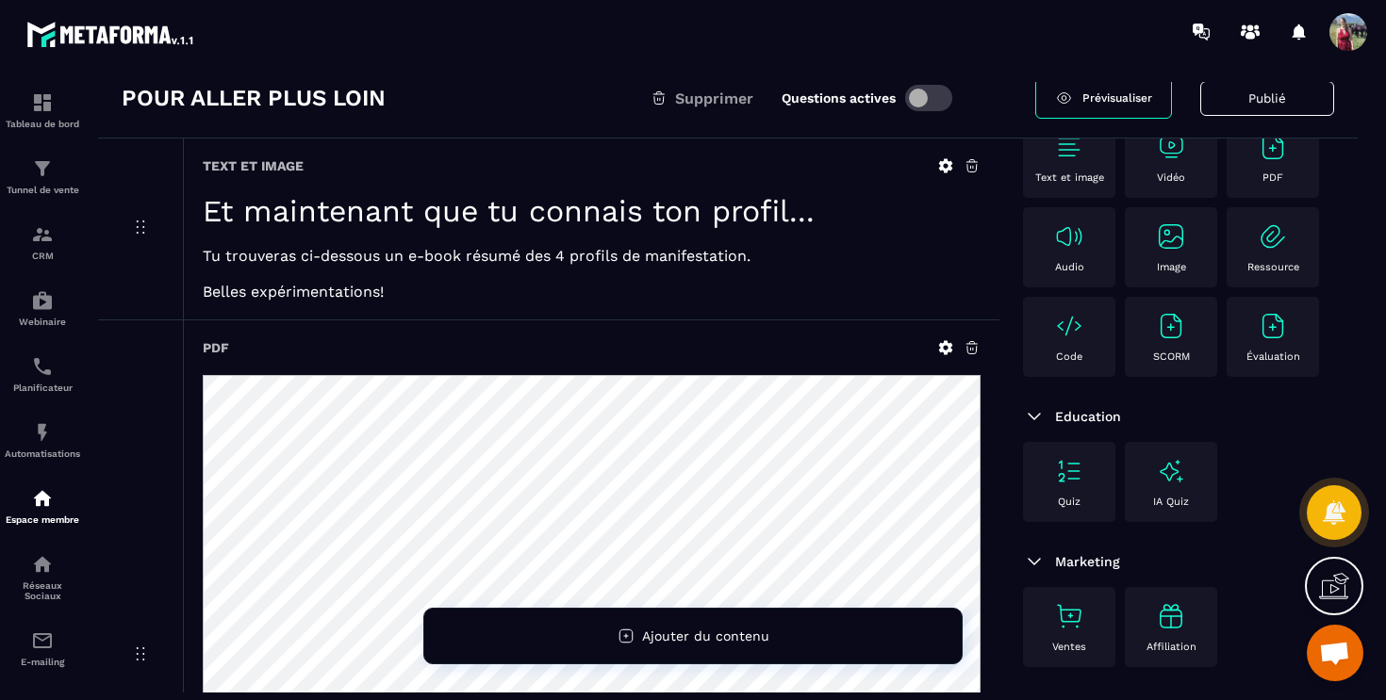
click at [1069, 633] on div "Ventes" at bounding box center [1069, 627] width 74 height 52
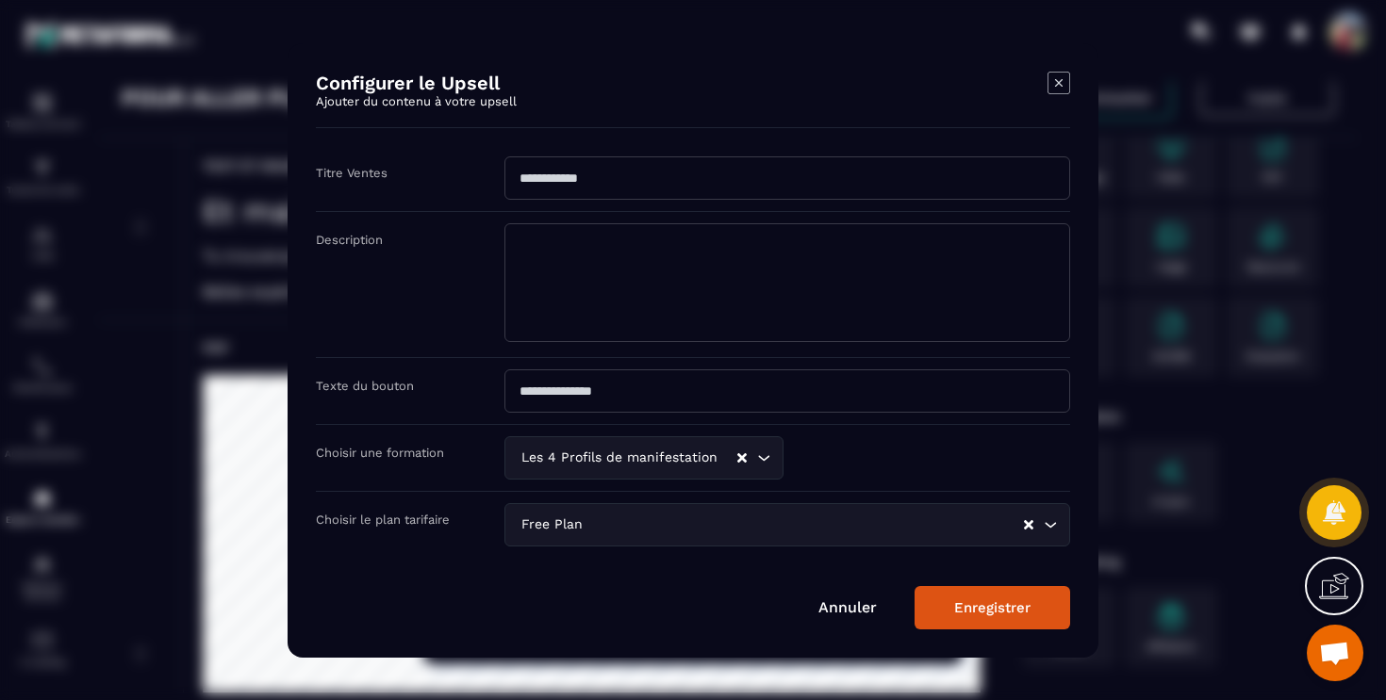
click at [574, 178] on input "Modal window" at bounding box center [787, 177] width 566 height 43
click at [578, 182] on input "Modal window" at bounding box center [787, 177] width 566 height 43
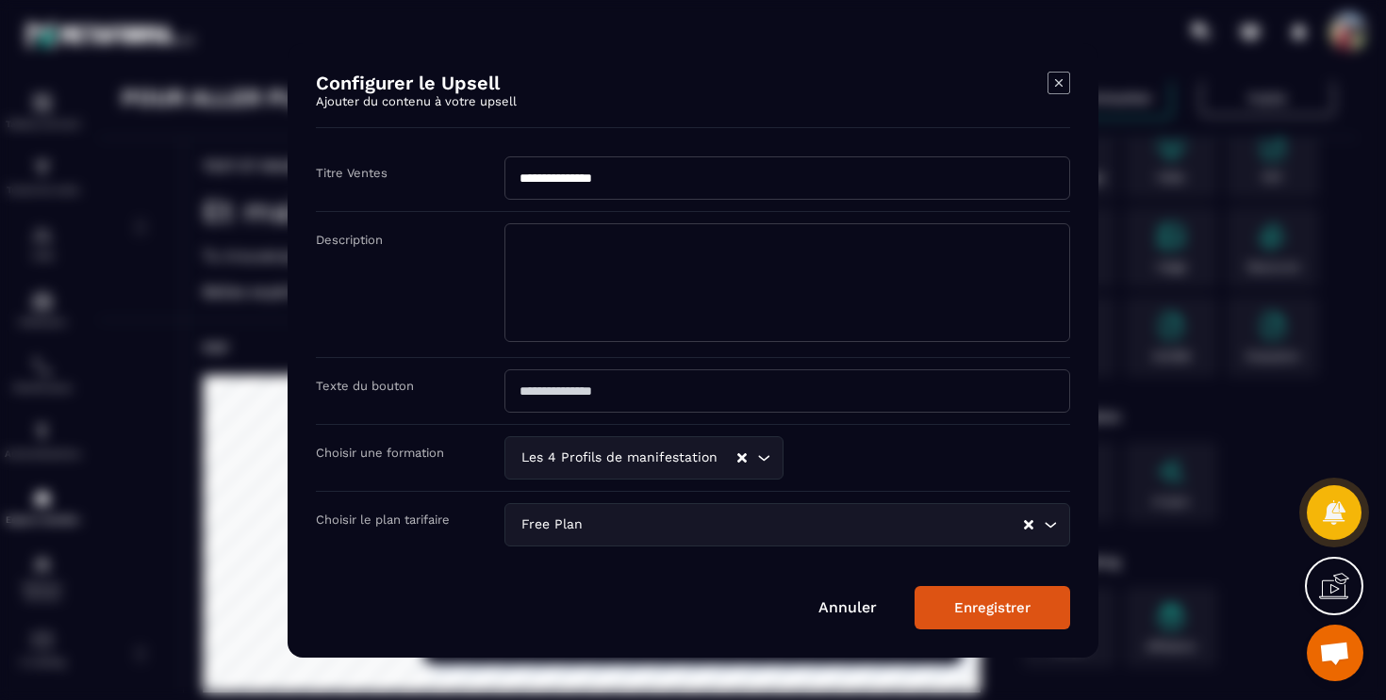
type input "**********"
click at [667, 275] on textarea "Modal window" at bounding box center [787, 282] width 566 height 119
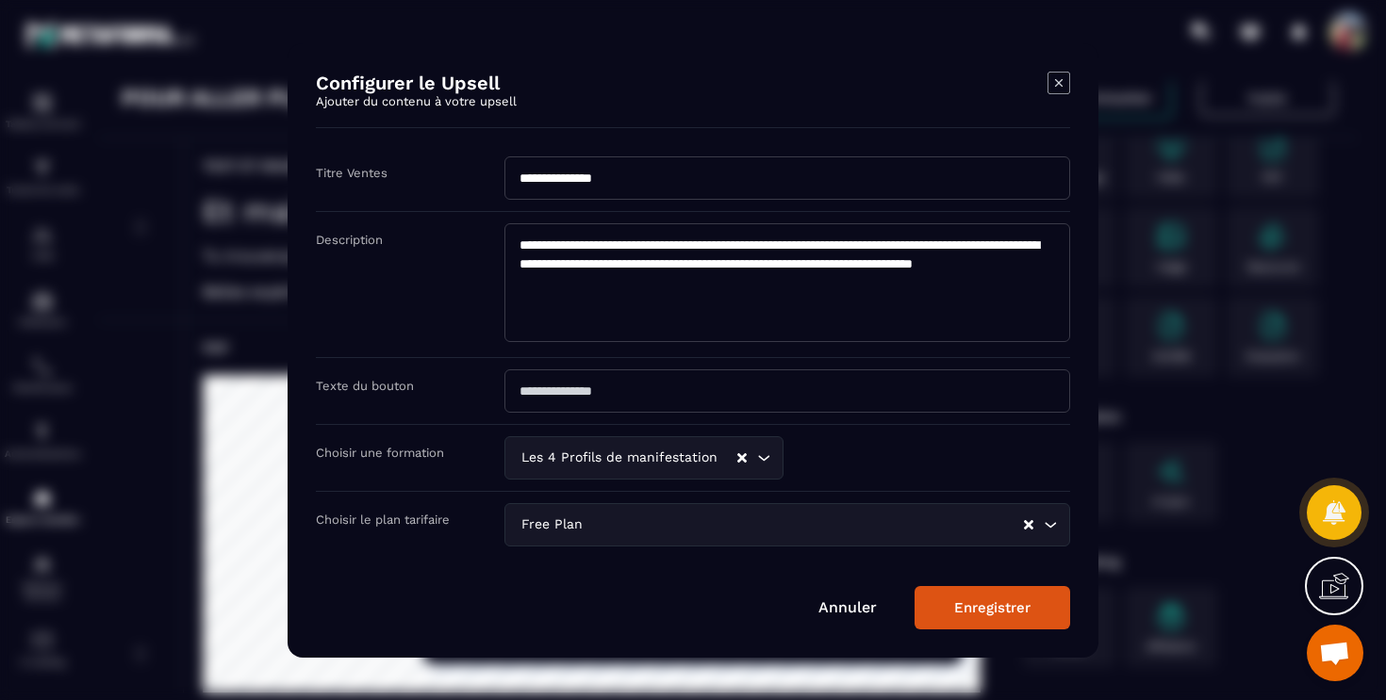
type textarea "**********"
click at [576, 395] on input "Modal window" at bounding box center [787, 391] width 566 height 43
type input "**********"
click at [602, 452] on div "Choisir une formation Les 4 Profils de manifestation Loading..." at bounding box center [693, 458] width 754 height 67
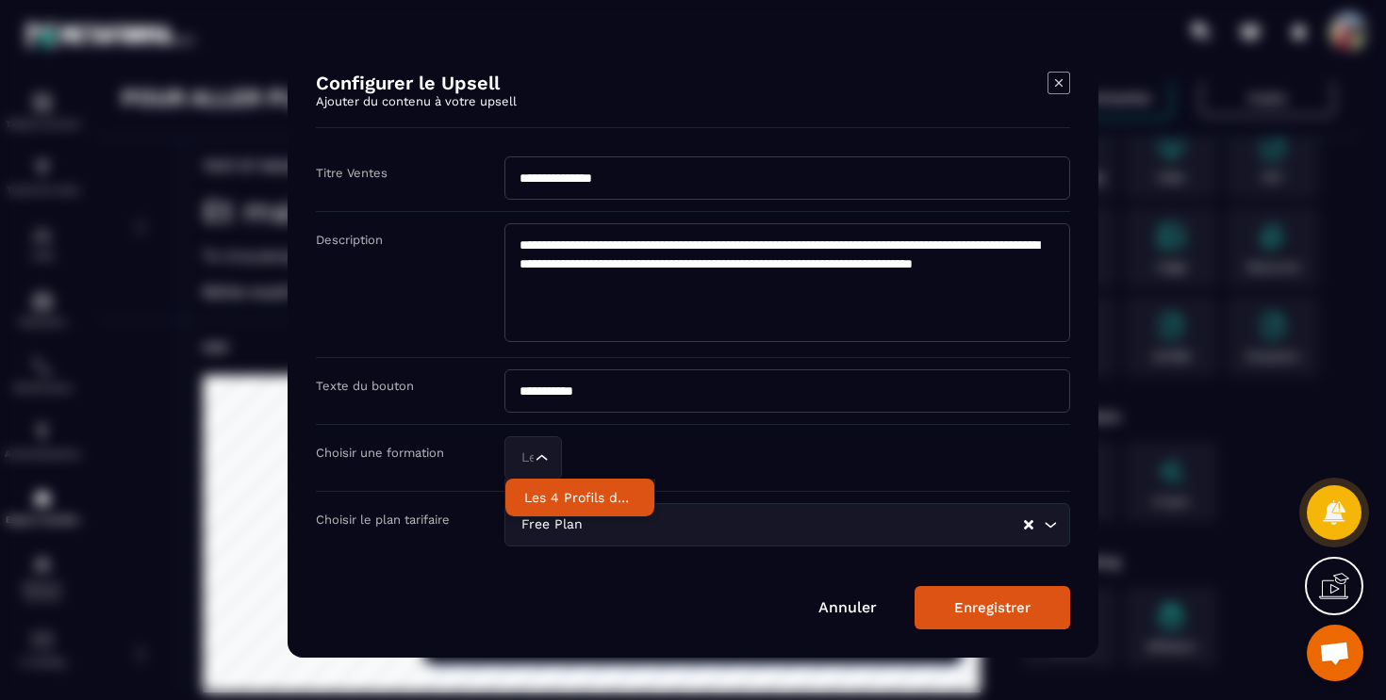
click at [587, 493] on p "Les 4 Profils de manifestation" at bounding box center [579, 497] width 111 height 19
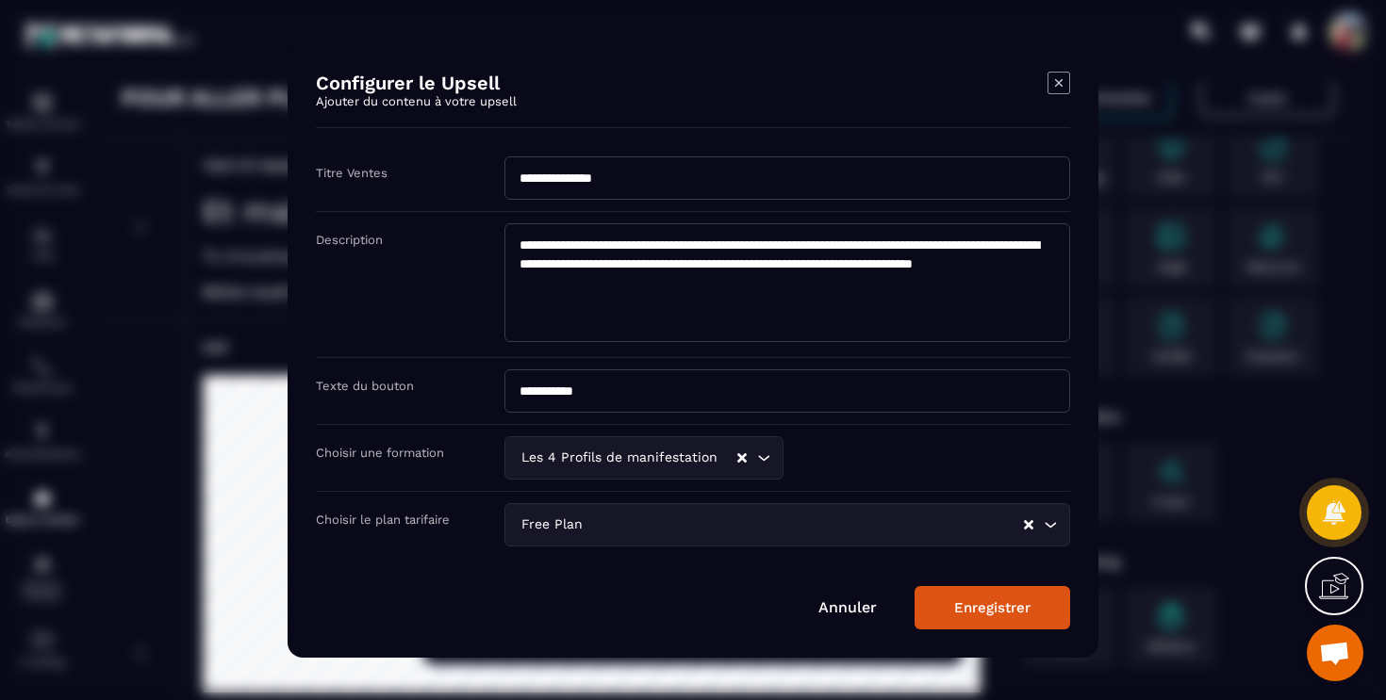
click at [635, 518] on input "Search for option" at bounding box center [803, 525] width 435 height 21
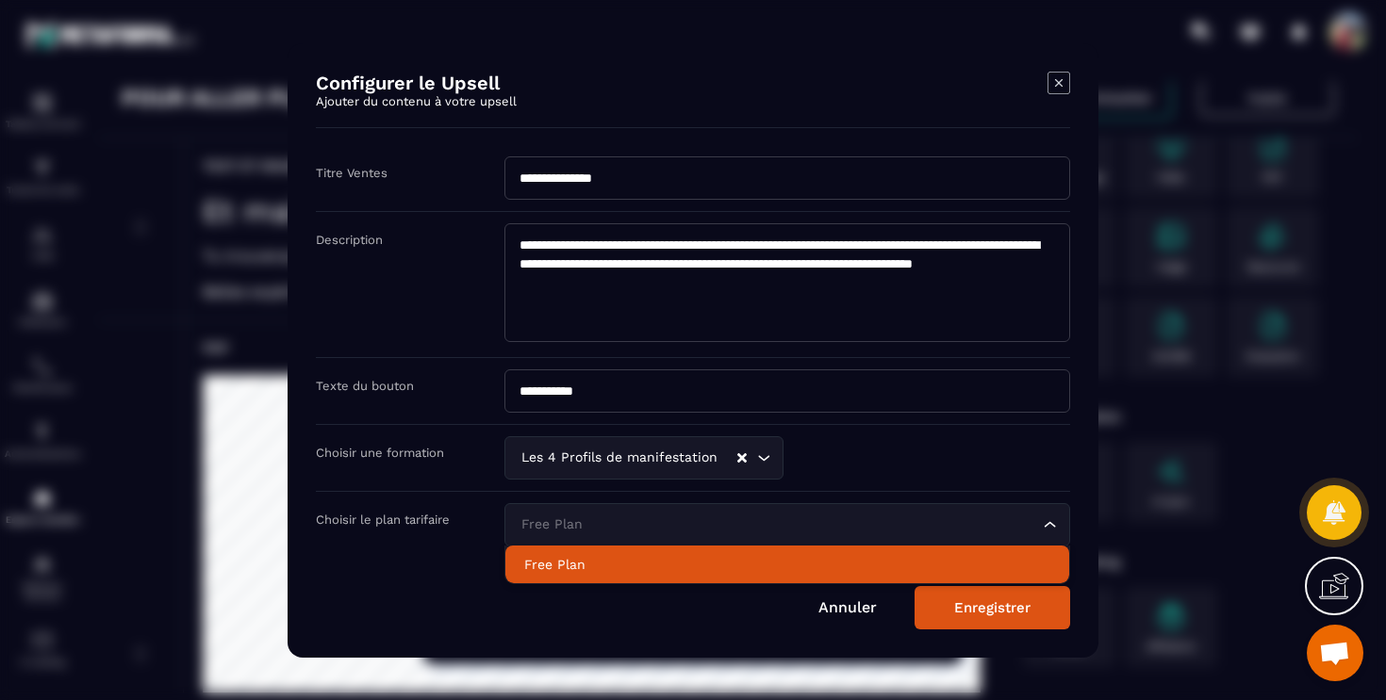
click at [858, 442] on div "Choisir une formation Les 4 Profils de manifestation Loading..." at bounding box center [693, 458] width 754 height 67
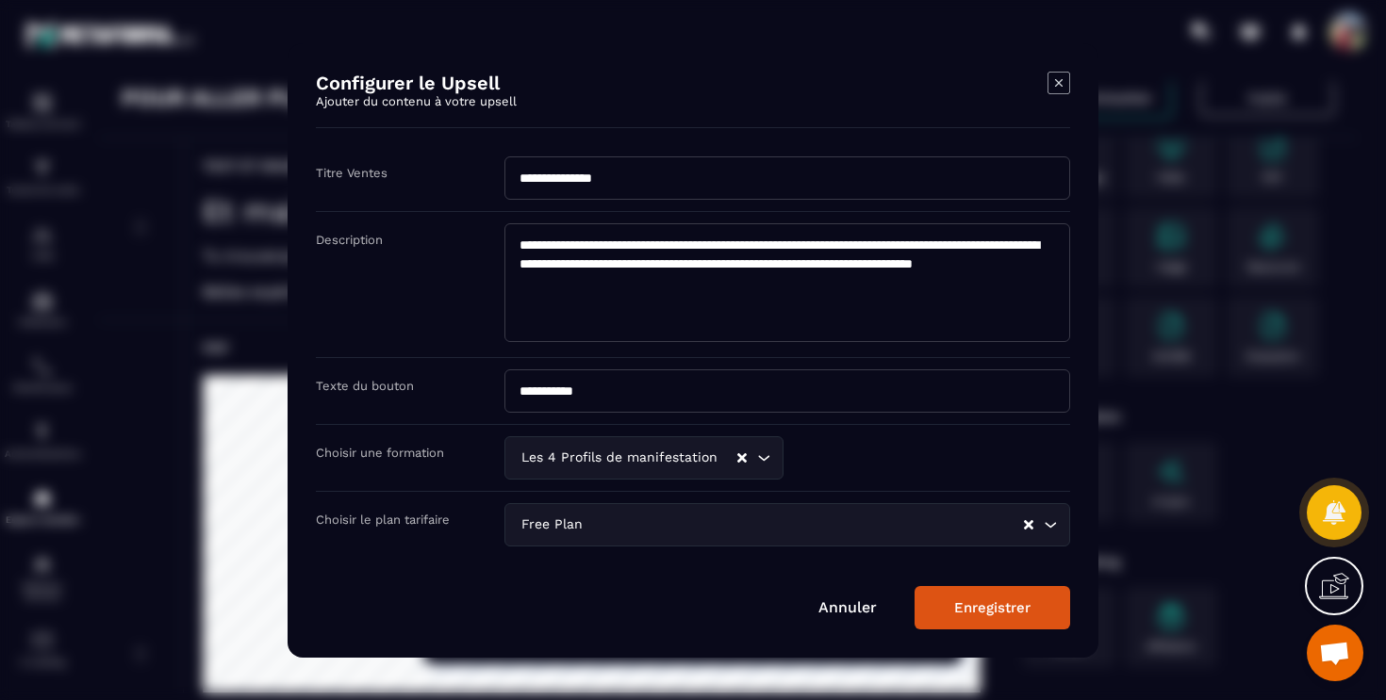
click at [870, 605] on link "Annuler" at bounding box center [847, 608] width 58 height 18
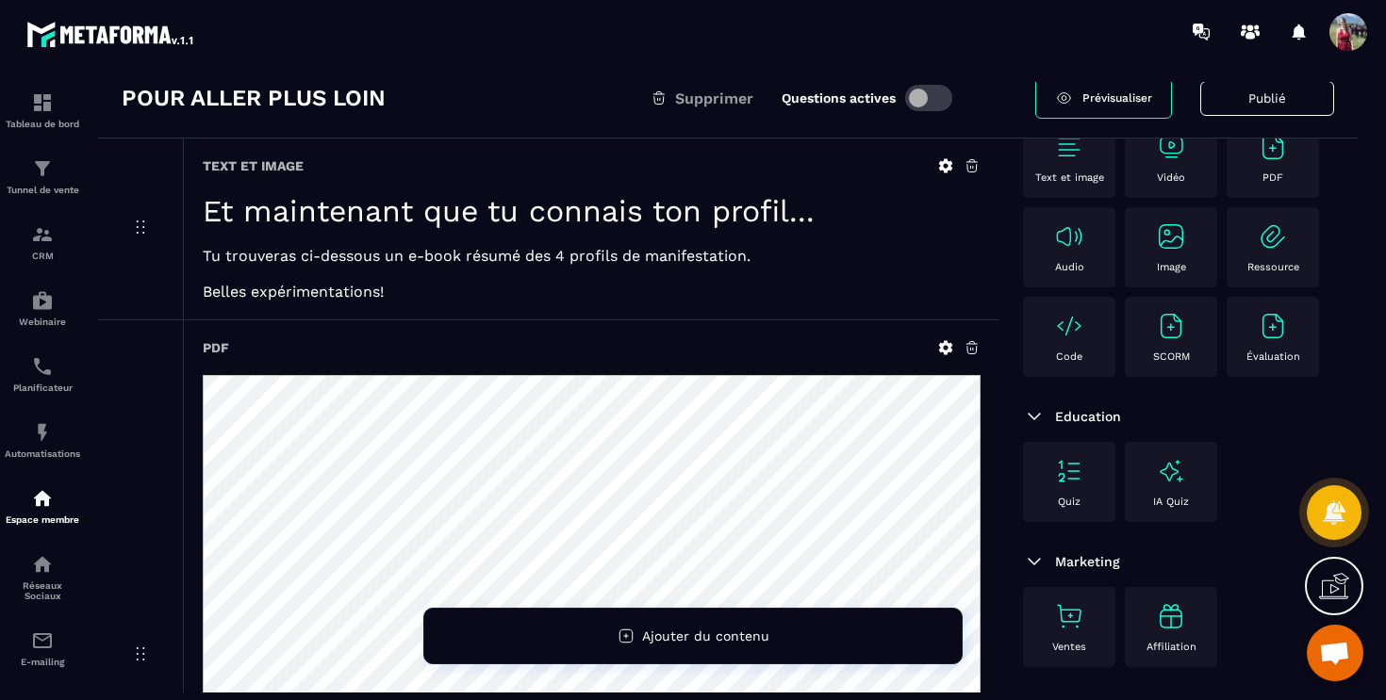
click at [922, 224] on h1 "Et maintenant que tu connais ton profil..." at bounding box center [592, 211] width 778 height 36
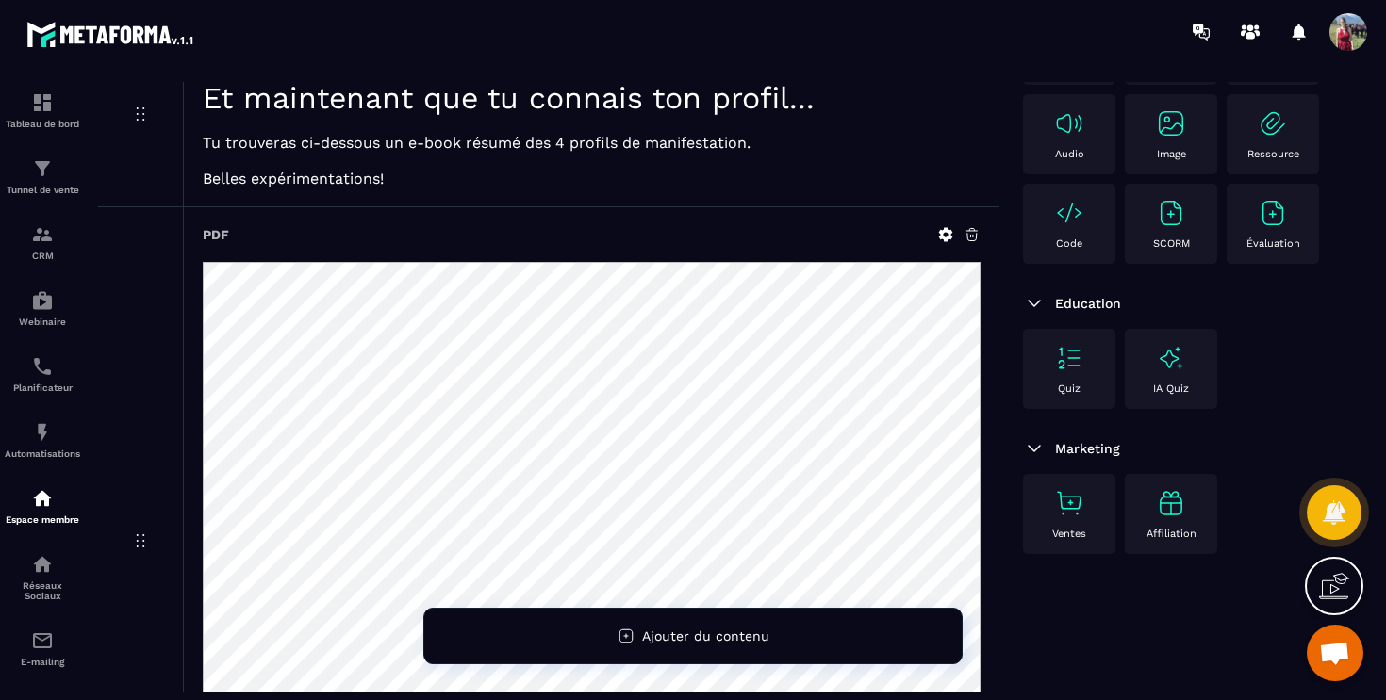
scroll to position [0, 0]
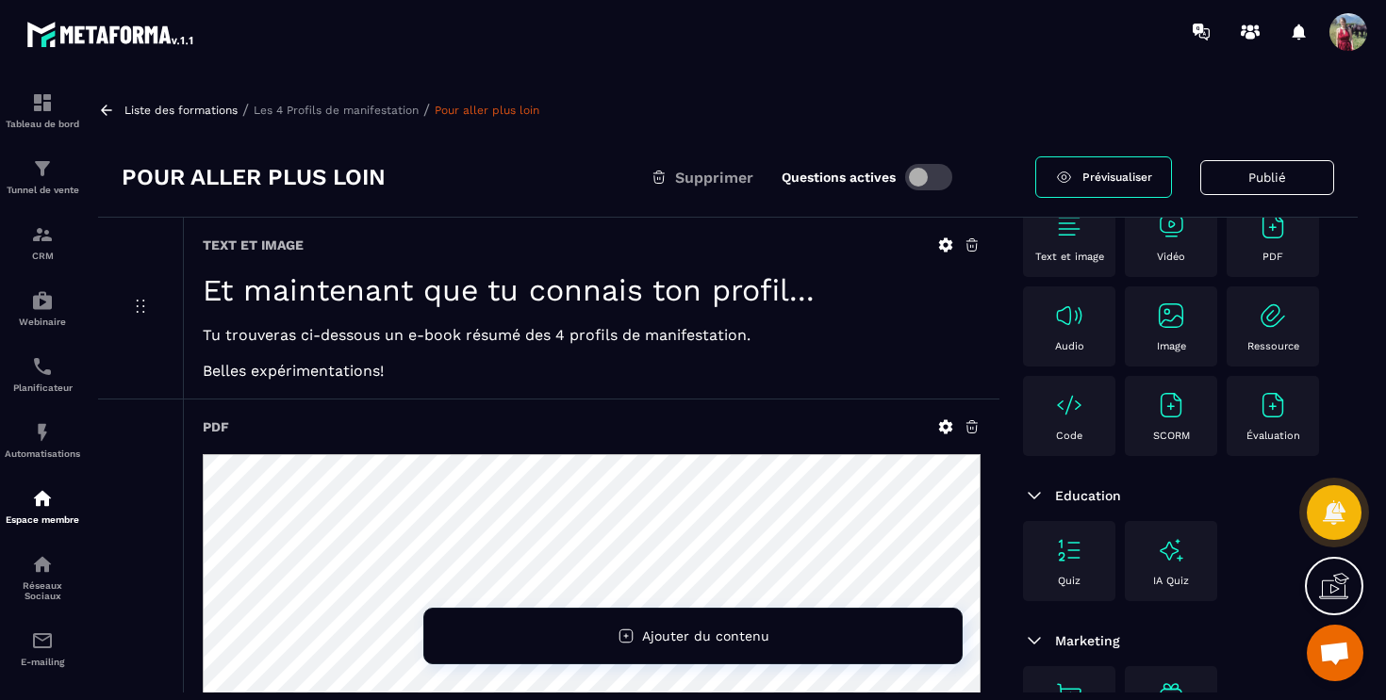
click at [1349, 584] on div at bounding box center [1334, 586] width 58 height 58
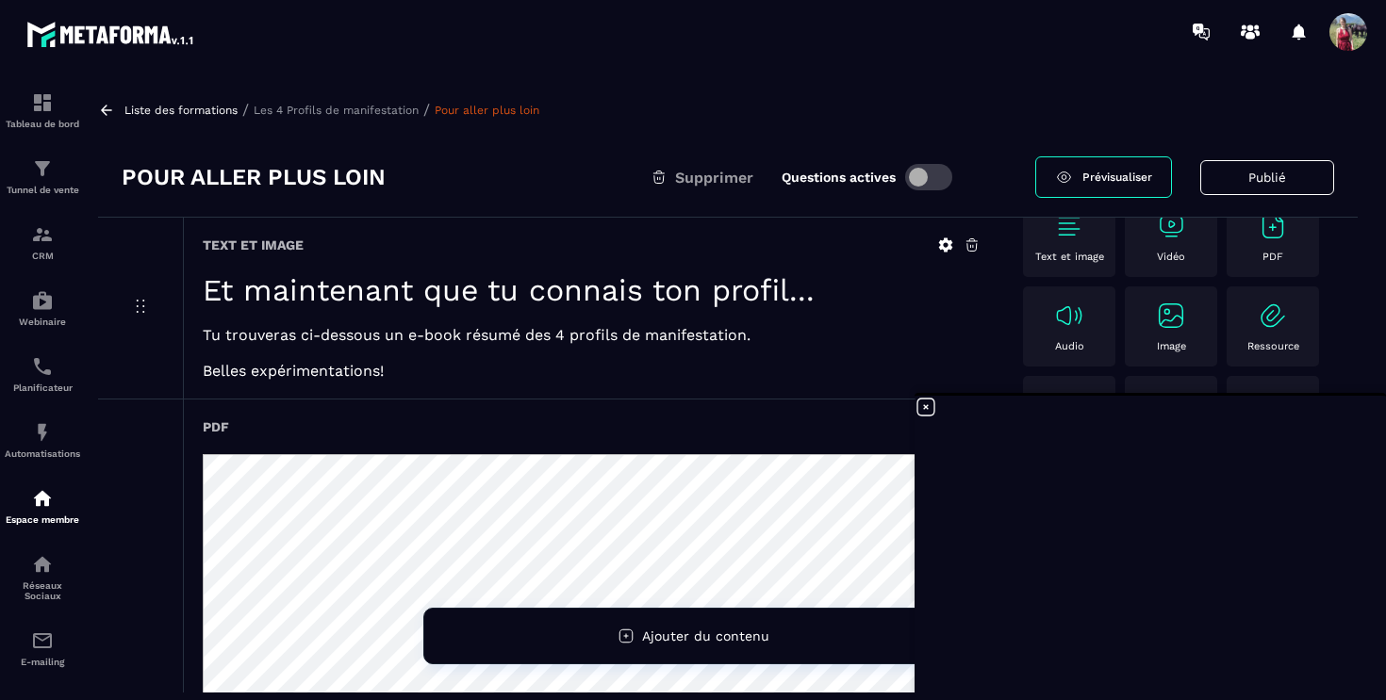
click at [925, 407] on icon at bounding box center [925, 407] width 17 height 17
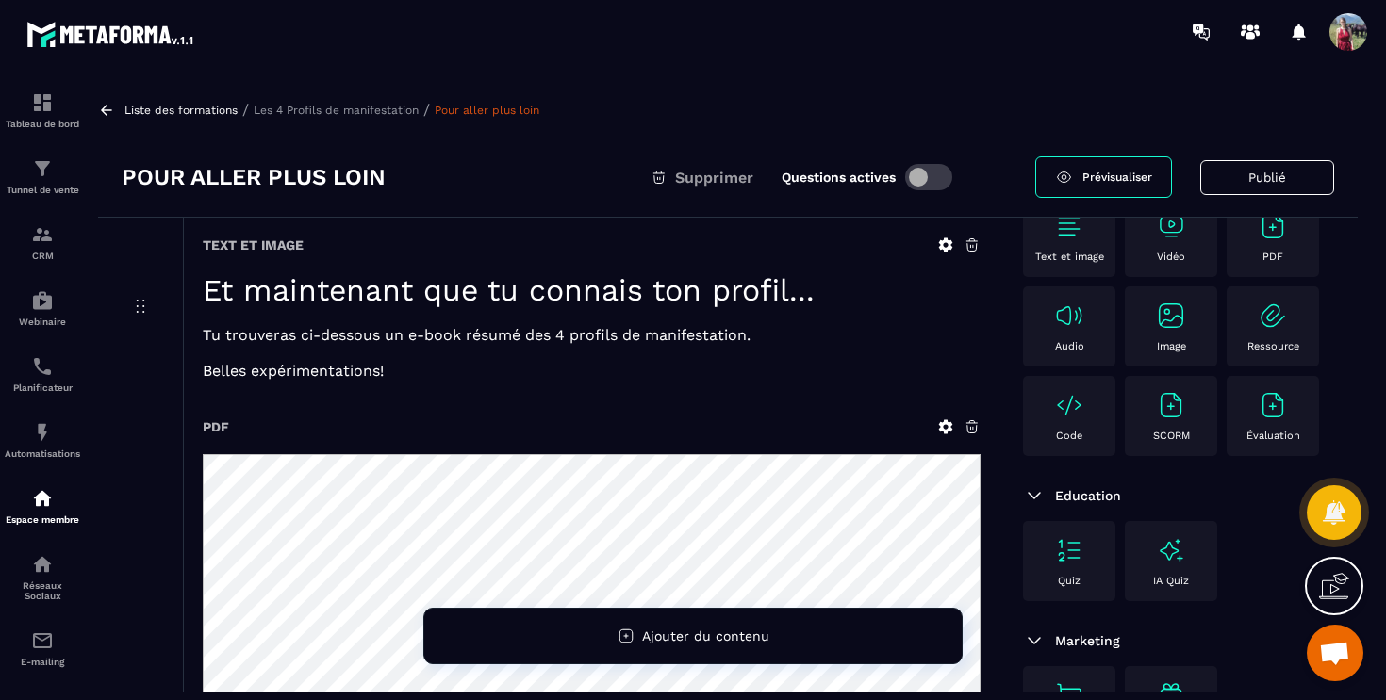
click at [157, 116] on p "Liste des formations" at bounding box center [180, 110] width 113 height 13
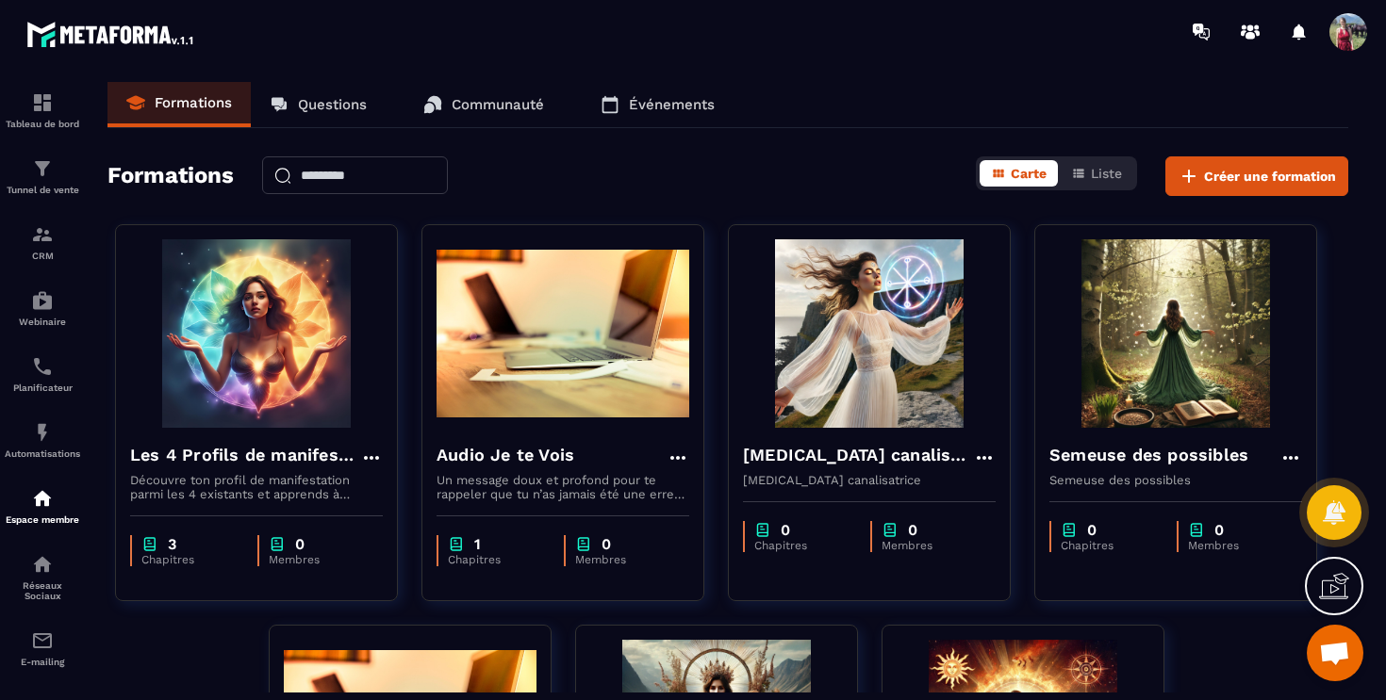
click at [705, 152] on div "Formations Questions Communauté Événements Formations Carte Liste Créer une for…" at bounding box center [728, 387] width 1278 height 611
click at [740, 180] on div "Formations Carte Liste Créer une formation" at bounding box center [727, 176] width 1240 height 40
click at [820, 90] on div "Formations Questions Communauté Événements" at bounding box center [727, 105] width 1240 height 46
click at [42, 180] on img at bounding box center [42, 168] width 23 height 23
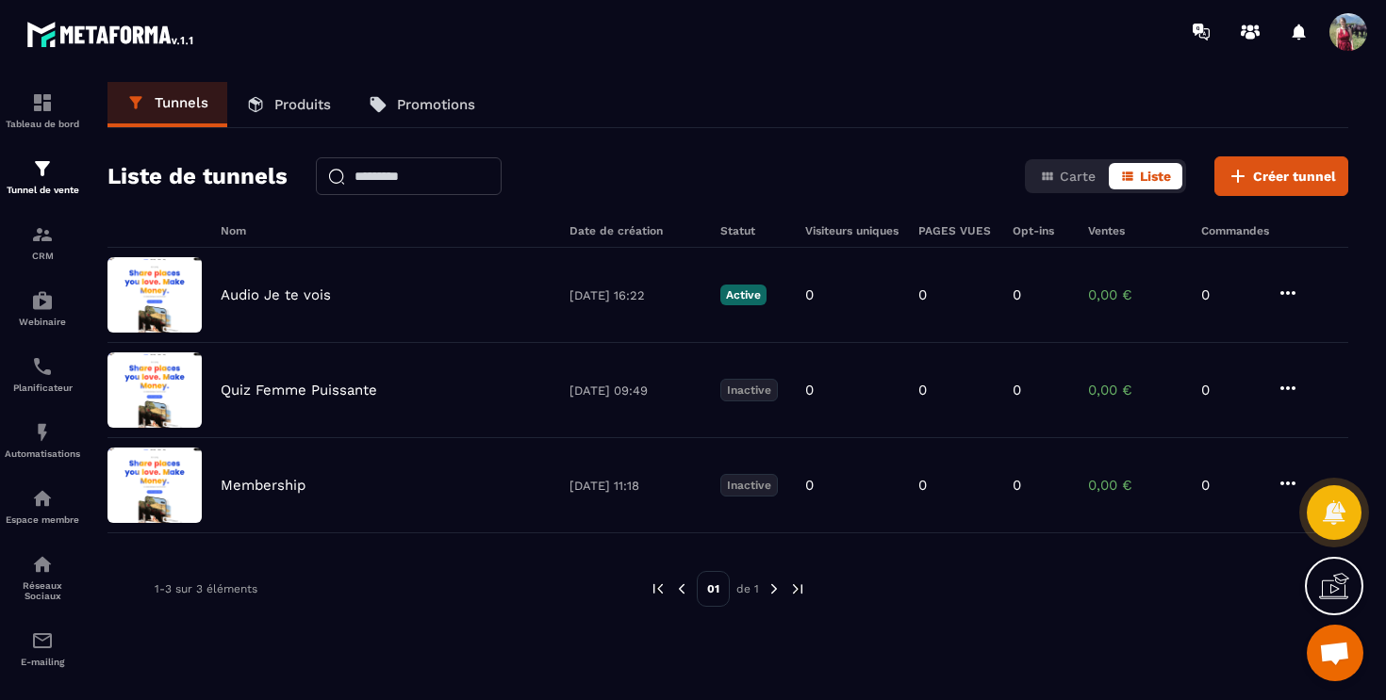
click at [298, 108] on p "Produits" at bounding box center [302, 104] width 57 height 17
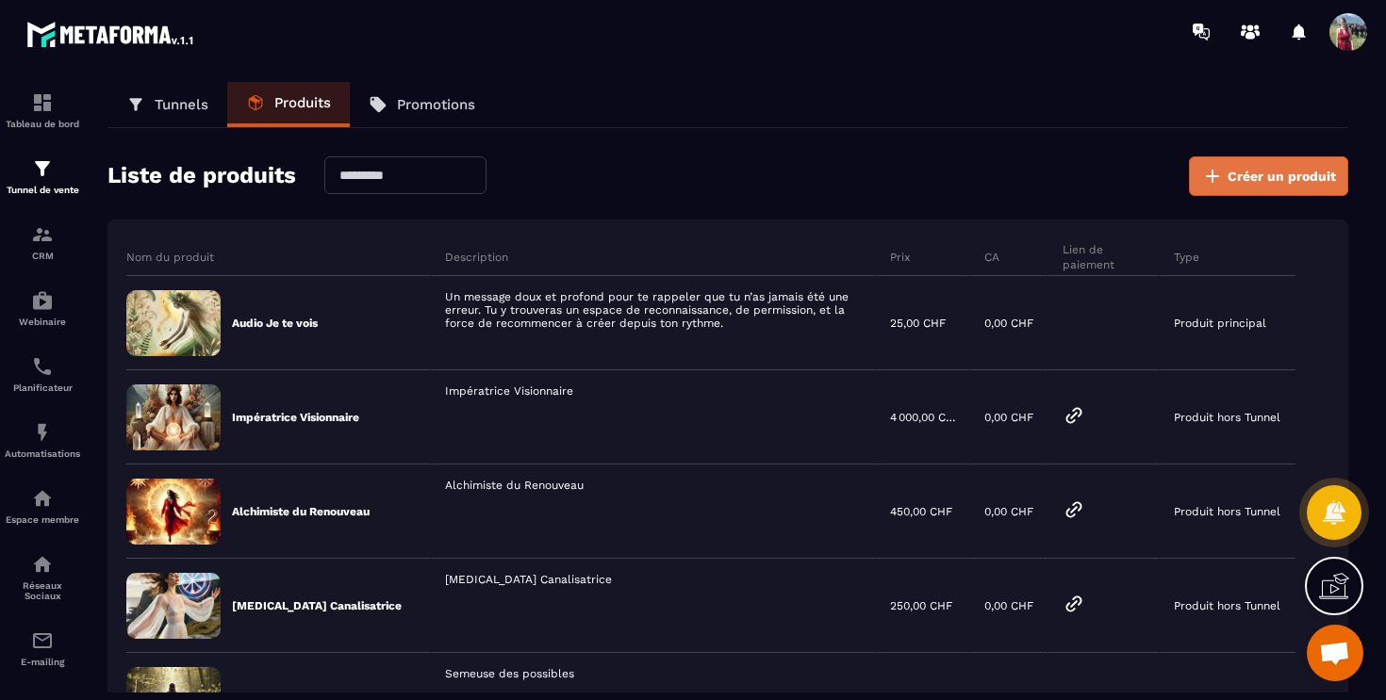
click at [1317, 185] on span "Créer un produit" at bounding box center [1281, 176] width 108 height 19
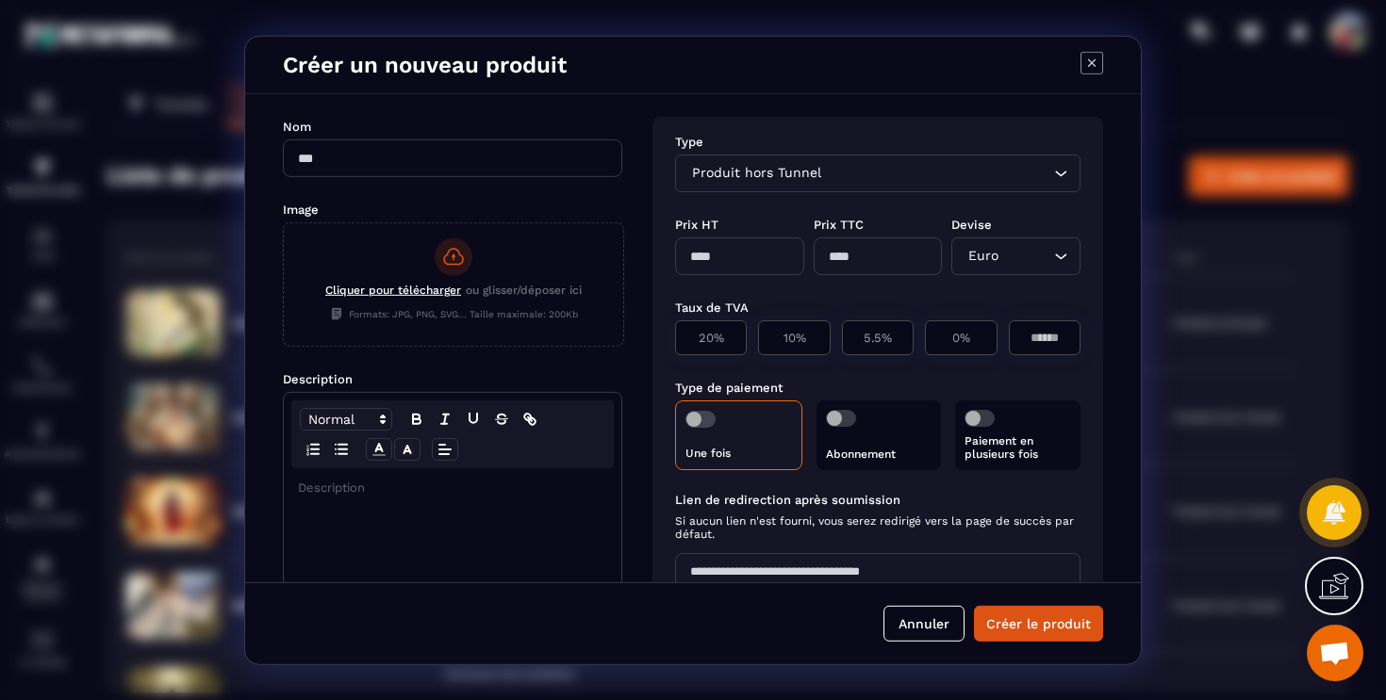
click at [571, 174] on input "Modal window" at bounding box center [452, 158] width 339 height 38
type input "**********"
click at [415, 291] on span "Cliquer pour télécharger" at bounding box center [393, 289] width 136 height 13
click at [284, 345] on input "Cliquer pour télécharger ou glisser/déposer ici Formats: JPG, PNG, SVG... Taill…" at bounding box center [284, 345] width 0 height 0
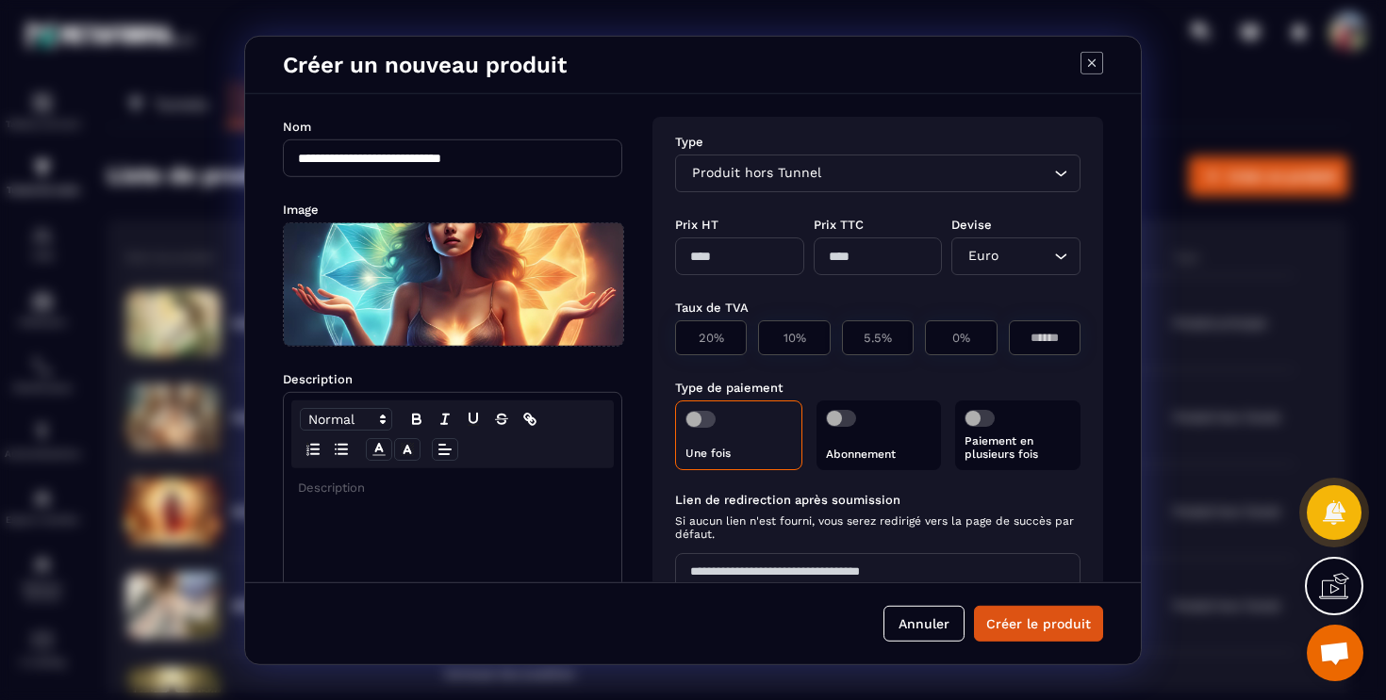
click at [532, 161] on input "**********" at bounding box center [452, 158] width 339 height 38
click at [490, 486] on p "Modal window" at bounding box center [452, 487] width 309 height 17
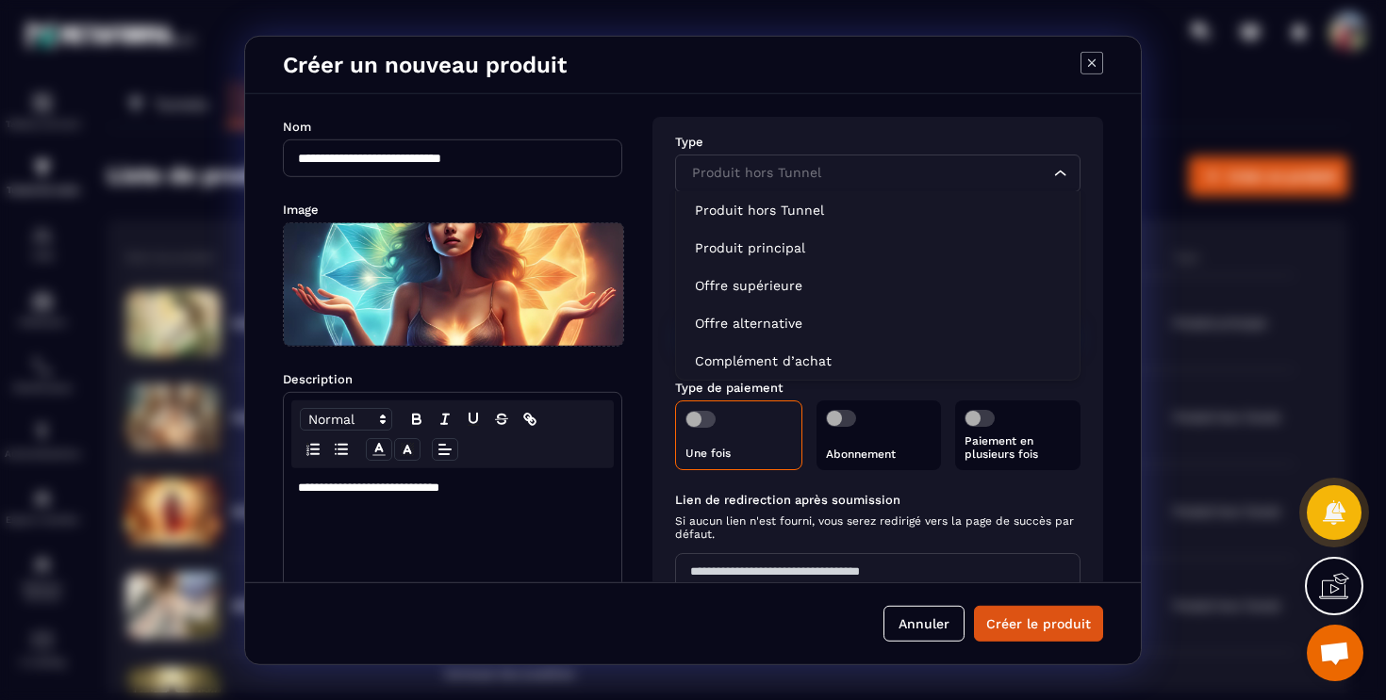
click at [853, 179] on input "Search for option" at bounding box center [868, 173] width 362 height 21
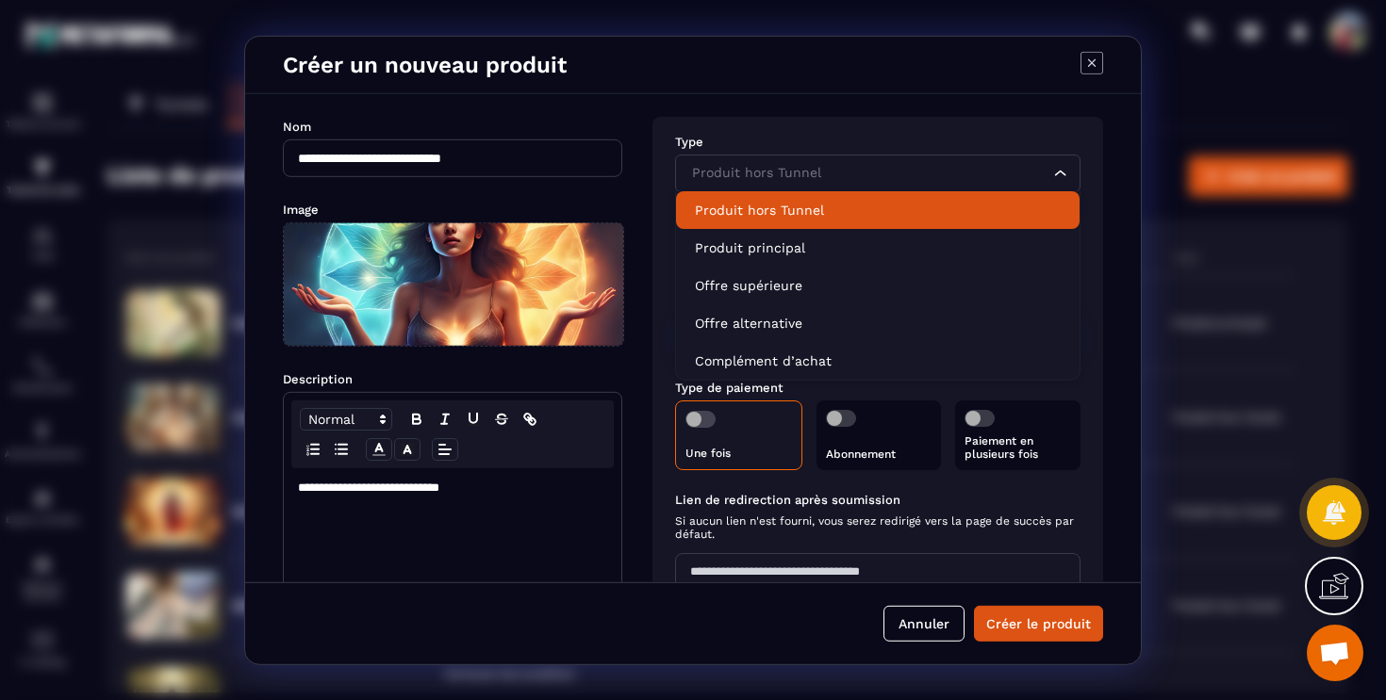
click at [836, 225] on li "Produit hors Tunnel" at bounding box center [877, 209] width 403 height 38
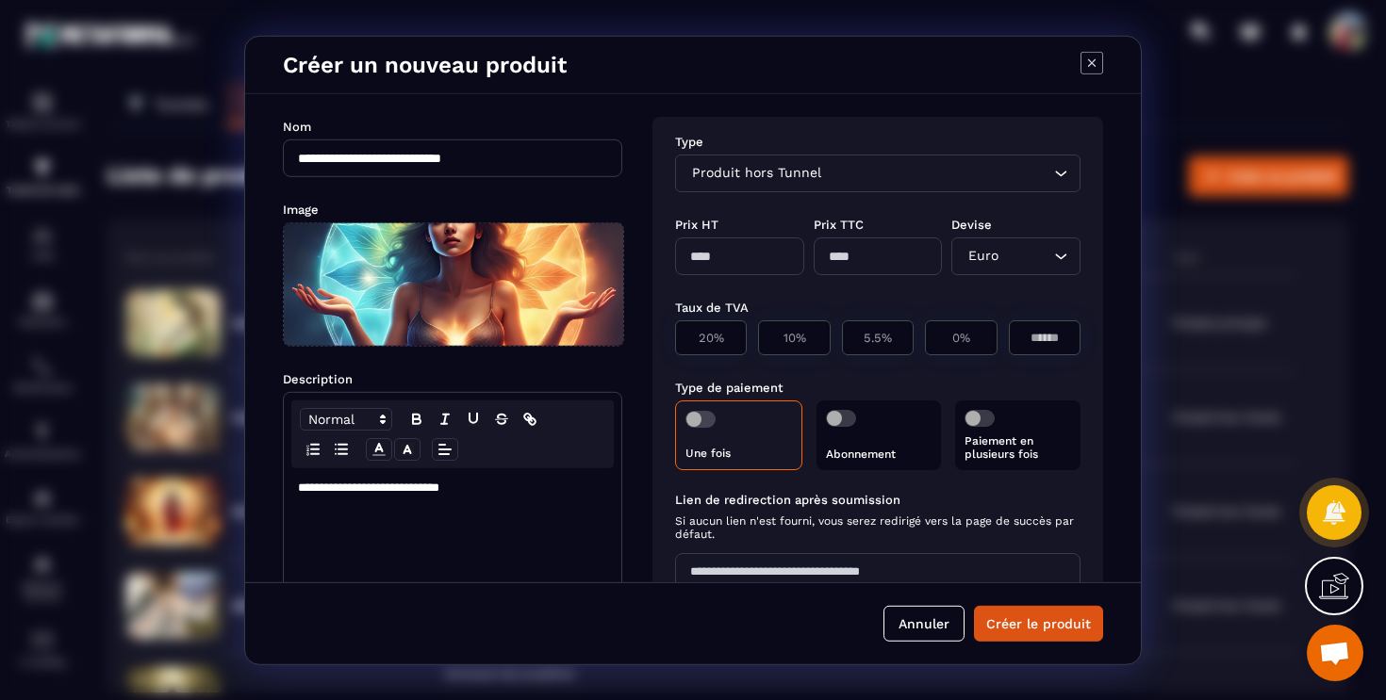
click at [853, 189] on div "Produit hors Tunnel Loading..." at bounding box center [877, 173] width 405 height 38
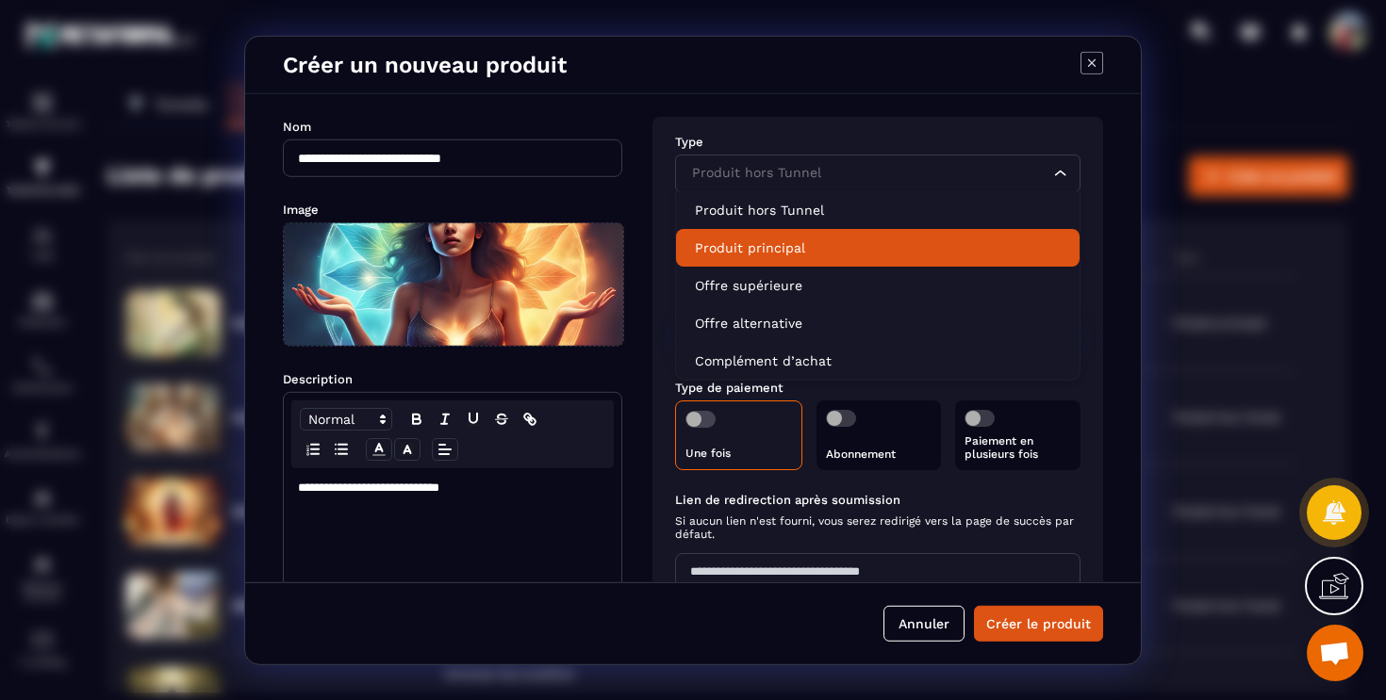
click at [839, 246] on p "Produit principal" at bounding box center [878, 247] width 366 height 19
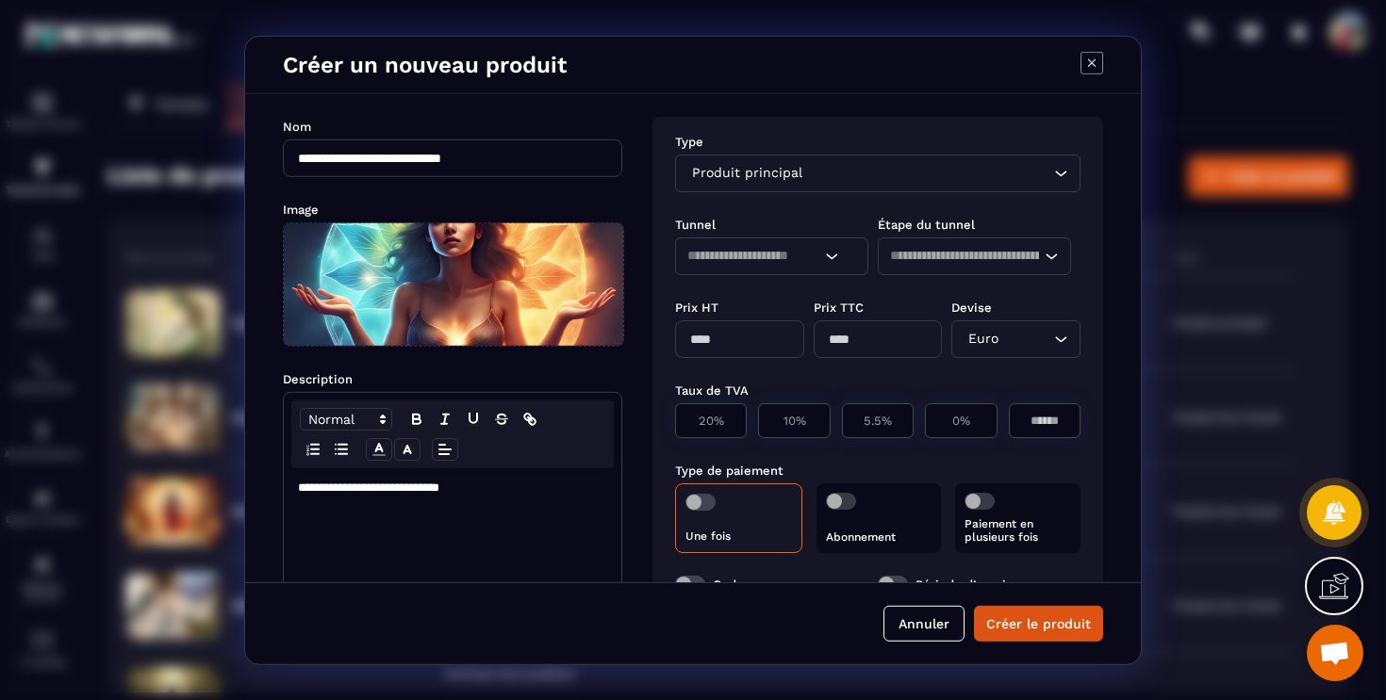
click at [827, 271] on div "Loading..." at bounding box center [771, 256] width 193 height 38
click at [847, 215] on div "Tunnel" at bounding box center [776, 223] width 203 height 18
click at [940, 636] on button "Annuler" at bounding box center [923, 624] width 81 height 36
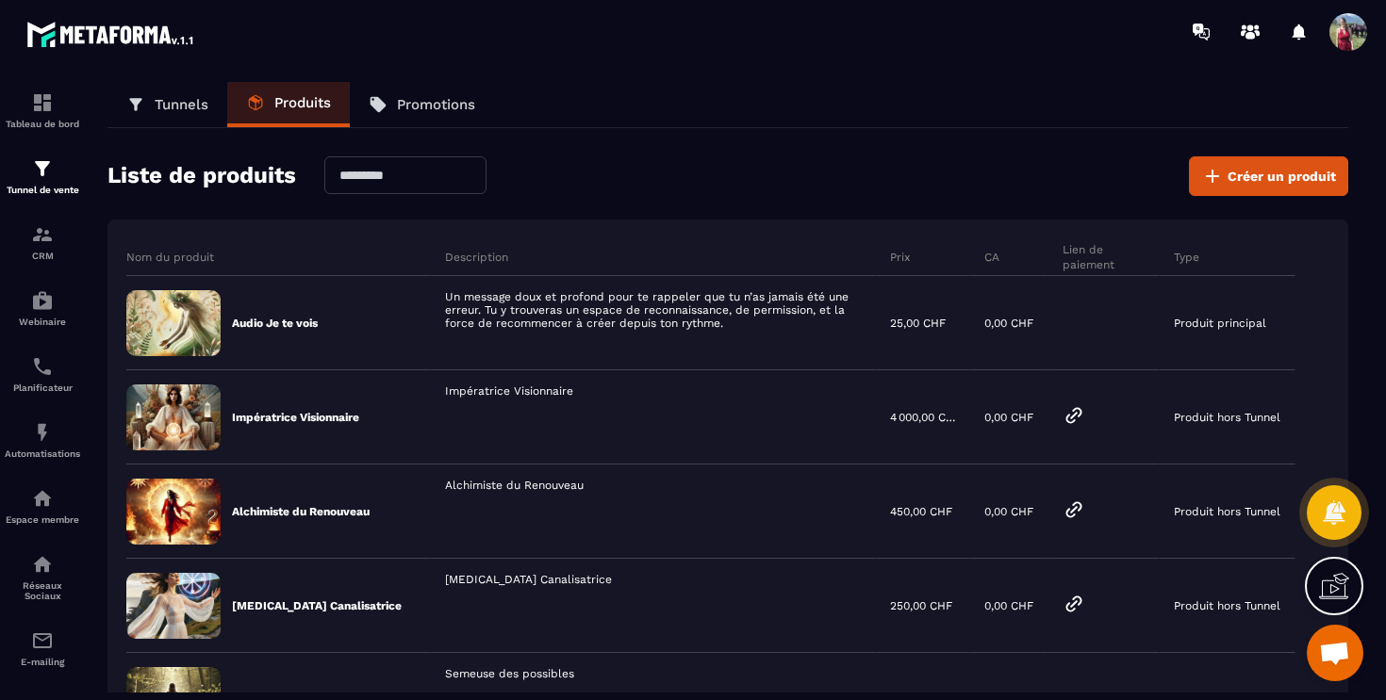
click at [166, 101] on p "Tunnels" at bounding box center [182, 104] width 54 height 17
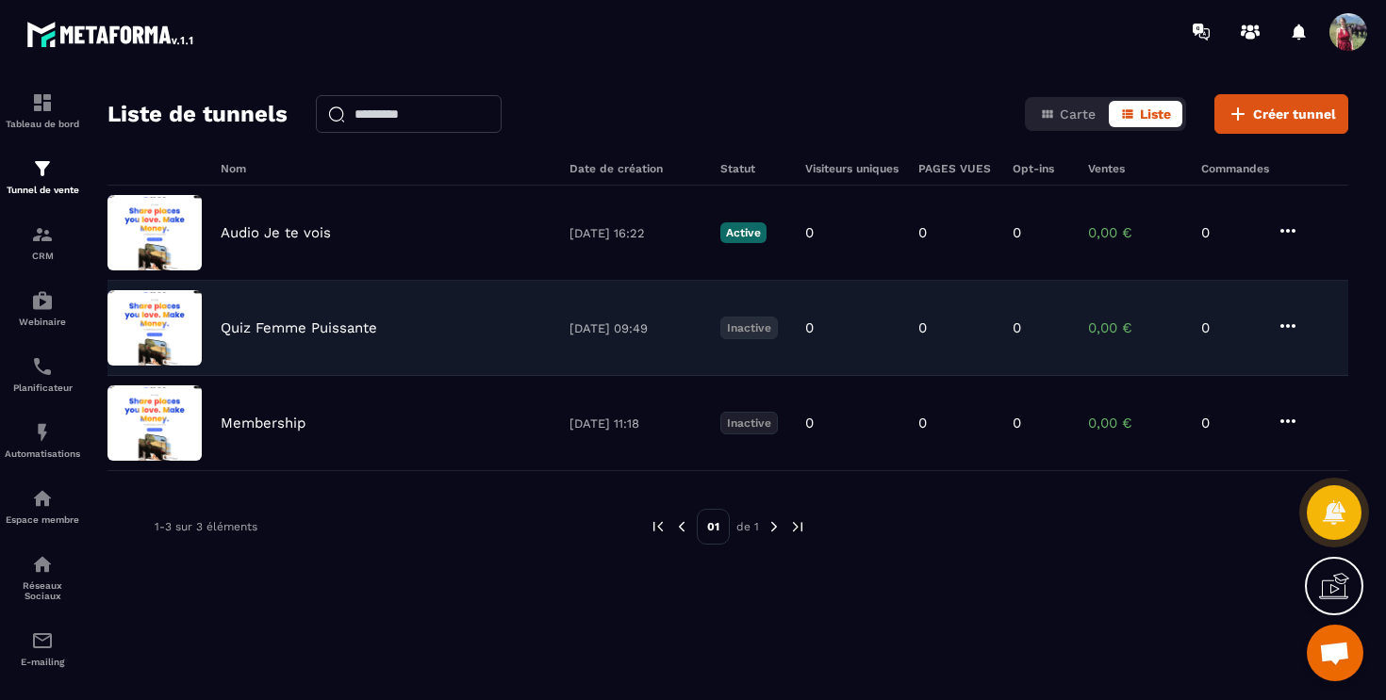
scroll to position [47, 0]
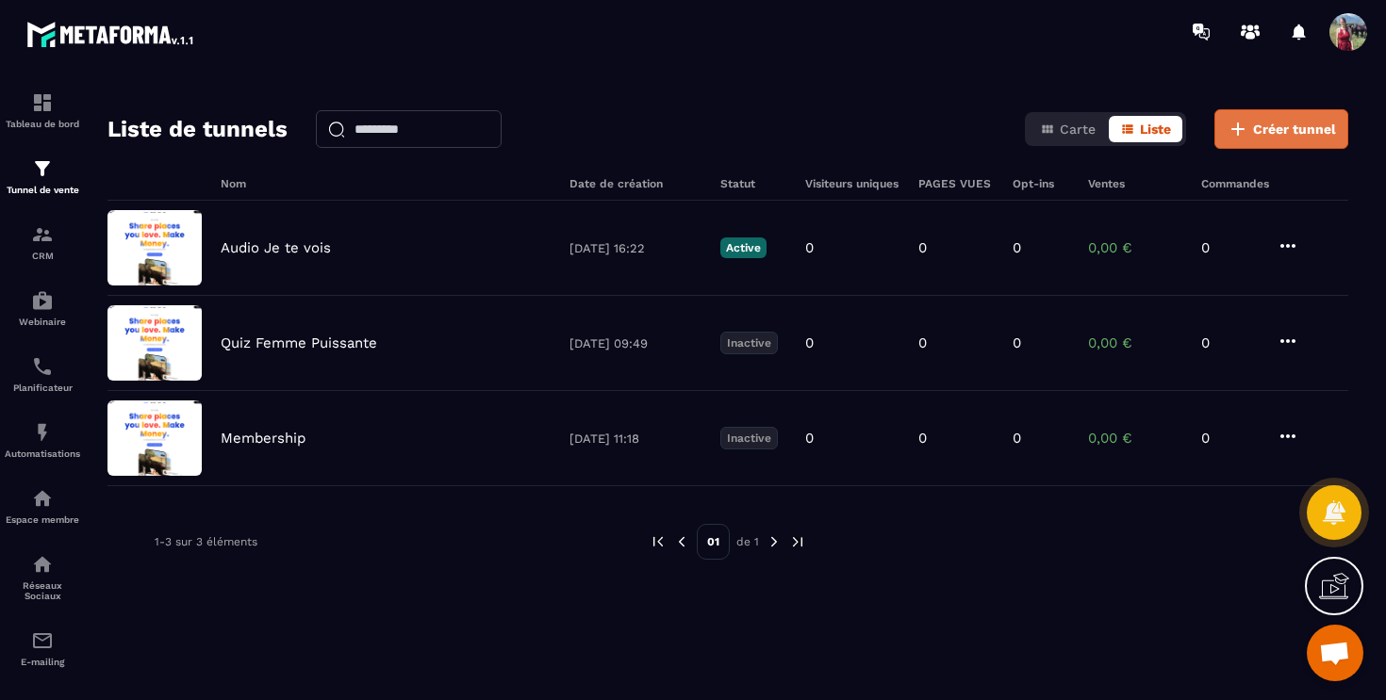
click at [1334, 140] on button "Créer tunnel" at bounding box center [1281, 129] width 134 height 40
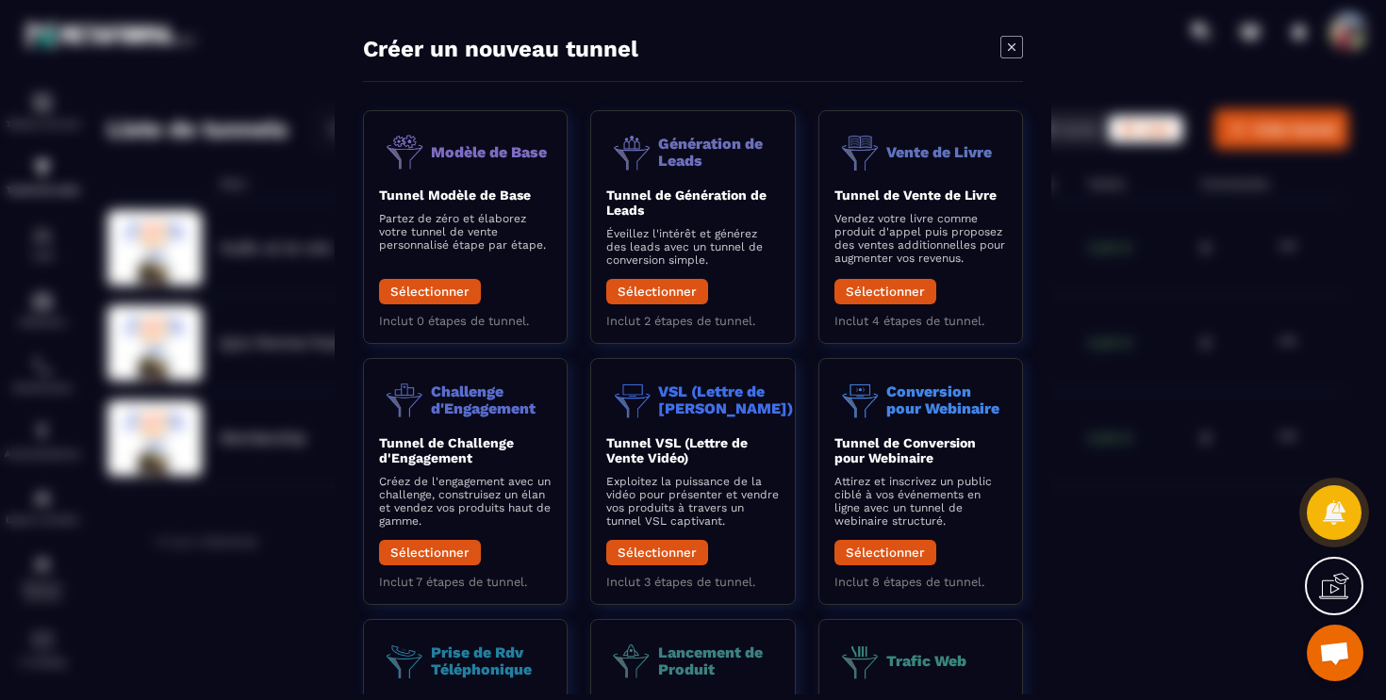
click at [1012, 50] on icon "Modal window" at bounding box center [1011, 46] width 23 height 23
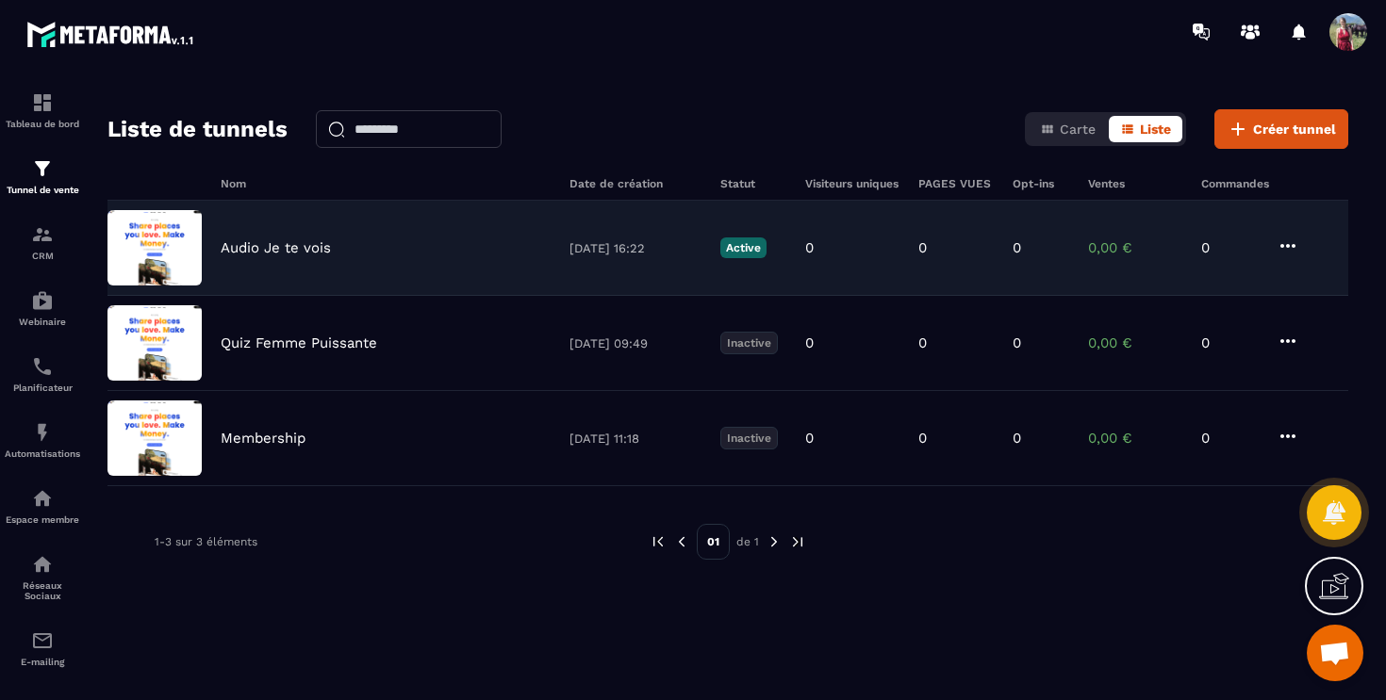
click at [1285, 241] on icon at bounding box center [1287, 246] width 23 height 23
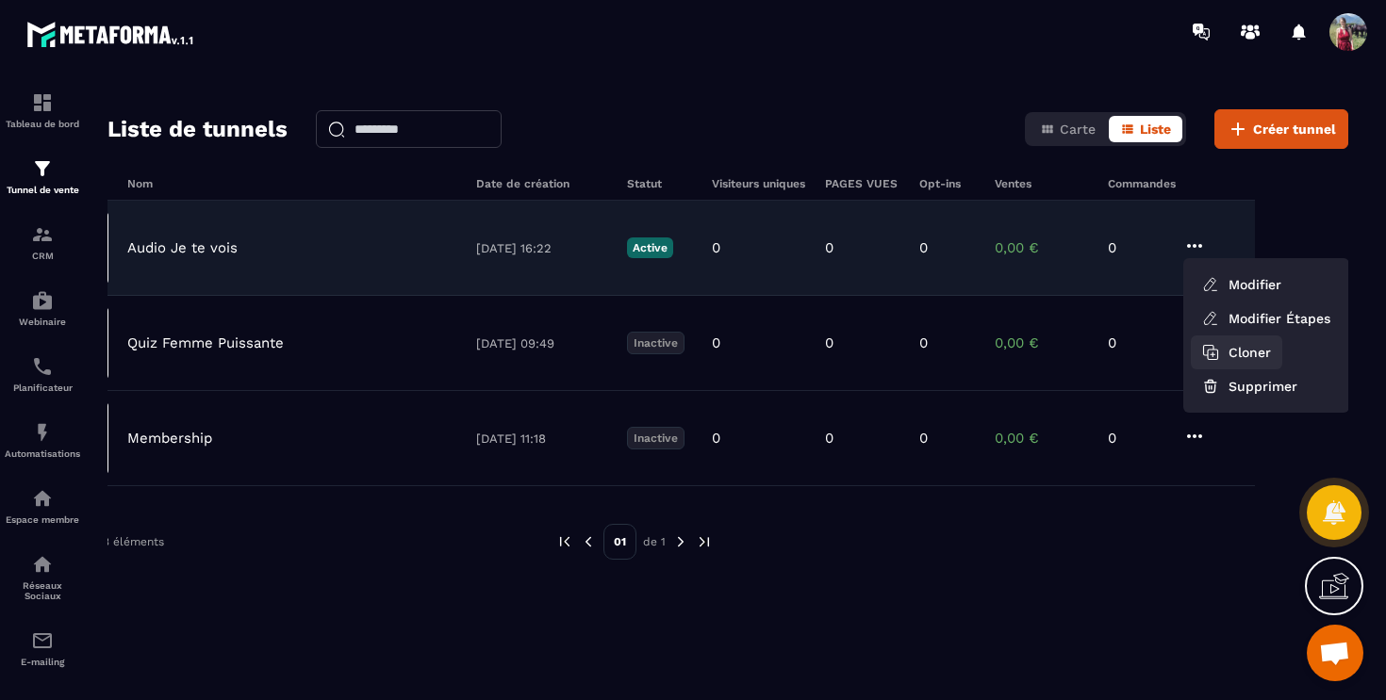
click at [1277, 351] on button "Cloner" at bounding box center [1236, 353] width 91 height 34
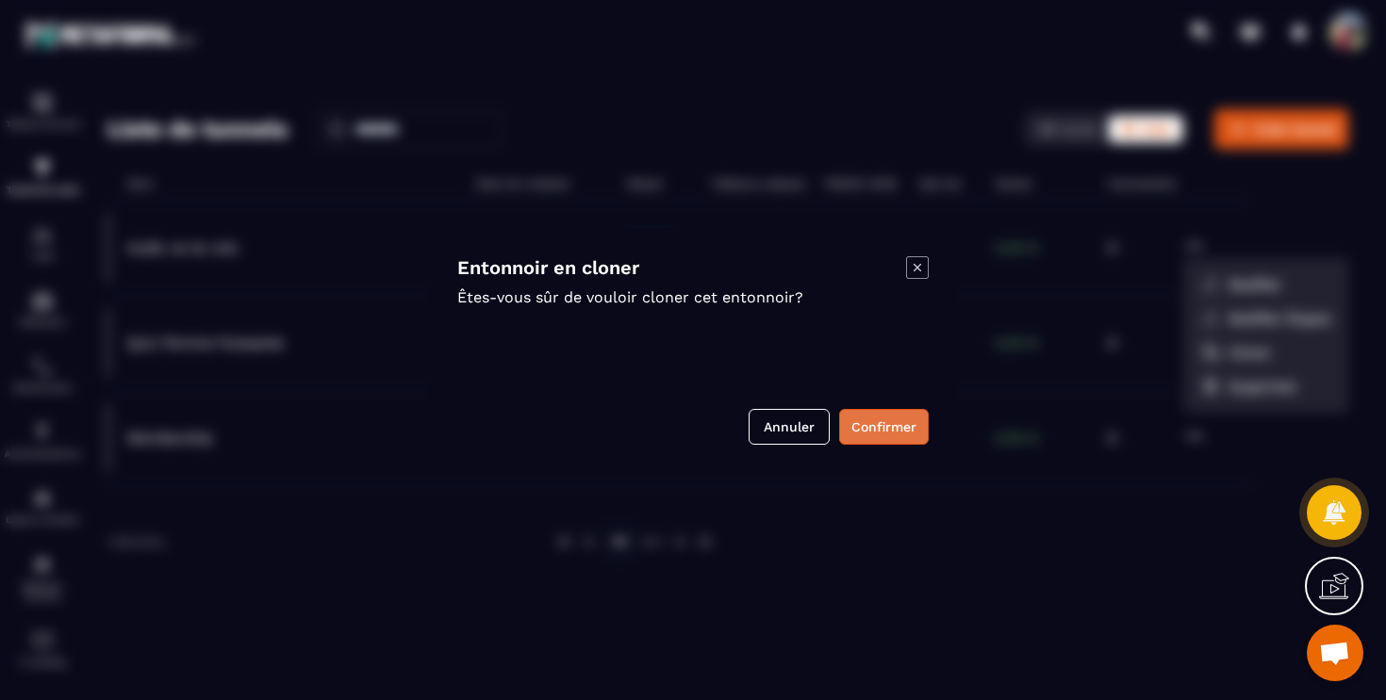
click at [872, 437] on button "Confirmer" at bounding box center [884, 427] width 90 height 36
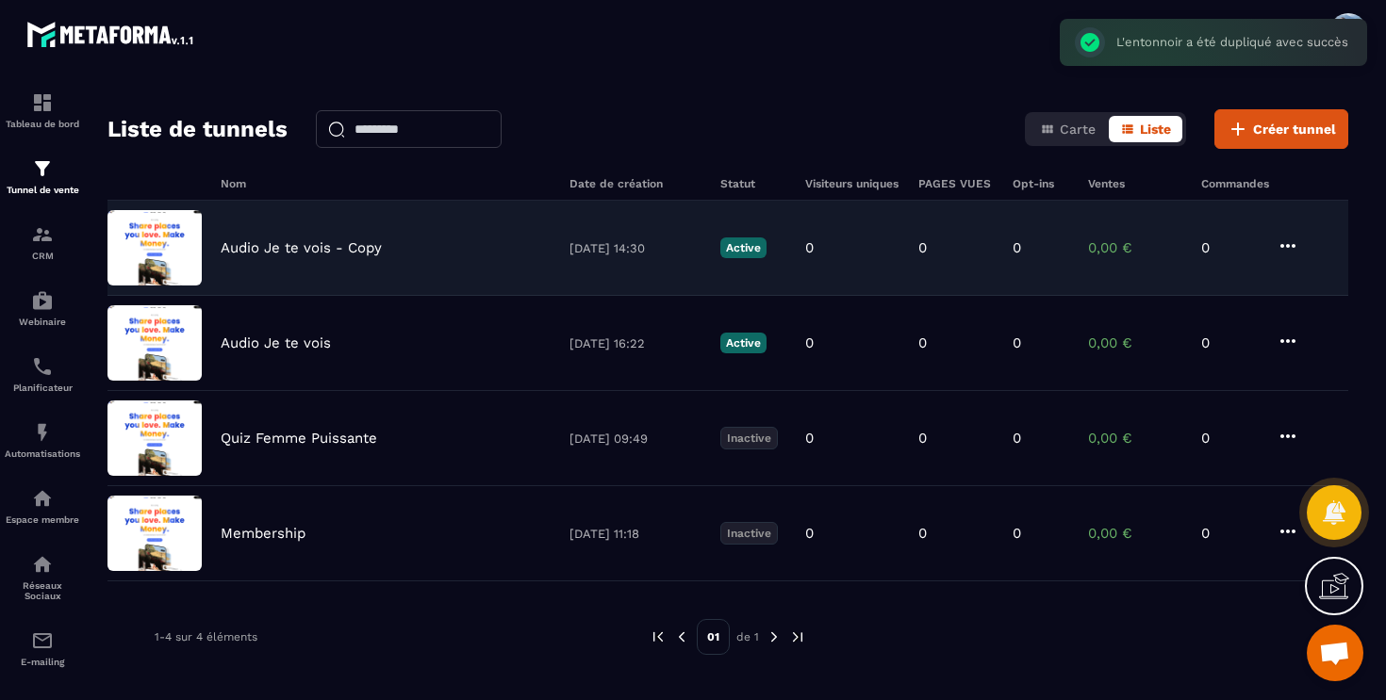
click at [1292, 241] on icon at bounding box center [1287, 246] width 23 height 23
click at [1311, 281] on icon "button" at bounding box center [1303, 284] width 17 height 17
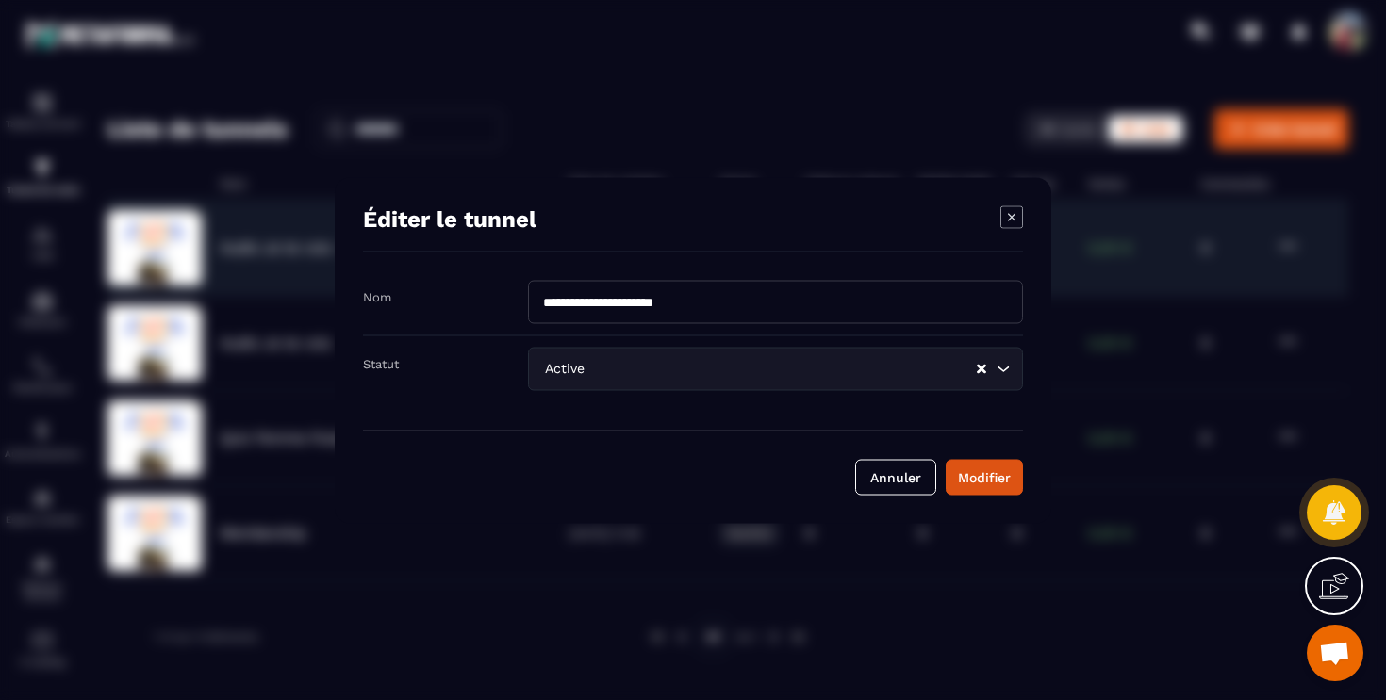
drag, startPoint x: 742, startPoint y: 306, endPoint x: 374, endPoint y: 296, distance: 367.8
click at [374, 296] on div "**********" at bounding box center [693, 308] width 660 height 56
type input "**********"
click at [707, 364] on input "Search for option" at bounding box center [781, 368] width 386 height 21
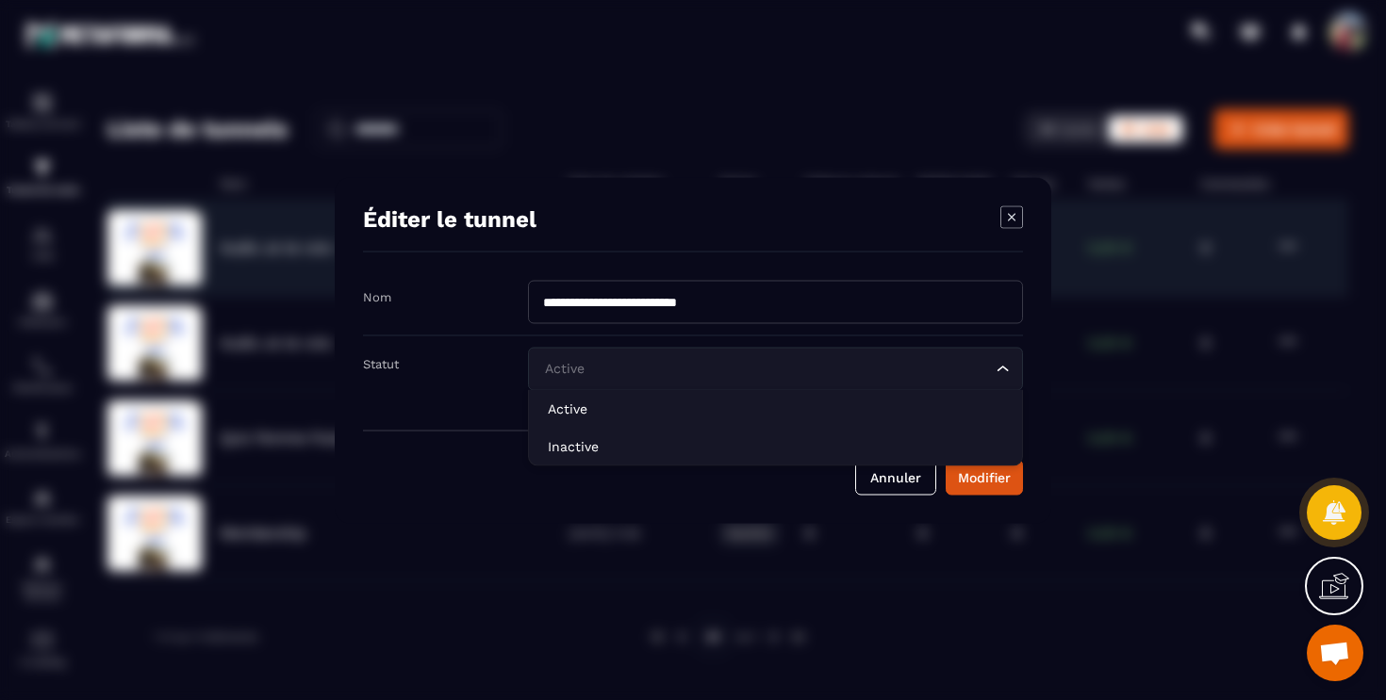
click at [707, 364] on input "Search for option" at bounding box center [766, 368] width 452 height 21
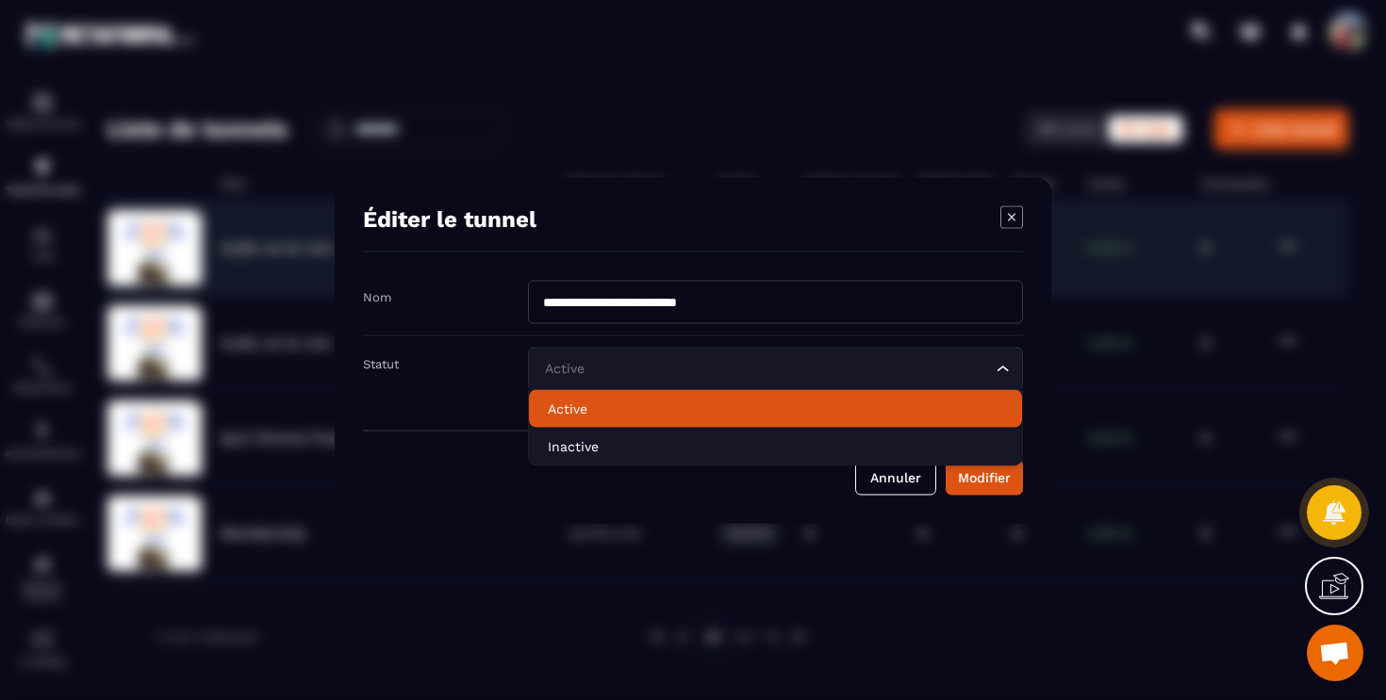
click at [649, 419] on li "Active" at bounding box center [775, 408] width 493 height 38
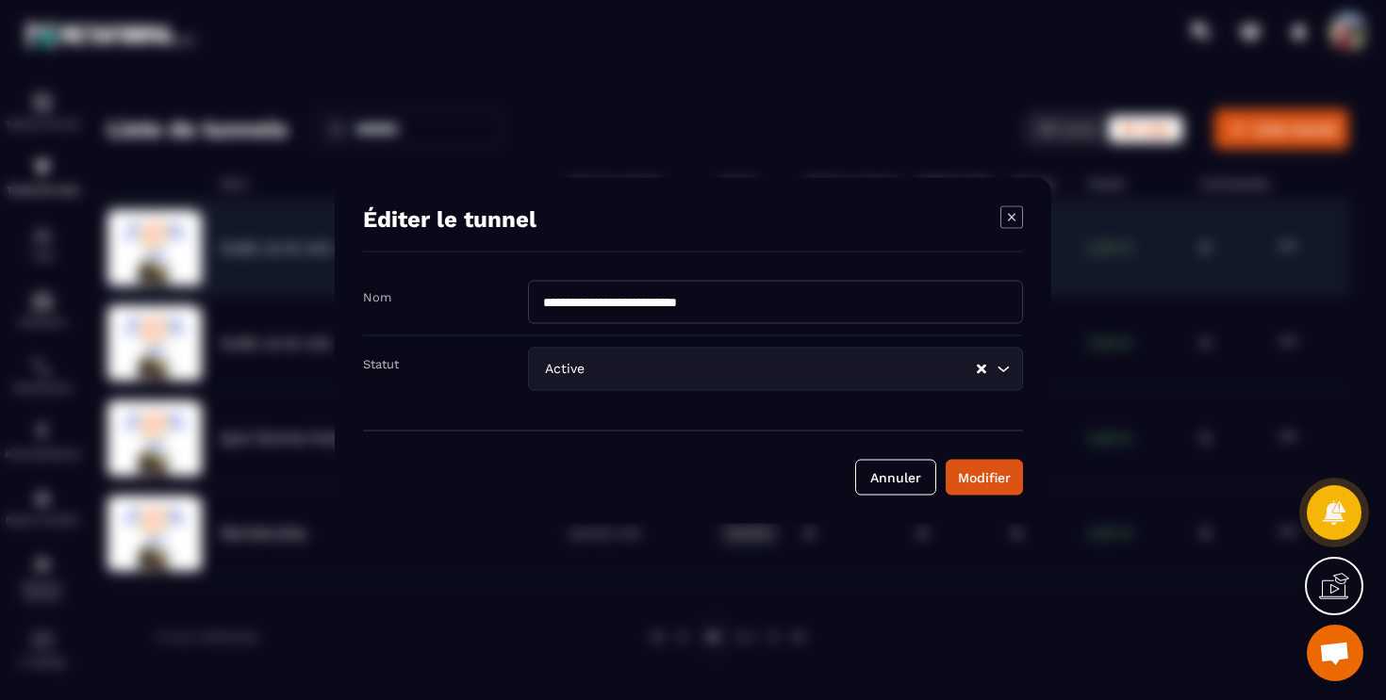
click at [1004, 481] on div "Modifier" at bounding box center [984, 477] width 53 height 19
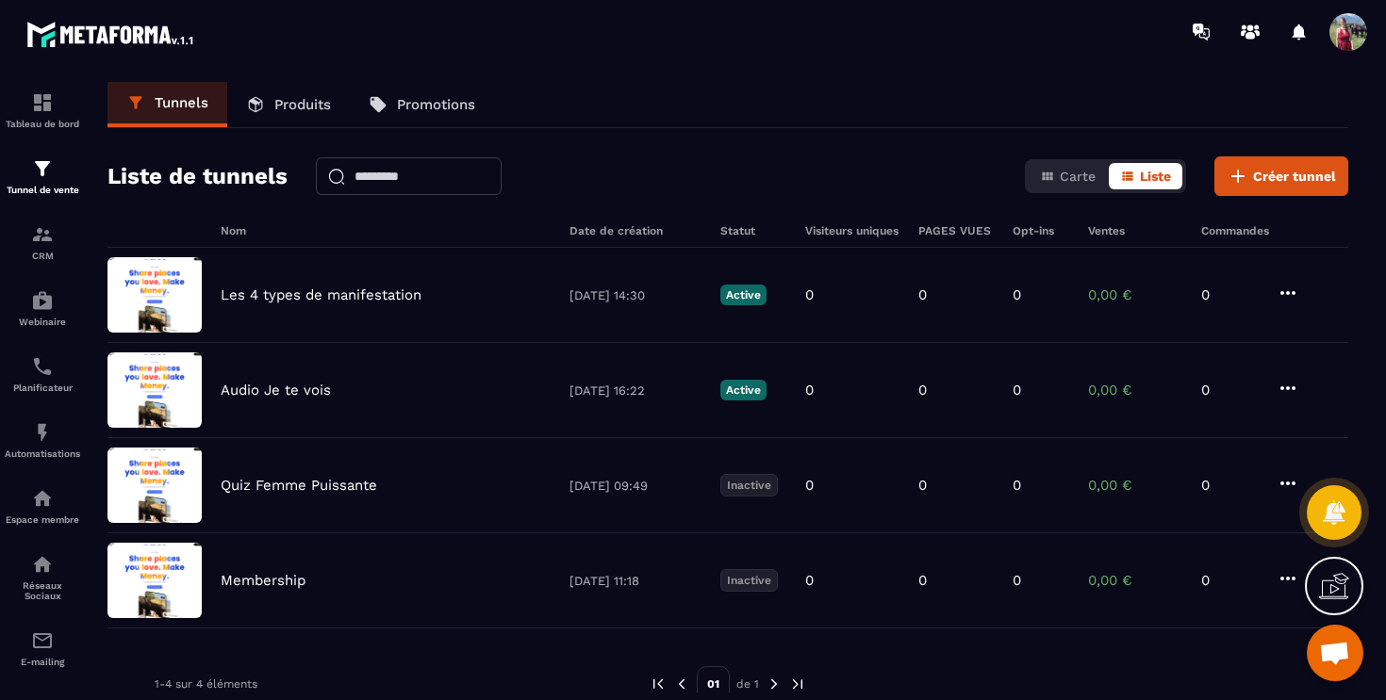
click at [283, 105] on p "Produits" at bounding box center [302, 104] width 57 height 17
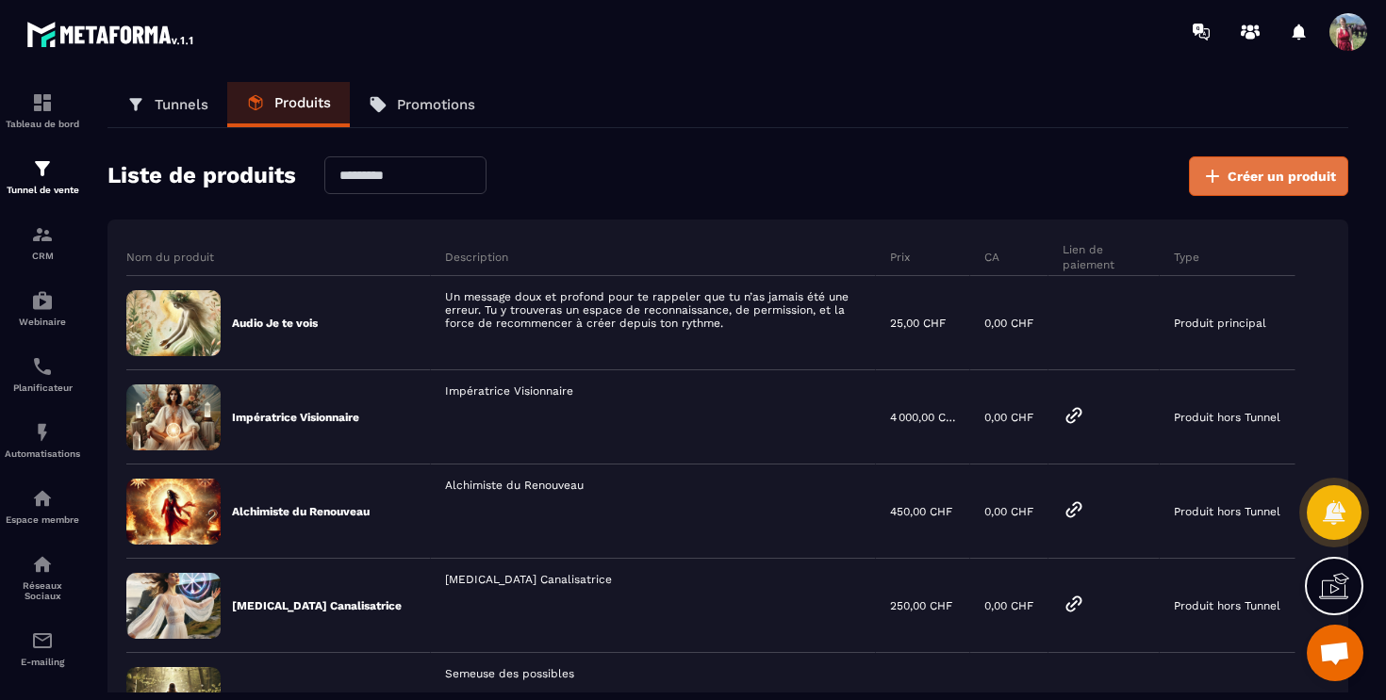
click at [1224, 183] on button "Créer un produit" at bounding box center [1268, 176] width 159 height 40
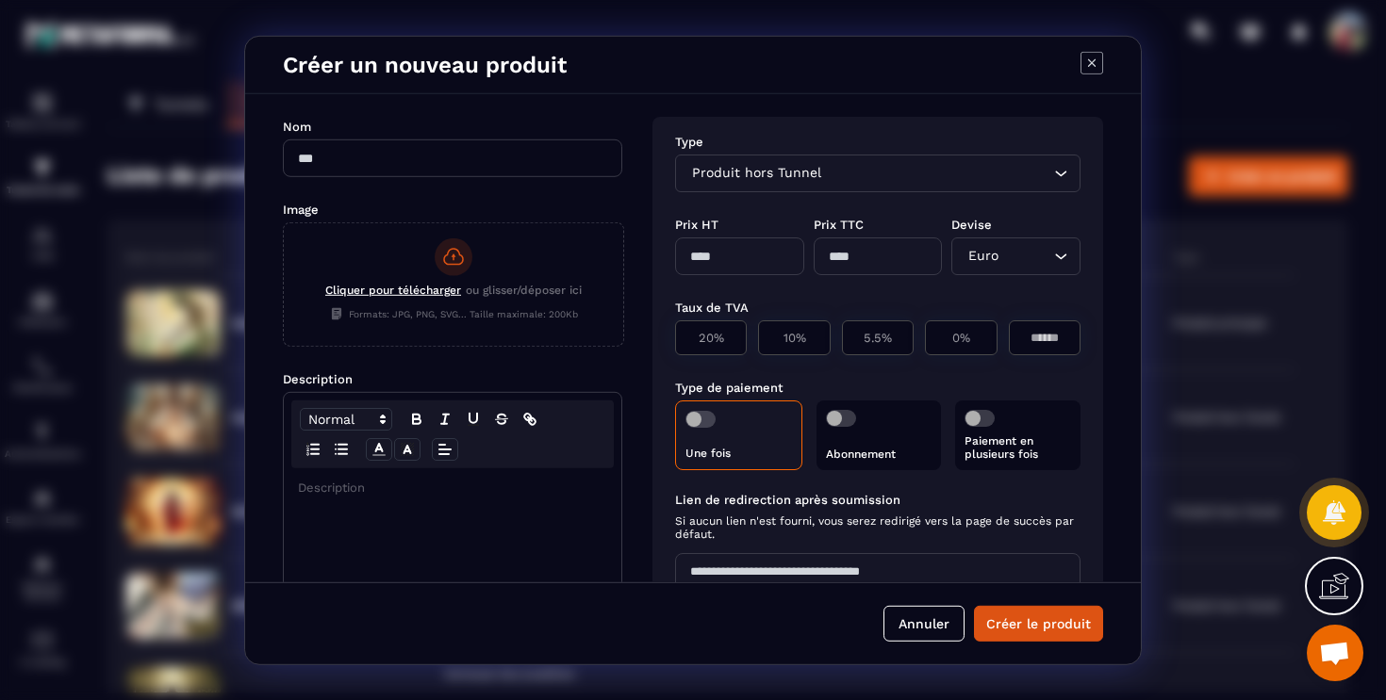
click at [515, 161] on input "Modal window" at bounding box center [452, 158] width 339 height 38
paste input "**********"
type input "**********"
click at [430, 294] on span "Cliquer pour télécharger" at bounding box center [393, 289] width 136 height 13
click at [284, 345] on input "Cliquer pour télécharger ou glisser/déposer ici Formats: JPG, PNG, SVG... Taill…" at bounding box center [284, 345] width 0 height 0
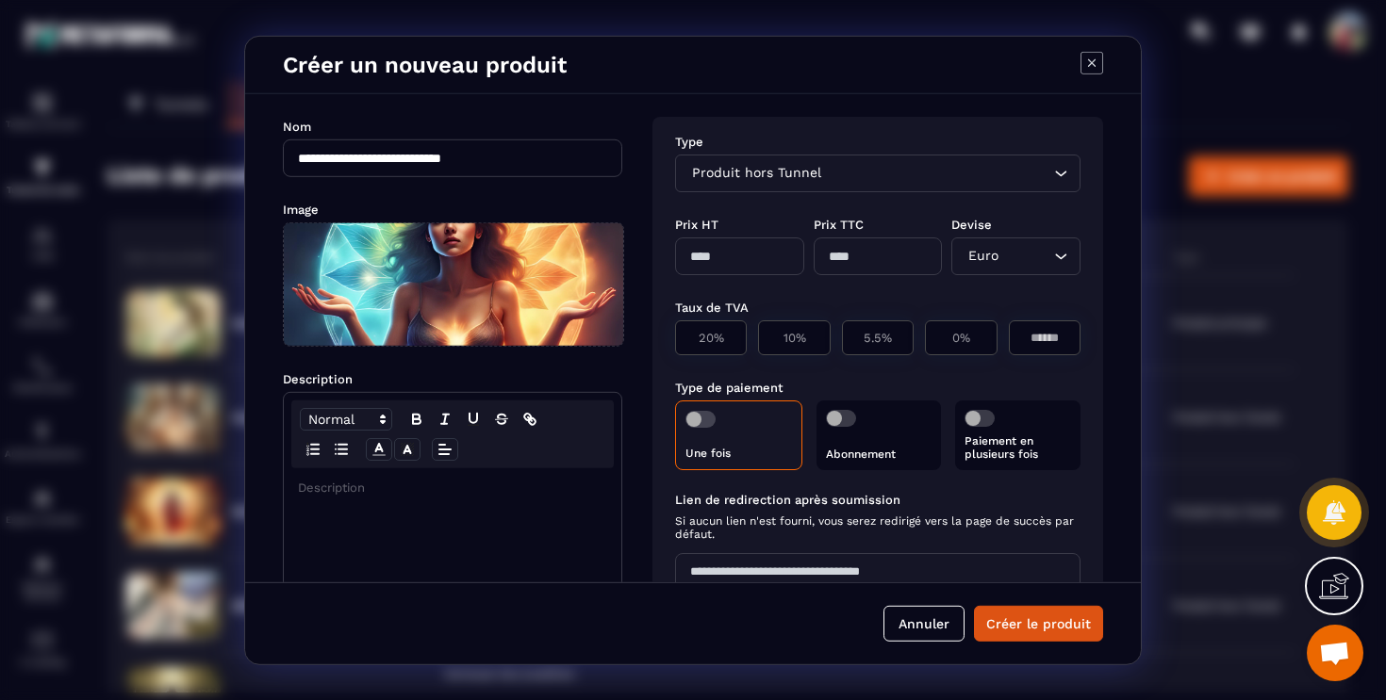
click at [486, 525] on div "Modal window" at bounding box center [452, 616] width 337 height 297
click at [863, 164] on input "Search for option" at bounding box center [937, 173] width 224 height 21
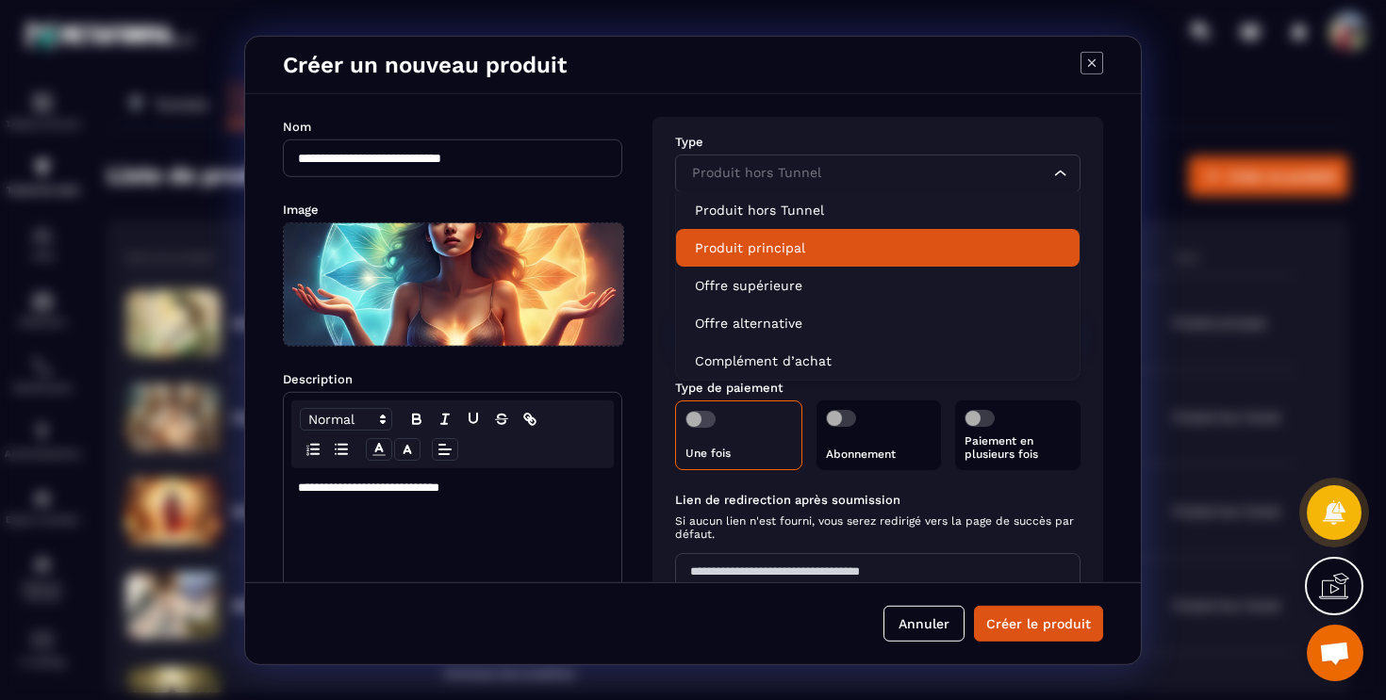
click at [831, 247] on p "Produit principal" at bounding box center [878, 247] width 366 height 19
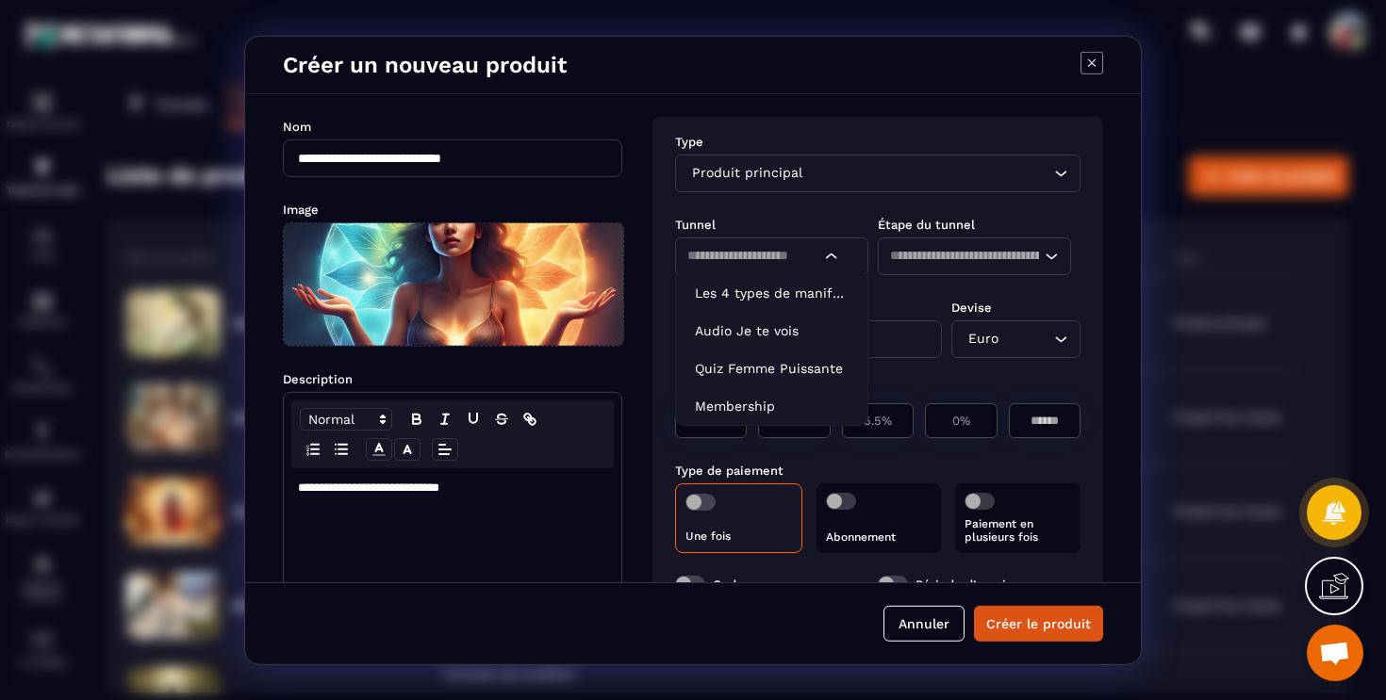
click at [807, 255] on input "Search for option" at bounding box center [753, 256] width 133 height 21
click at [806, 303] on li "Les 4 types de manifestation" at bounding box center [771, 292] width 191 height 38
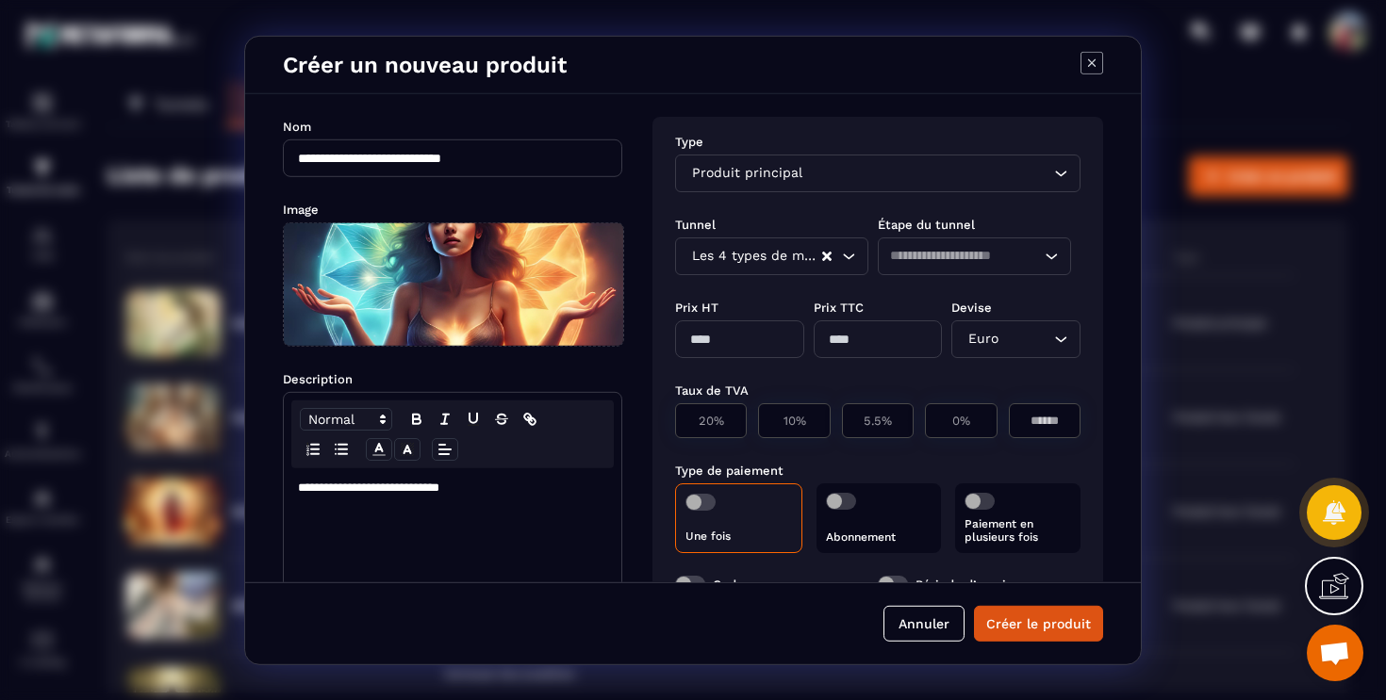
click at [961, 254] on input "Search for option" at bounding box center [965, 256] width 150 height 21
click at [958, 330] on p "Paiement Audio Je te vois" at bounding box center [974, 329] width 154 height 19
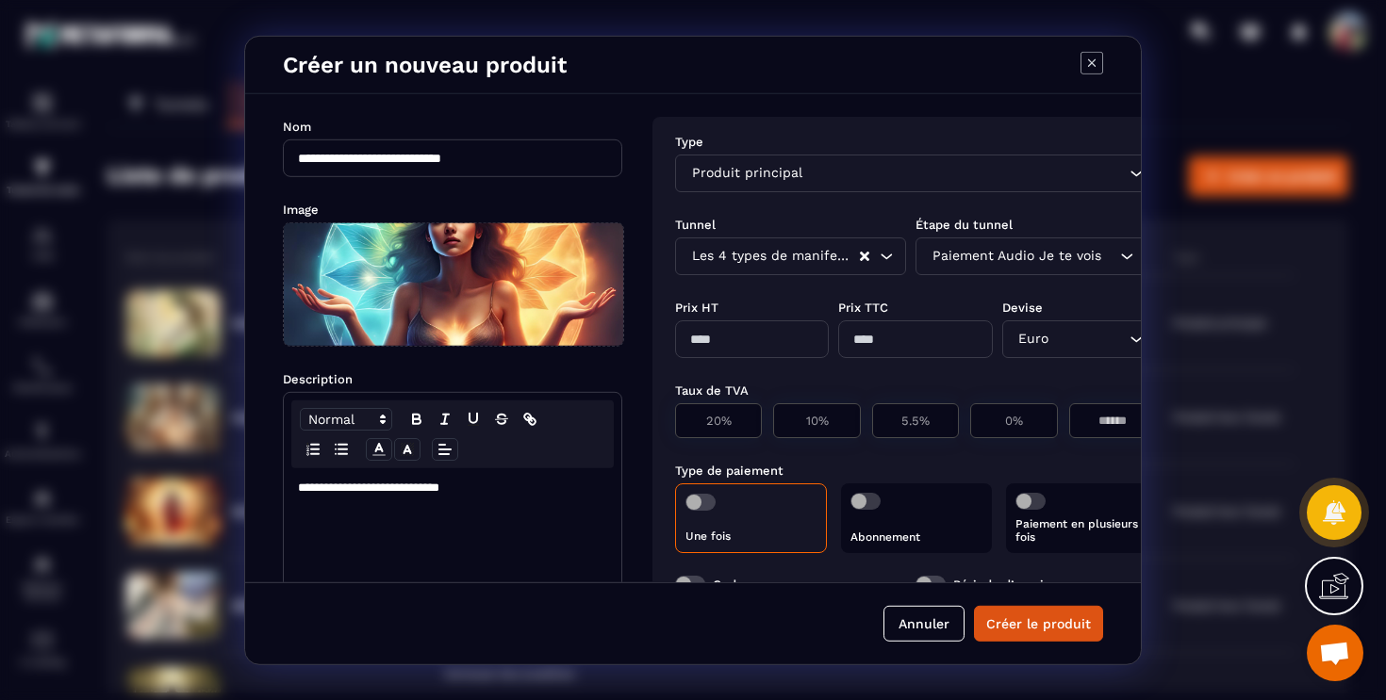
click at [764, 344] on input "Modal window" at bounding box center [752, 339] width 154 height 38
type input "**"
click at [1031, 326] on div "Euro Loading..." at bounding box center [1079, 339] width 154 height 38
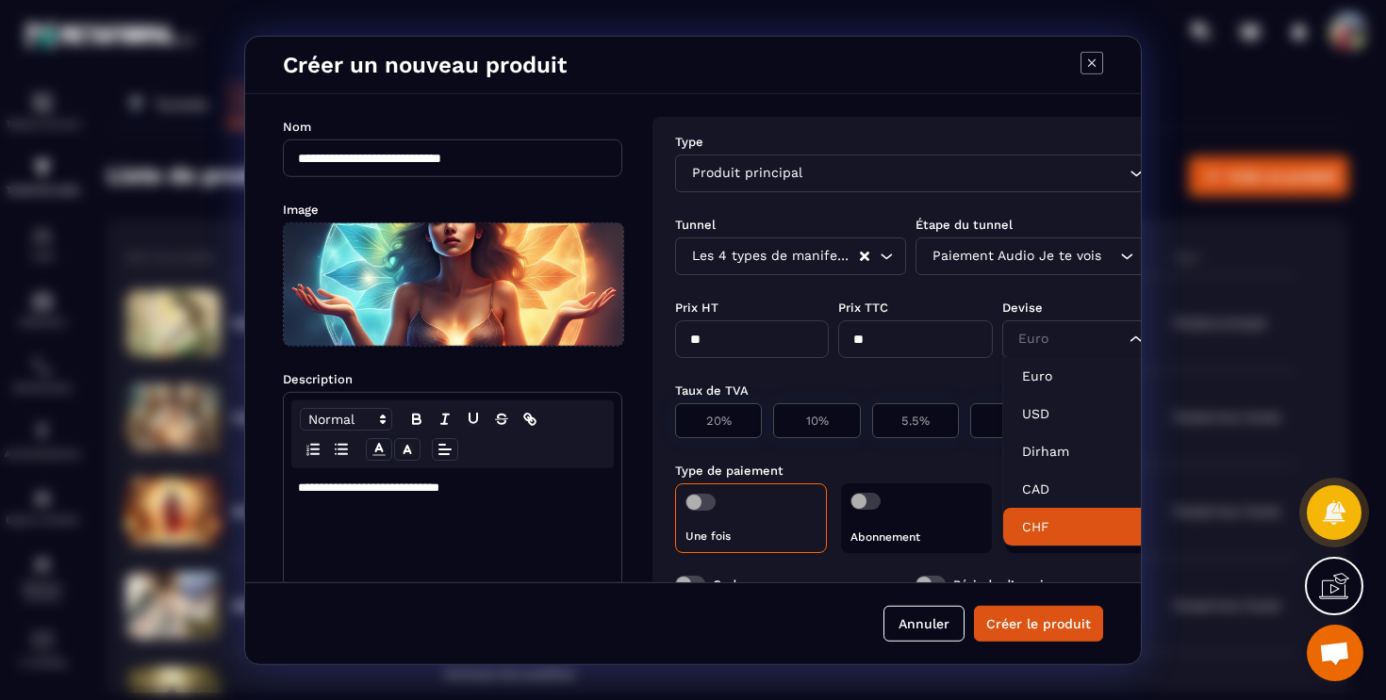
click at [1054, 518] on p "CHF" at bounding box center [1079, 526] width 114 height 19
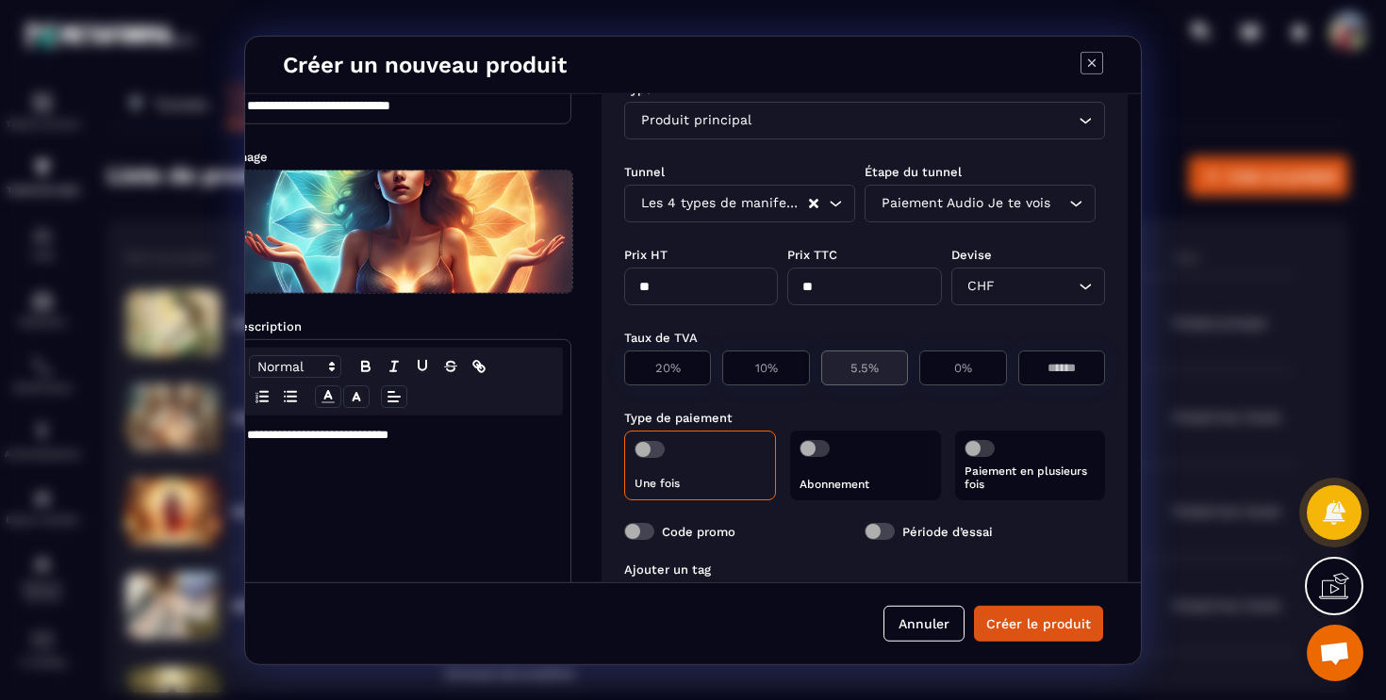
scroll to position [53, 52]
click at [1017, 355] on div "0%" at bounding box center [1060, 367] width 87 height 35
type input "*"
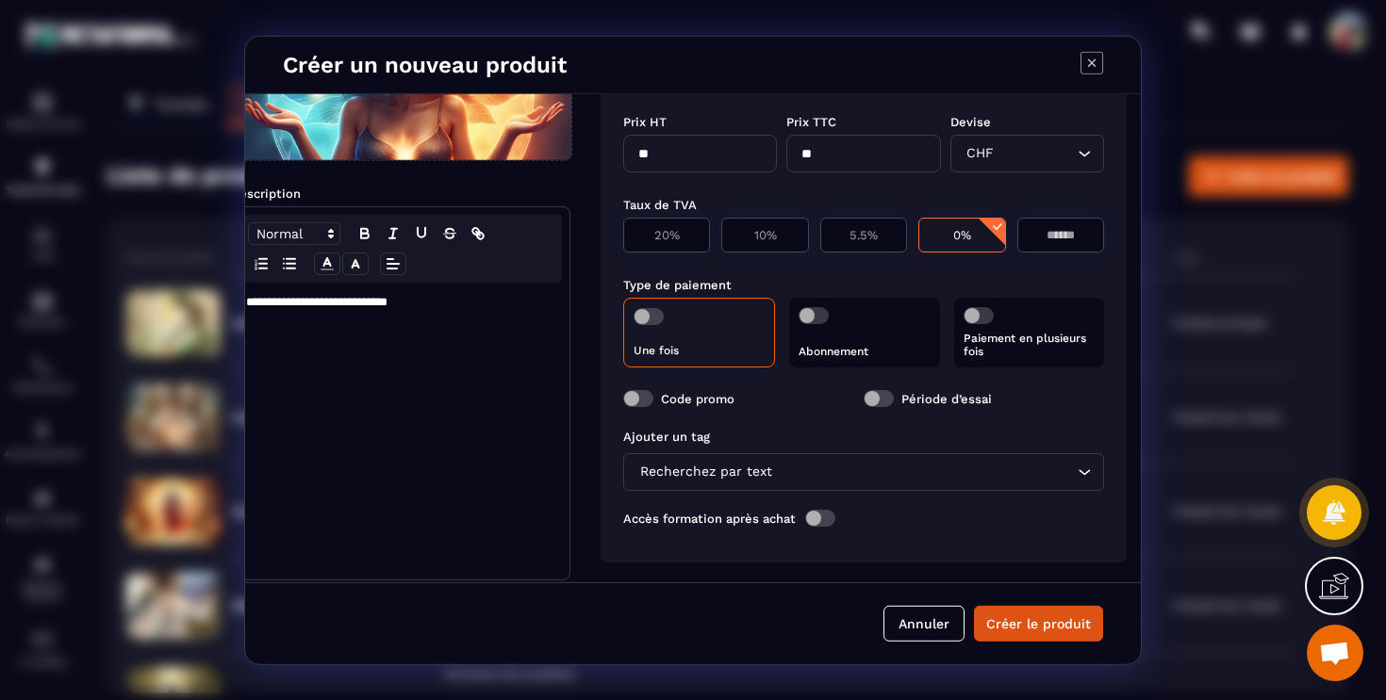
scroll to position [203, 52]
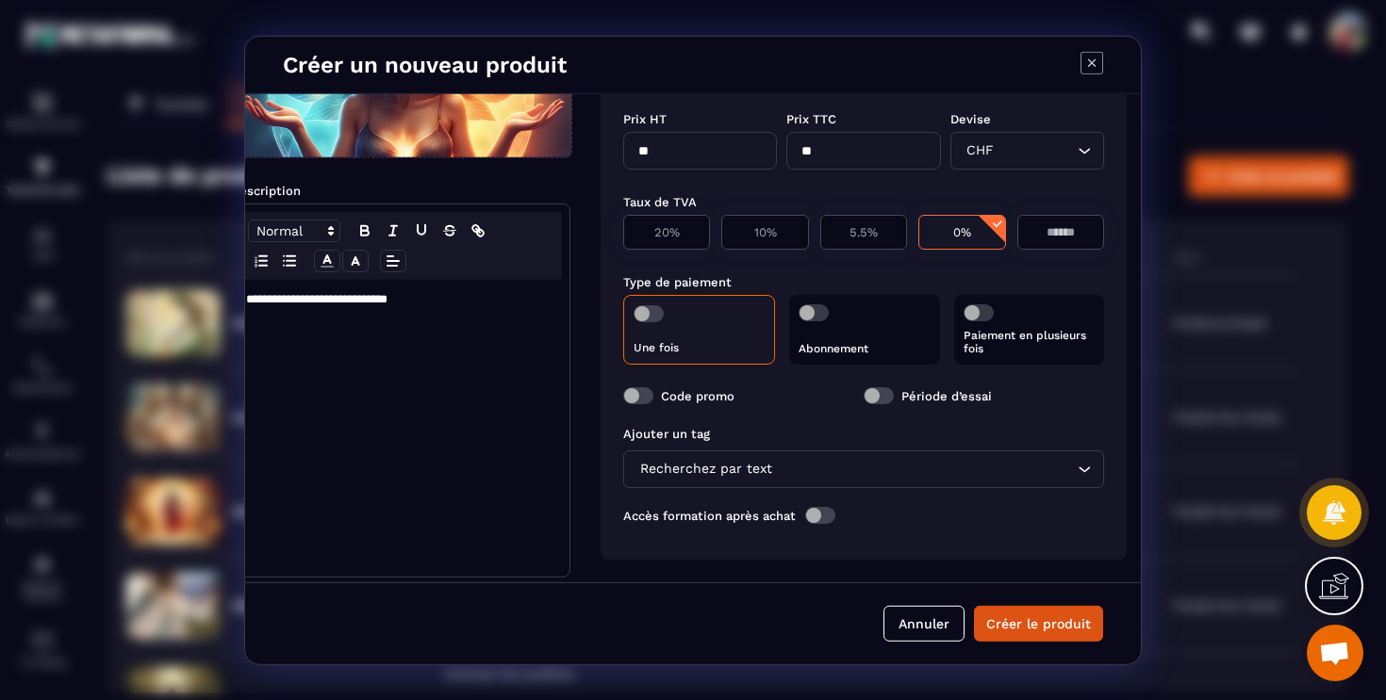
click at [824, 415] on div "Ajouter un tag Recherchez par text Loading... Accès formation après achat" at bounding box center [863, 479] width 481 height 129
click at [814, 469] on div "Recherchez par text Loading..." at bounding box center [863, 469] width 481 height 38
click at [828, 426] on div "Ajouter un tag" at bounding box center [863, 433] width 481 height 14
click at [817, 506] on span "Modal window" at bounding box center [820, 514] width 30 height 17
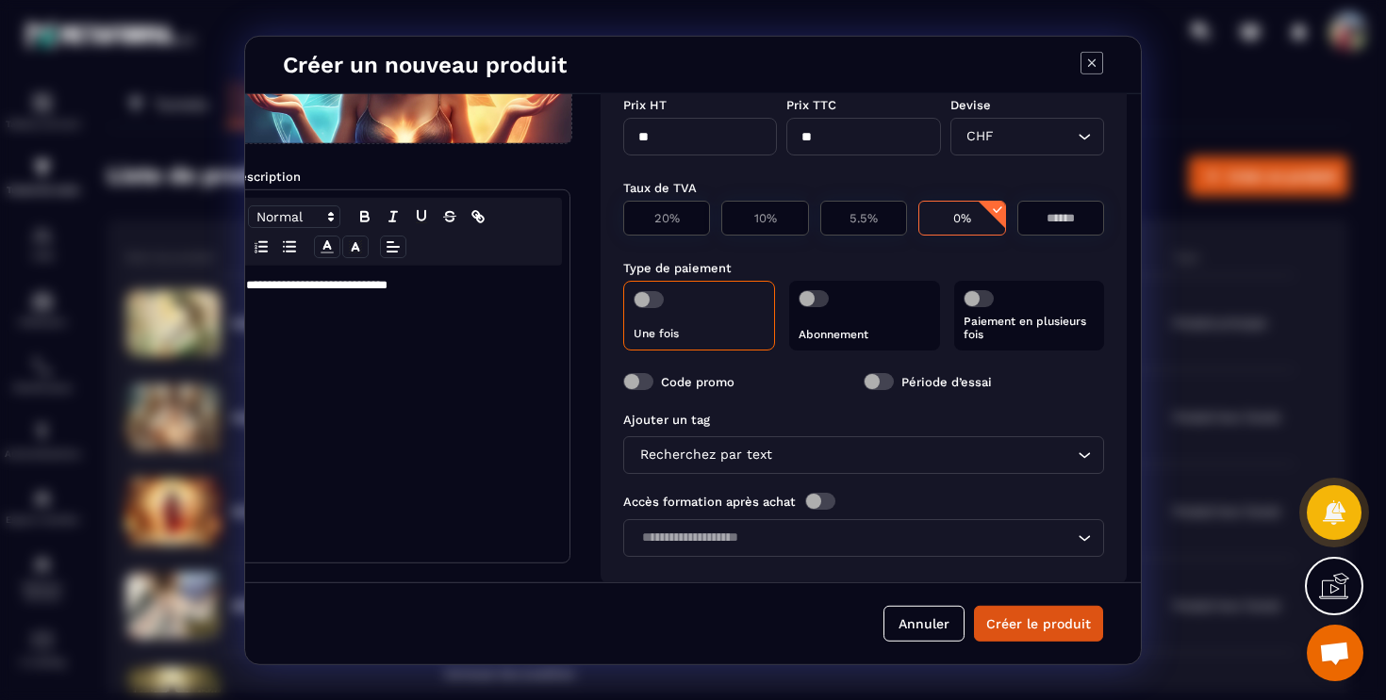
scroll to position [240, 52]
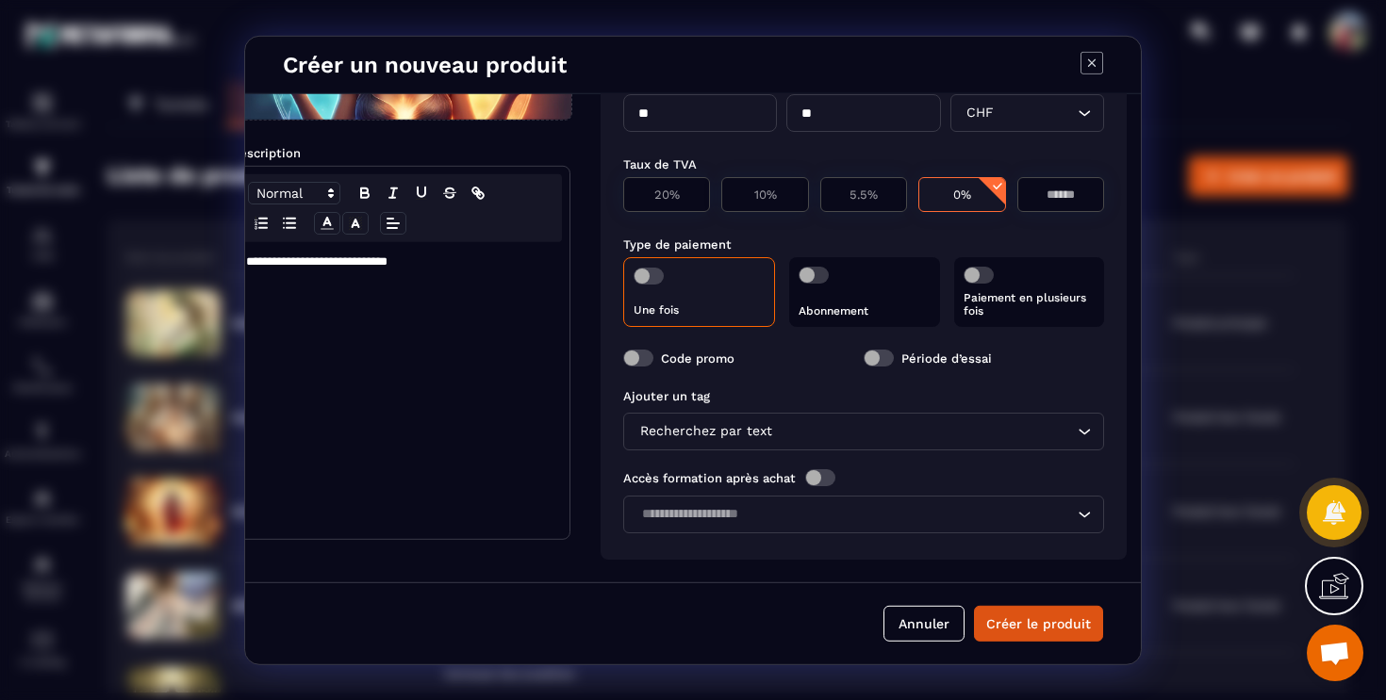
click at [831, 504] on input "Search for option" at bounding box center [853, 514] width 437 height 21
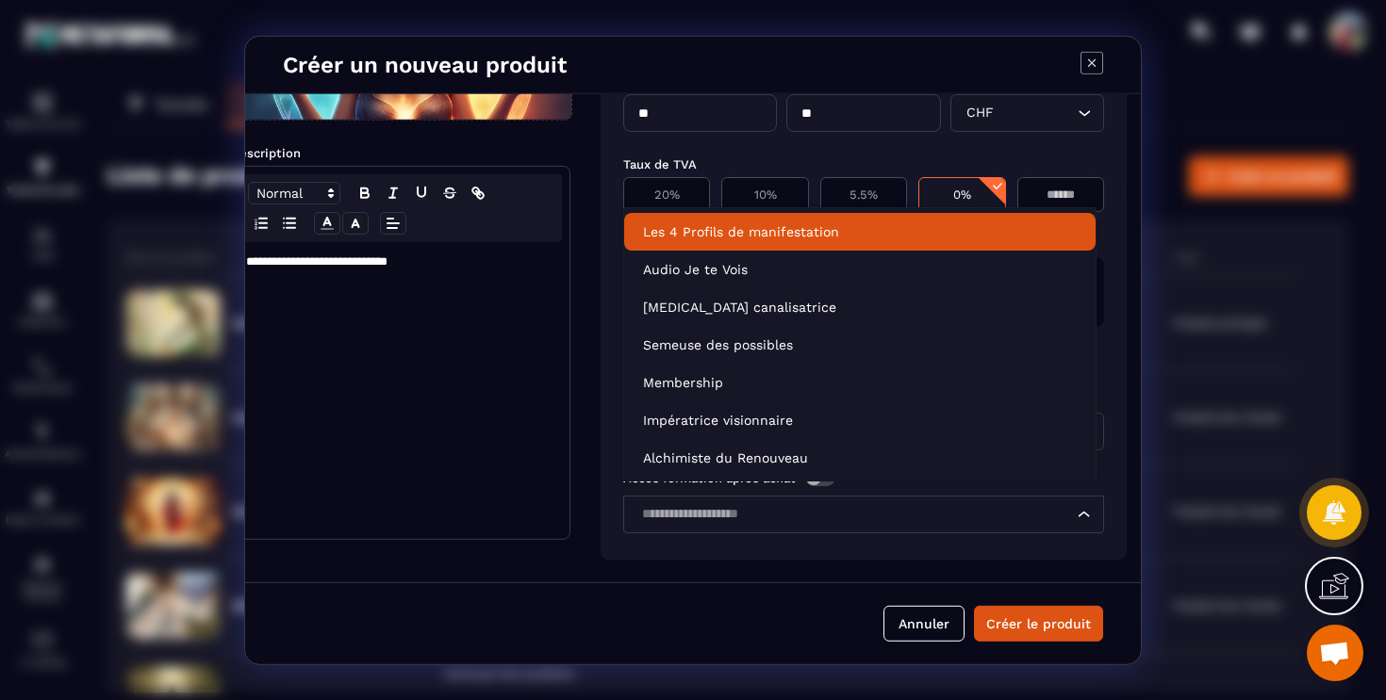
click at [846, 219] on li "Les 4 Profils de manifestation" at bounding box center [859, 232] width 471 height 38
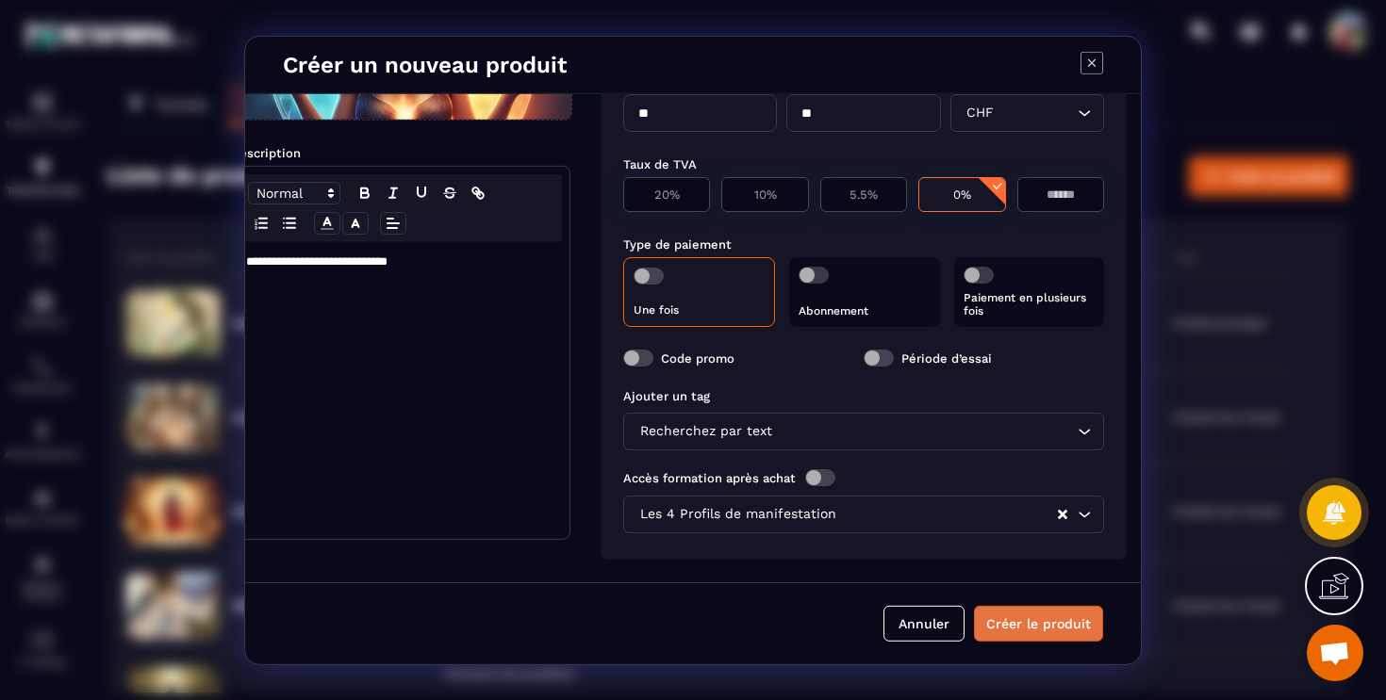
click at [1049, 617] on button "Créer le produit" at bounding box center [1038, 624] width 129 height 36
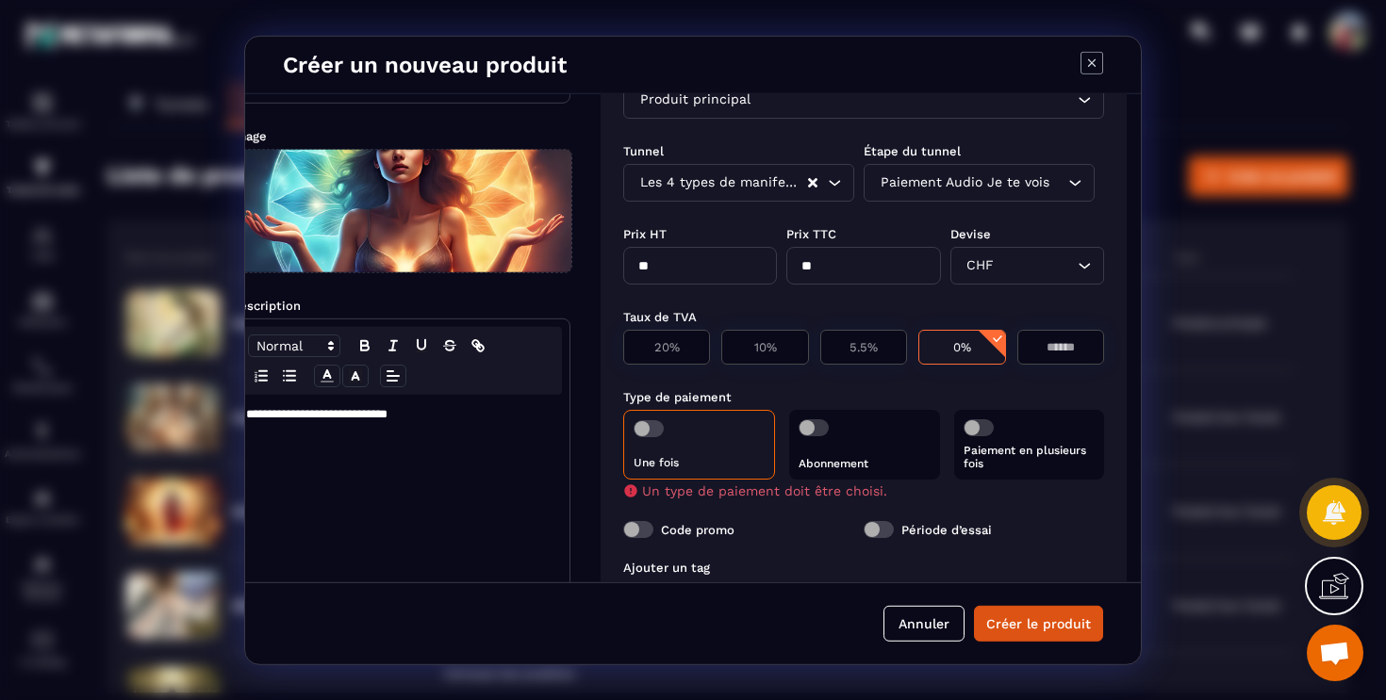
scroll to position [90, 52]
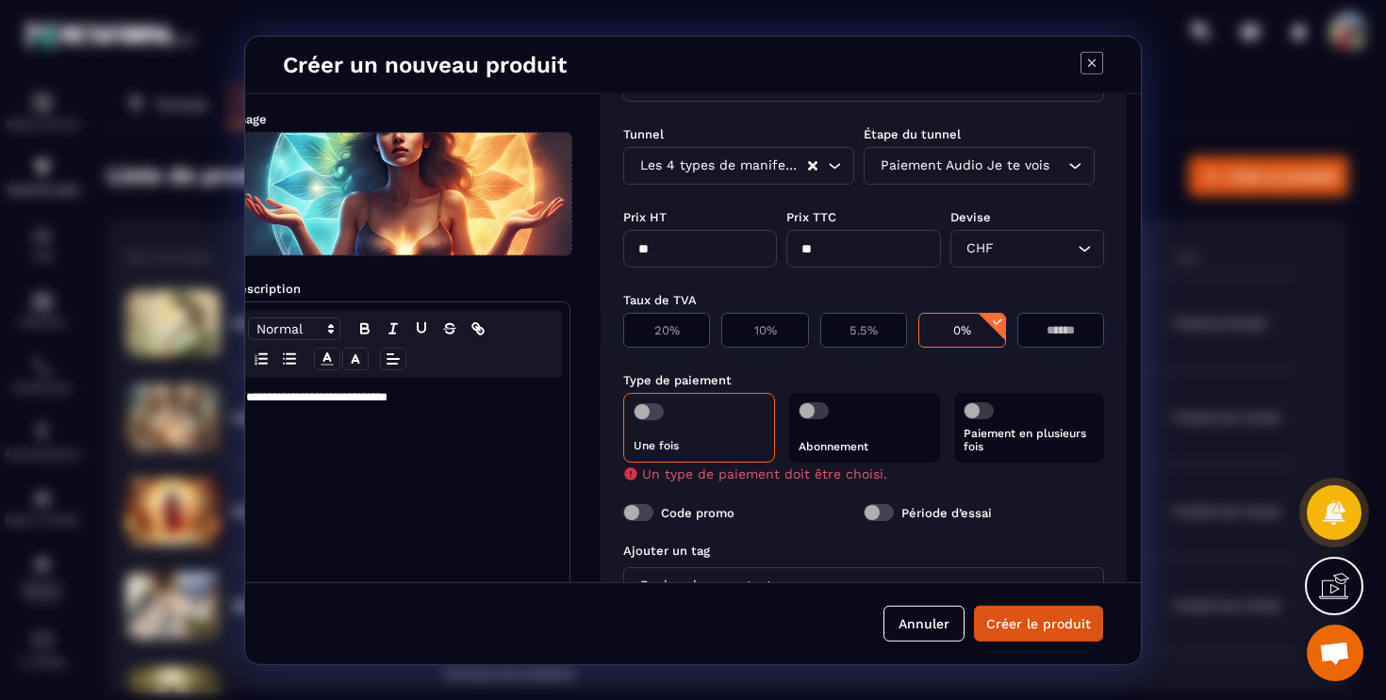
click at [641, 403] on span "Modal window" at bounding box center [648, 411] width 30 height 17
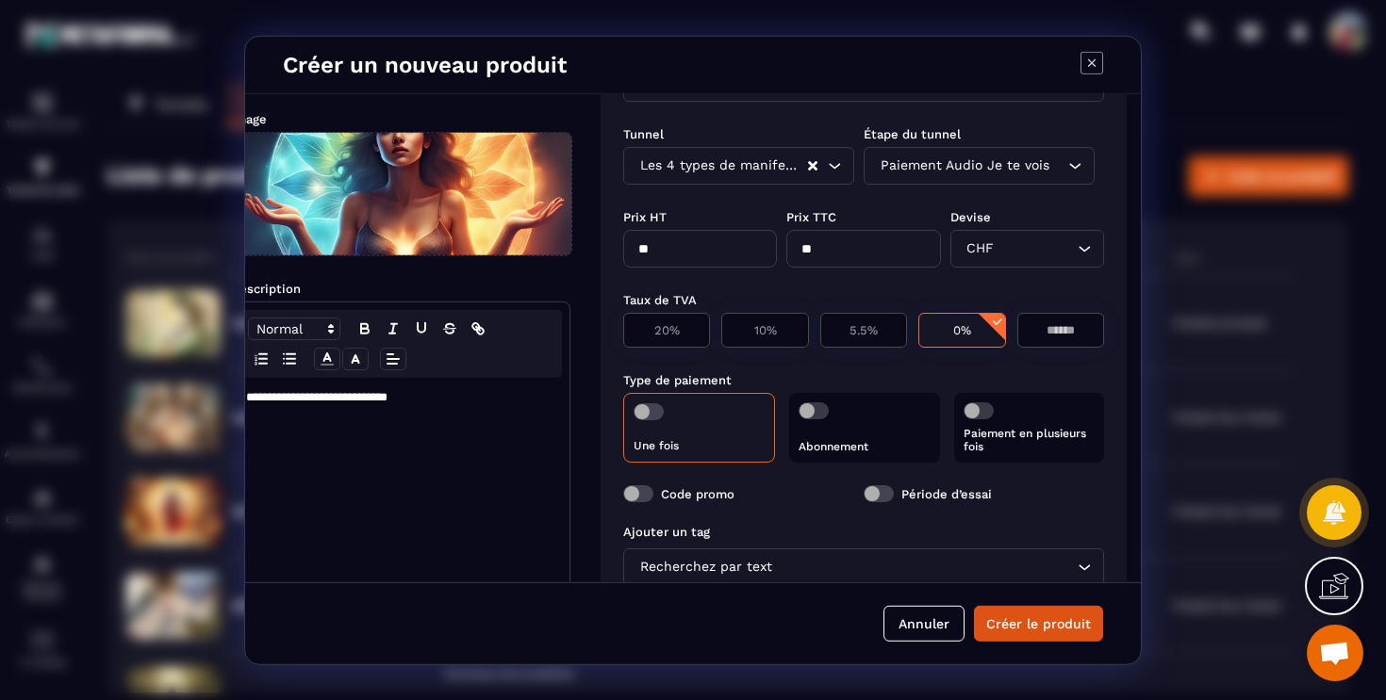
scroll to position [240, 52]
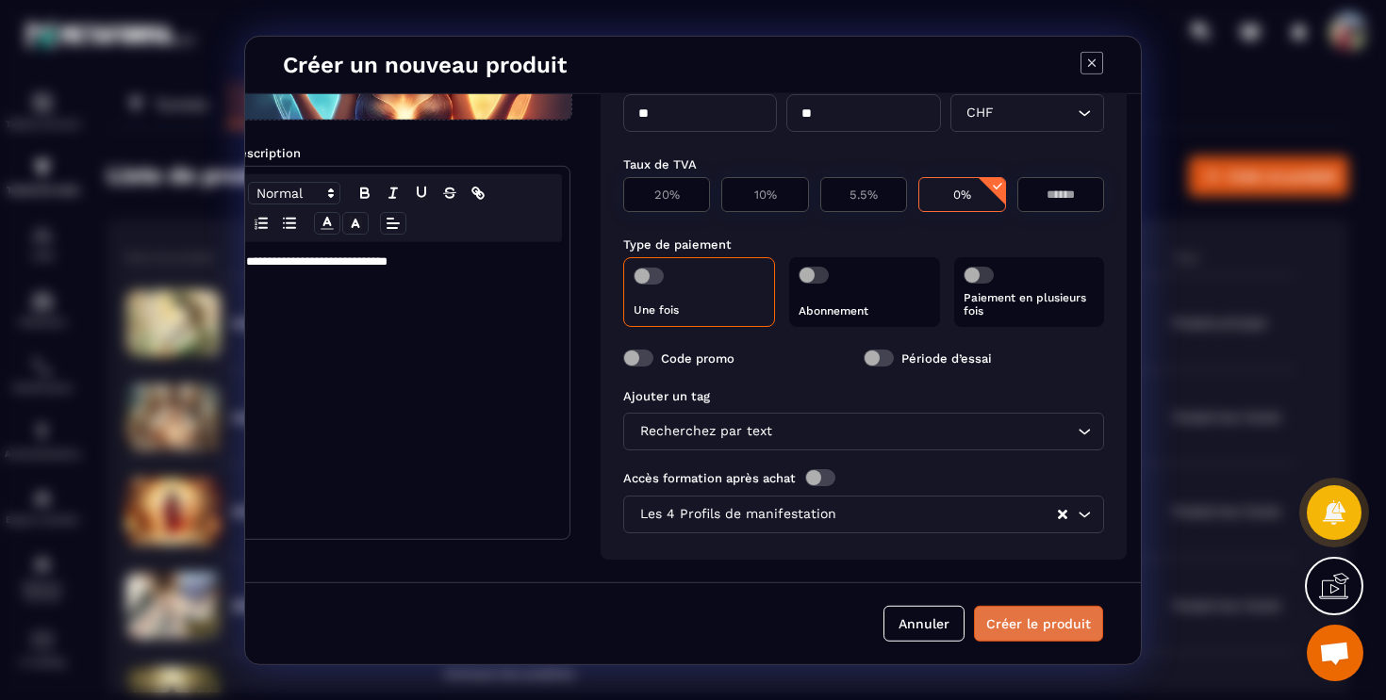
click at [1063, 620] on button "Créer le produit" at bounding box center [1038, 624] width 129 height 36
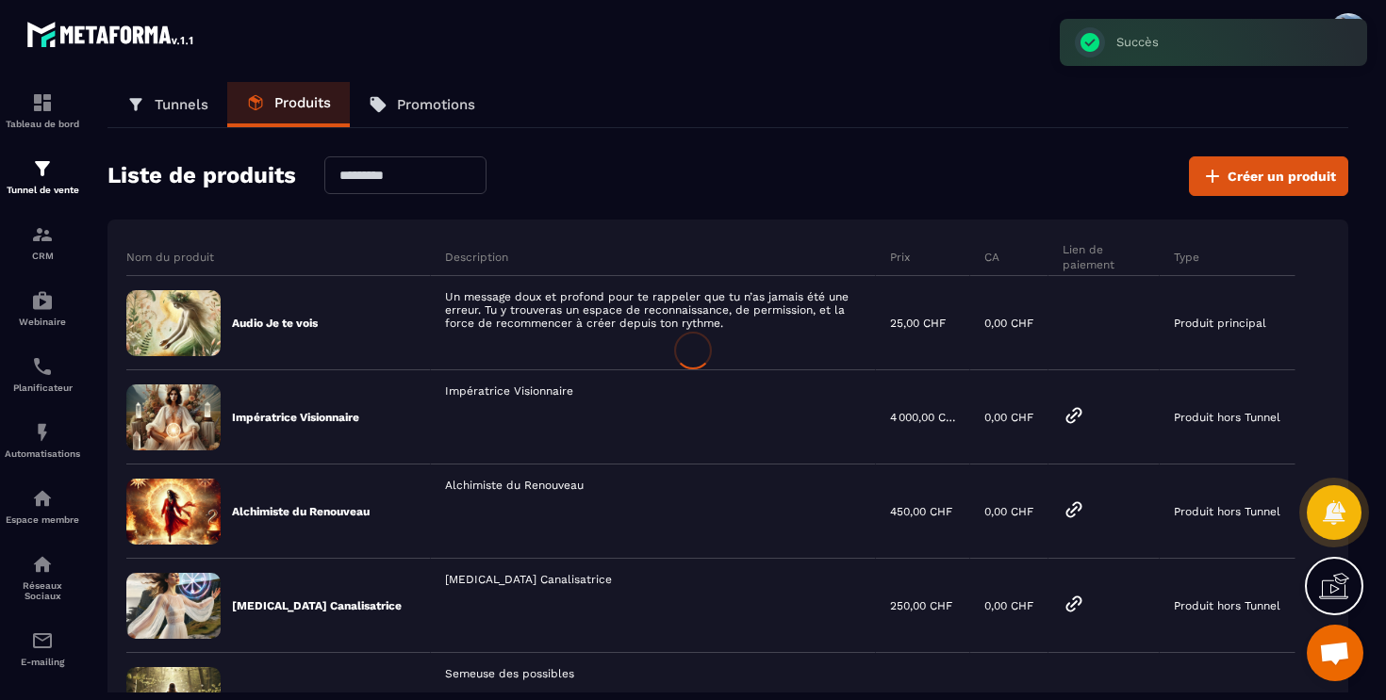
scroll to position [225, 0]
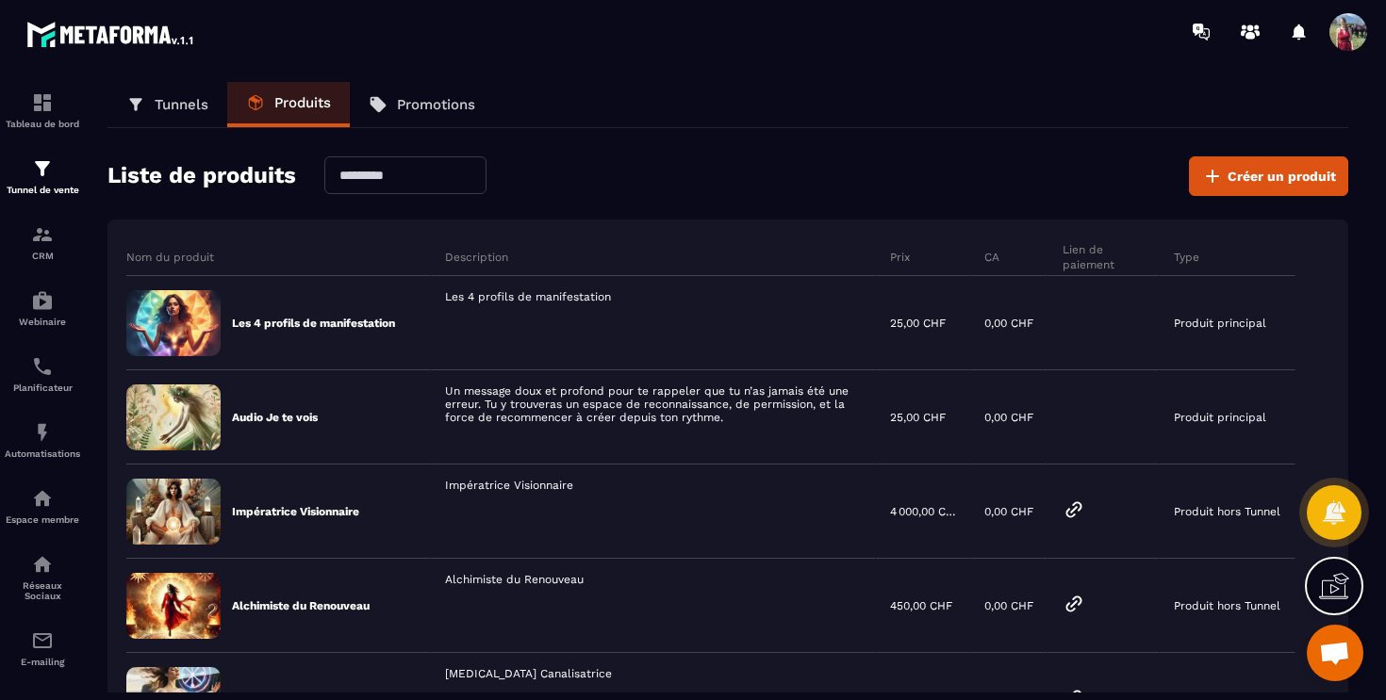
click at [438, 109] on p "Promotions" at bounding box center [436, 104] width 78 height 17
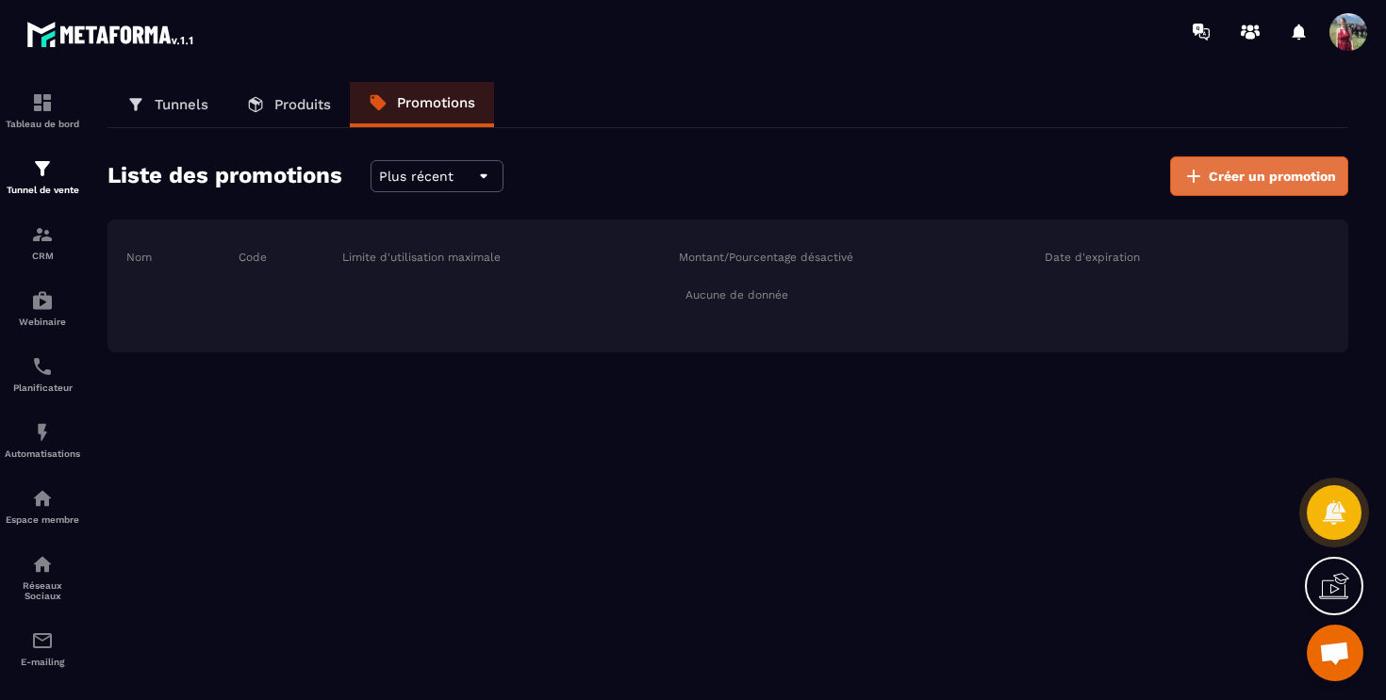
click at [1202, 181] on icon at bounding box center [1193, 176] width 23 height 23
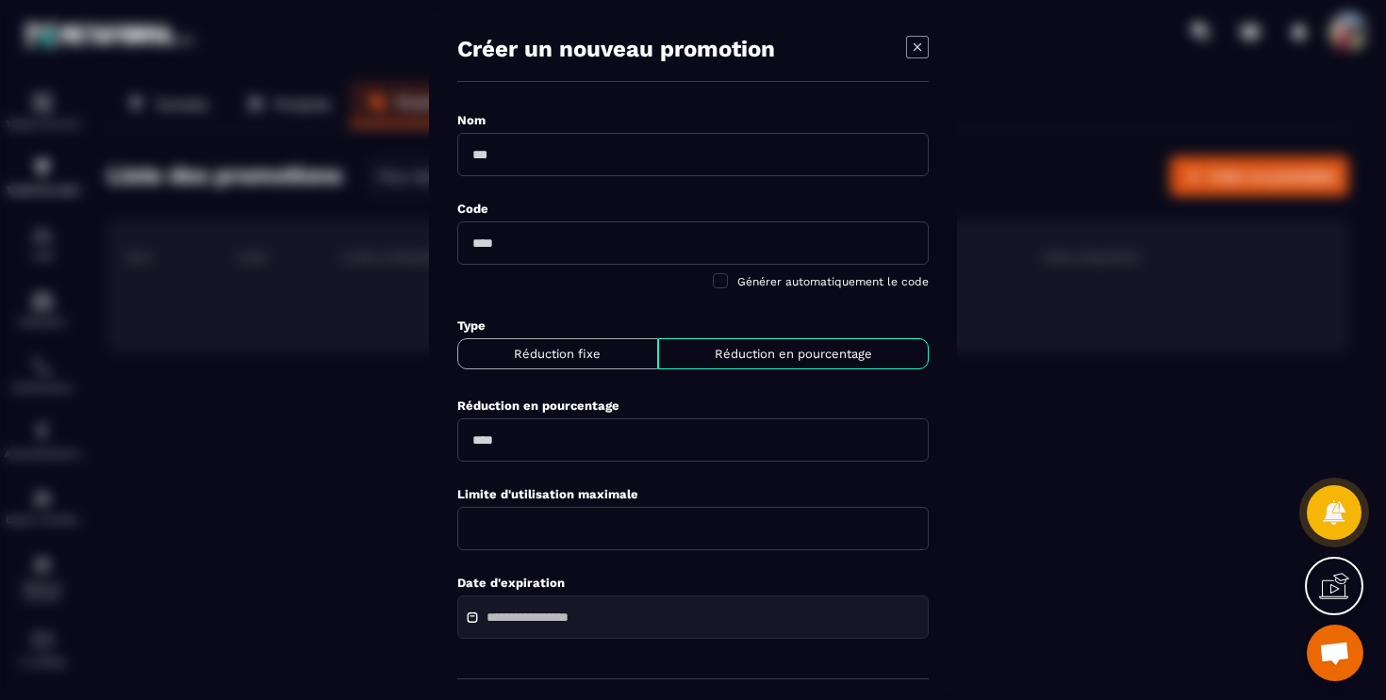
click at [616, 163] on input "Modal window" at bounding box center [692, 153] width 471 height 43
paste input "**********"
type input "**********"
click at [591, 248] on input "Modal window" at bounding box center [692, 242] width 471 height 43
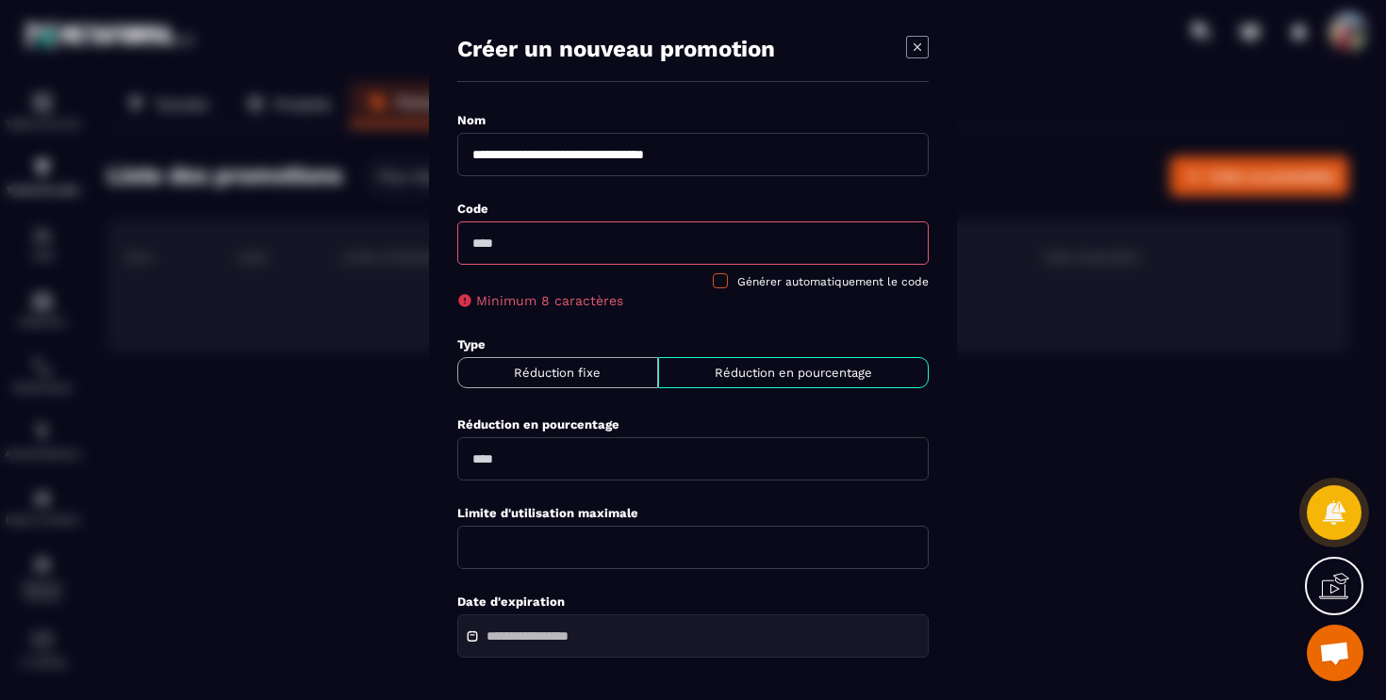
click at [726, 282] on span "Modal window" at bounding box center [720, 279] width 15 height 15
click at [726, 283] on span "Modal window" at bounding box center [720, 279] width 15 height 15
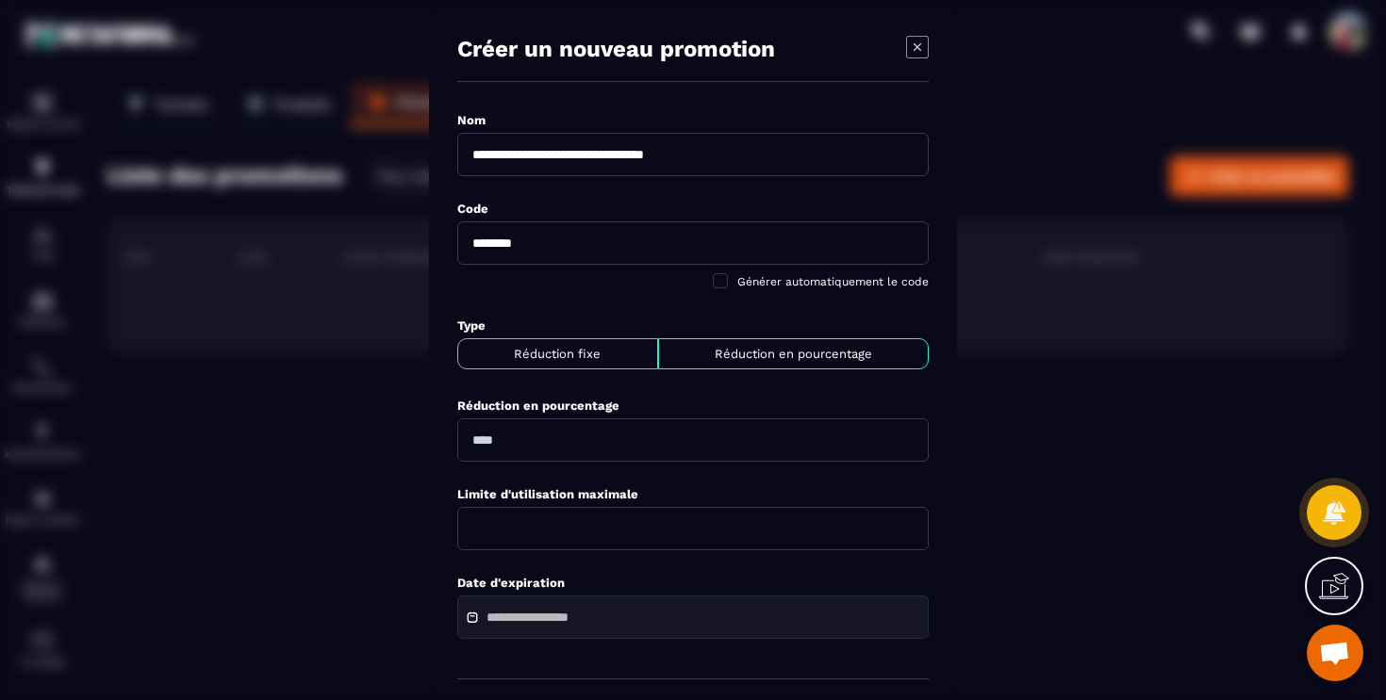
click at [689, 248] on input "********" at bounding box center [692, 242] width 471 height 43
click at [663, 302] on div "**********" at bounding box center [692, 379] width 471 height 540
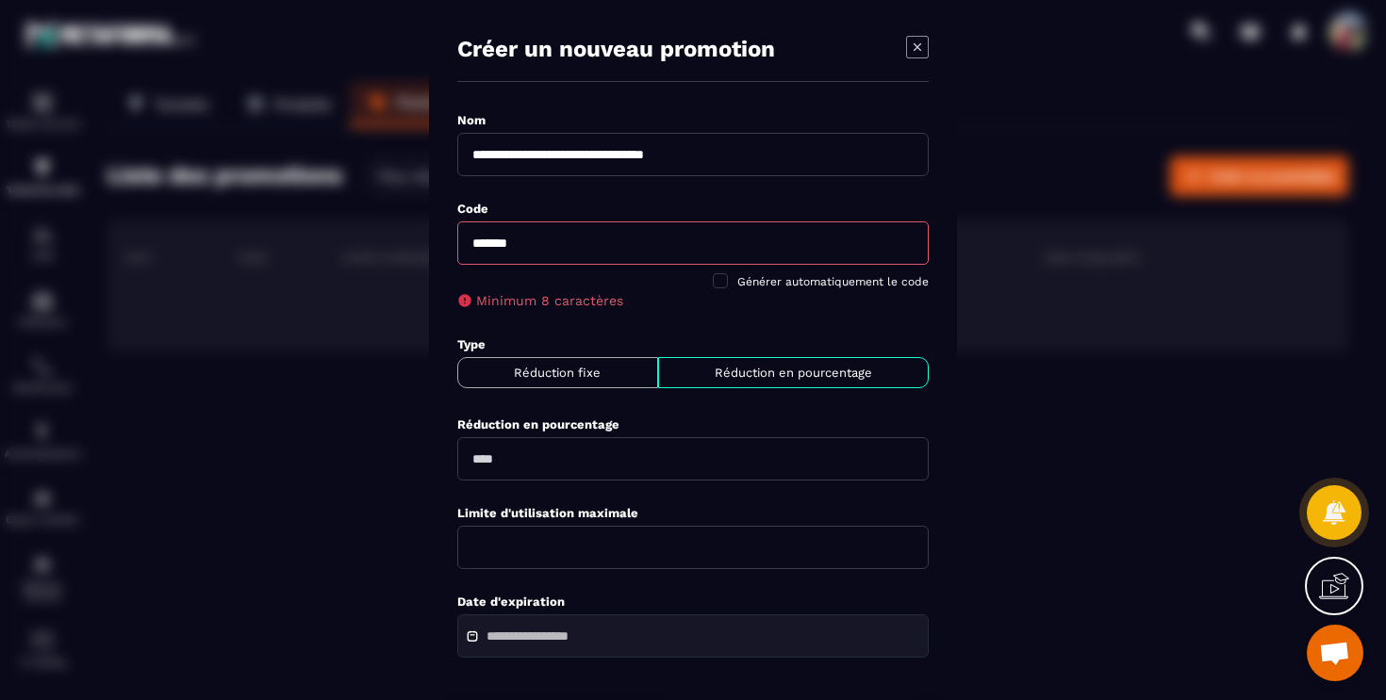
click at [530, 245] on input "*******" at bounding box center [692, 242] width 471 height 43
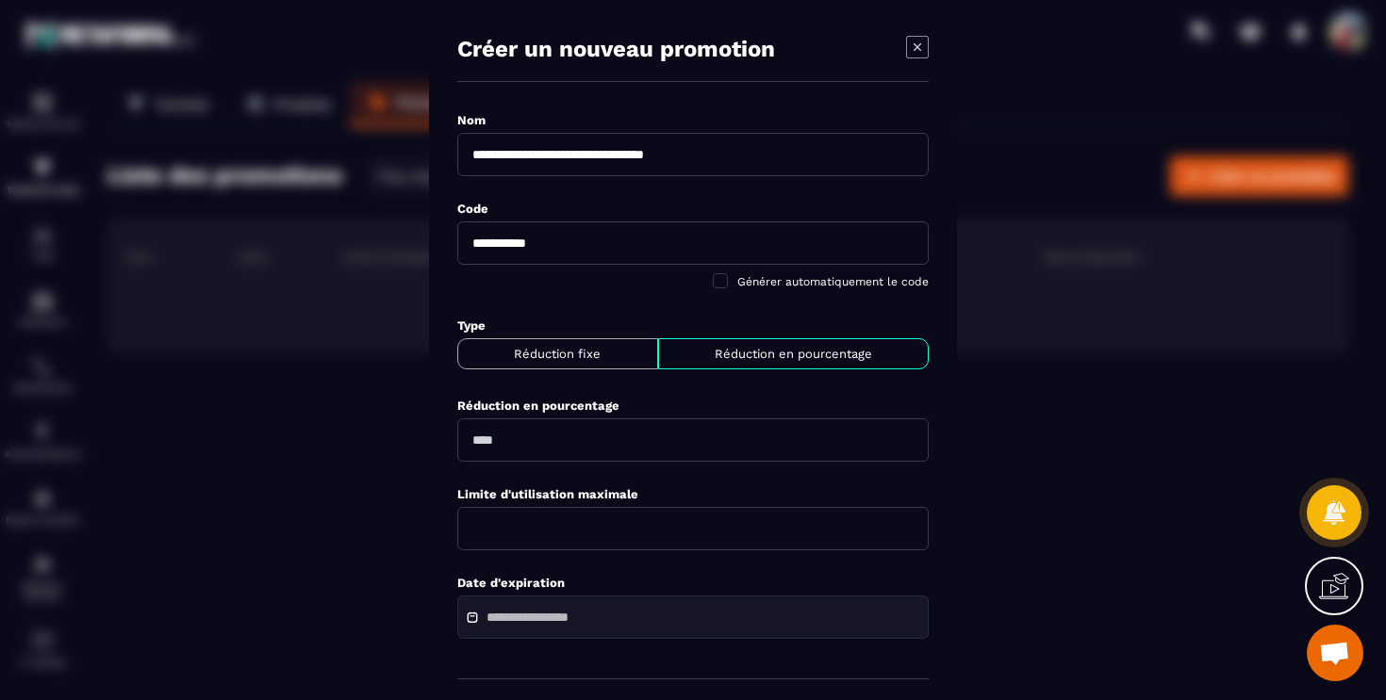
click at [646, 289] on div "**********" at bounding box center [692, 243] width 471 height 113
click at [658, 340] on div "Réduction fixe" at bounding box center [793, 352] width 271 height 31
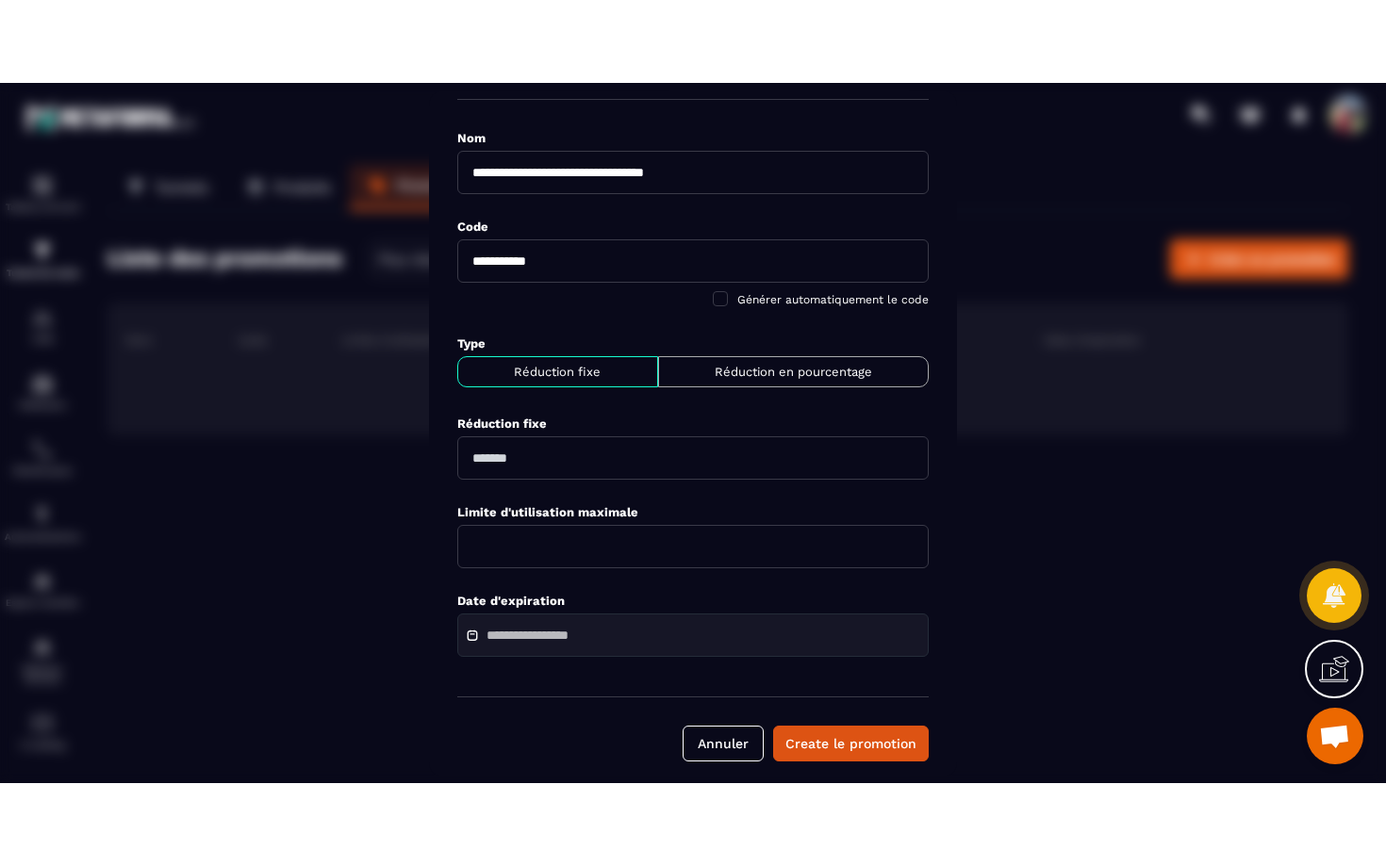
scroll to position [67, 0]
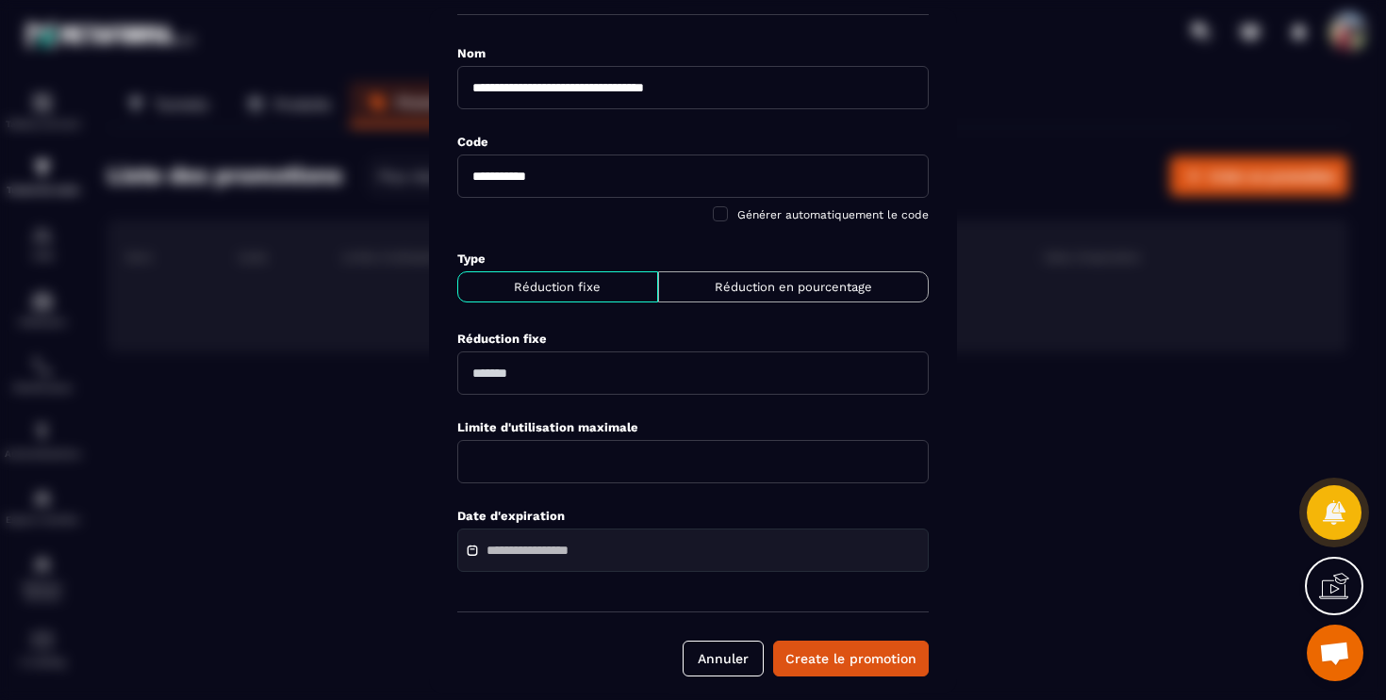
click at [1331, 588] on icon at bounding box center [1334, 586] width 30 height 30
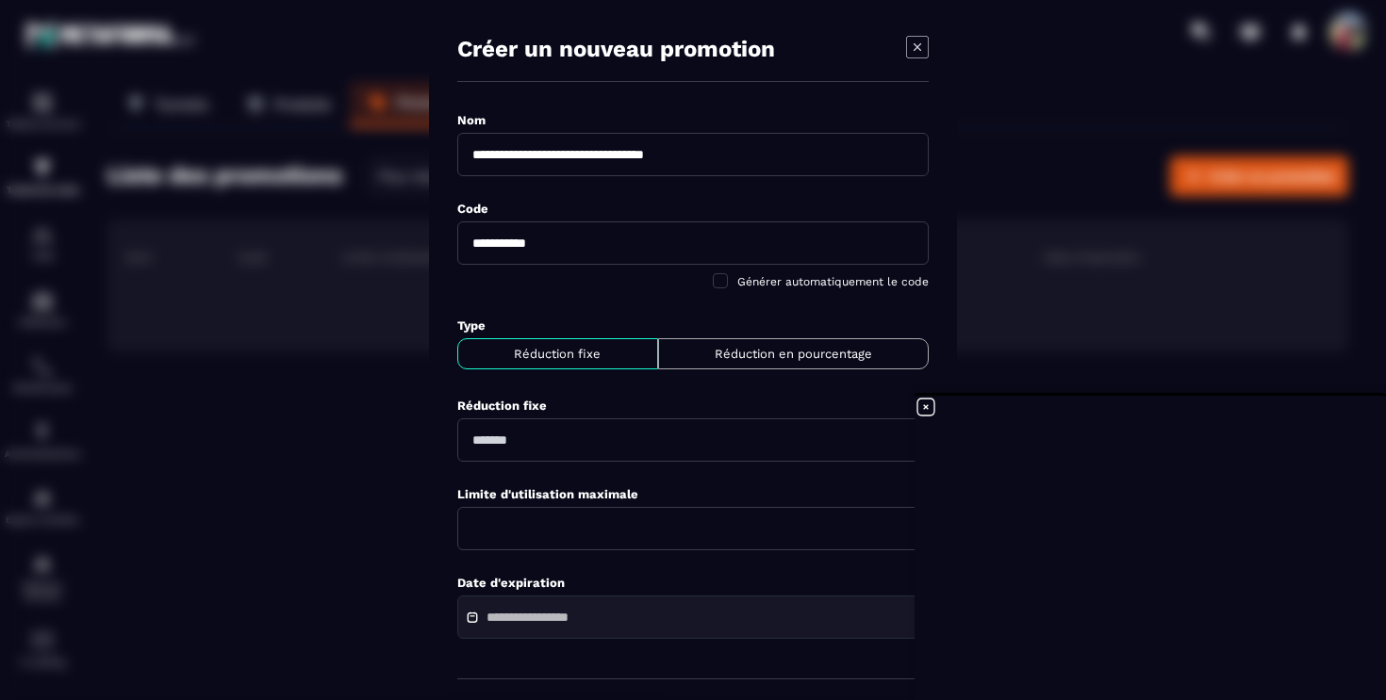
scroll to position [880, 0]
click at [920, 406] on icon at bounding box center [925, 407] width 23 height 23
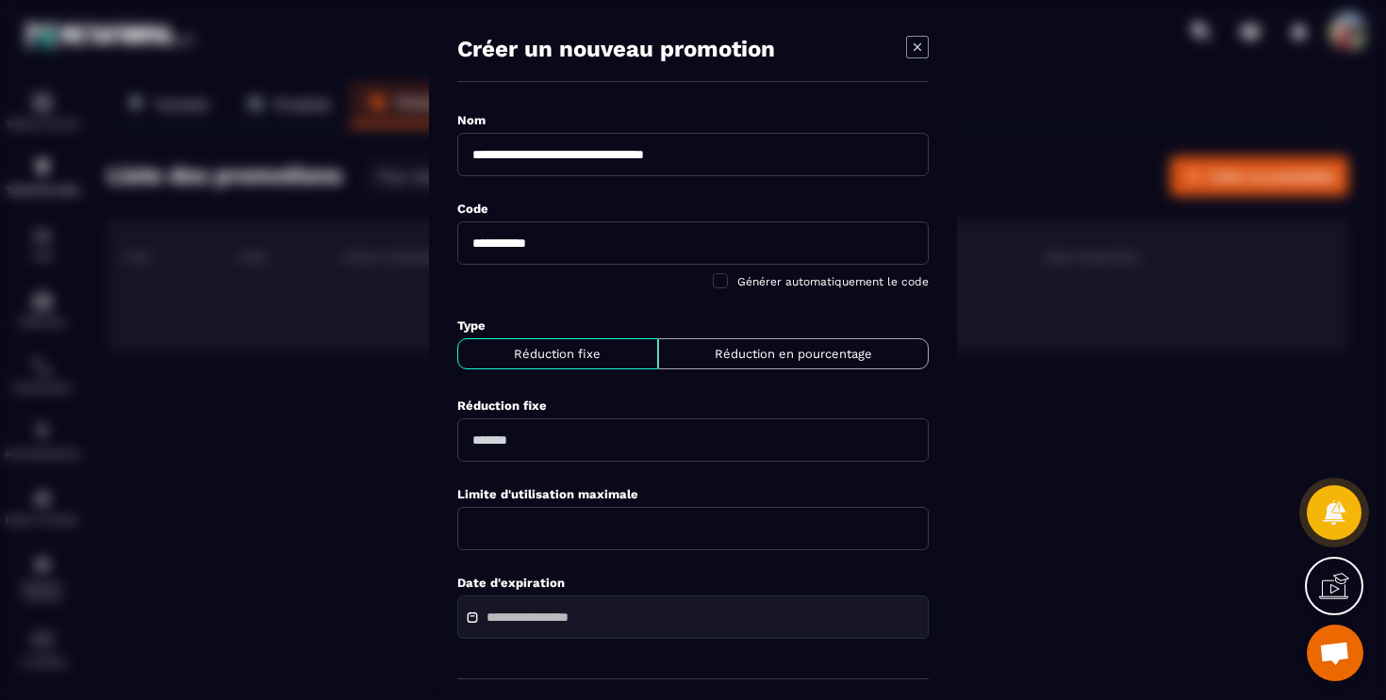
click at [589, 240] on input "**********" at bounding box center [692, 242] width 471 height 43
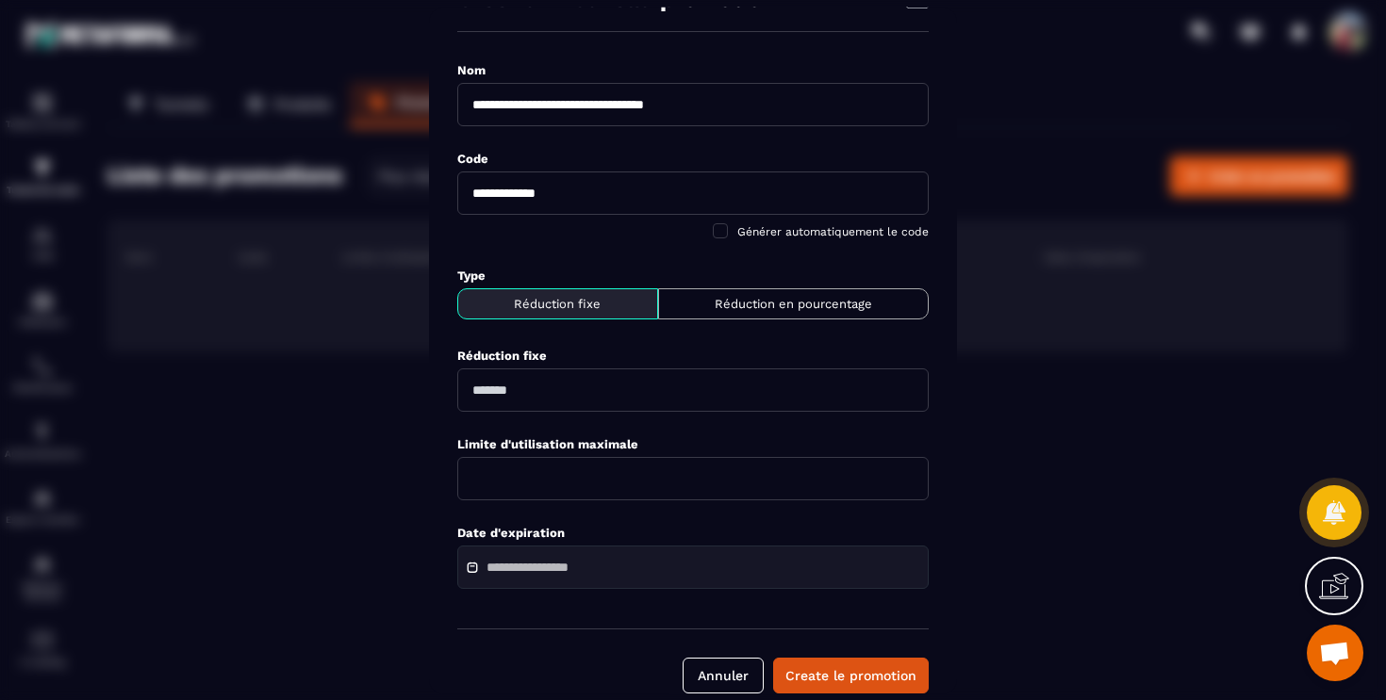
scroll to position [78, 0]
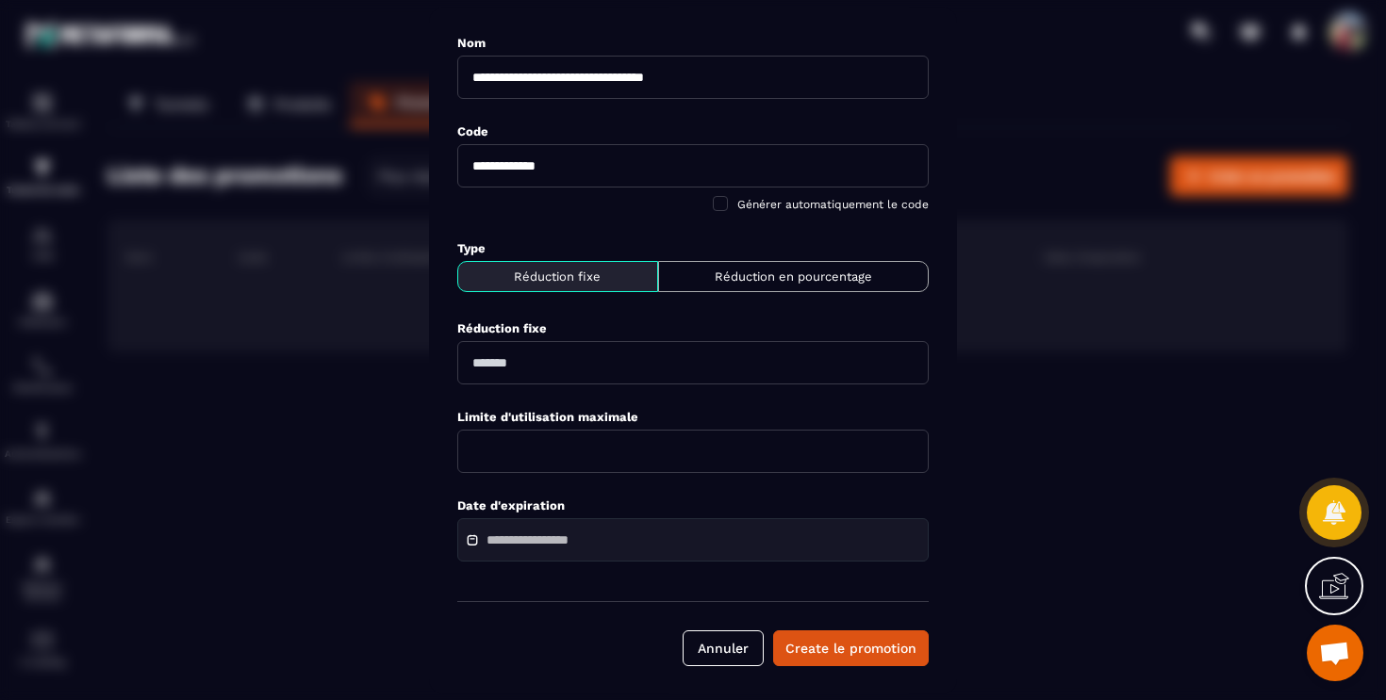
type input "**********"
click at [575, 345] on input "Modal window" at bounding box center [692, 361] width 471 height 43
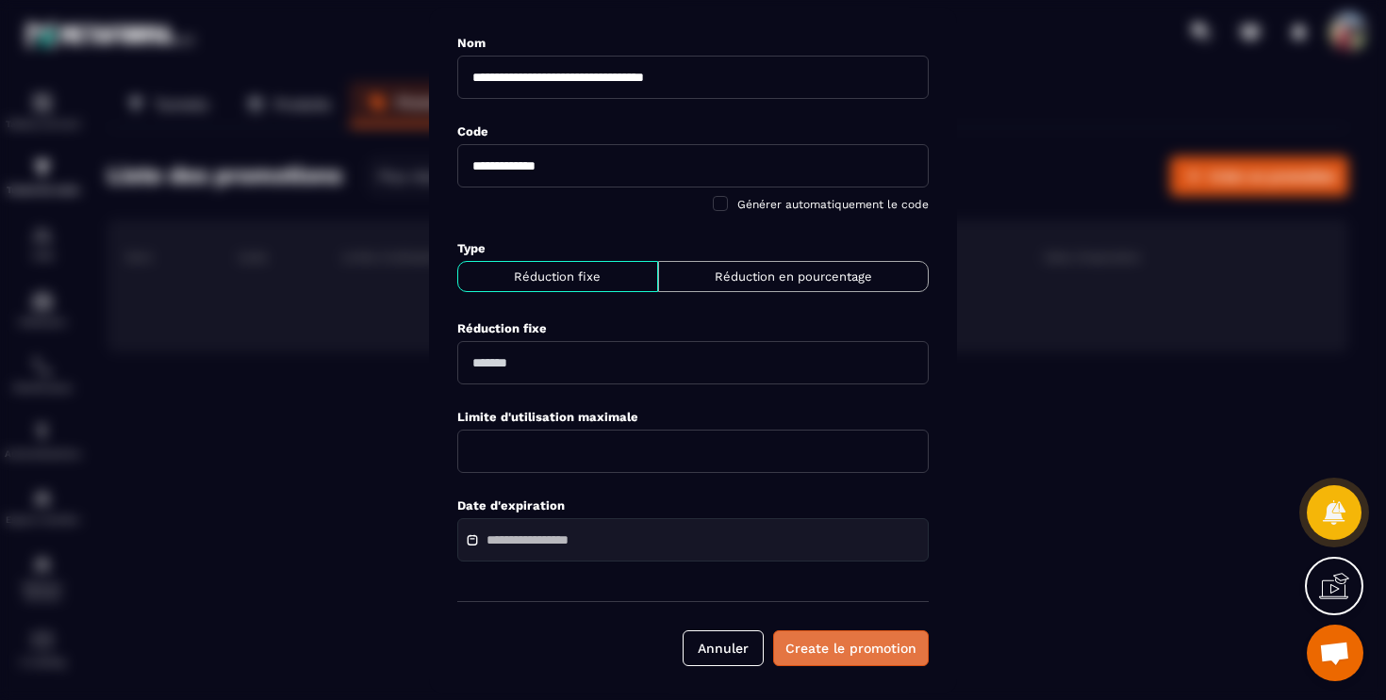
type input "**"
click at [849, 649] on button "Create le promotion" at bounding box center [851, 648] width 156 height 36
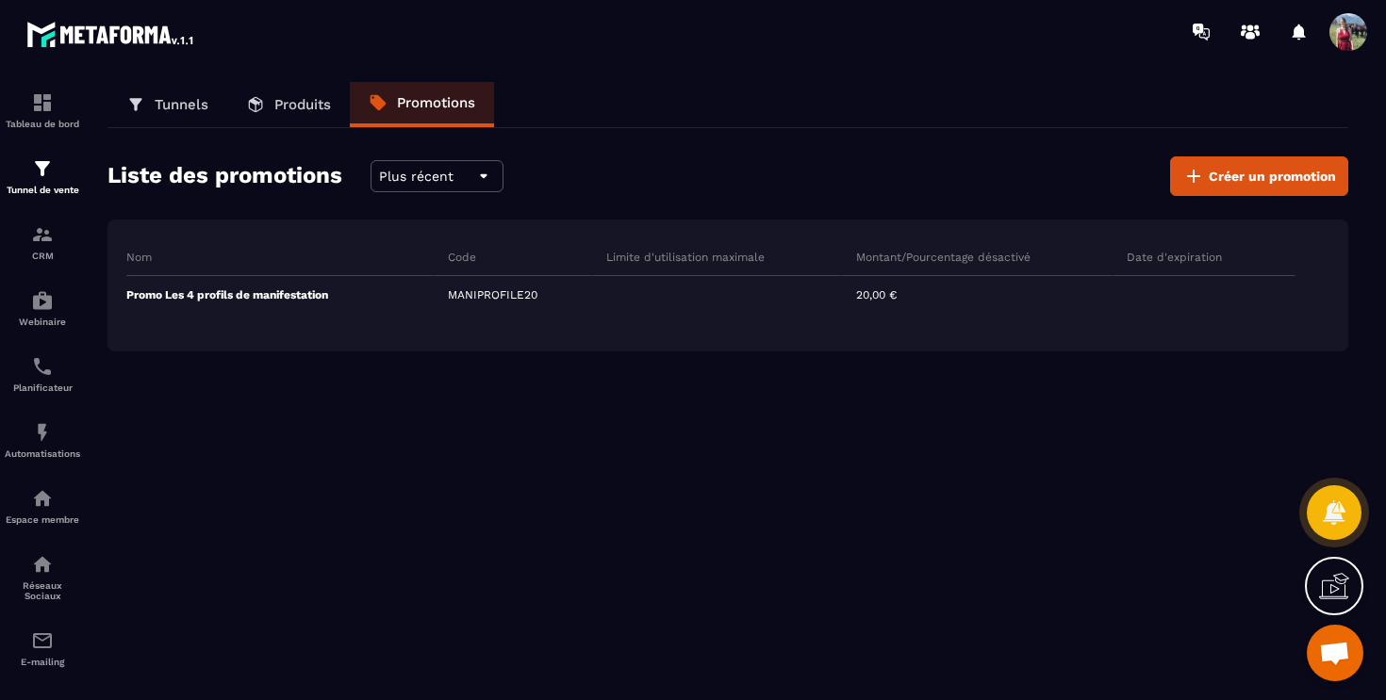
click at [1269, 380] on div "Tunnels Produits Promotions Liste des promotions Plus récent Créer un promotion…" at bounding box center [728, 387] width 1278 height 611
